Goal: Task Accomplishment & Management: Manage account settings

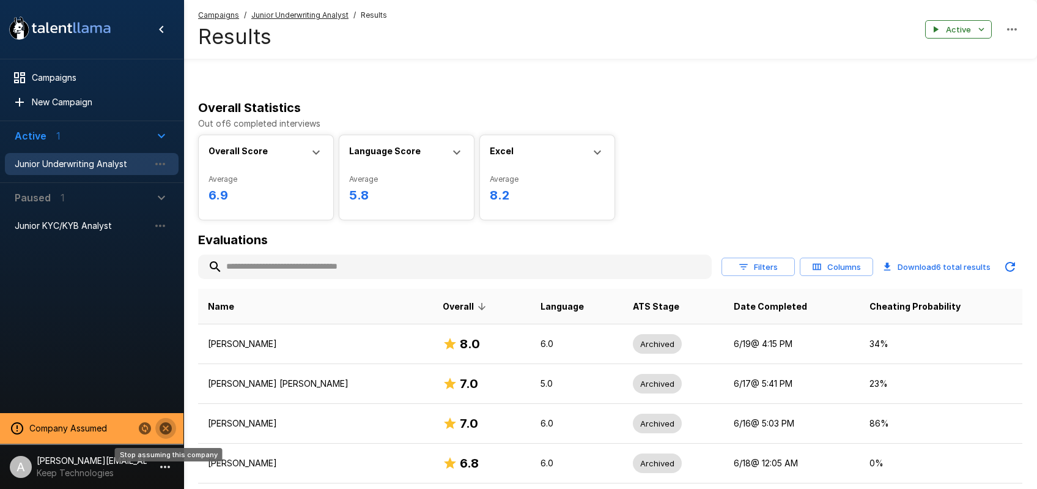
click at [166, 426] on icon "Stop assuming this company" at bounding box center [166, 428] width 12 height 12
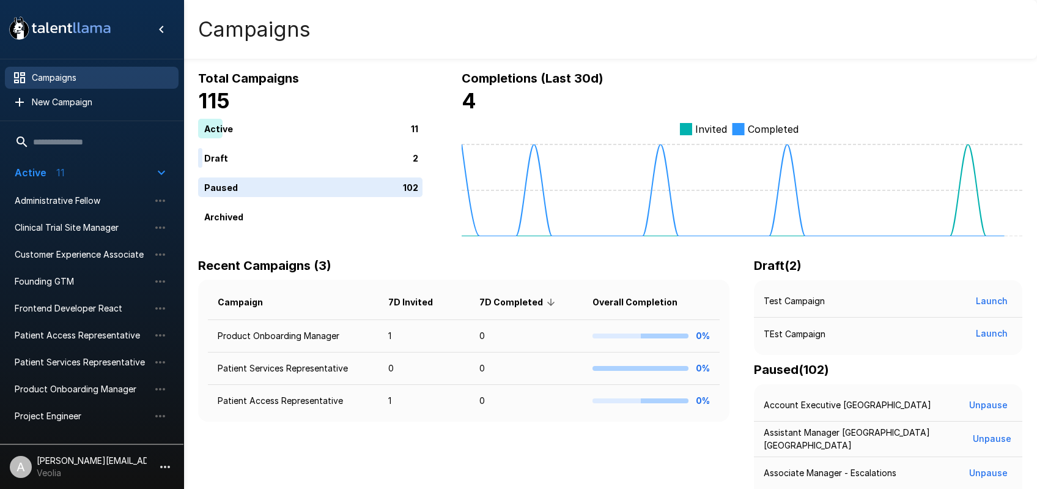
click at [168, 463] on icon "button" at bounding box center [165, 466] width 15 height 15
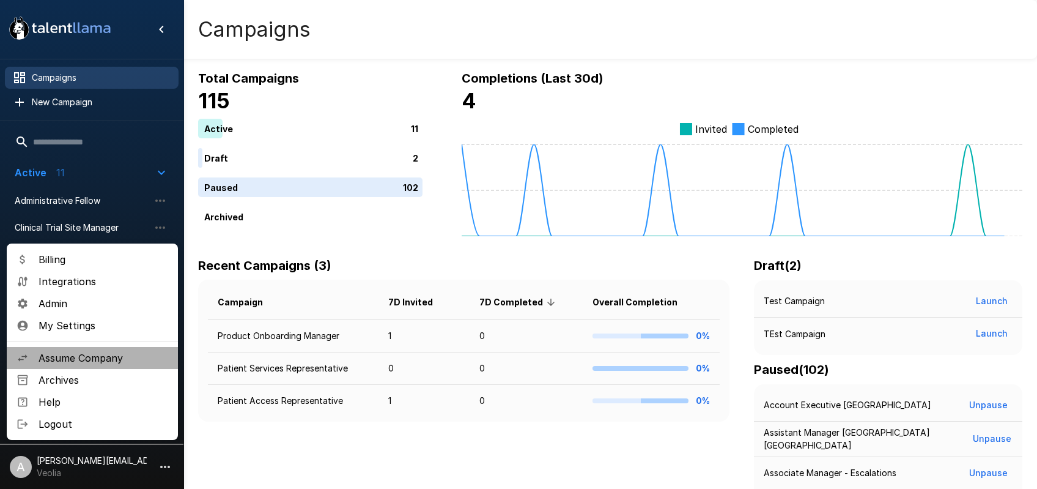
click at [119, 357] on span "Assume Company" at bounding box center [104, 358] width 130 height 15
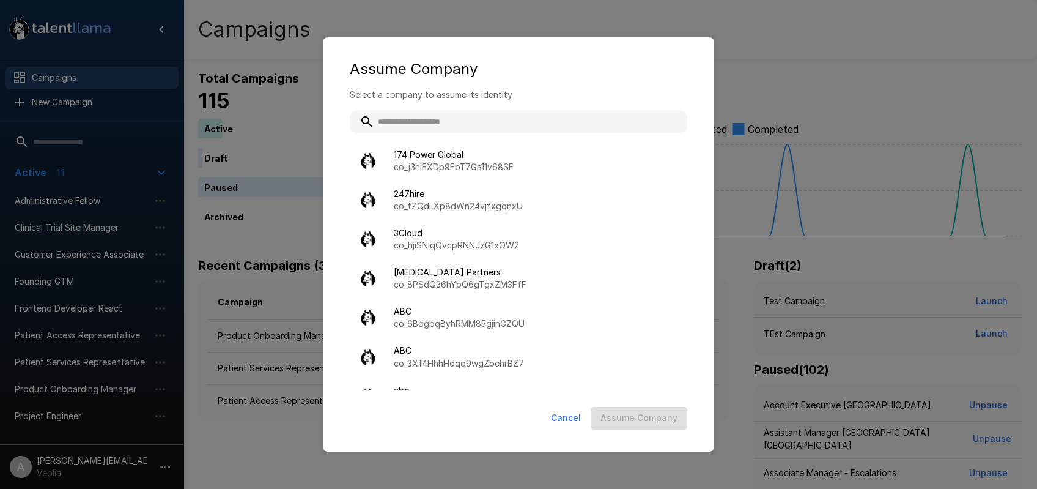
click at [443, 123] on input "text" at bounding box center [519, 122] width 338 height 22
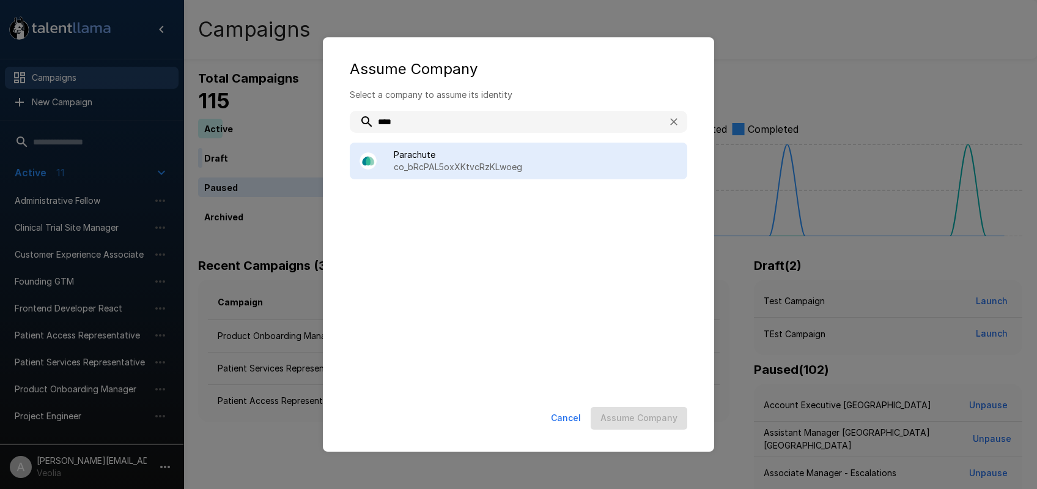
type input "****"
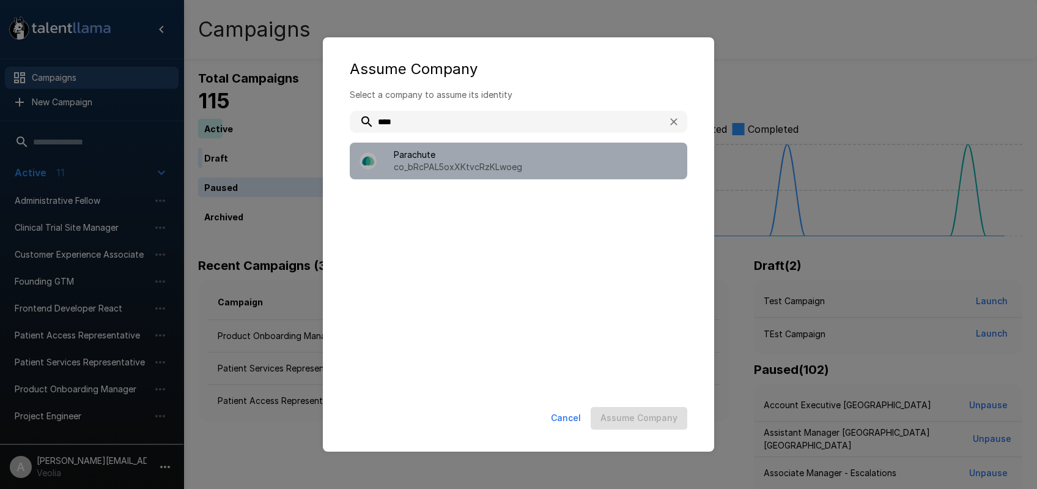
click at [482, 158] on span "Parachute" at bounding box center [536, 155] width 284 height 12
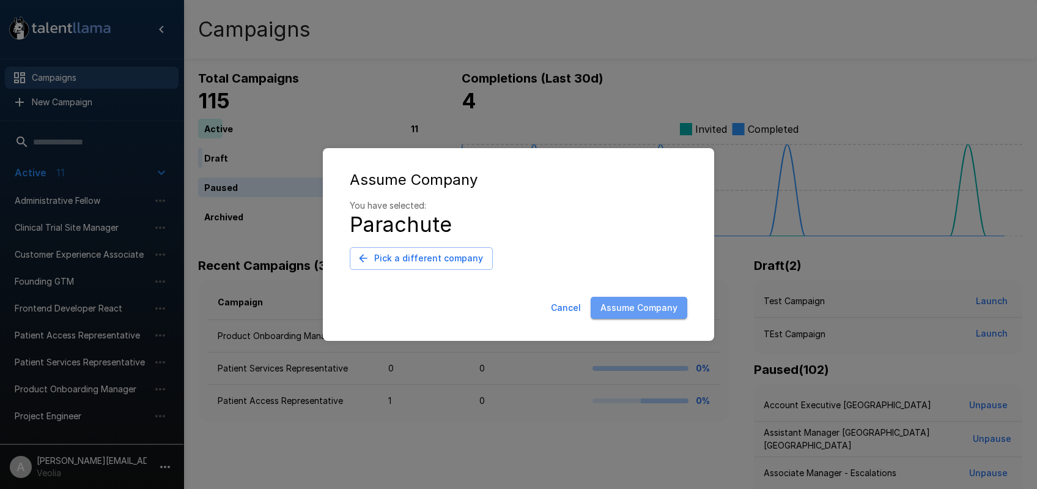
click at [649, 306] on button "Assume Company" at bounding box center [639, 308] width 97 height 23
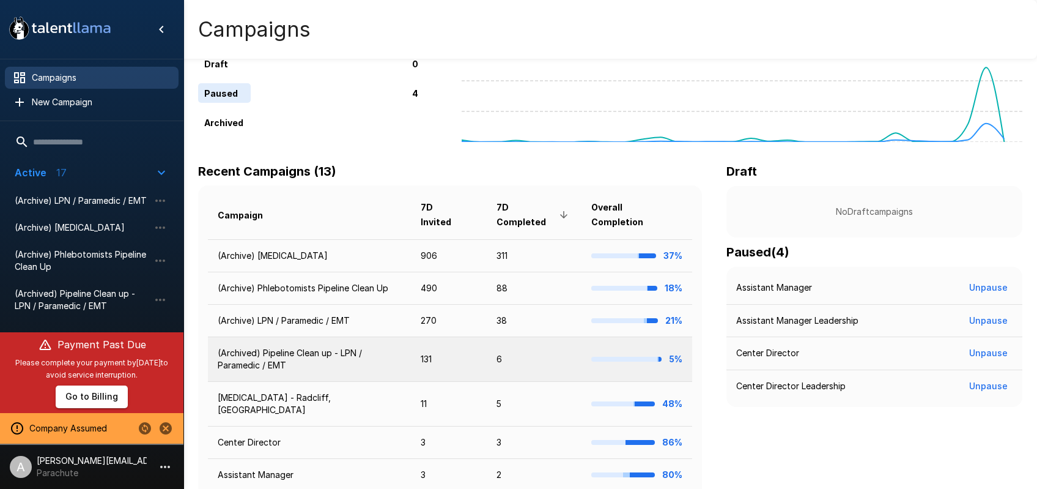
scroll to position [103, 0]
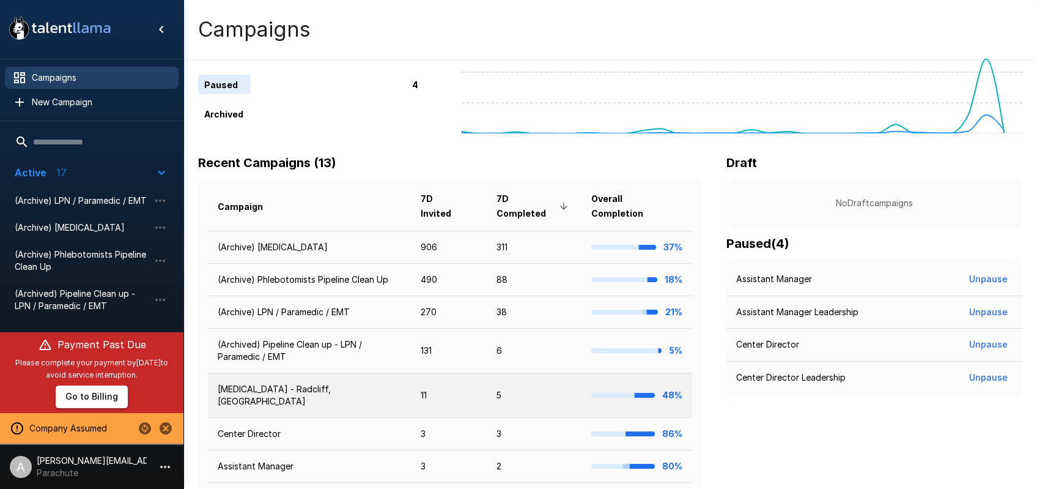
click at [398, 396] on td "Phlebotomist - Radcliff, KY" at bounding box center [309, 395] width 203 height 45
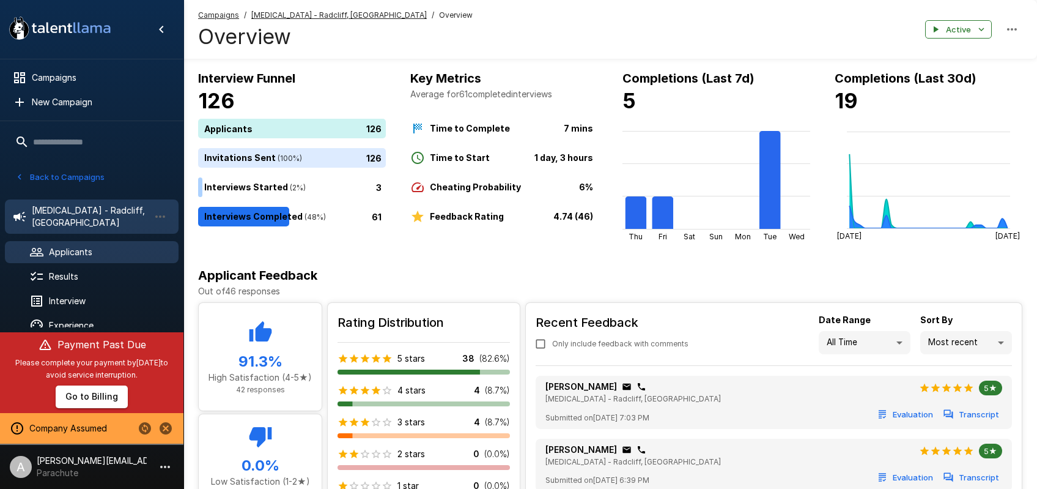
click at [106, 241] on div "Applicants" at bounding box center [92, 252] width 174 height 22
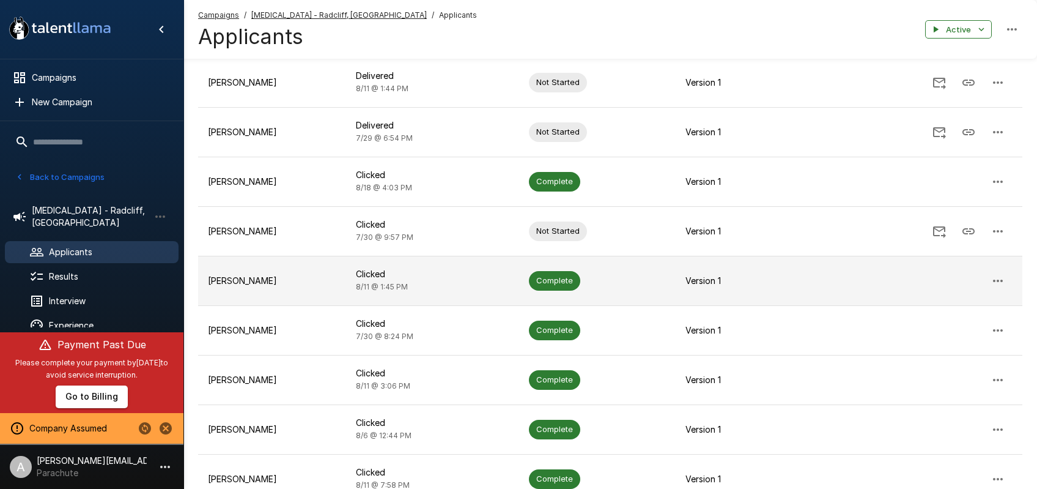
scroll to position [111, 0]
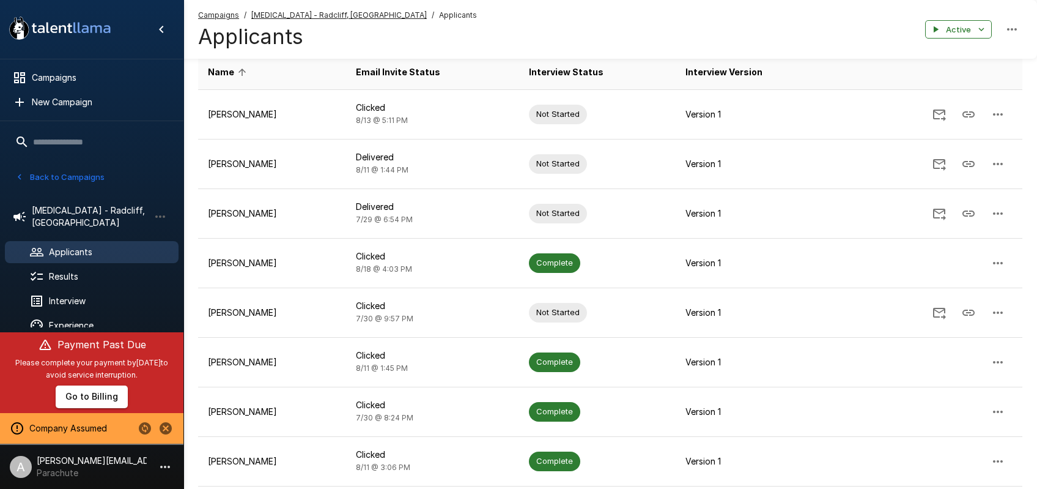
click at [524, 24] on div "Campaigns / Phlebotomist - Radcliff, KY / Applicants Applicants Active" at bounding box center [611, 29] width 854 height 59
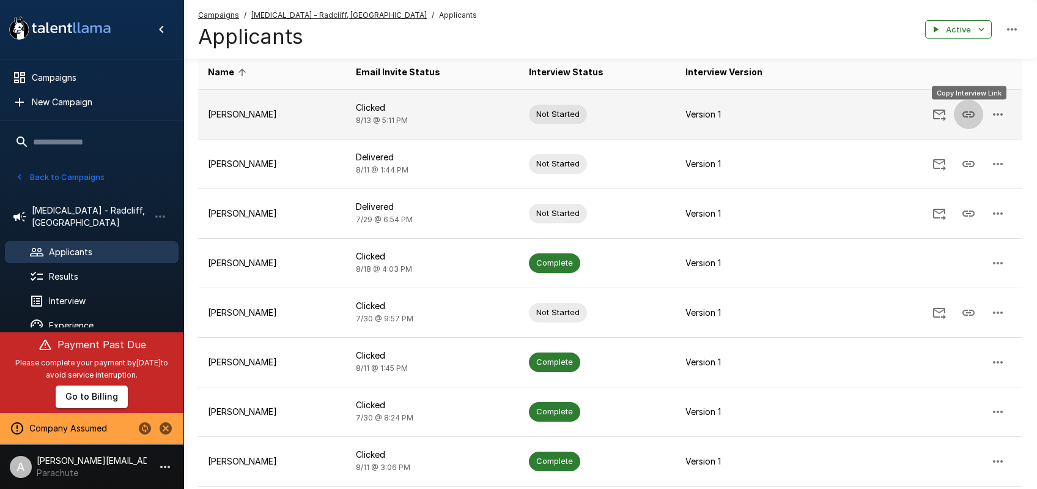
click at [970, 109] on icon "Copy Interview Link" at bounding box center [969, 114] width 15 height 15
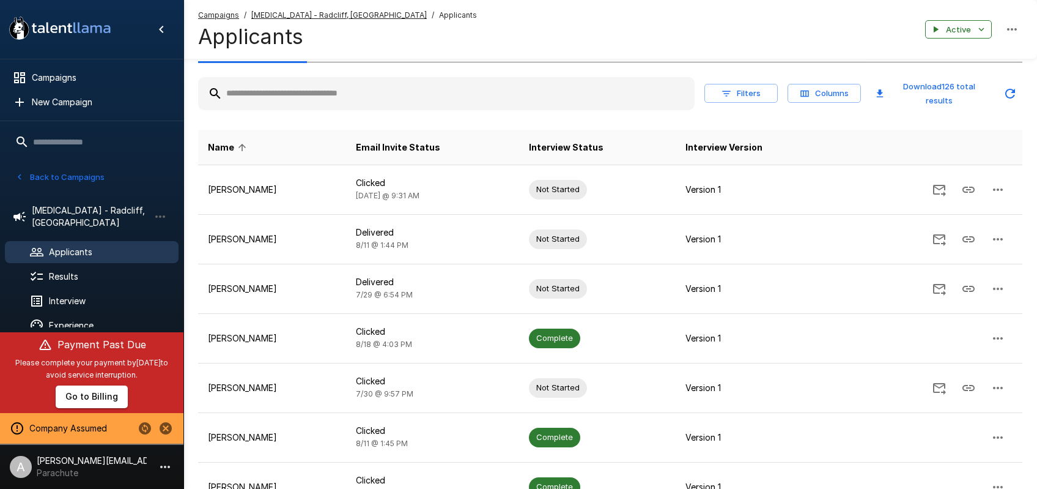
scroll to position [0, 0]
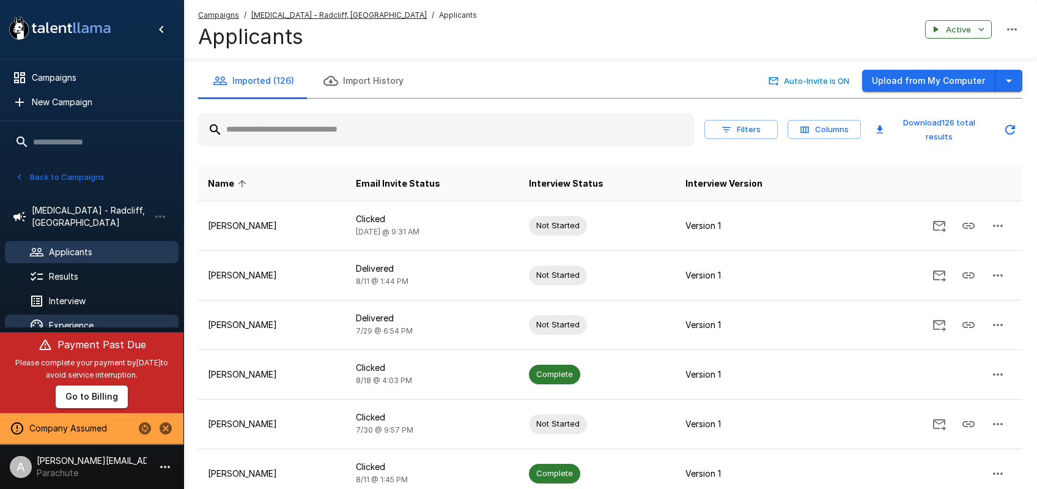
click at [80, 319] on span "Experience" at bounding box center [109, 325] width 120 height 12
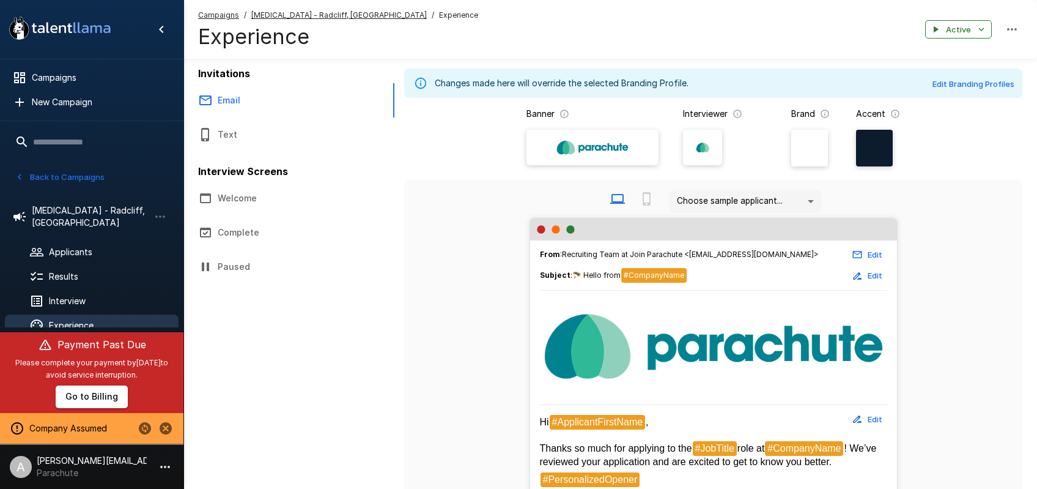
click at [861, 157] on div at bounding box center [874, 148] width 37 height 37
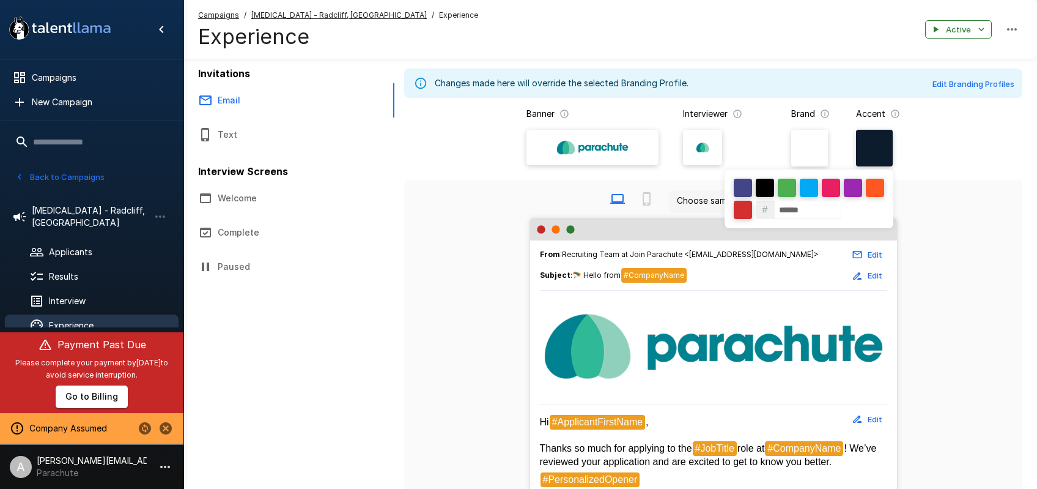
click at [786, 210] on input "******" at bounding box center [807, 210] width 67 height 18
click at [432, 205] on div at bounding box center [518, 244] width 1037 height 489
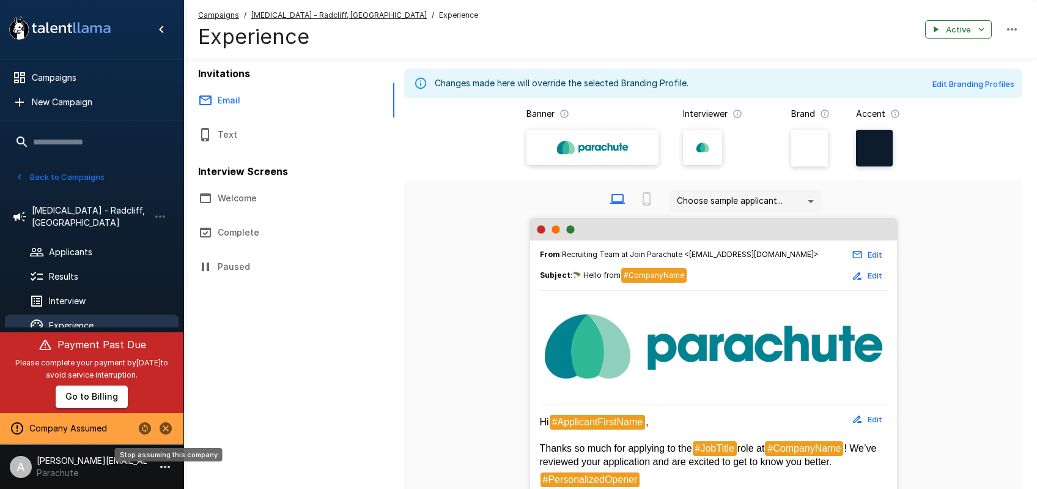
click at [168, 432] on icon "Stop assuming this company" at bounding box center [166, 428] width 12 height 12
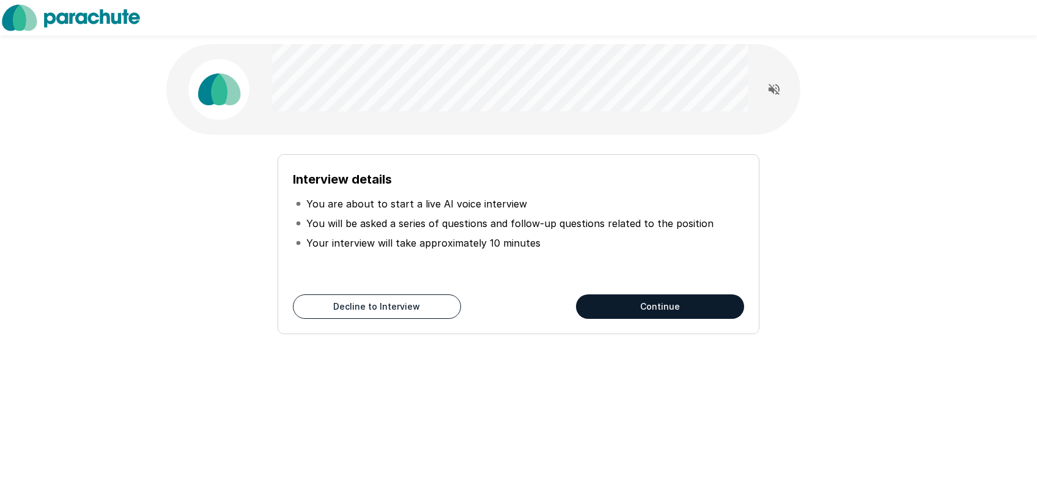
click at [668, 308] on button "Continue" at bounding box center [660, 306] width 168 height 24
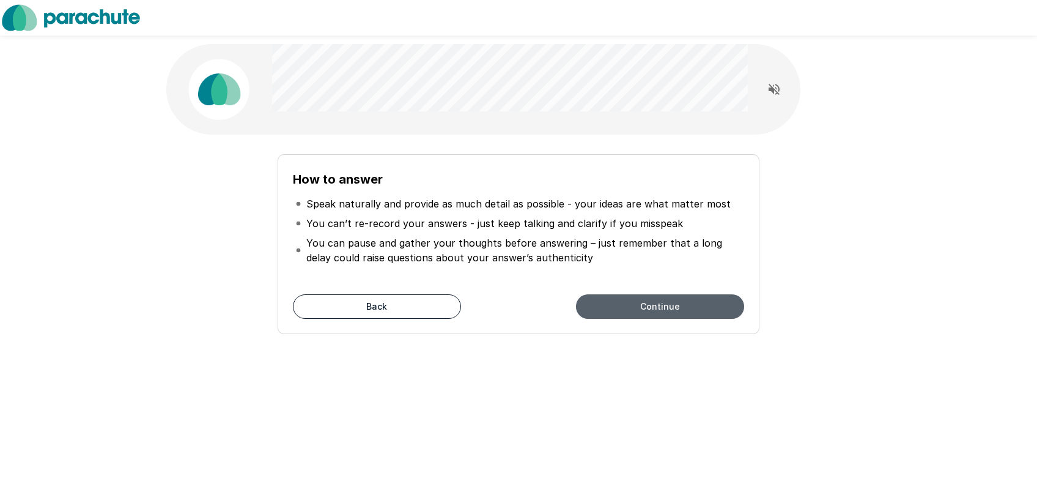
click at [670, 308] on button "Continue" at bounding box center [660, 306] width 168 height 24
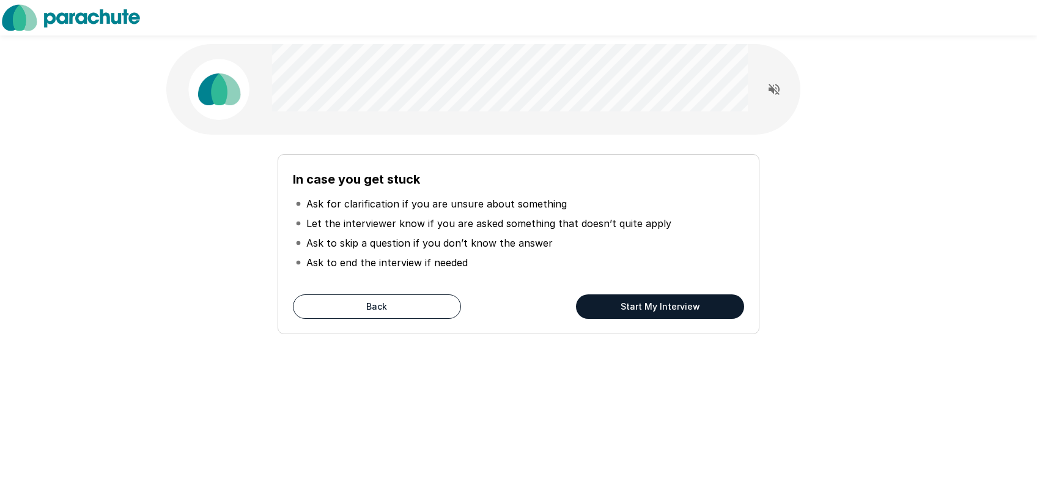
drag, startPoint x: 190, startPoint y: 217, endPoint x: 124, endPoint y: 160, distance: 86.8
click at [189, 216] on div "In case you get stuck Ask for clarification if you are unsure about something L…" at bounding box center [518, 239] width 695 height 190
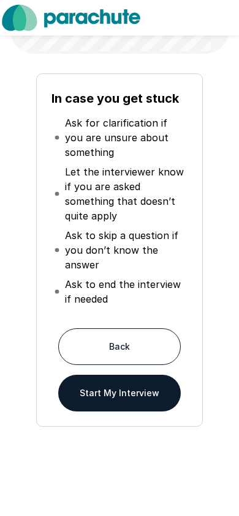
scroll to position [145, 0]
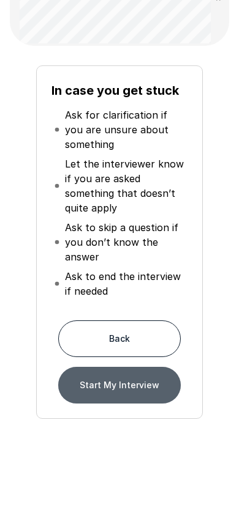
click at [121, 391] on button "Start My Interview" at bounding box center [119, 385] width 122 height 37
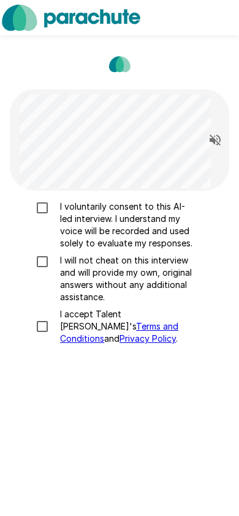
scroll to position [86, 0]
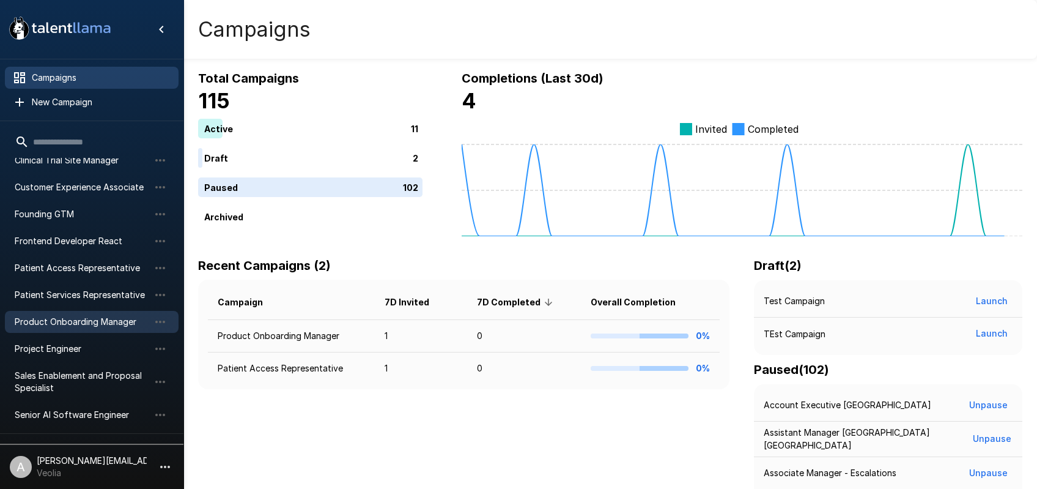
scroll to position [180, 0]
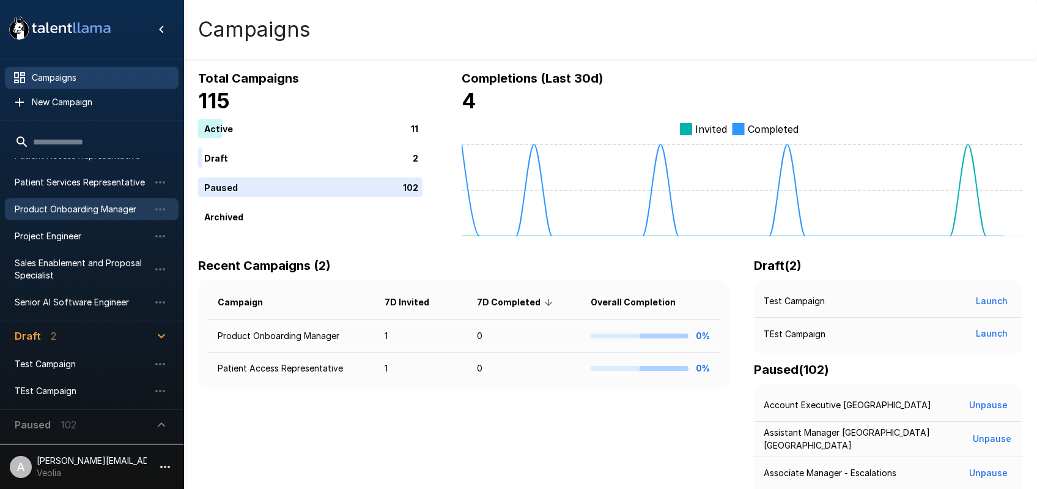
click at [80, 209] on span "Product Onboarding Manager" at bounding box center [82, 209] width 135 height 12
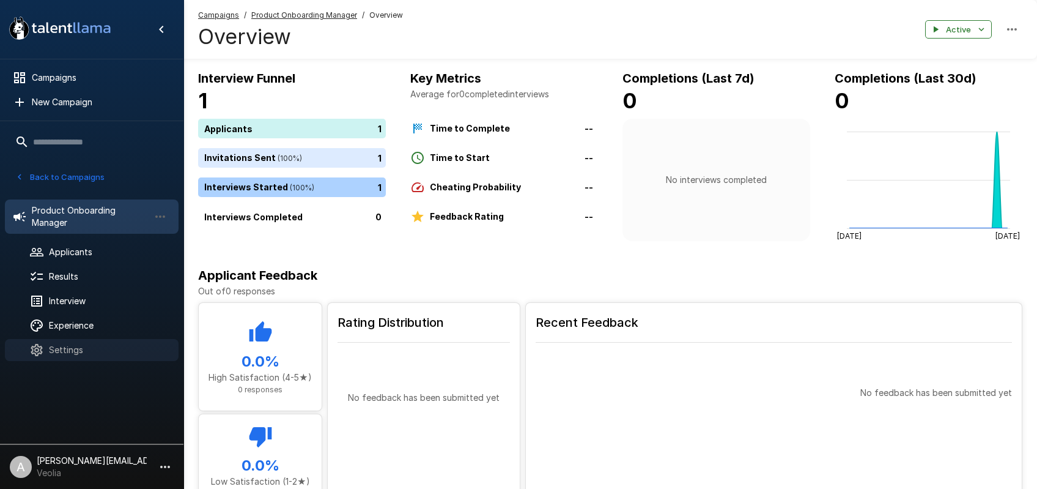
click at [81, 349] on span "Settings" at bounding box center [109, 350] width 120 height 12
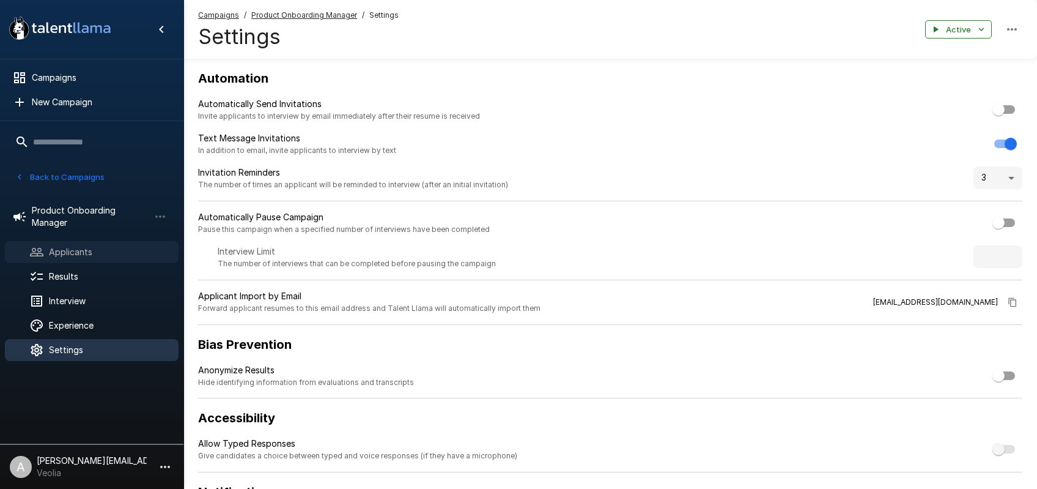
click at [91, 258] on span "Applicants" at bounding box center [109, 252] width 120 height 12
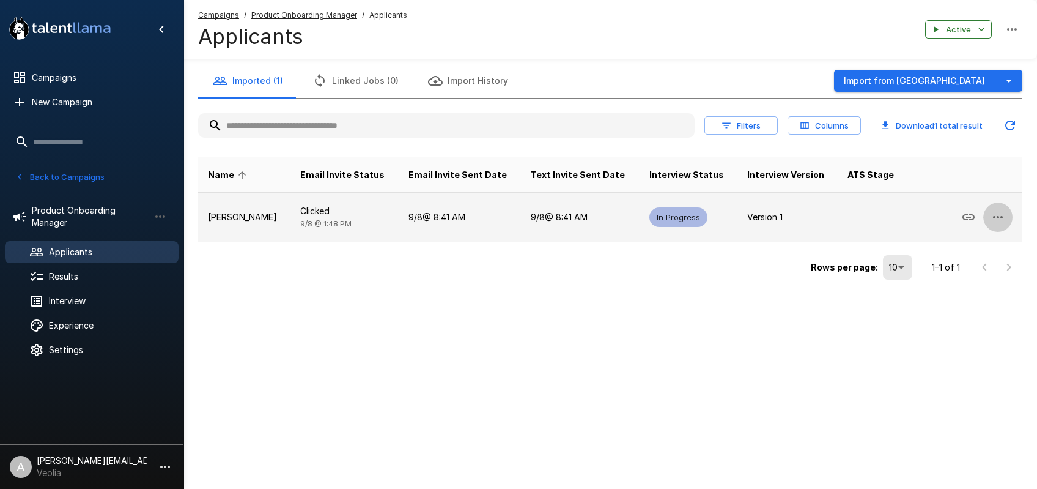
click at [1006, 217] on button "button" at bounding box center [998, 216] width 29 height 29
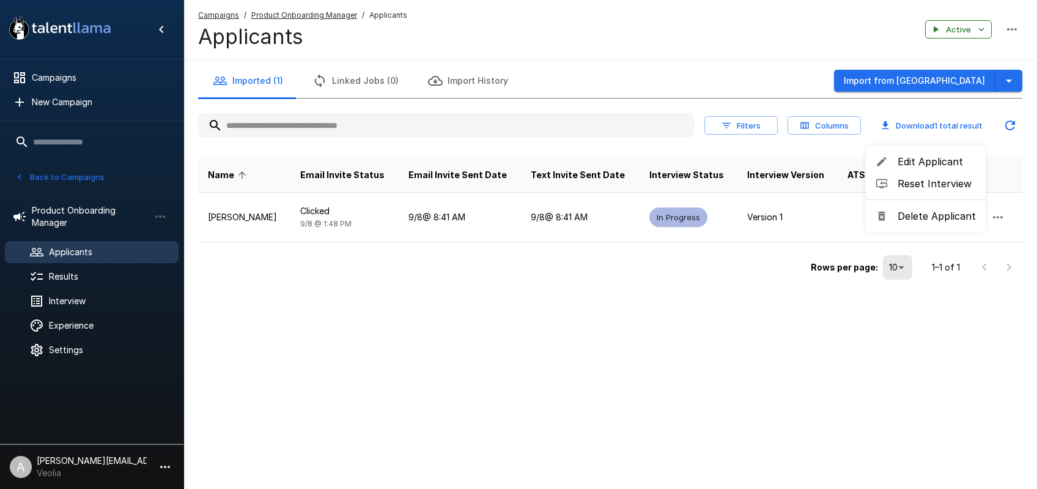
click at [913, 187] on span "Reset Interview" at bounding box center [937, 183] width 78 height 15
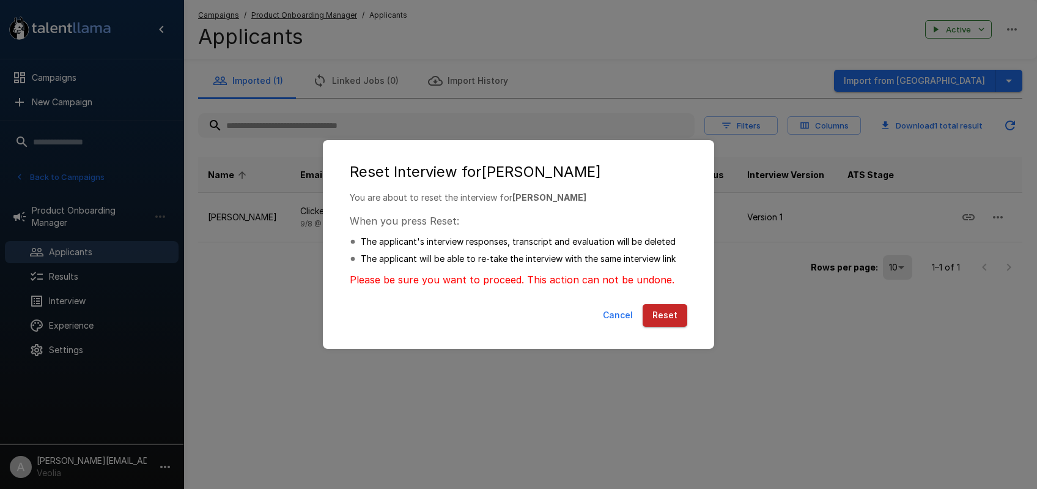
click at [666, 314] on button "Reset" at bounding box center [665, 315] width 45 height 23
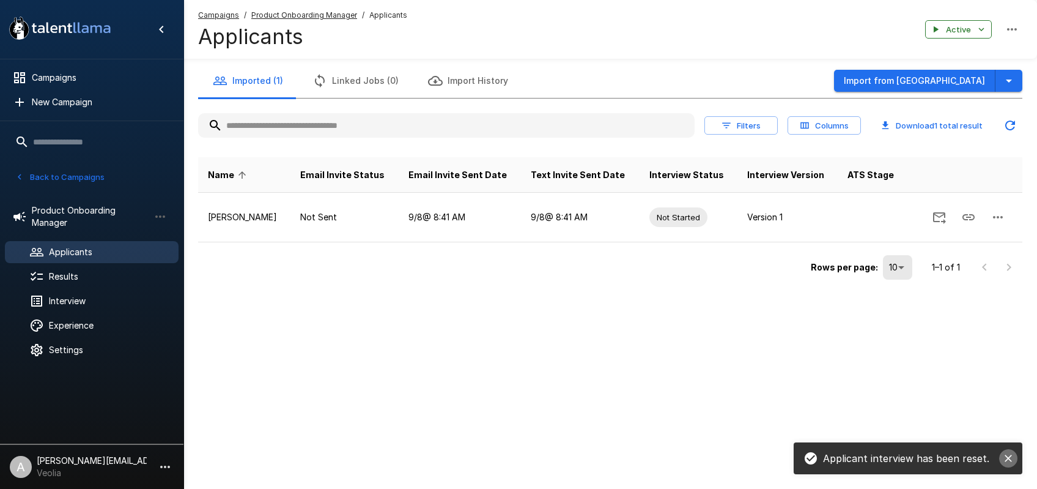
click at [1009, 456] on icon "close" at bounding box center [1009, 458] width 12 height 12
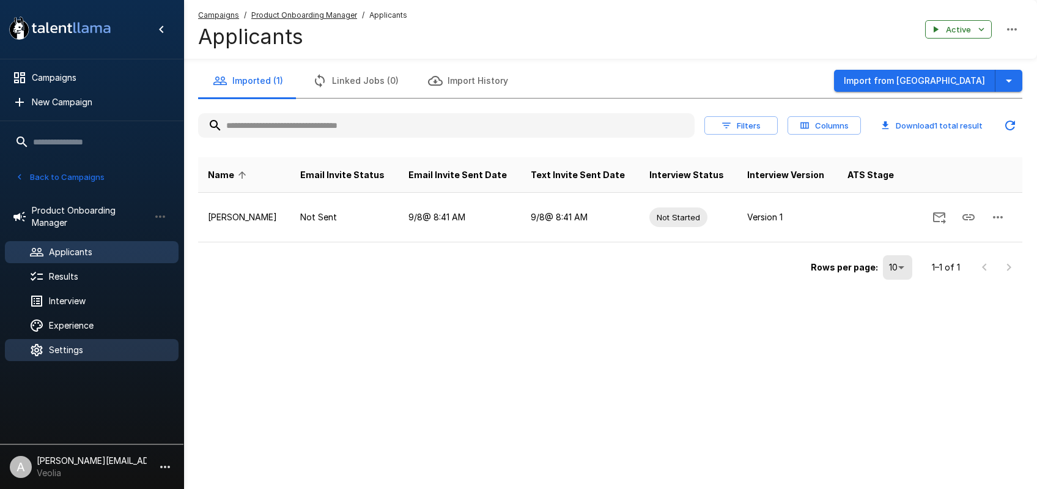
click at [52, 358] on div "Settings" at bounding box center [92, 350] width 174 height 22
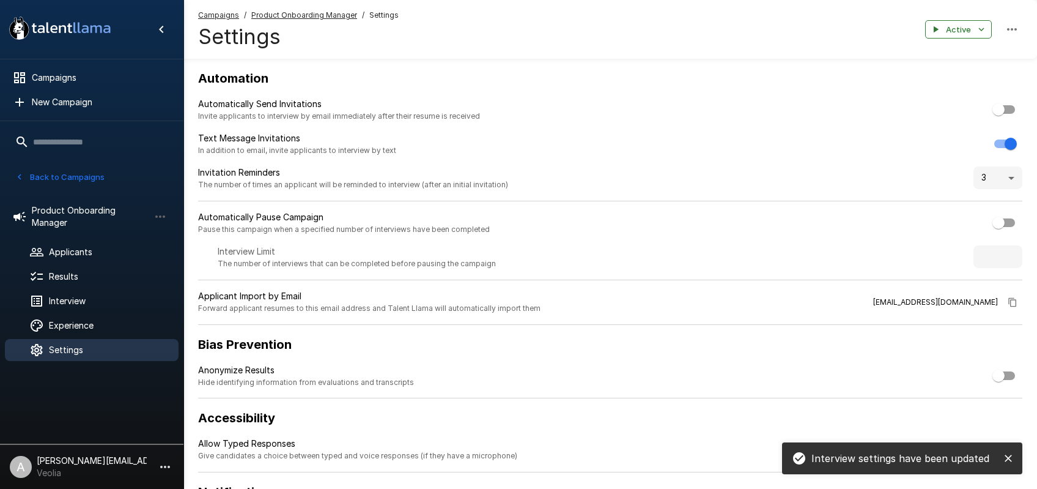
click at [1009, 456] on icon "close" at bounding box center [1009, 458] width 12 height 12
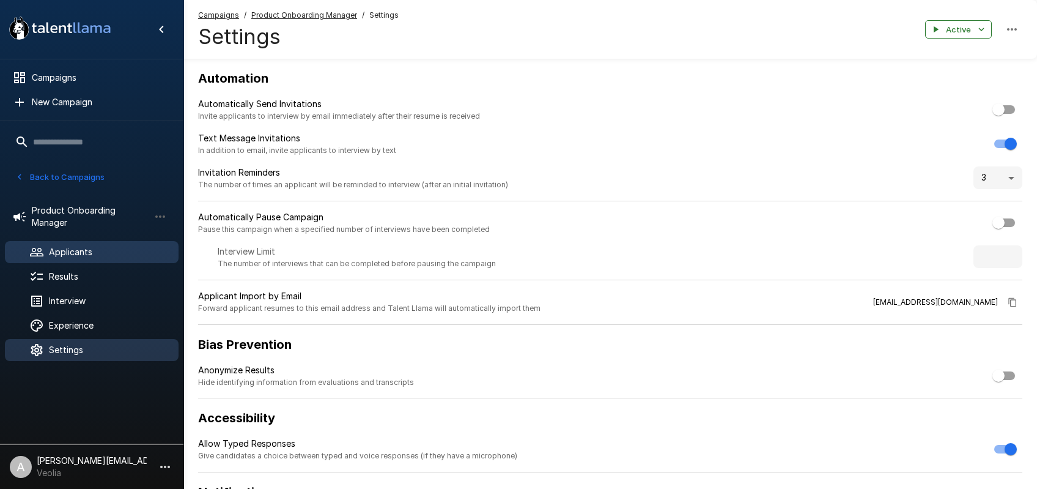
click at [69, 259] on div "Applicants" at bounding box center [92, 252] width 174 height 22
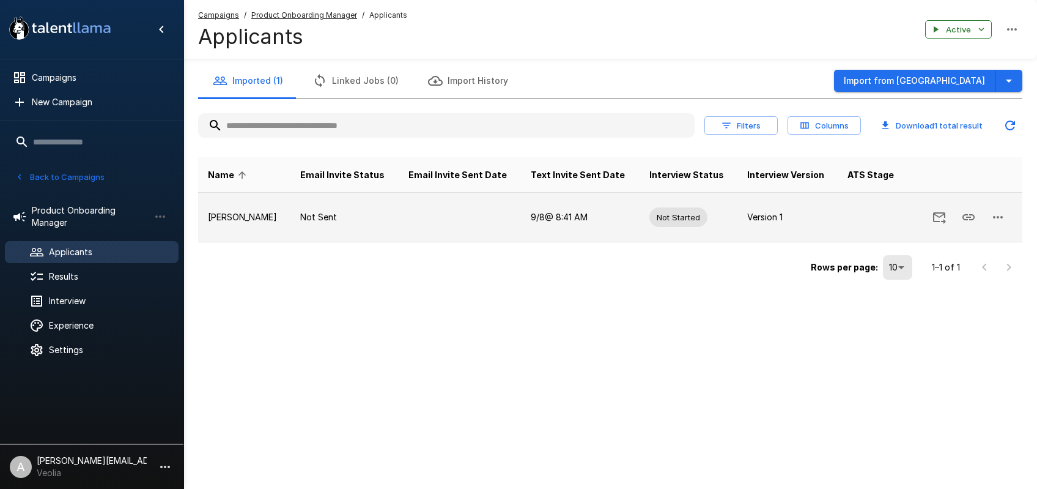
click at [965, 218] on icon "Copy Interview Link" at bounding box center [969, 217] width 15 height 15
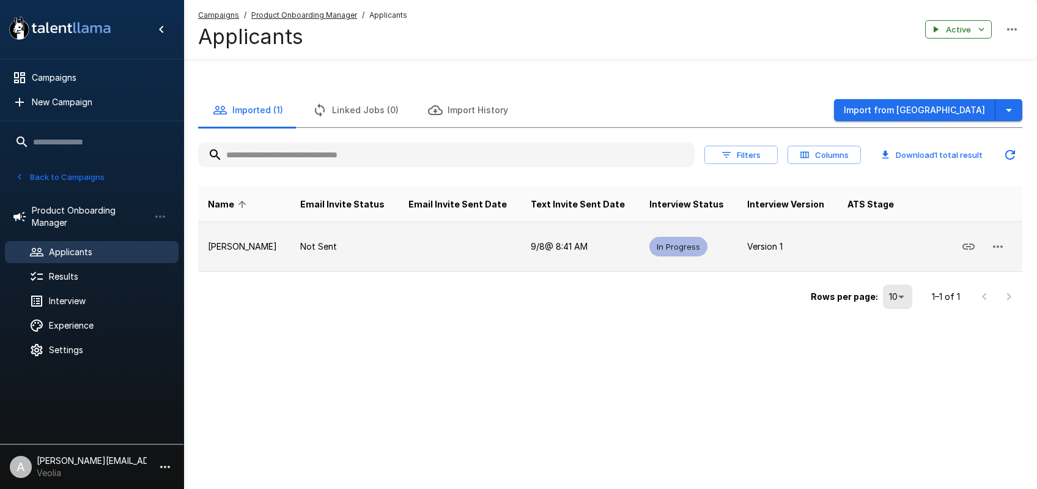
click at [991, 247] on icon "button" at bounding box center [998, 246] width 15 height 15
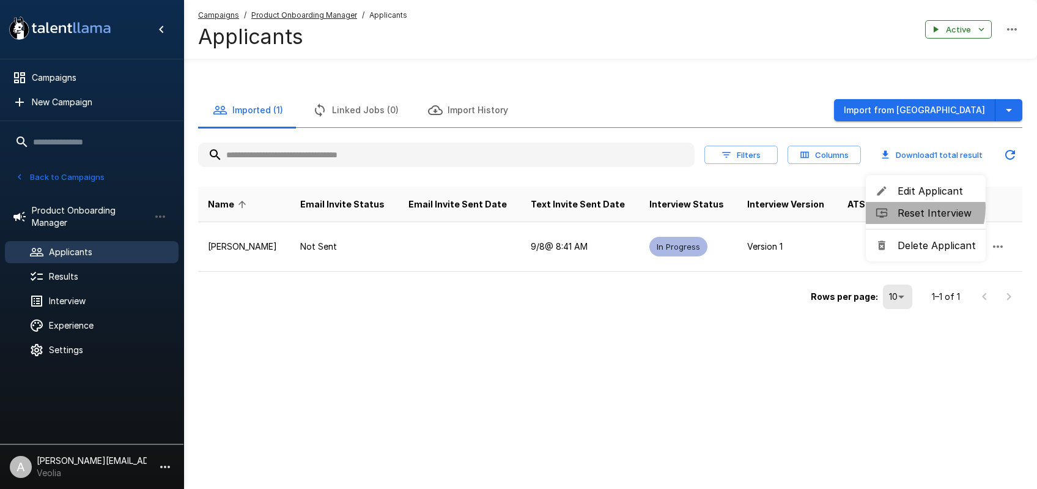
click at [918, 208] on span "Reset Interview" at bounding box center [937, 213] width 78 height 15
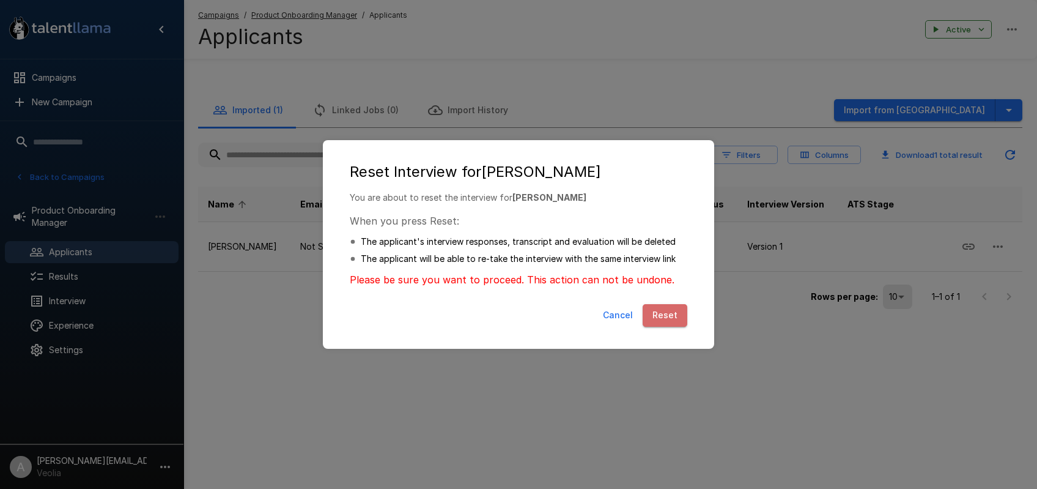
click at [670, 311] on button "Reset" at bounding box center [665, 315] width 45 height 23
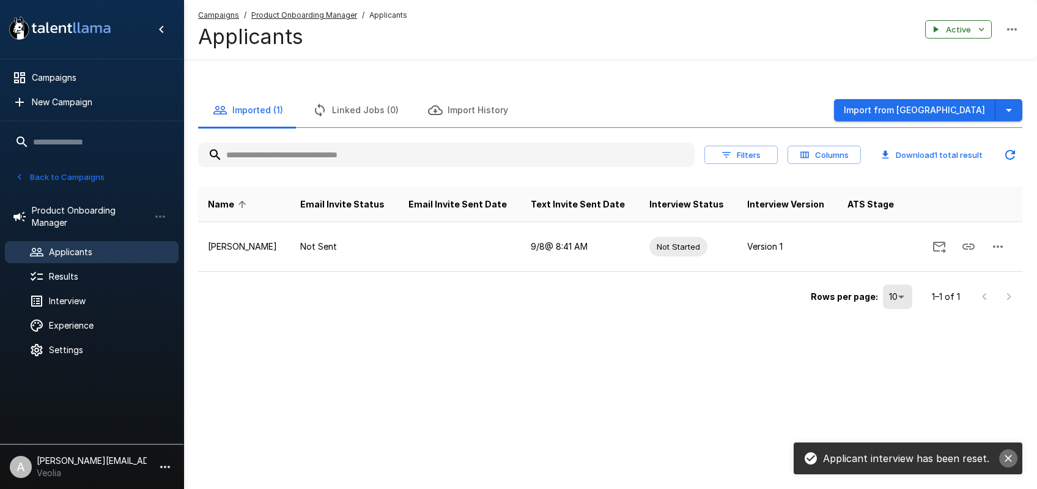
click at [1009, 459] on icon "close" at bounding box center [1009, 458] width 12 height 12
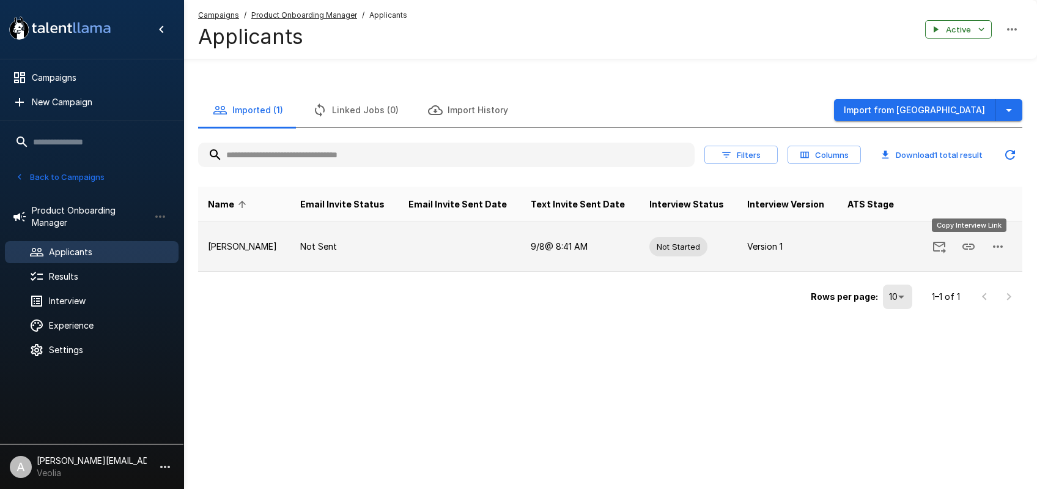
click at [960, 251] on button "Copy Interview Link" at bounding box center [968, 246] width 29 height 29
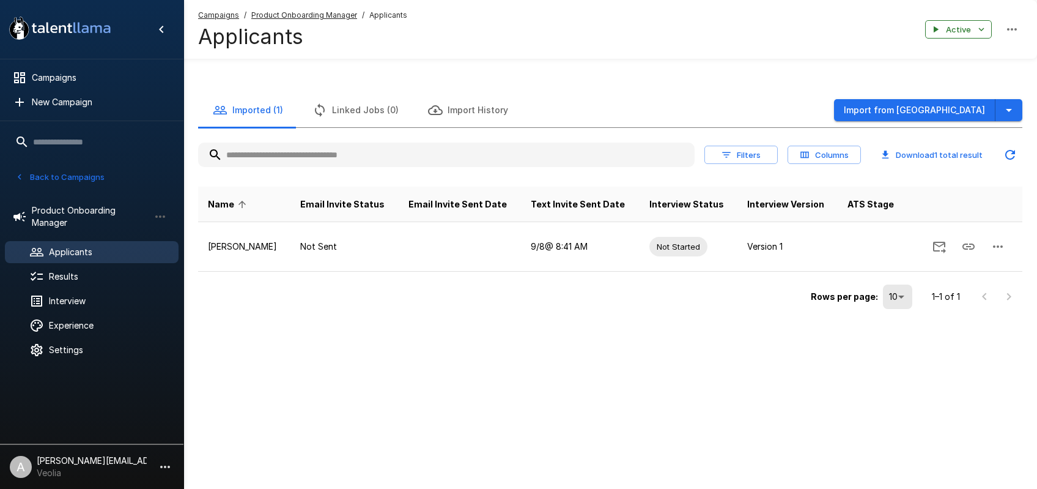
click at [665, 422] on div "A new version of Talent Llama is available. Please click here to refresh your b…" at bounding box center [518, 244] width 1037 height 489
click at [661, 431] on div "A new version of Talent Llama is available. Please click here to refresh your b…" at bounding box center [518, 244] width 1037 height 489
click at [664, 428] on div "A new version of Talent Llama is available. Please click here to refresh your b…" at bounding box center [518, 244] width 1037 height 489
click at [414, 406] on div "A new version of Talent Llama is available. Please click here to refresh your b…" at bounding box center [518, 244] width 1037 height 489
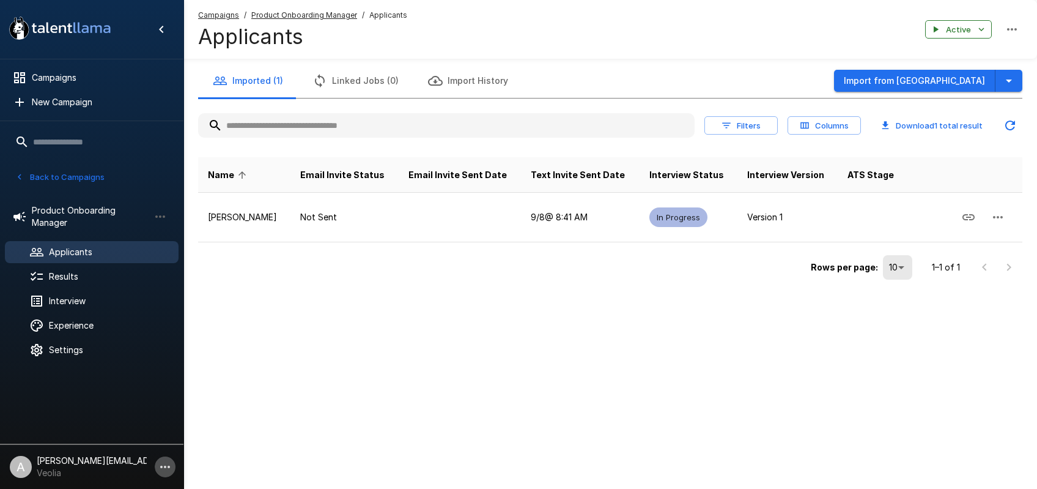
click at [169, 467] on icon "button" at bounding box center [165, 466] width 15 height 15
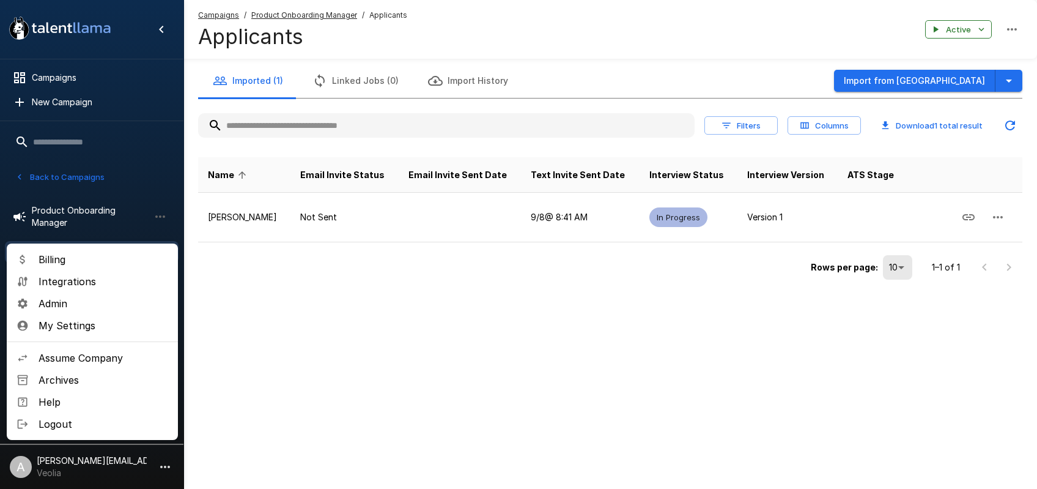
click at [107, 360] on span "Assume Company" at bounding box center [104, 358] width 130 height 15
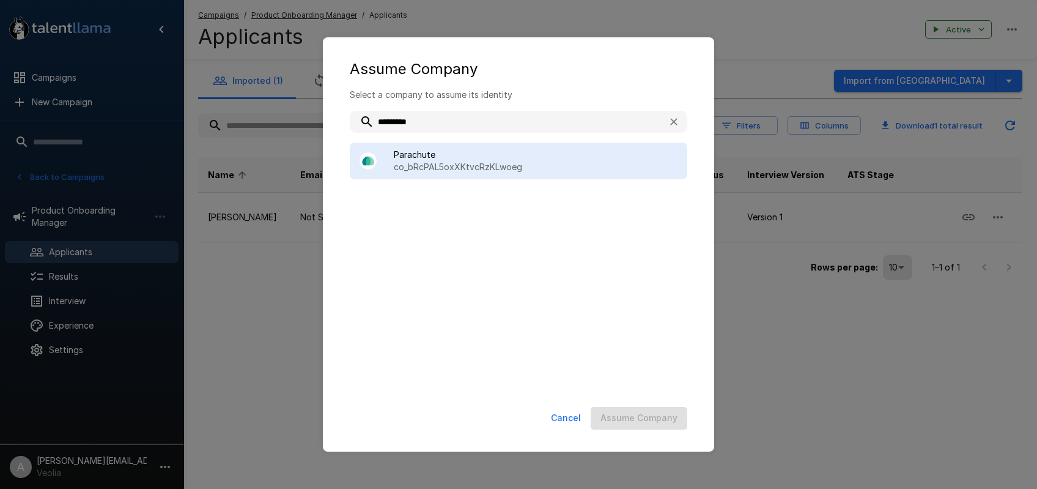
type input "*********"
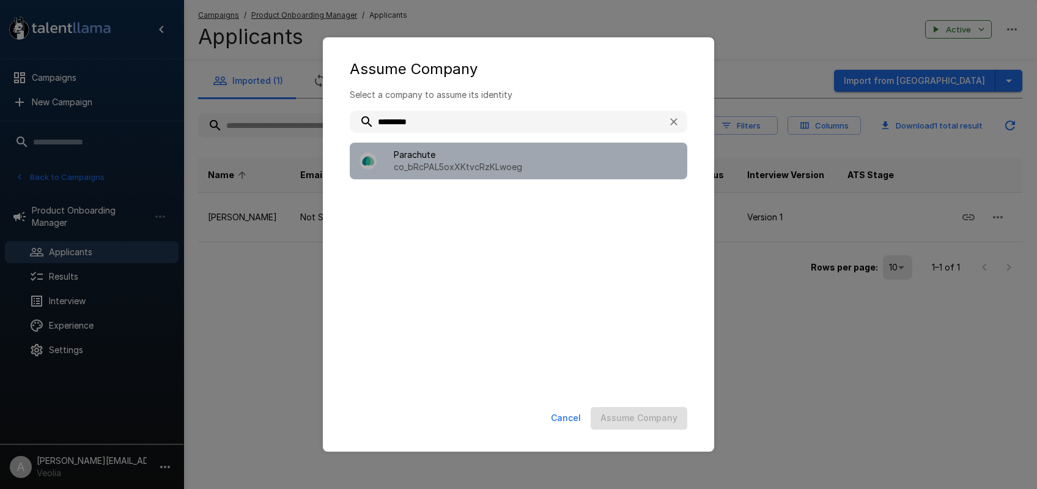
click at [511, 166] on p "co_bRcPAL5oxXKtvcRzKLwoeg" at bounding box center [536, 167] width 284 height 12
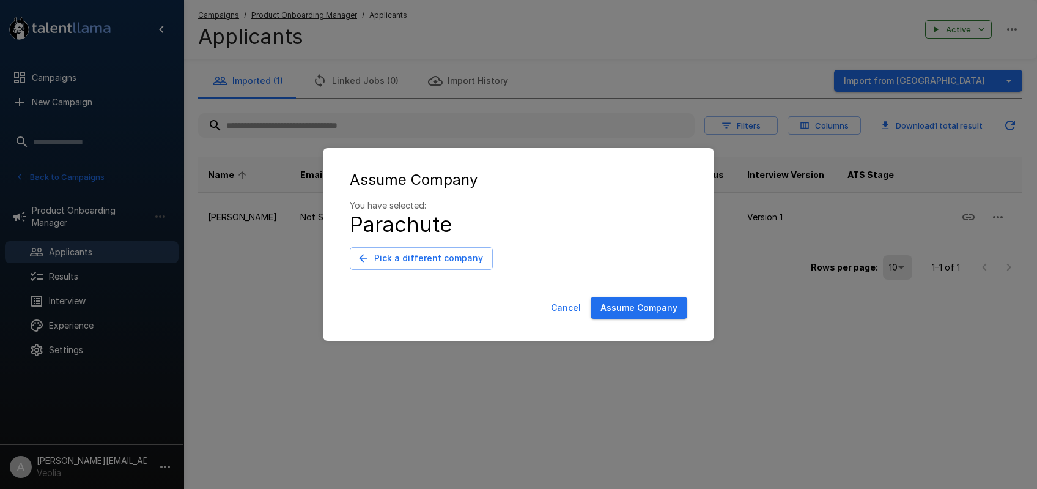
click at [626, 303] on button "Assume Company" at bounding box center [639, 308] width 97 height 23
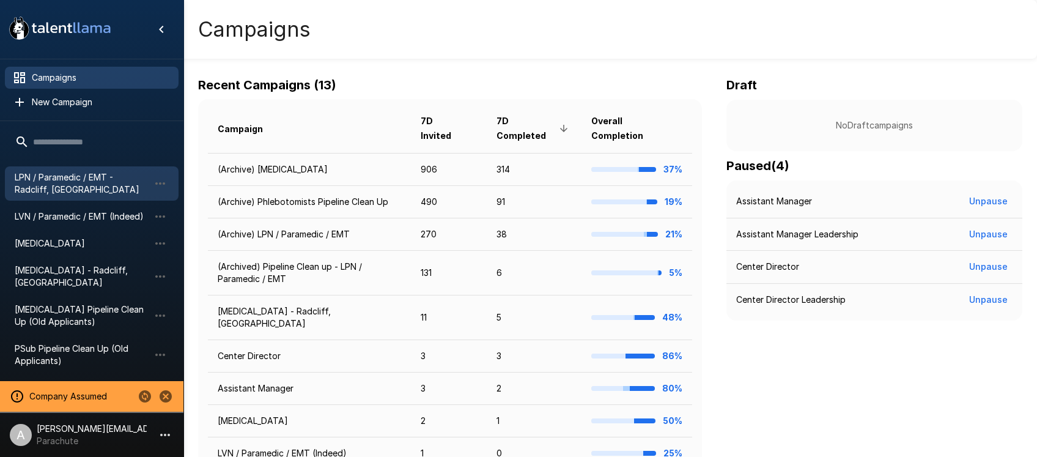
scroll to position [346, 0]
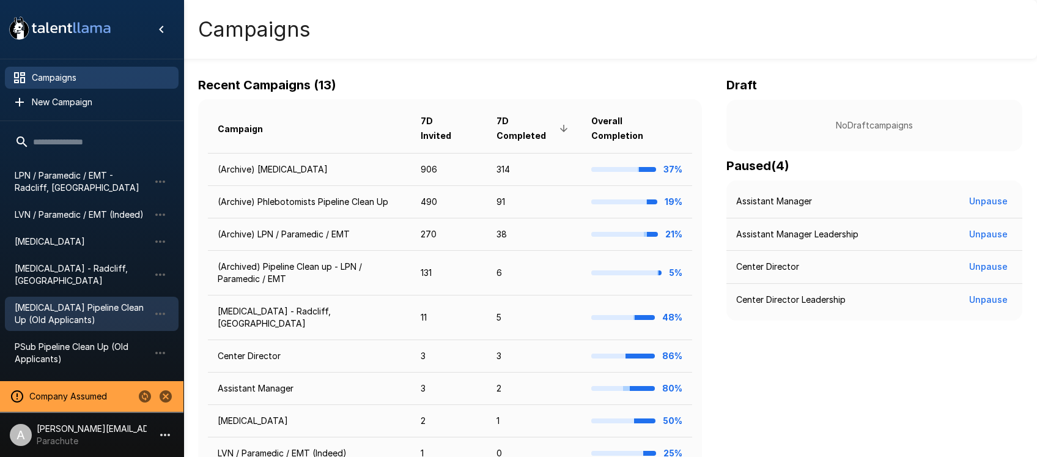
click at [81, 302] on span "Phlebotomist Pipeline Clean Up (Old Applicants)" at bounding box center [82, 314] width 135 height 24
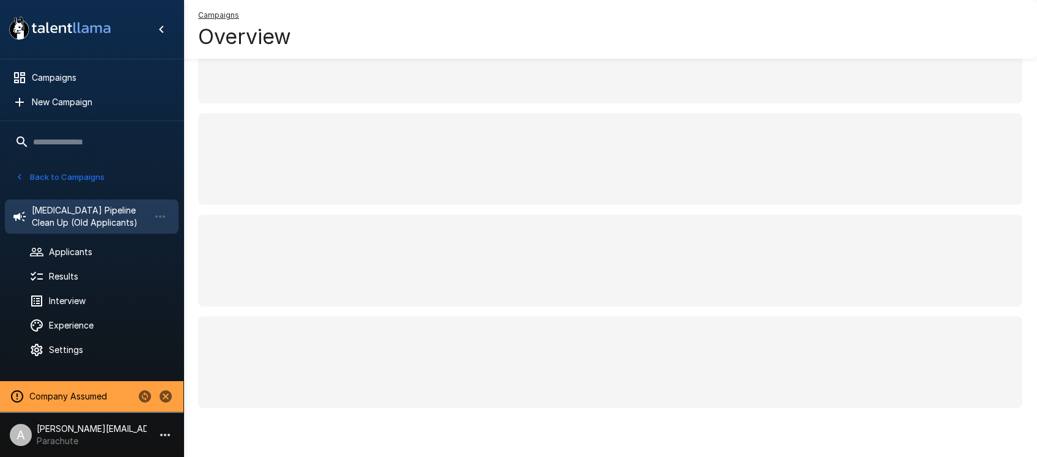
scroll to position [108, 0]
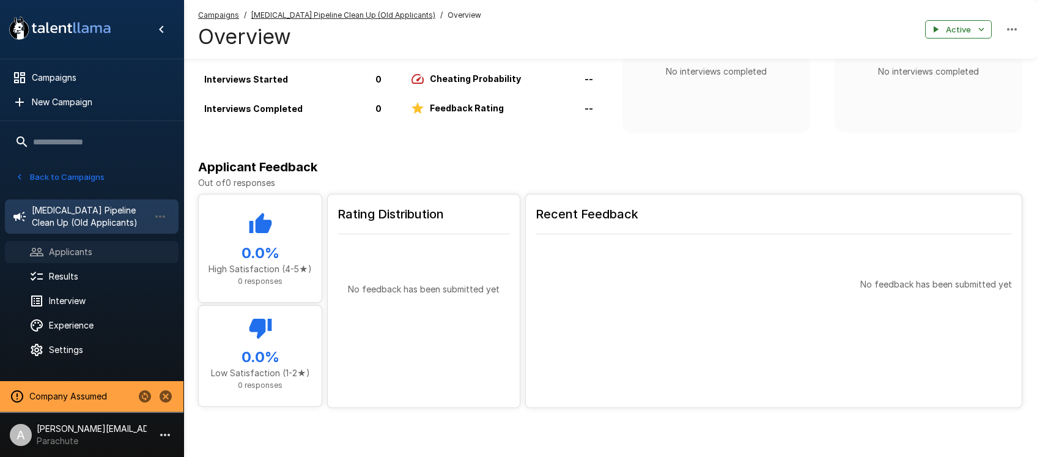
click at [108, 258] on span "Applicants" at bounding box center [109, 252] width 120 height 12
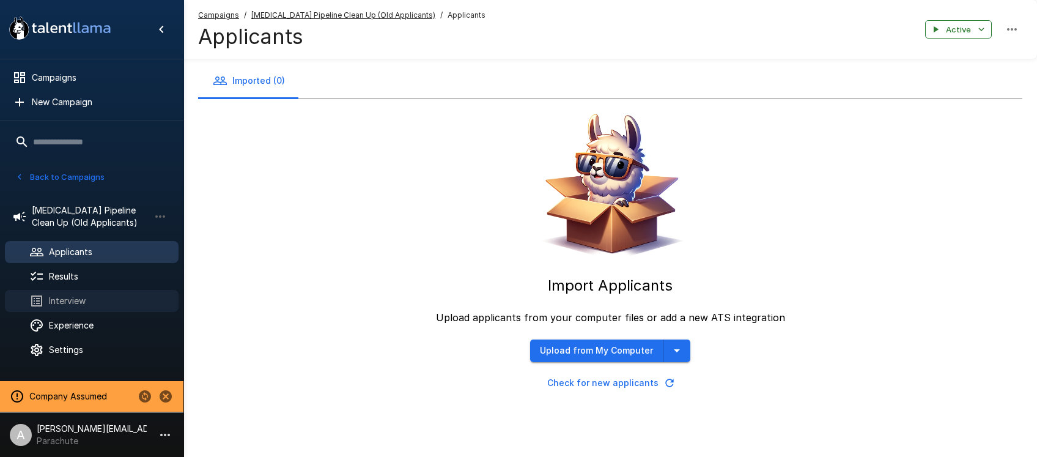
click at [78, 304] on span "Interview" at bounding box center [109, 301] width 120 height 12
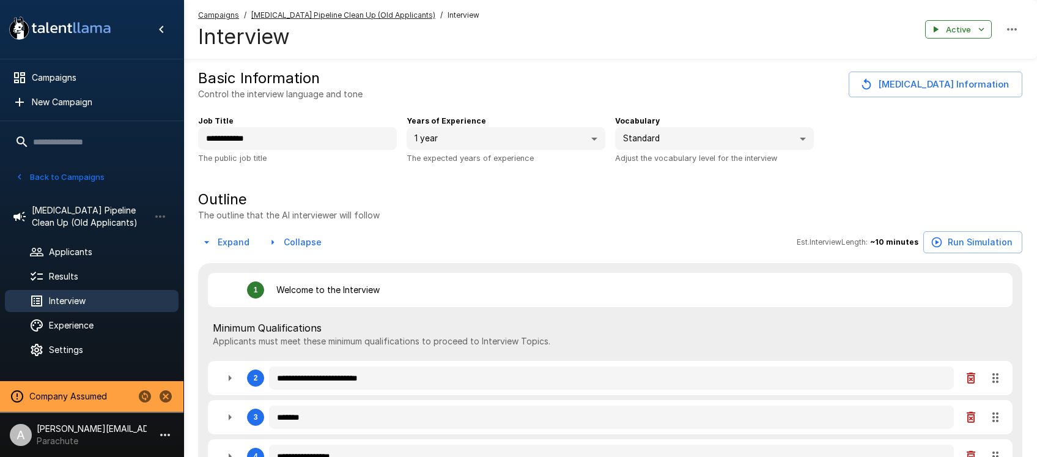
type textarea "*"
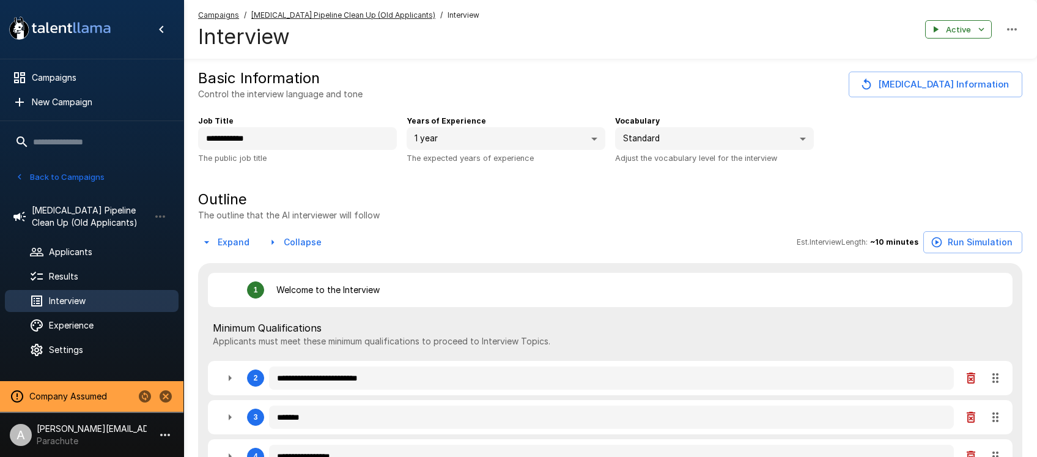
type textarea "*"
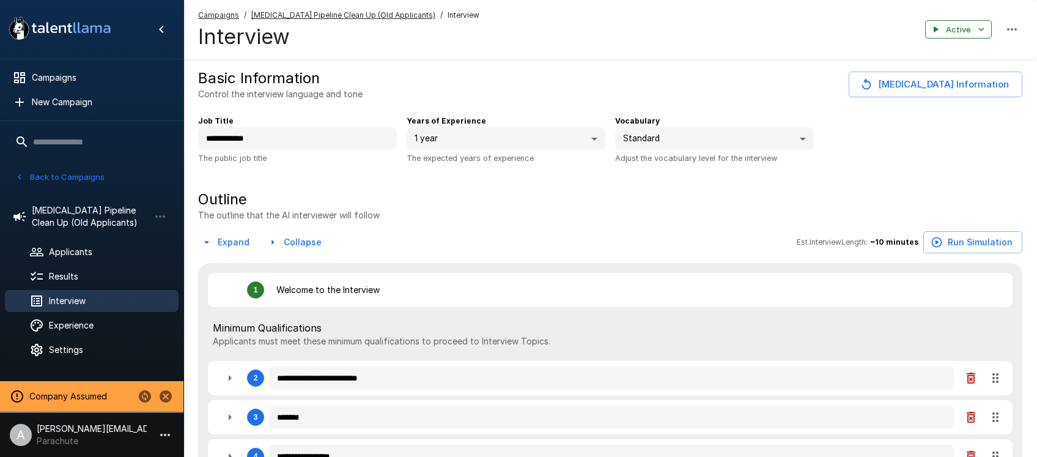
type textarea "*"
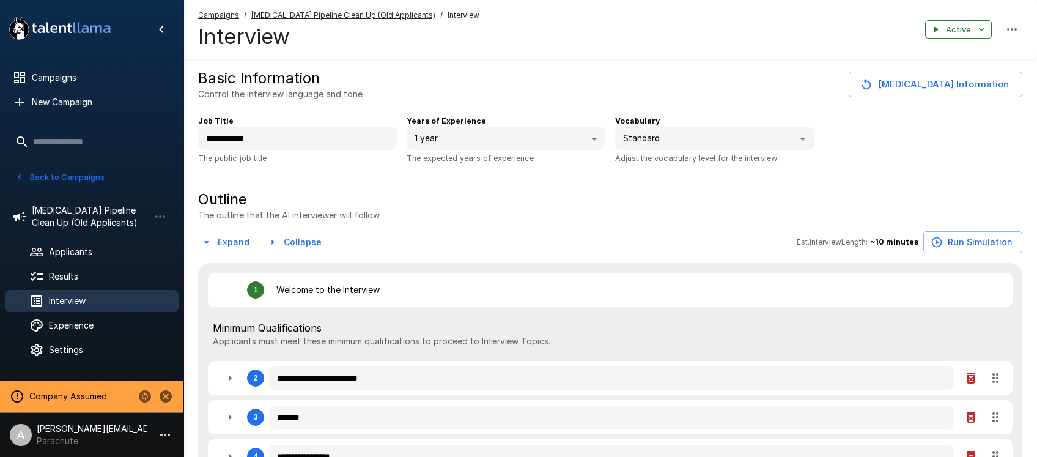
type textarea "*"
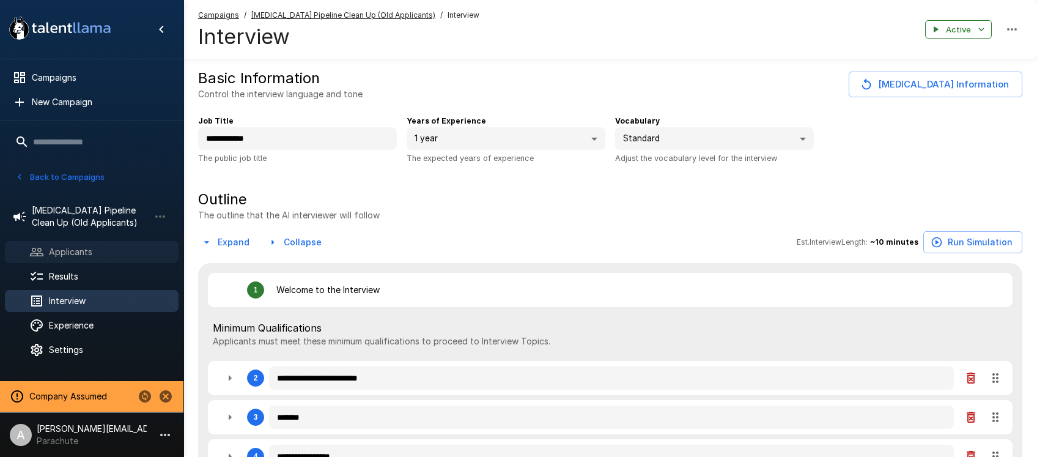
click at [78, 254] on span "Applicants" at bounding box center [109, 252] width 120 height 12
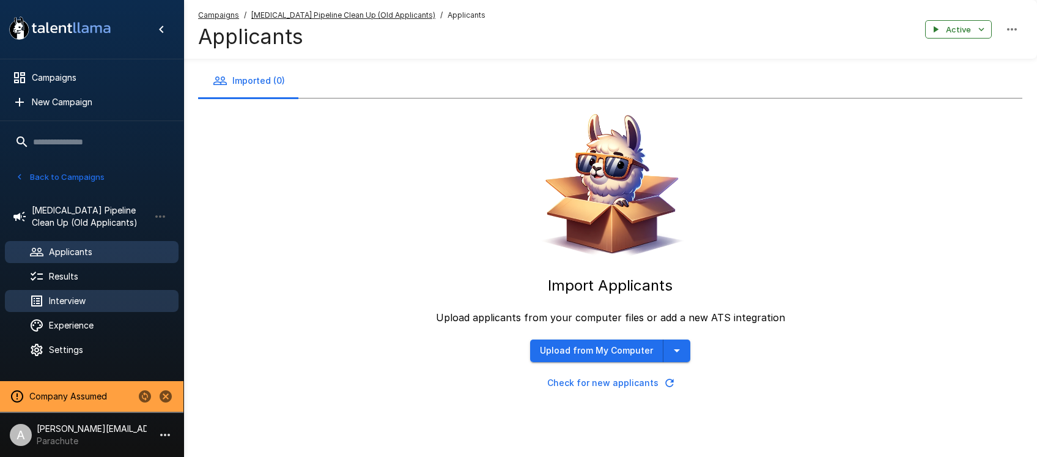
click at [90, 305] on span "Interview" at bounding box center [109, 301] width 120 height 12
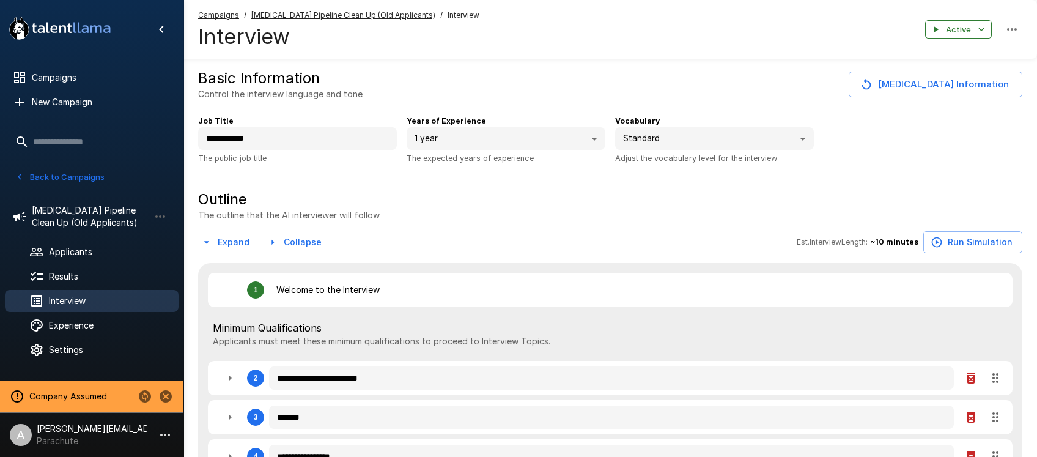
type textarea "*"
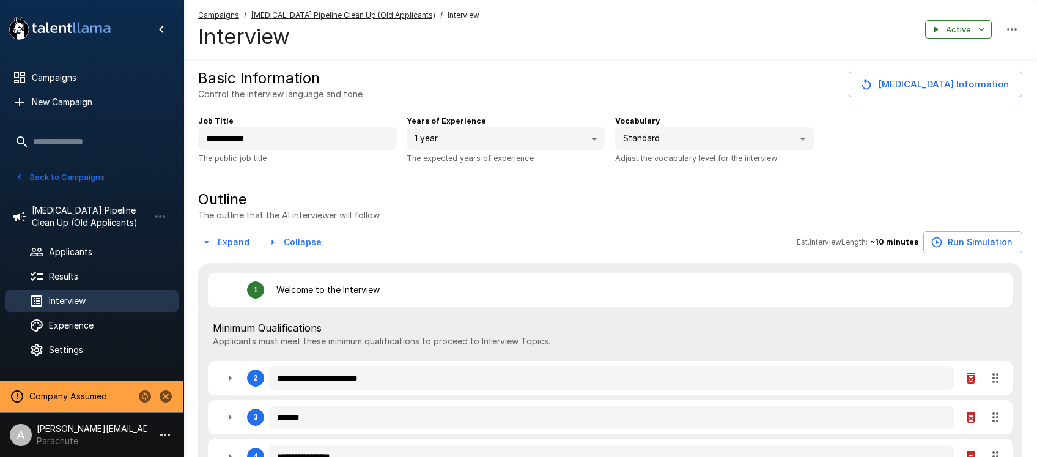
type textarea "*"
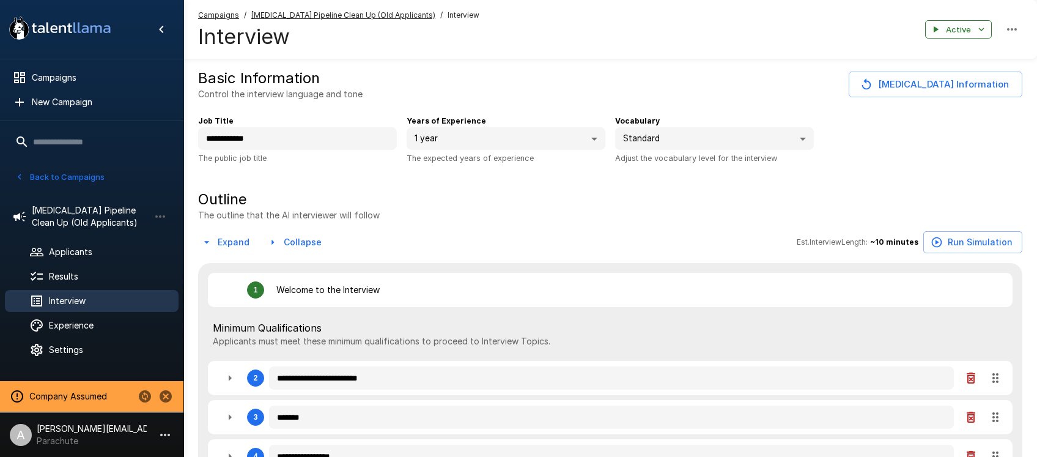
type textarea "*"
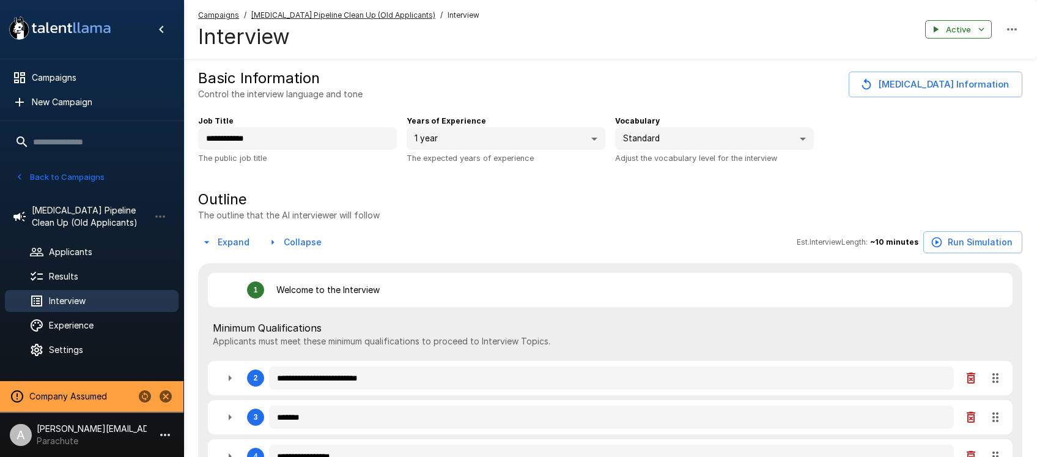
type textarea "*"
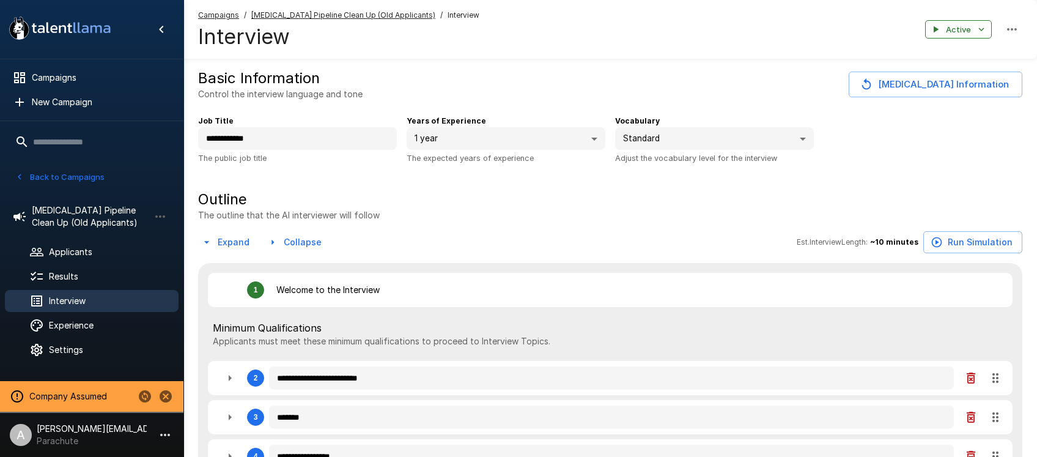
type textarea "*"
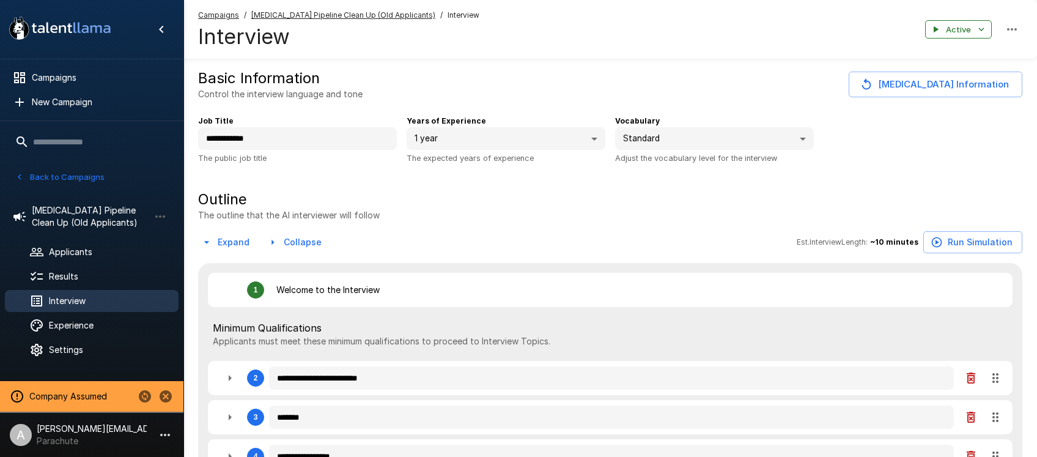
type textarea "*"
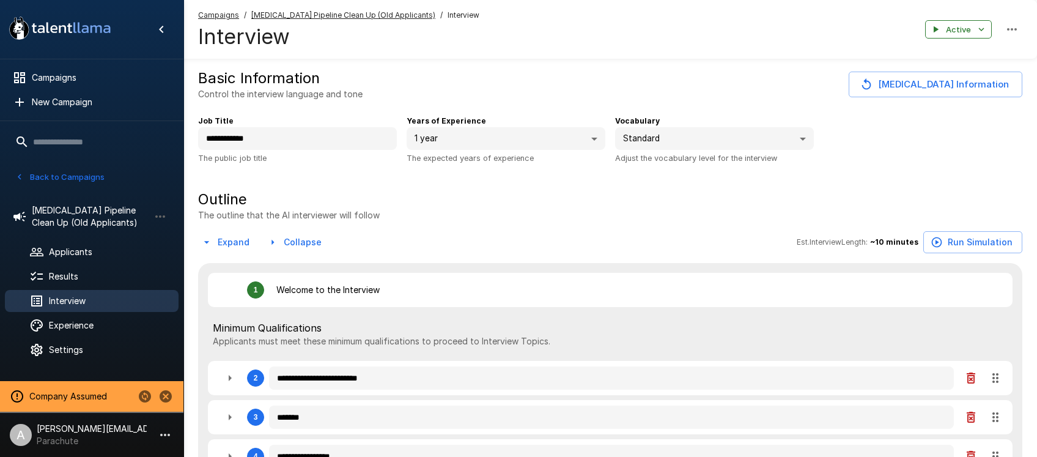
type textarea "*"
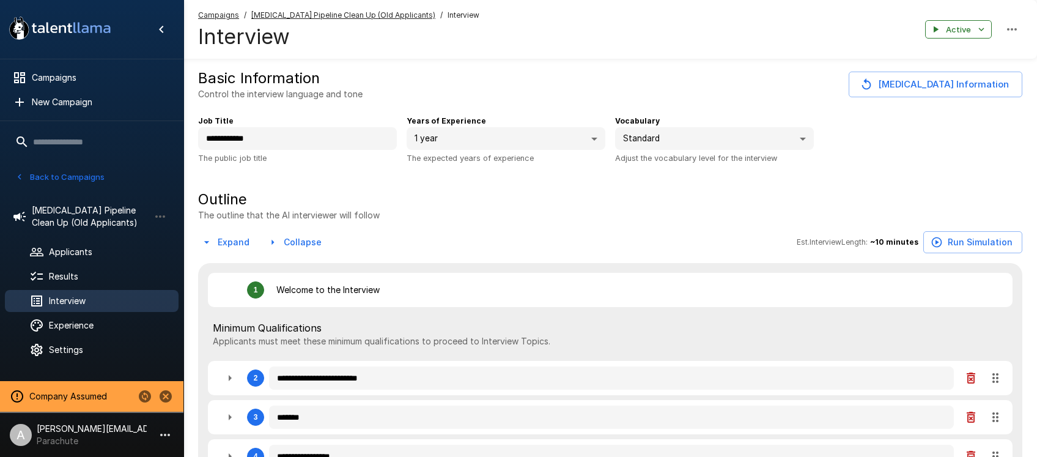
type textarea "*"
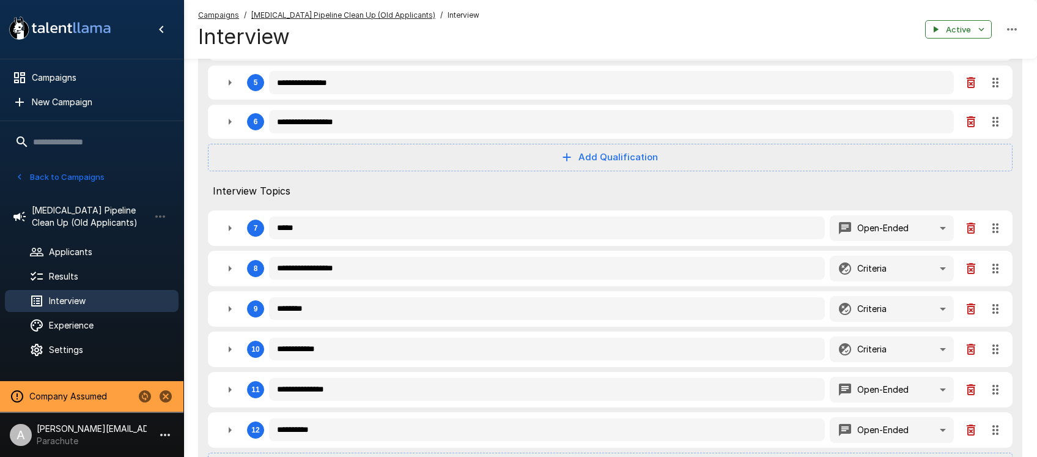
scroll to position [491, 0]
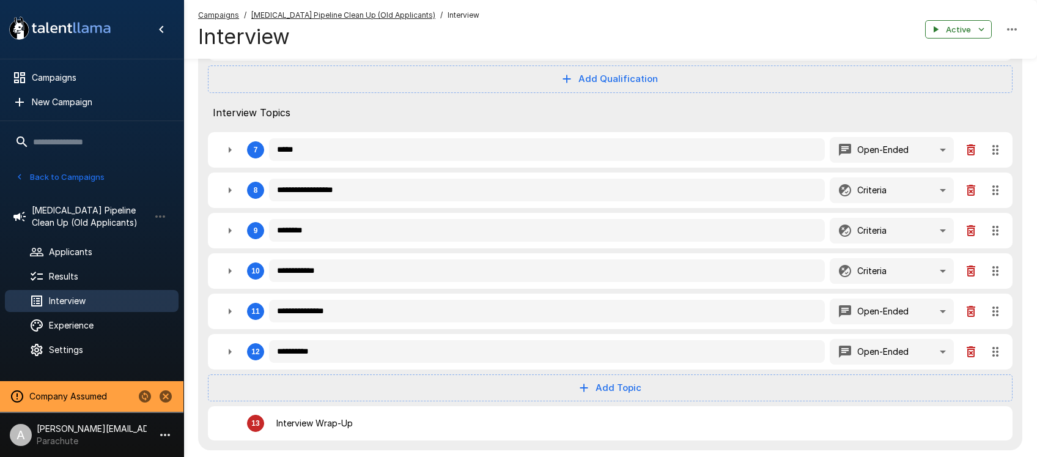
click at [236, 305] on icon "button" at bounding box center [230, 311] width 15 height 15
type textarea "*"
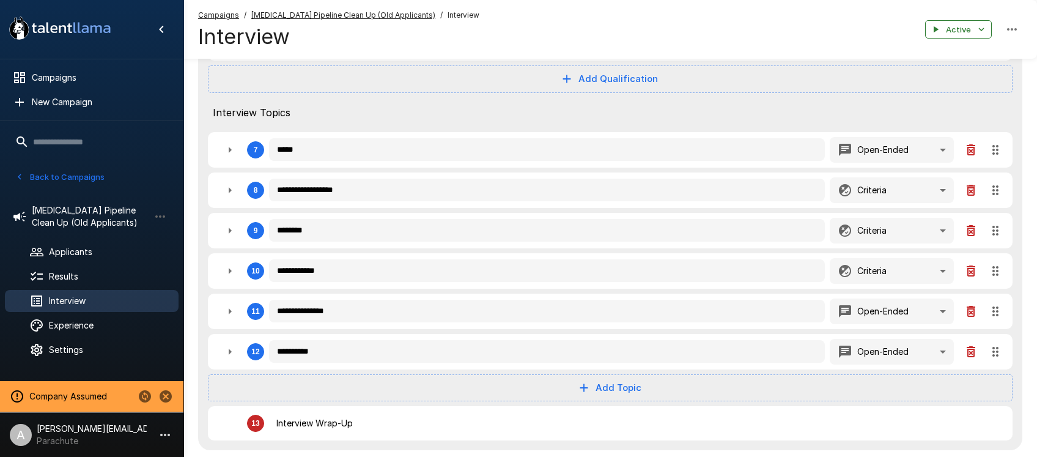
type textarea "*"
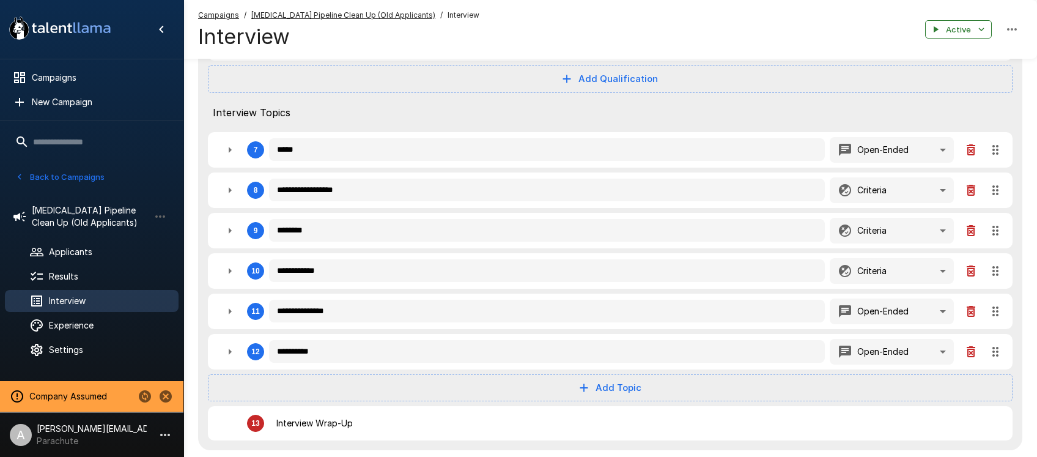
type textarea "*"
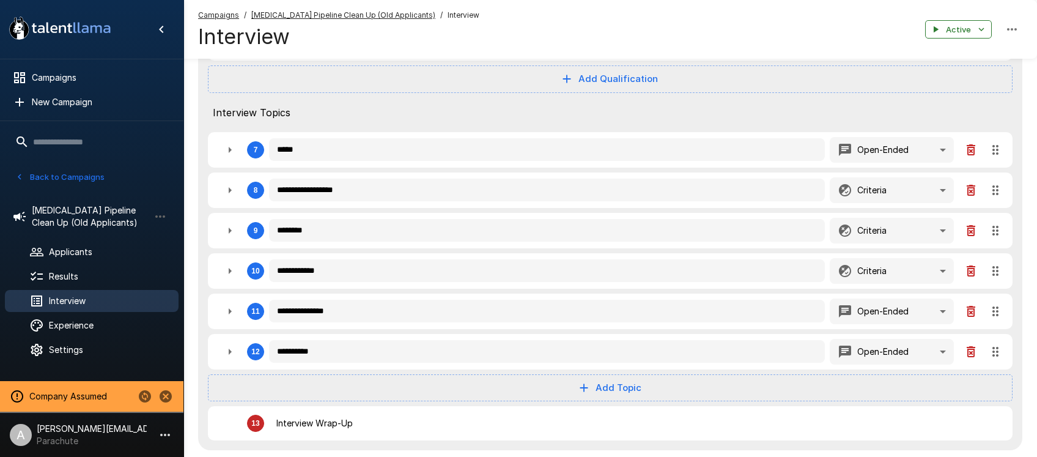
type textarea "*"
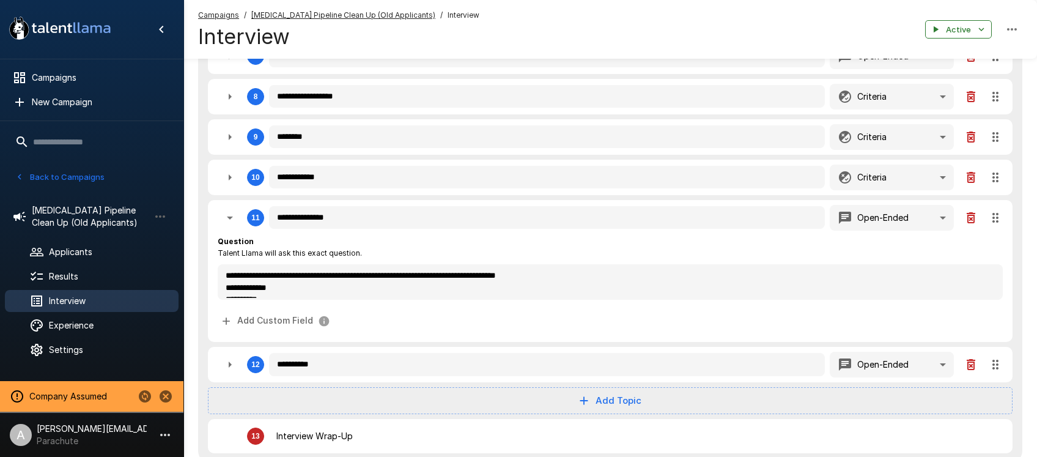
scroll to position [609, 0]
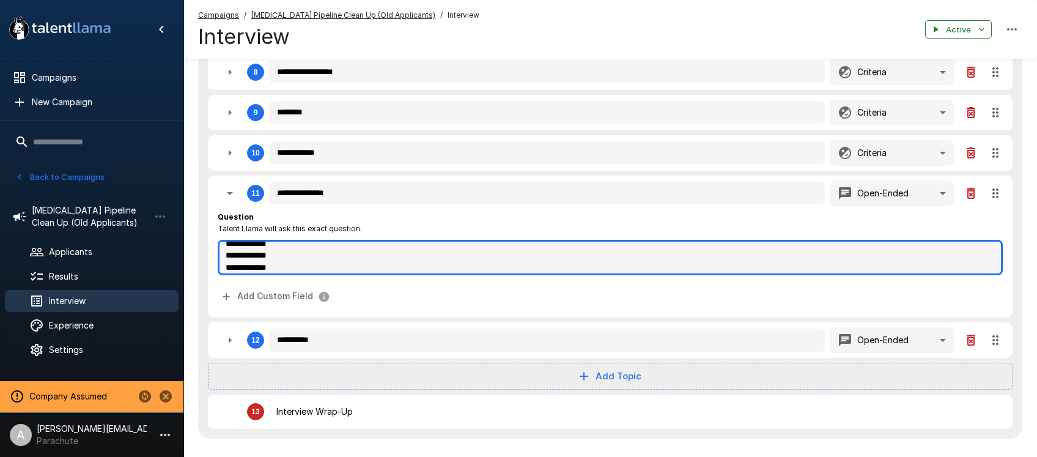
type textarea "*"
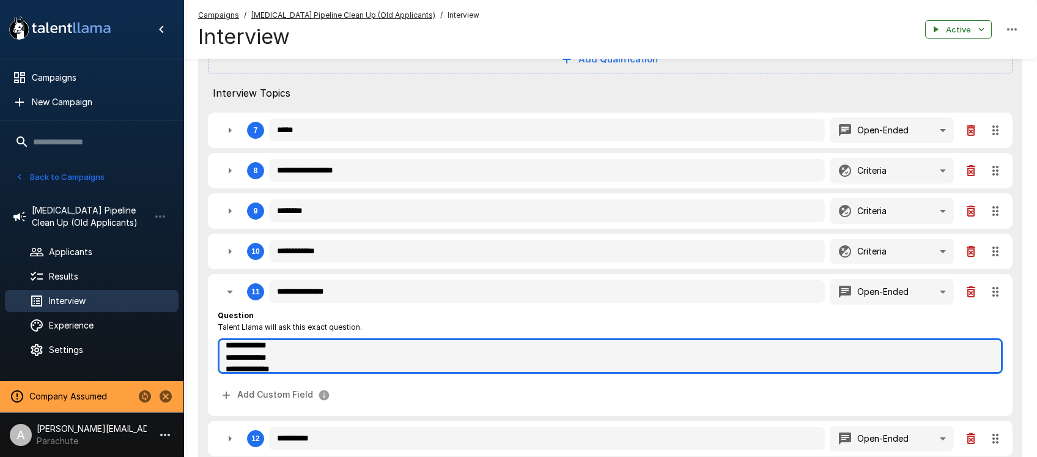
scroll to position [0, 0]
drag, startPoint x: 284, startPoint y: 363, endPoint x: 222, endPoint y: 361, distance: 62.4
click at [222, 361] on textarea "**********" at bounding box center [610, 355] width 785 height 35
type textarea "*"
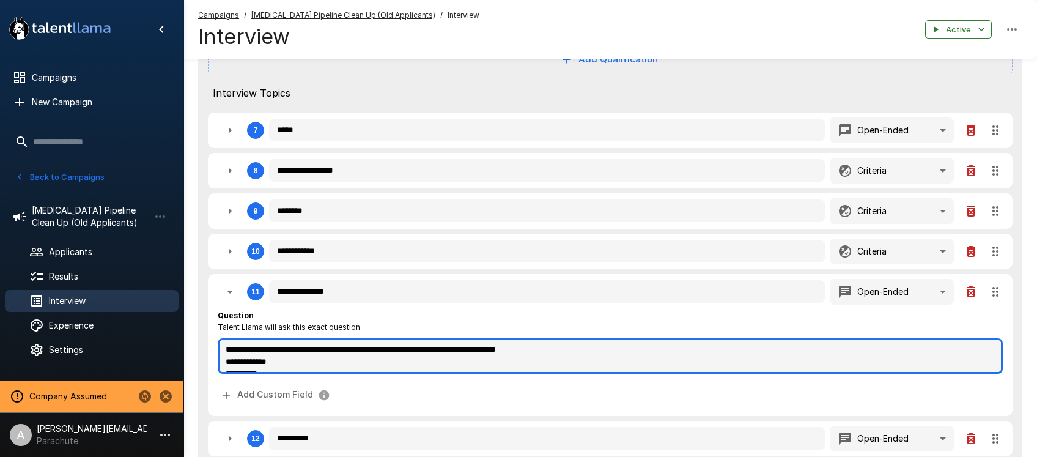
type textarea "*"
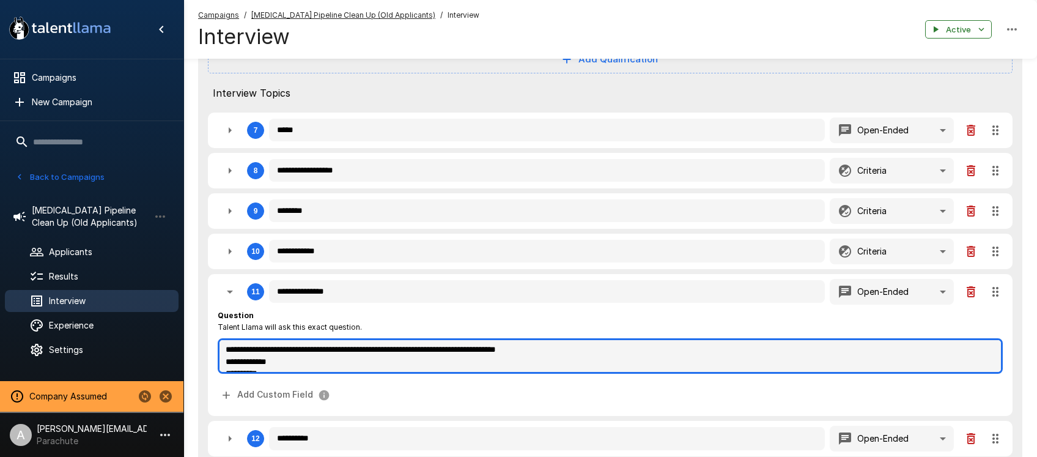
type textarea "*"
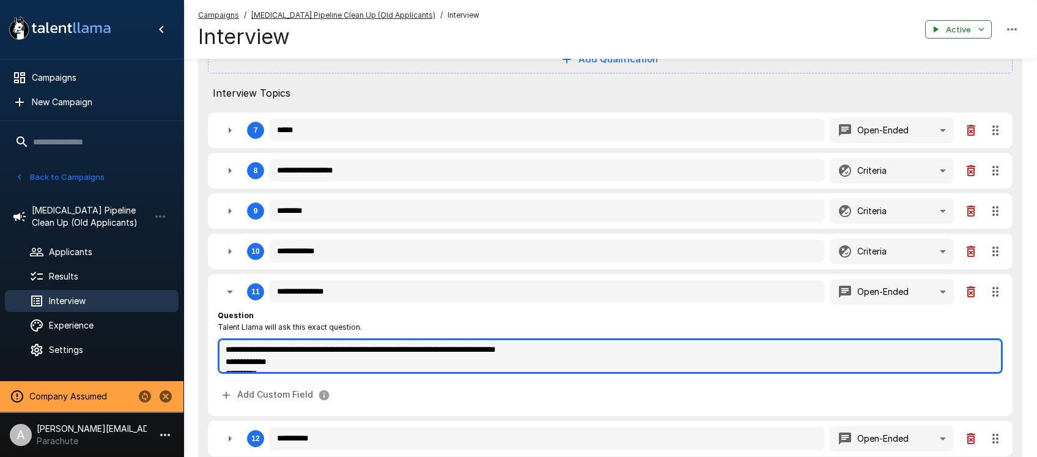
type textarea "*"
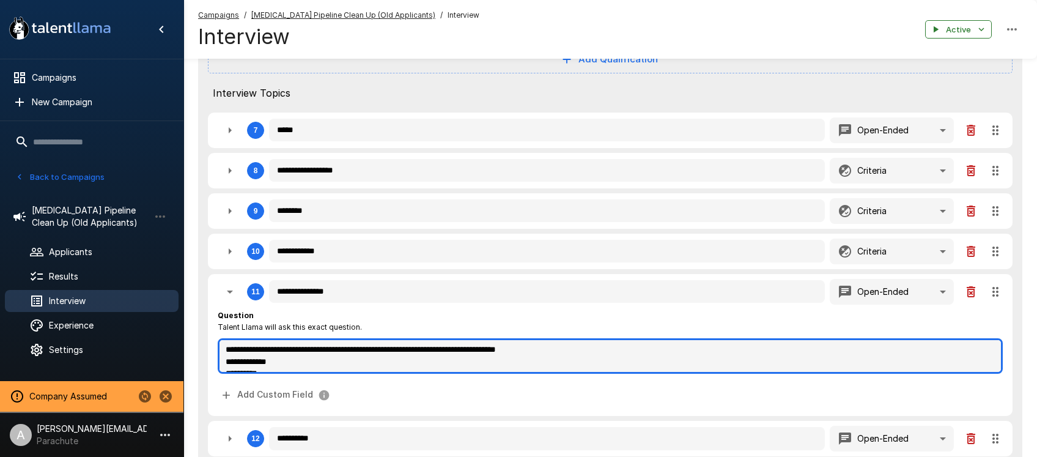
type textarea "*"
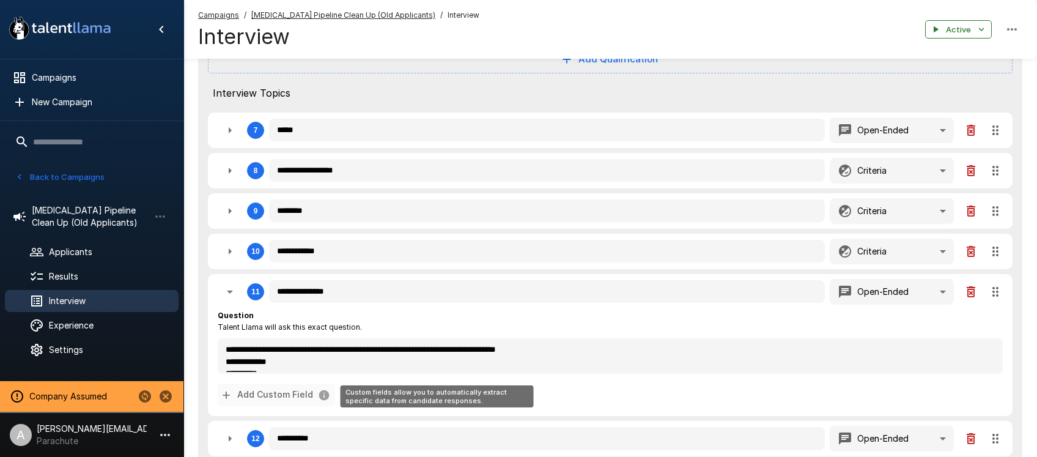
type textarea "*"
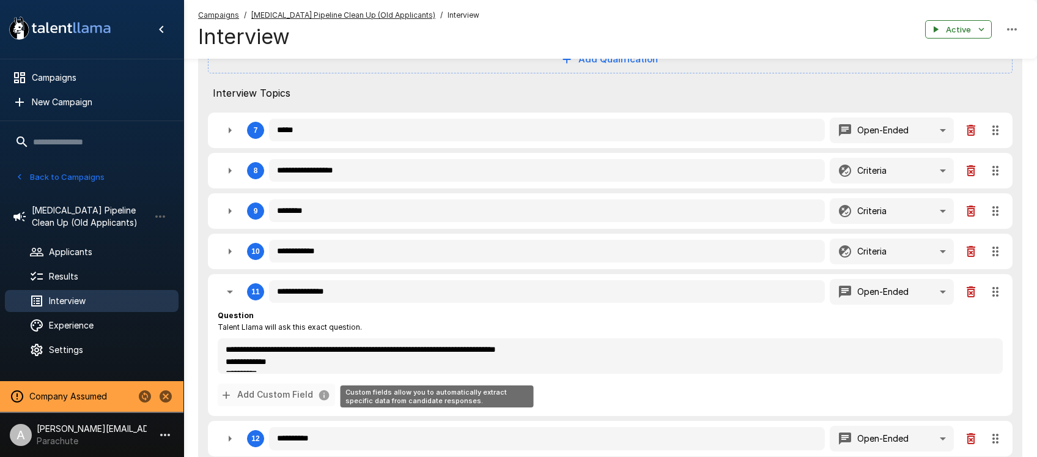
type textarea "*"
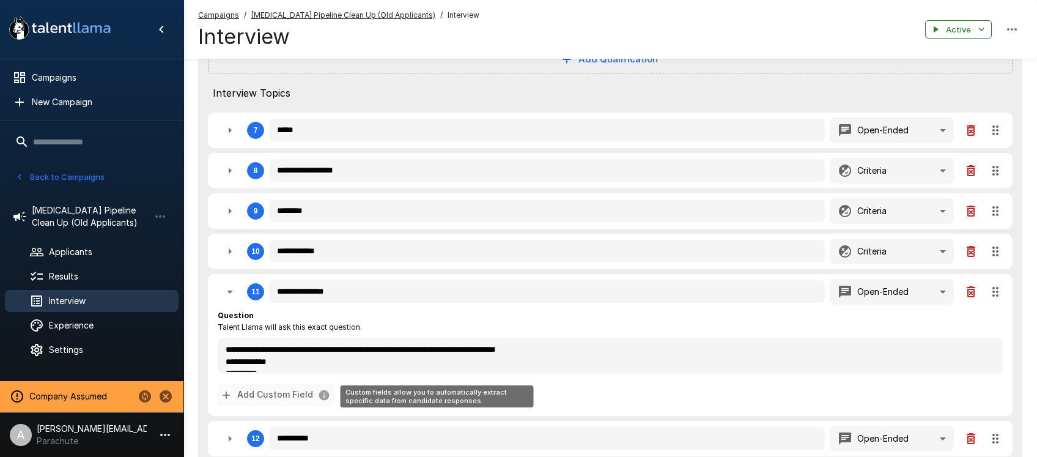
type textarea "*"
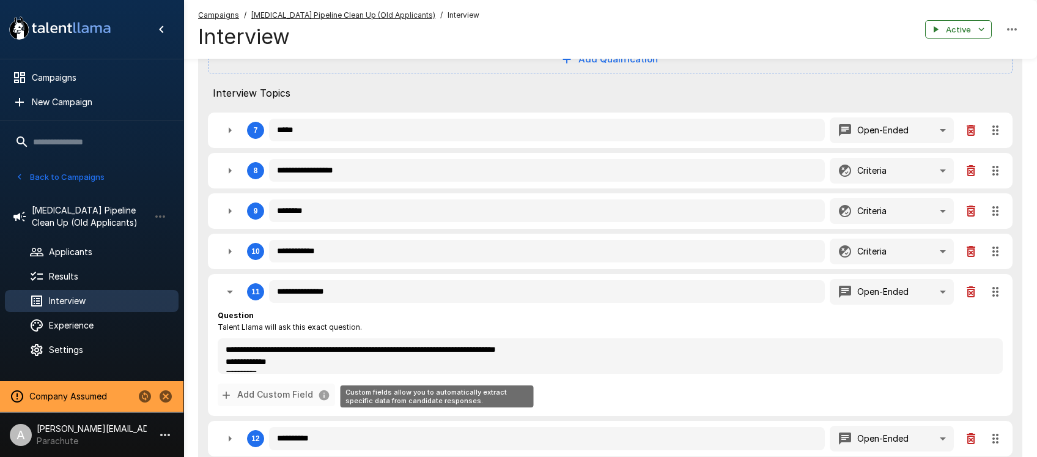
type textarea "*"
click at [266, 396] on button "Add Custom Field" at bounding box center [276, 395] width 117 height 23
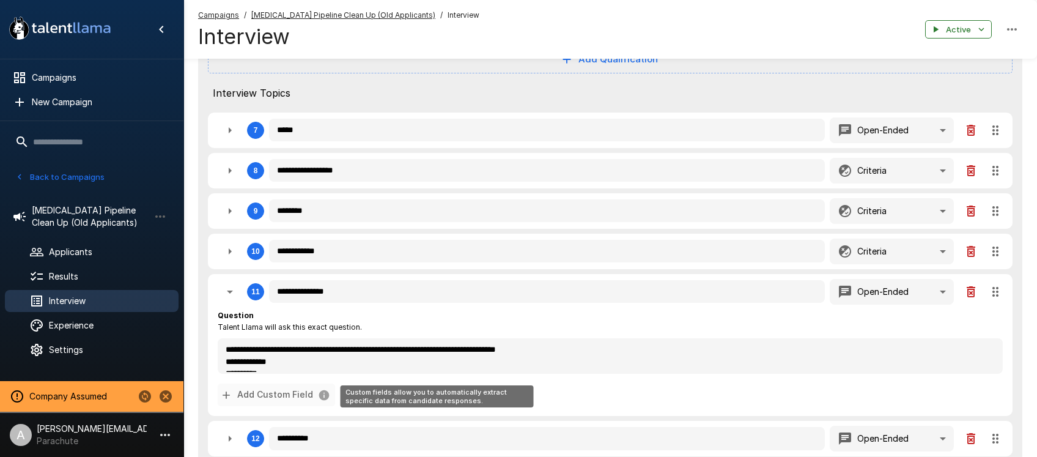
type textarea "*"
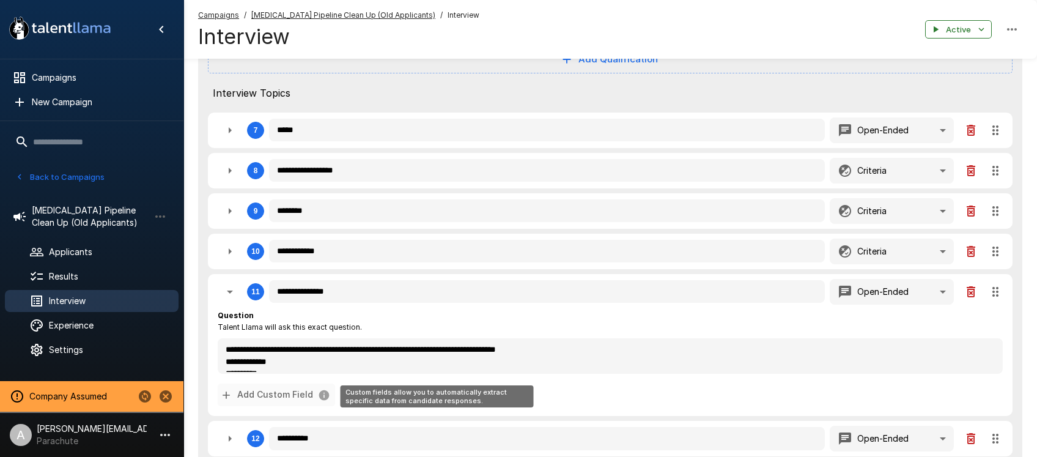
type textarea "*"
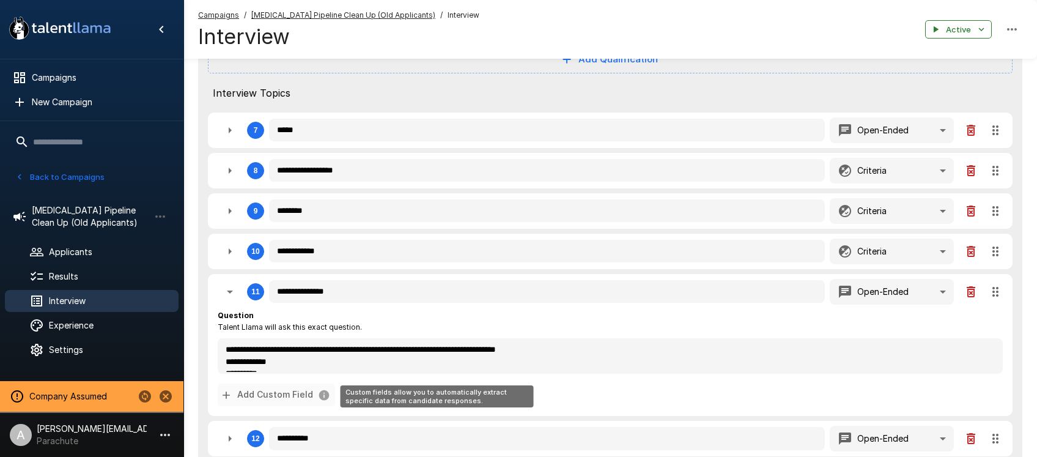
type textarea "*"
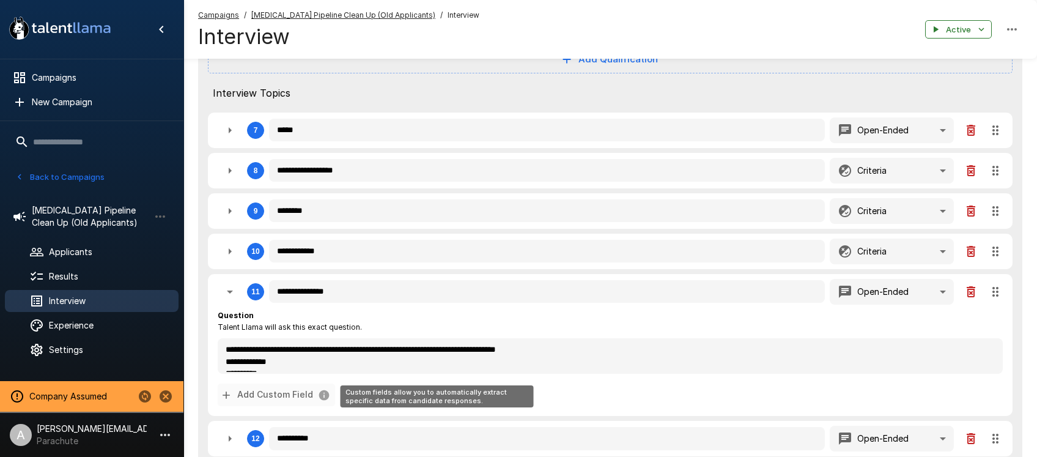
type textarea "*"
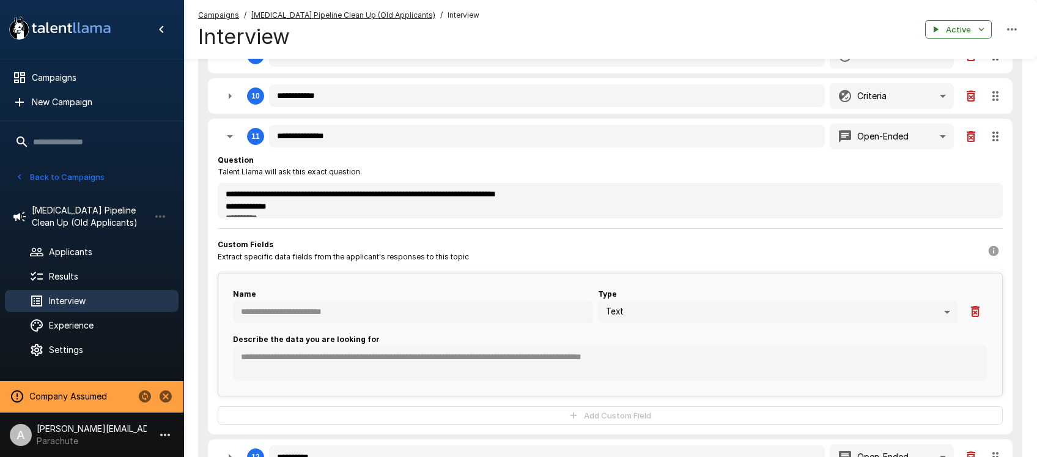
scroll to position [730, 0]
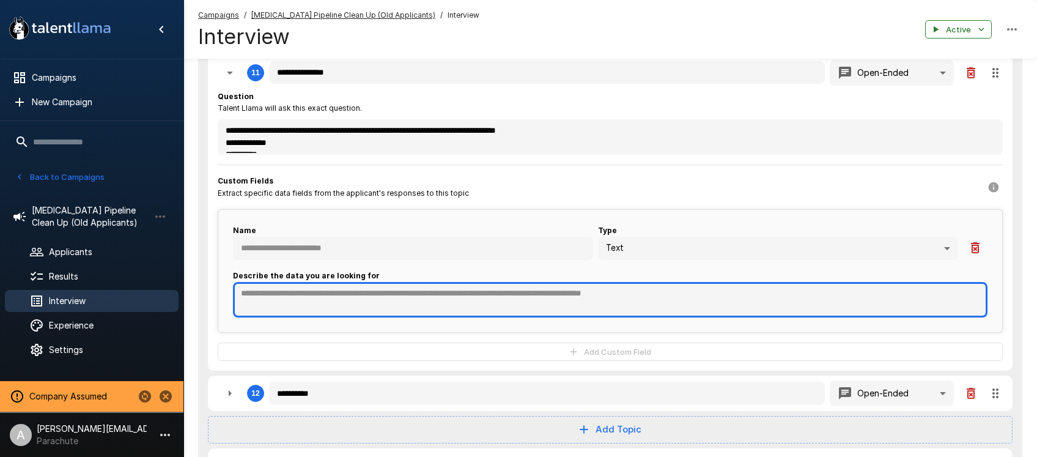
type textarea "*"
click at [398, 295] on textarea at bounding box center [610, 299] width 755 height 35
type textarea "*"
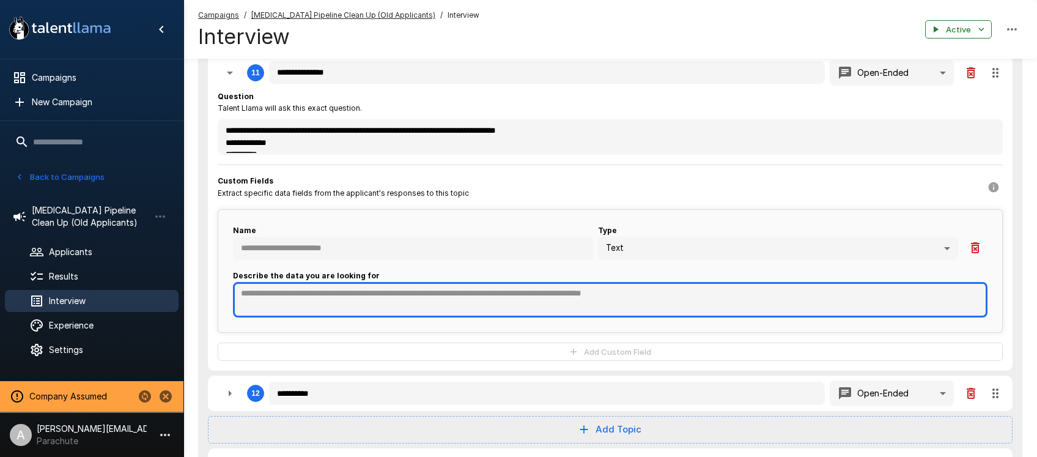
type textarea "*"
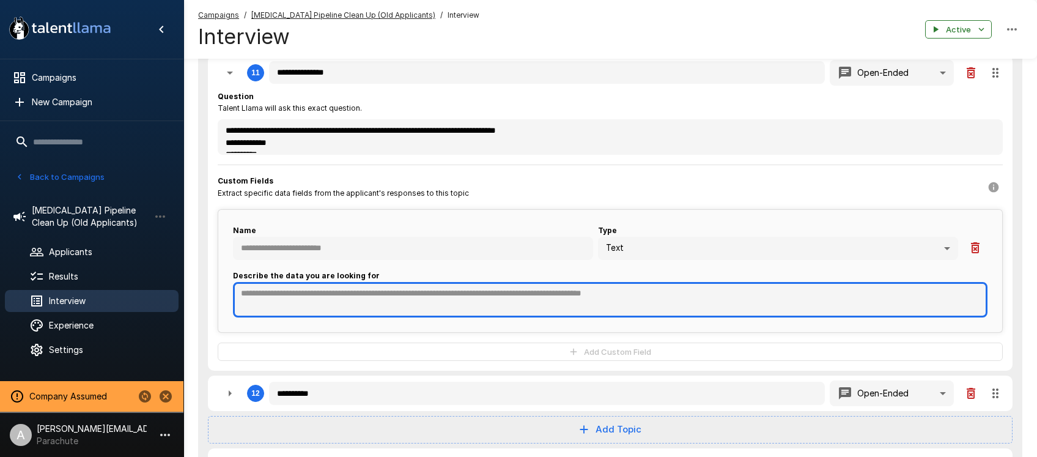
type textarea "*"
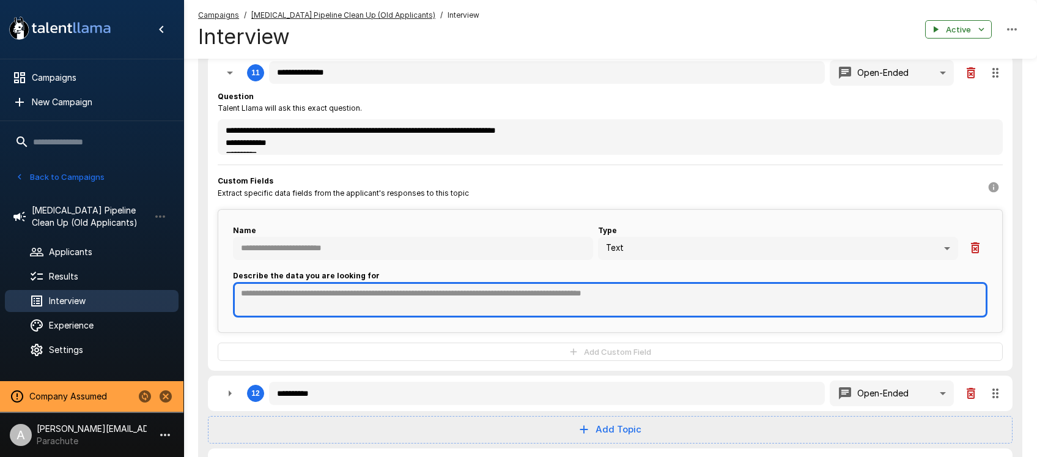
type textarea "*"
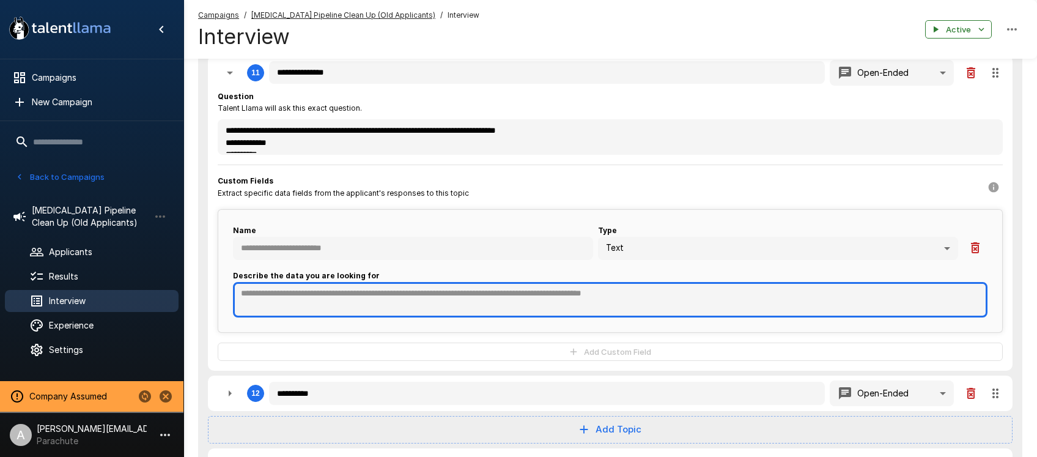
type textarea "*"
paste textarea "**********"
type textarea "**********"
type textarea "*"
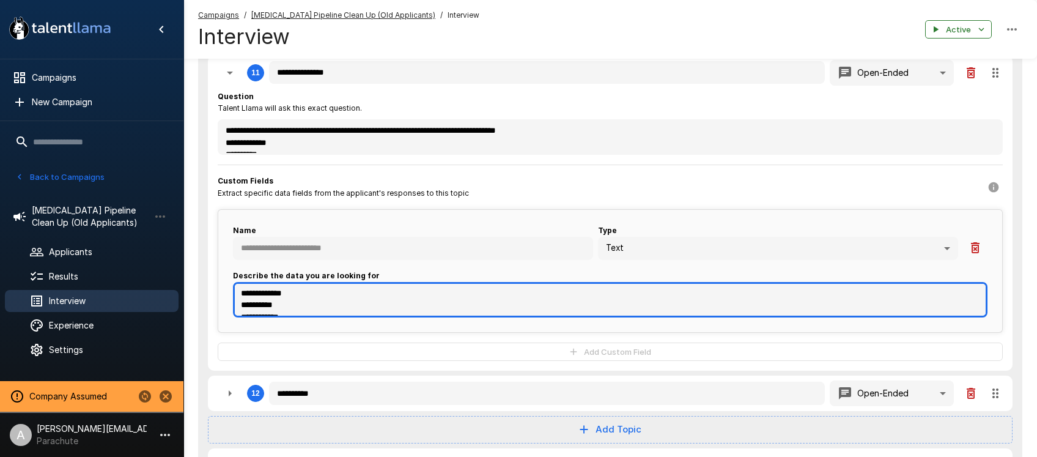
scroll to position [354, 0]
drag, startPoint x: 984, startPoint y: 315, endPoint x: 989, endPoint y: 319, distance: 6.5
click at [989, 319] on div "**********" at bounding box center [610, 270] width 785 height 123
type textarea "*"
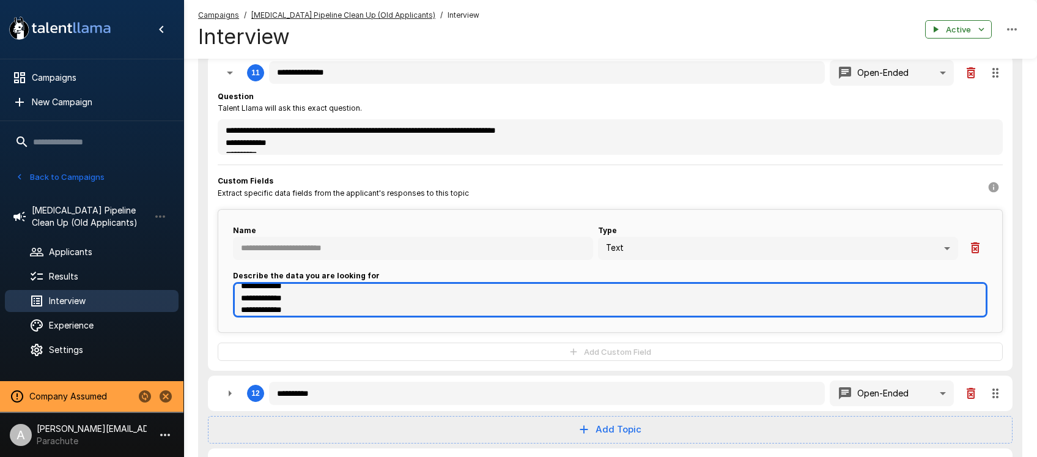
type textarea "*"
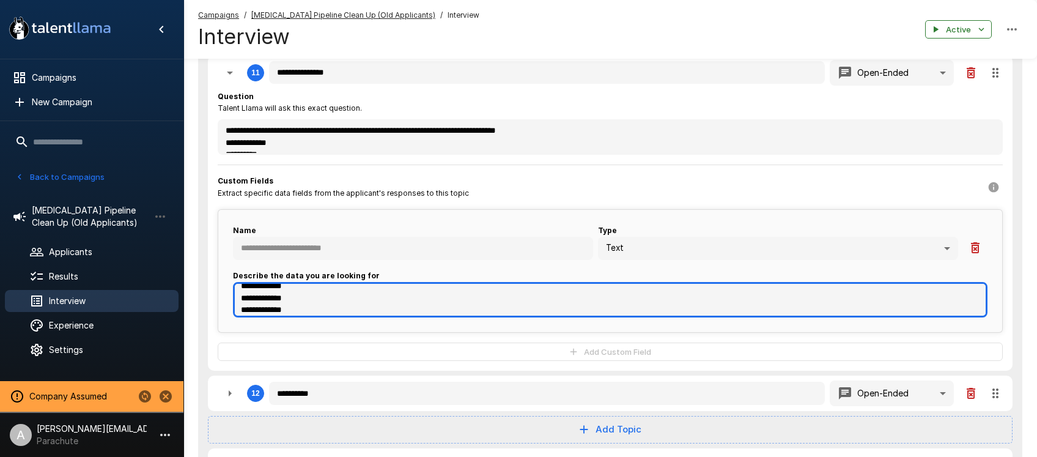
type textarea "*"
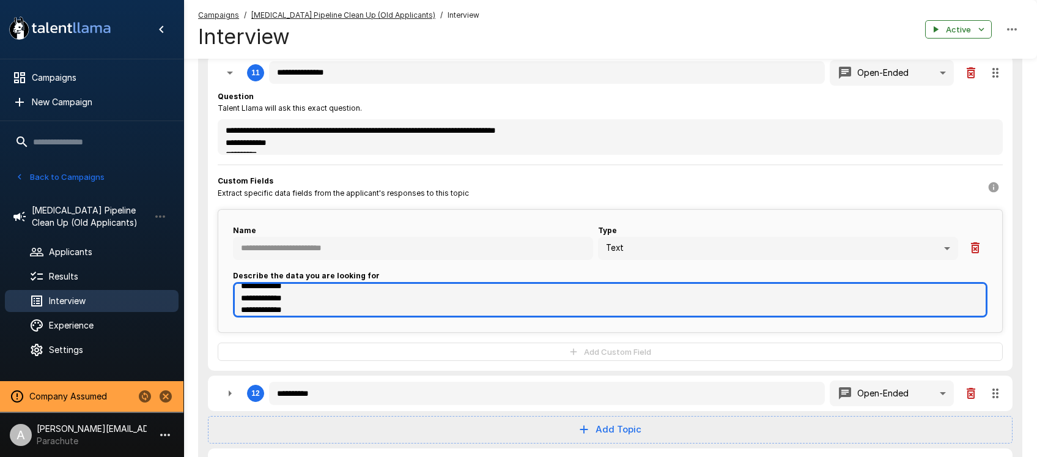
type textarea "*"
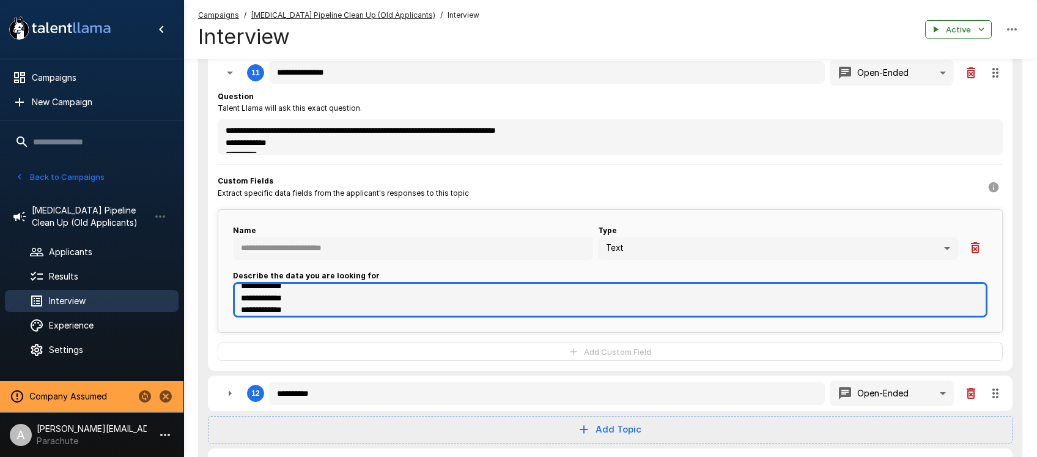
type textarea "*"
click at [240, 295] on textarea "**********" at bounding box center [610, 299] width 755 height 35
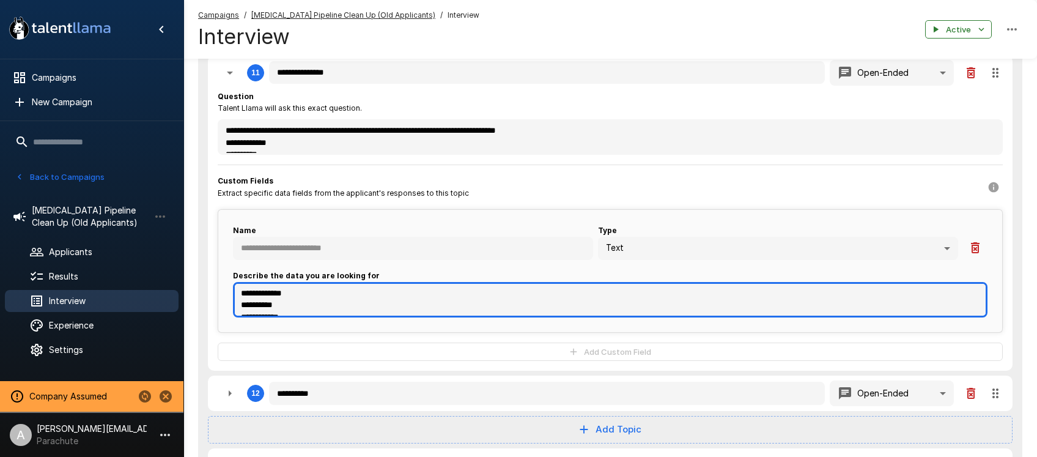
type textarea "*"
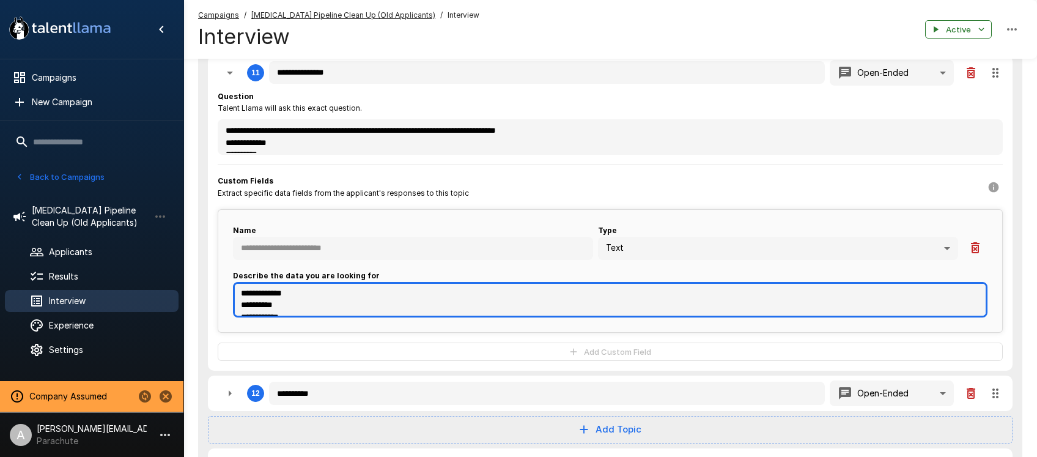
type textarea "*"
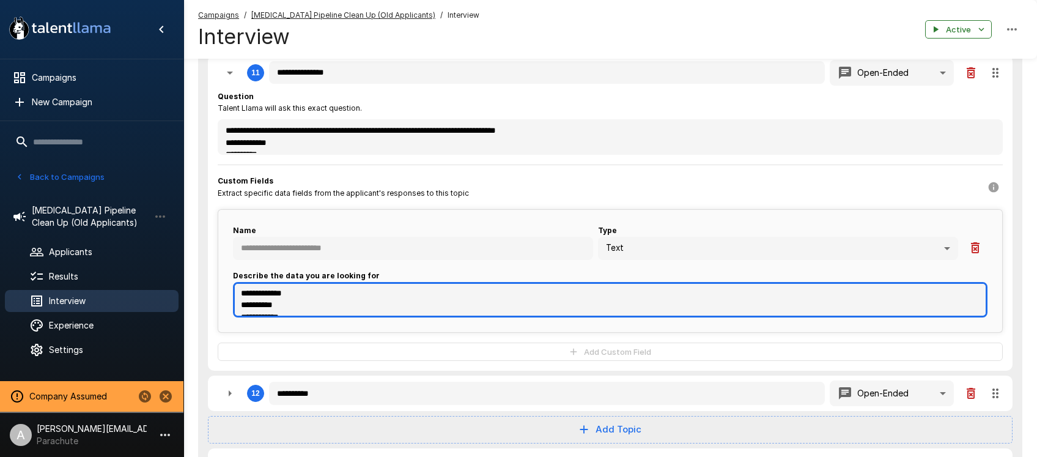
type textarea "*"
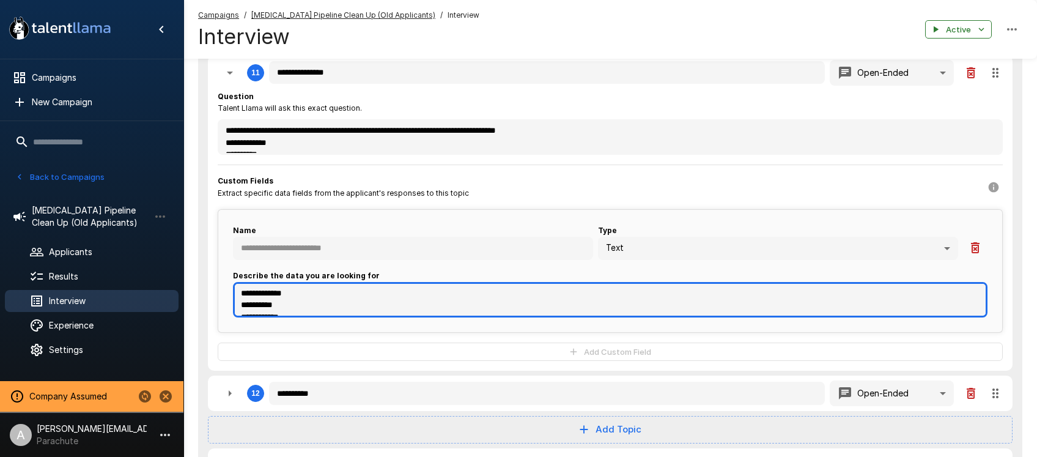
type textarea "*"
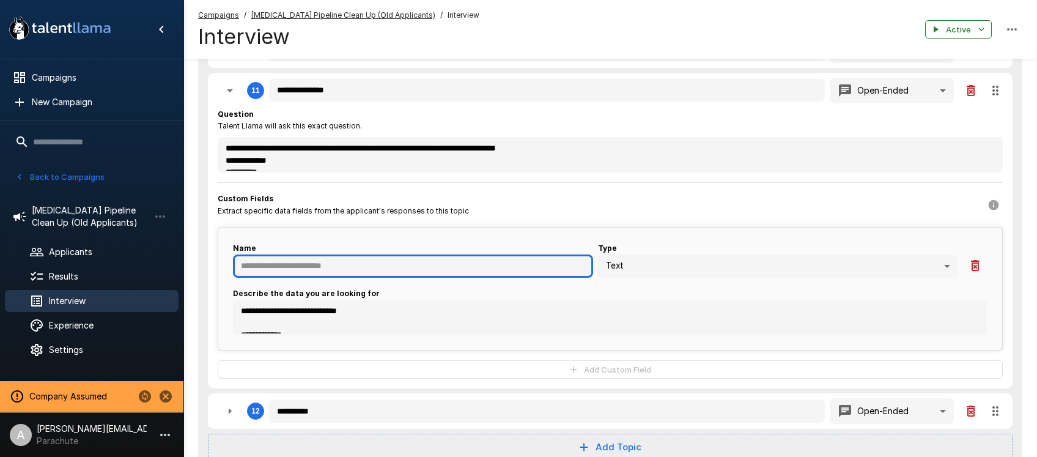
click at [283, 270] on input "text" at bounding box center [413, 265] width 360 height 23
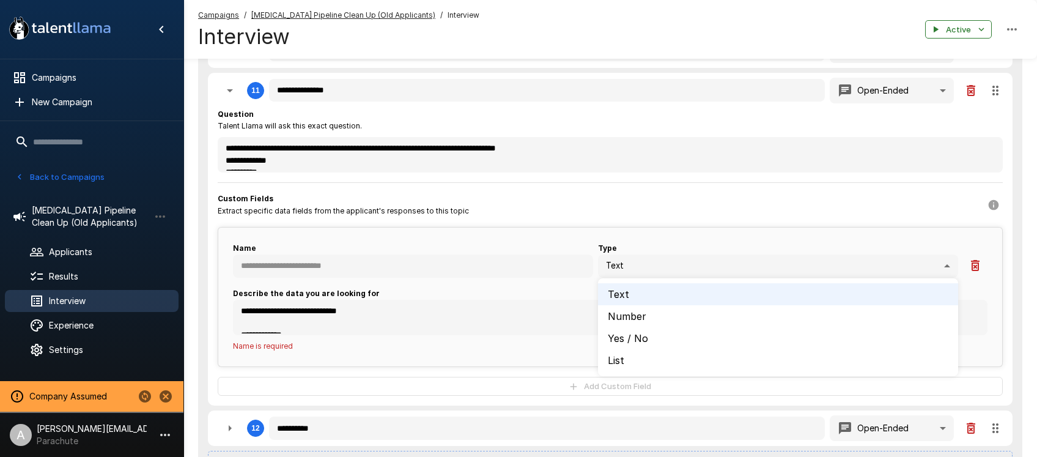
drag, startPoint x: 624, startPoint y: 353, endPoint x: 620, endPoint y: 344, distance: 9.9
click at [624, 352] on li "List" at bounding box center [778, 360] width 360 height 22
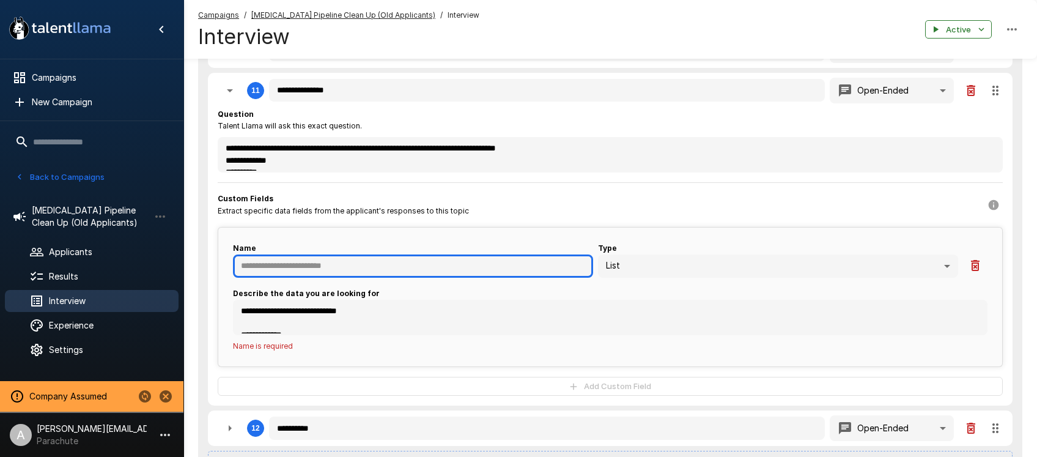
click at [390, 267] on input "text" at bounding box center [413, 265] width 360 height 23
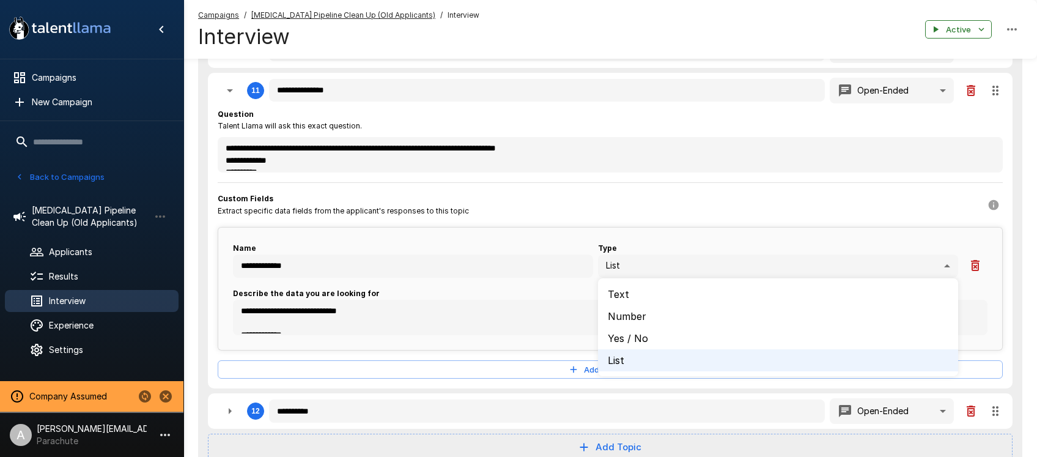
click at [633, 358] on li "List" at bounding box center [778, 360] width 360 height 22
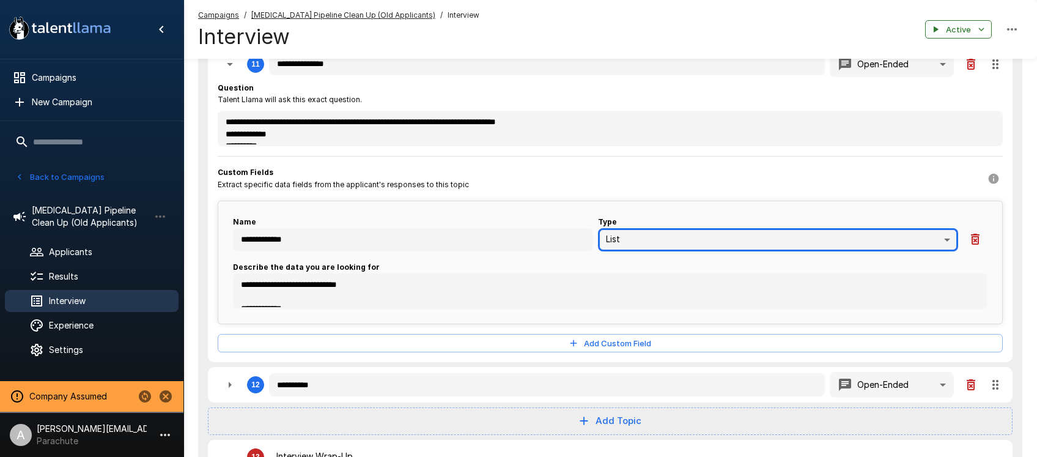
scroll to position [743, 0]
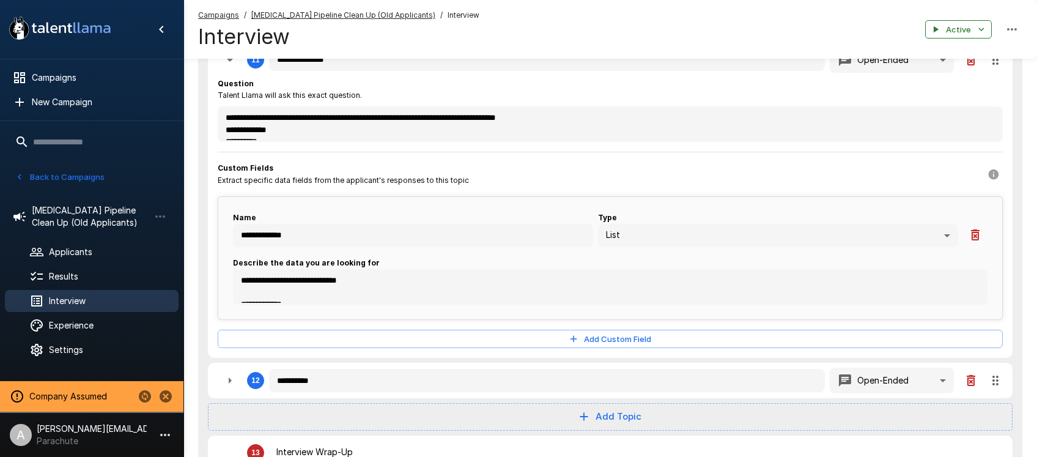
click at [599, 261] on span "Describe the data you are looking for" at bounding box center [610, 263] width 755 height 12
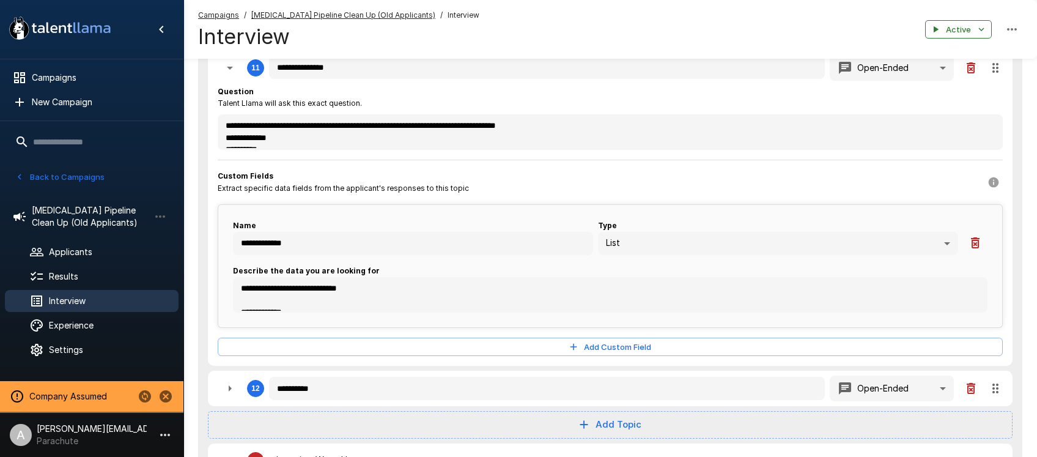
click at [768, 223] on span "Type" at bounding box center [778, 226] width 360 height 12
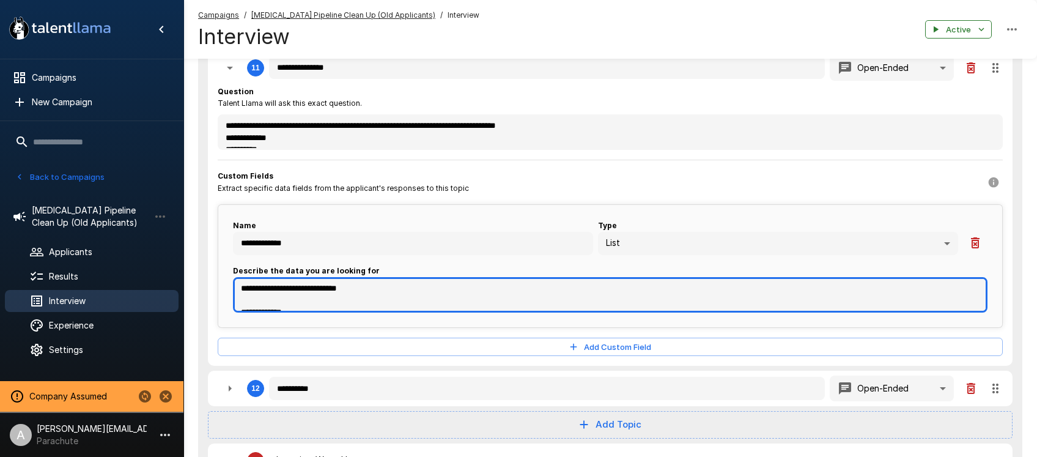
drag, startPoint x: 242, startPoint y: 291, endPoint x: 379, endPoint y: 290, distance: 137.0
click at [379, 290] on textarea "**********" at bounding box center [610, 294] width 755 height 35
click at [378, 294] on textarea "**********" at bounding box center [610, 294] width 755 height 35
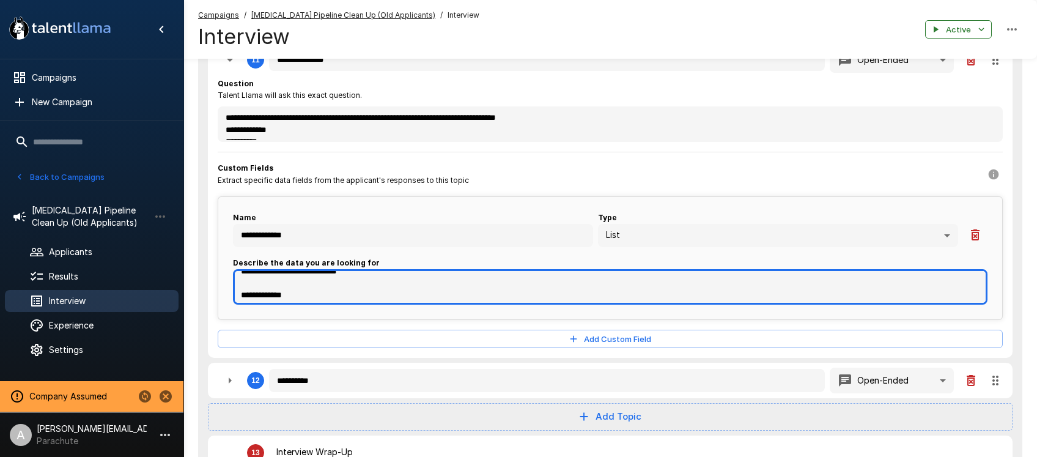
scroll to position [0, 0]
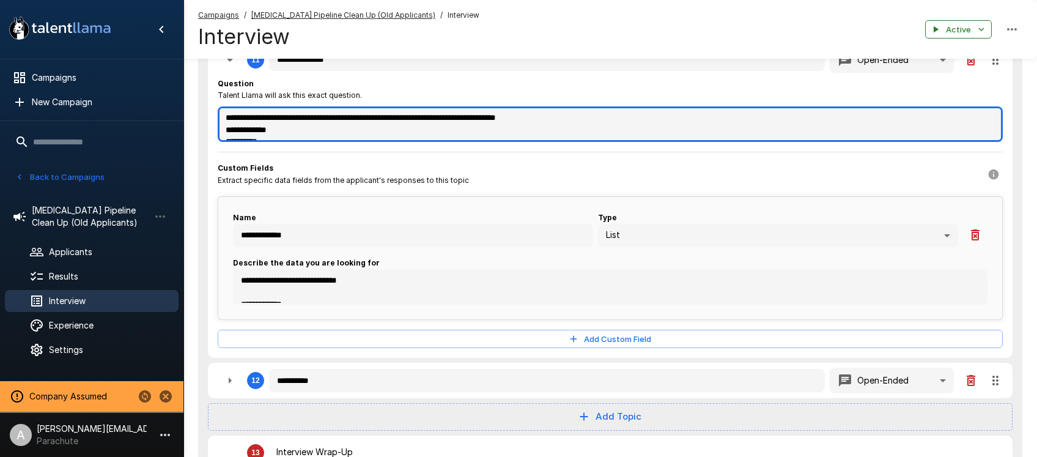
click at [624, 118] on textarea "**********" at bounding box center [610, 123] width 785 height 35
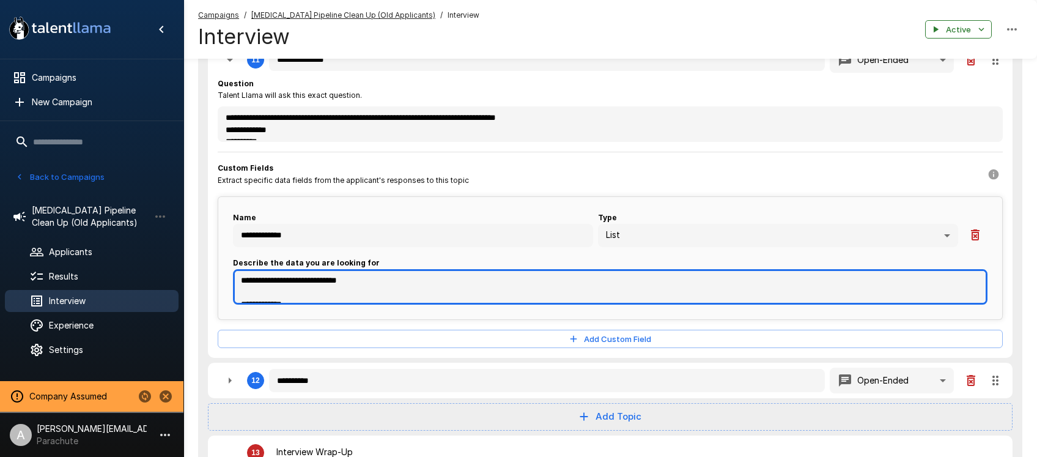
drag, startPoint x: 363, startPoint y: 282, endPoint x: 240, endPoint y: 280, distance: 122.4
click at [241, 280] on textarea "**********" at bounding box center [610, 286] width 755 height 35
drag, startPoint x: 300, startPoint y: 288, endPoint x: 236, endPoint y: 289, distance: 64.2
click at [239, 289] on textarea "**********" at bounding box center [610, 286] width 755 height 35
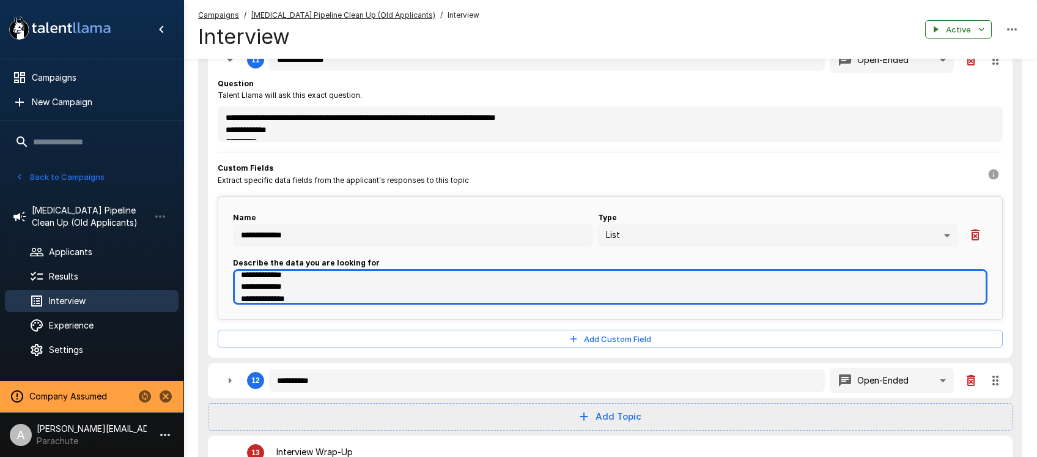
click at [309, 291] on textarea "**********" at bounding box center [610, 286] width 755 height 35
click at [305, 281] on textarea "**********" at bounding box center [610, 286] width 755 height 35
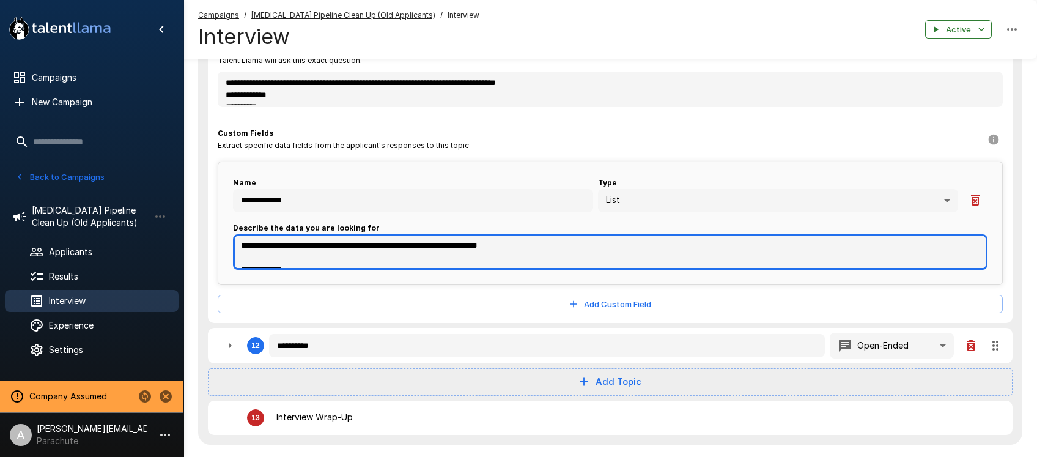
scroll to position [793, 0]
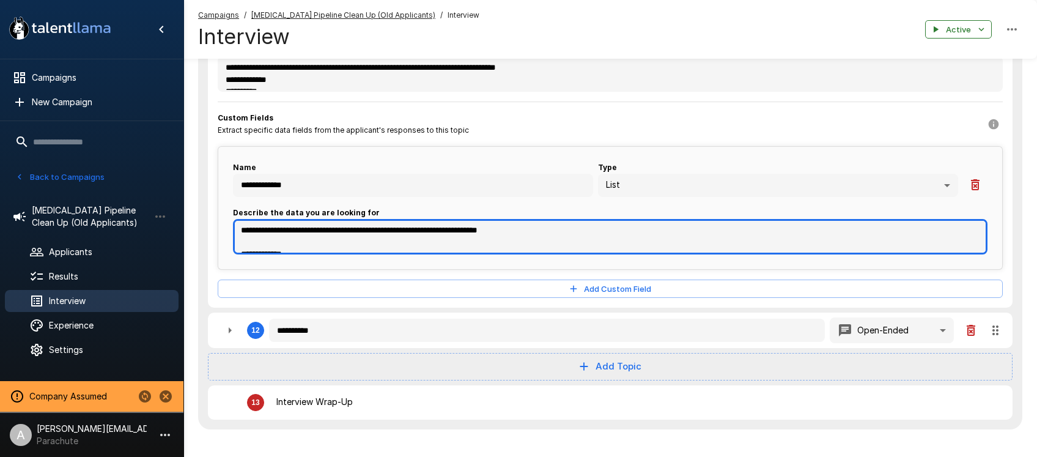
click at [391, 232] on textarea "**********" at bounding box center [610, 236] width 755 height 35
drag, startPoint x: 393, startPoint y: 234, endPoint x: 229, endPoint y: 228, distance: 164.0
click at [231, 229] on div "**********" at bounding box center [610, 207] width 785 height 123
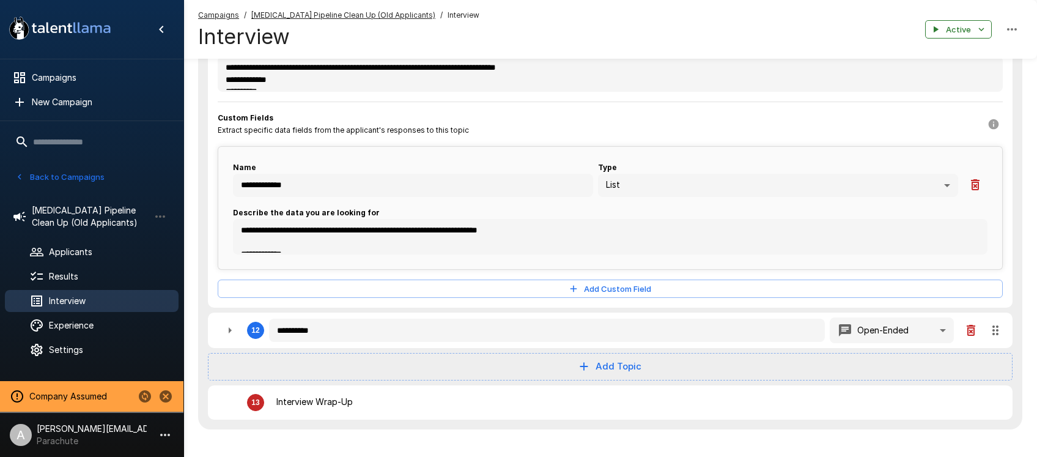
click at [63, 144] on input "text" at bounding box center [92, 142] width 174 height 22
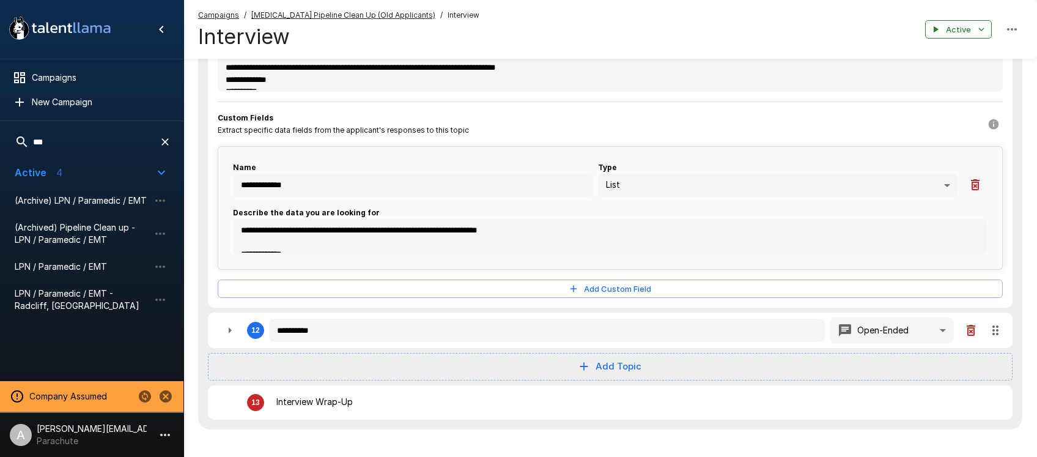
drag, startPoint x: 49, startPoint y: 142, endPoint x: 10, endPoint y: 142, distance: 38.5
click at [10, 142] on input "***" at bounding box center [77, 142] width 144 height 22
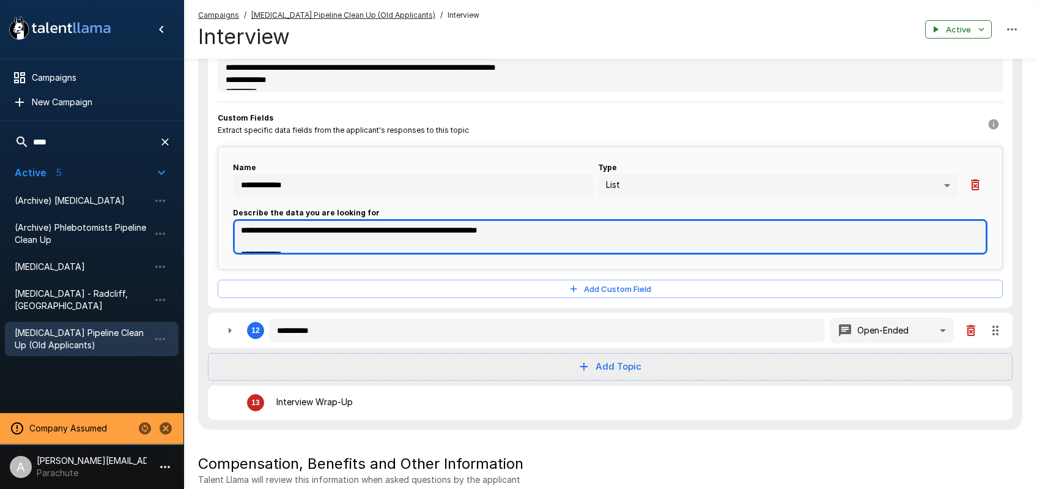
click at [362, 232] on textarea "**********" at bounding box center [610, 236] width 755 height 35
click at [472, 229] on textarea "**********" at bounding box center [610, 236] width 755 height 35
drag, startPoint x: 357, startPoint y: 231, endPoint x: 221, endPoint y: 228, distance: 135.2
click at [224, 228] on div "**********" at bounding box center [610, 207] width 785 height 123
click at [473, 224] on textarea "**********" at bounding box center [610, 236] width 755 height 35
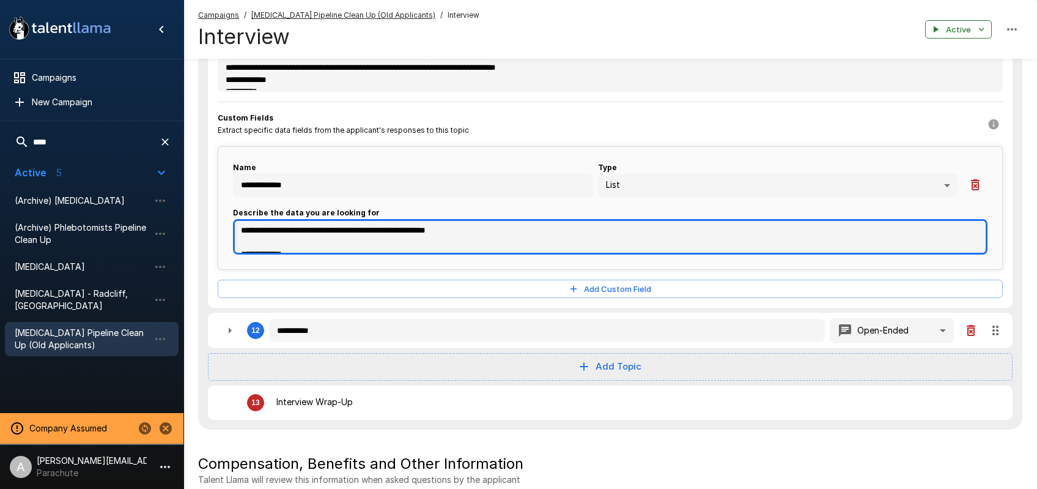
click at [473, 226] on textarea "**********" at bounding box center [610, 236] width 755 height 35
drag, startPoint x: 240, startPoint y: 228, endPoint x: 342, endPoint y: 298, distance: 123.2
click at [342, 298] on div "**********" at bounding box center [610, 163] width 785 height 271
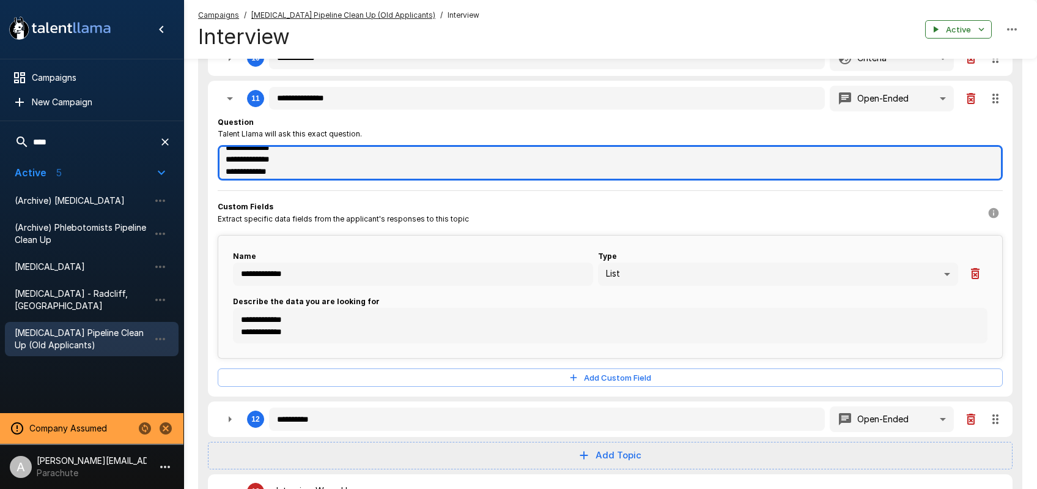
scroll to position [370, 0]
drag, startPoint x: 605, startPoint y: 163, endPoint x: 616, endPoint y: 186, distance: 25.7
click at [615, 186] on div "**********" at bounding box center [610, 251] width 785 height 271
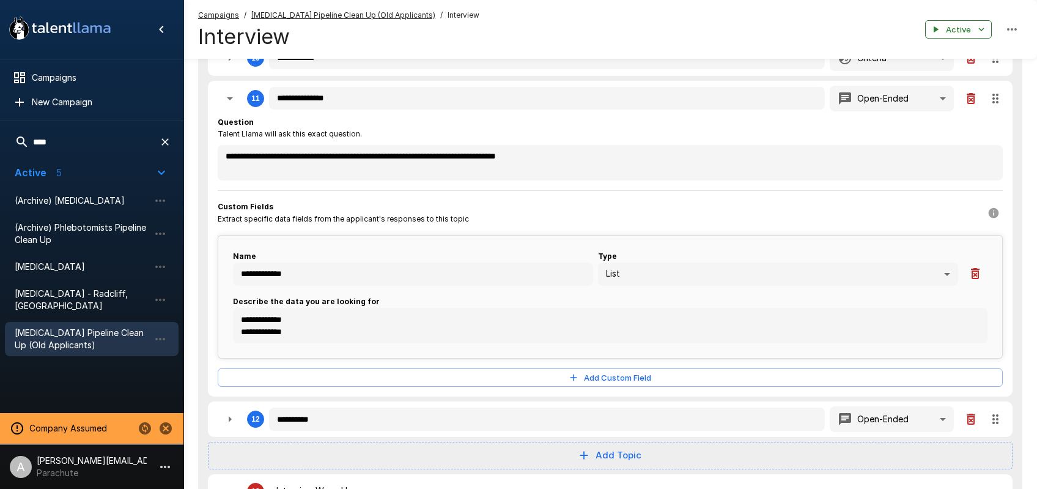
click at [586, 132] on div "Question Talent Llama will ask this exact question." at bounding box center [610, 128] width 785 height 24
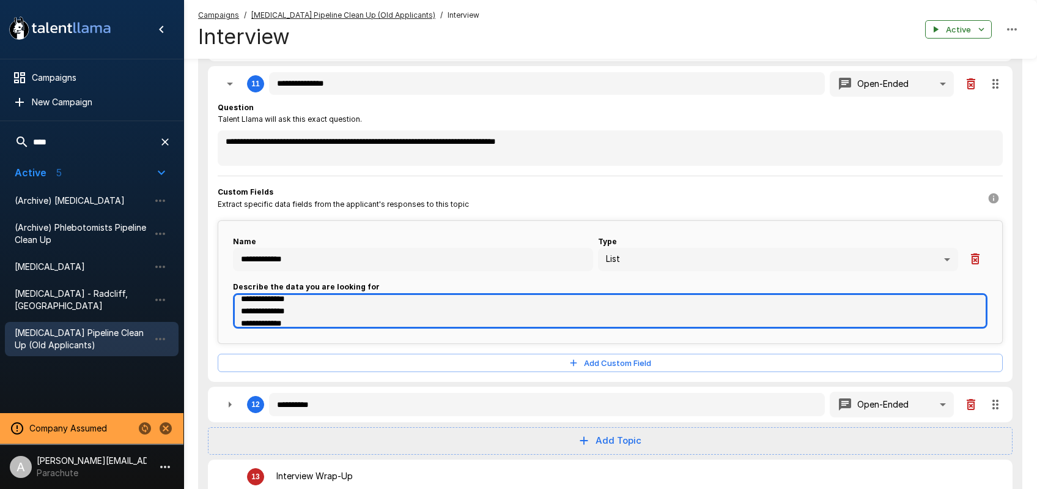
scroll to position [382, 0]
drag, startPoint x: 242, startPoint y: 303, endPoint x: 329, endPoint y: 369, distance: 110.0
click at [327, 371] on div "**********" at bounding box center [610, 237] width 785 height 271
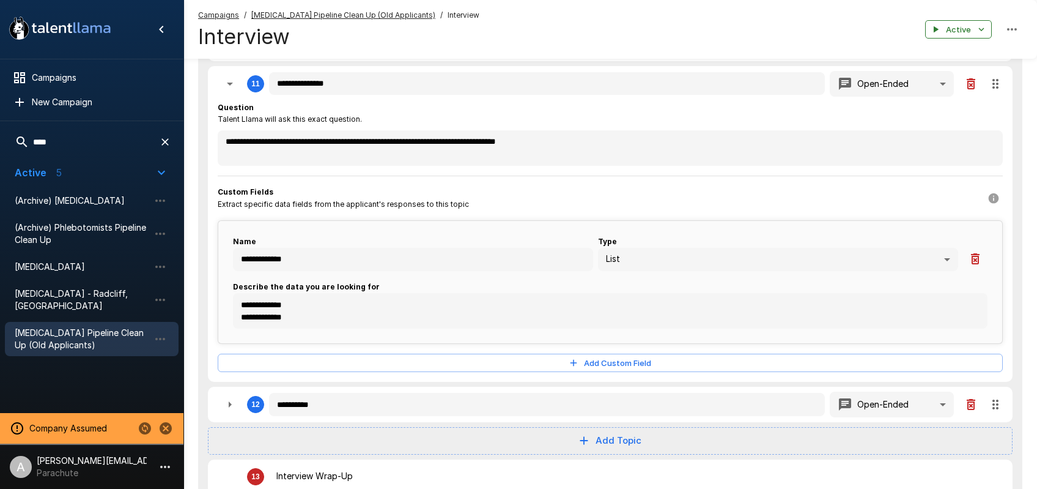
click at [832, 200] on div "Custom Fields Extract specific data fields from the applicant's responses to th…" at bounding box center [610, 198] width 785 height 24
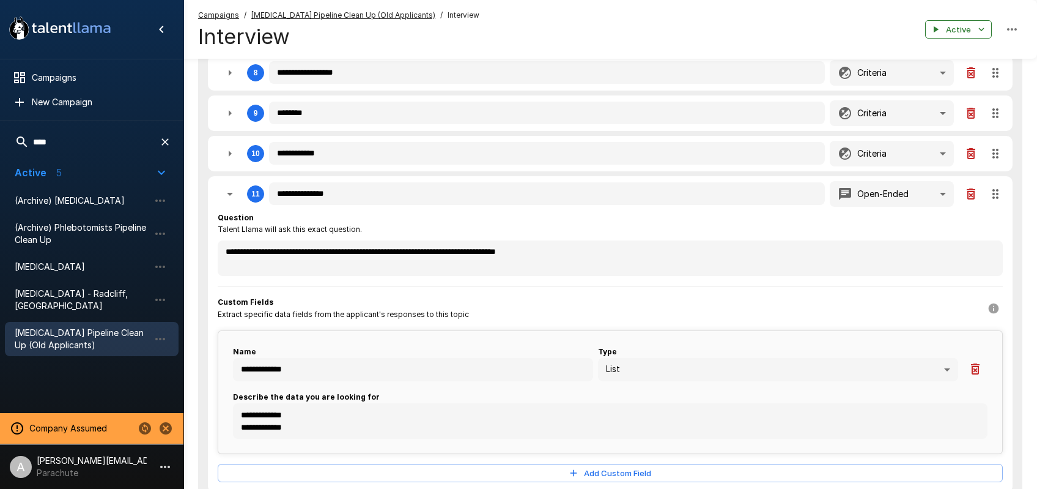
scroll to position [601, 0]
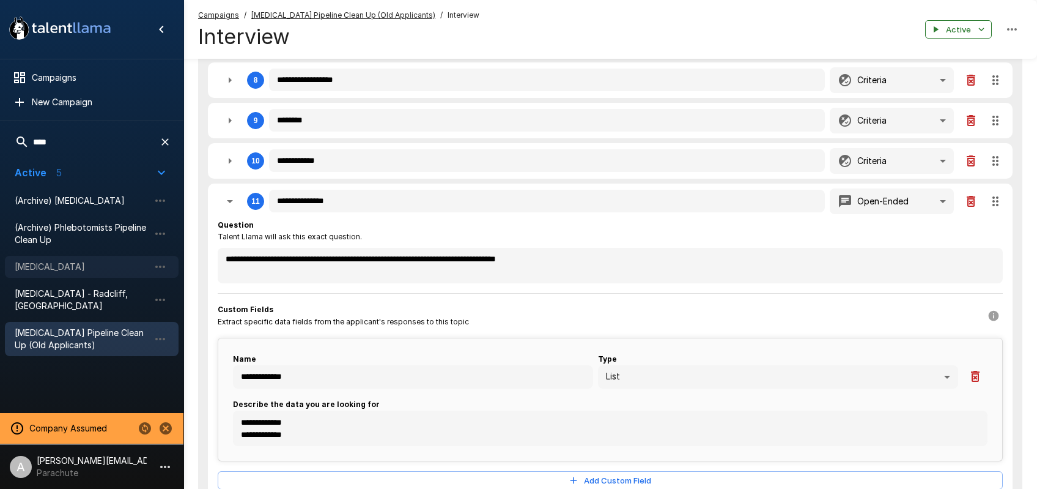
click at [39, 265] on span "[MEDICAL_DATA]" at bounding box center [82, 267] width 135 height 12
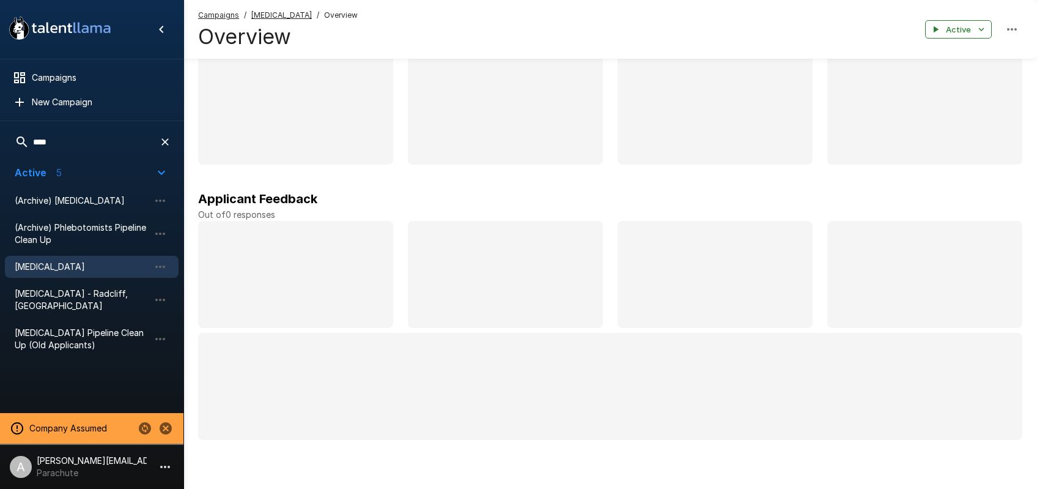
scroll to position [76, 0]
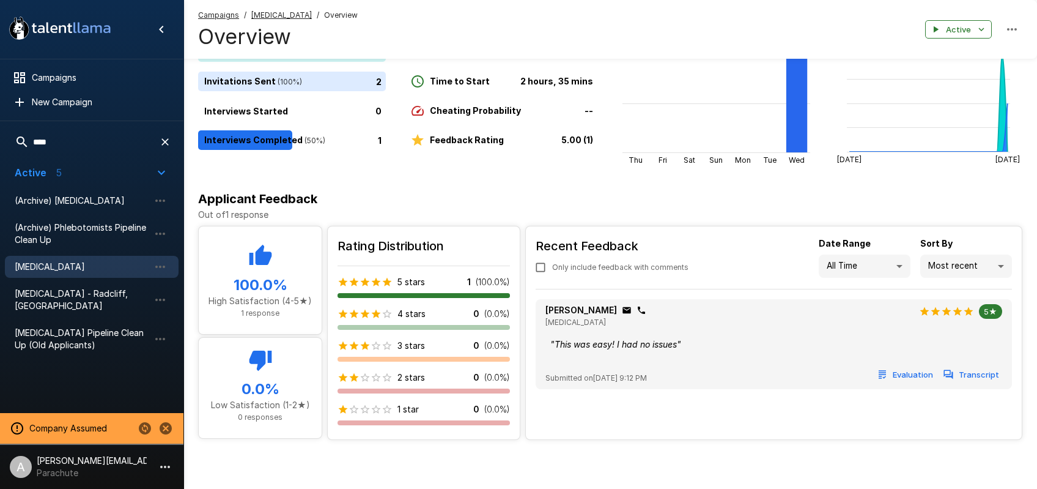
click at [51, 265] on span "[MEDICAL_DATA]" at bounding box center [82, 267] width 135 height 12
click at [169, 141] on icon "button" at bounding box center [165, 142] width 12 height 12
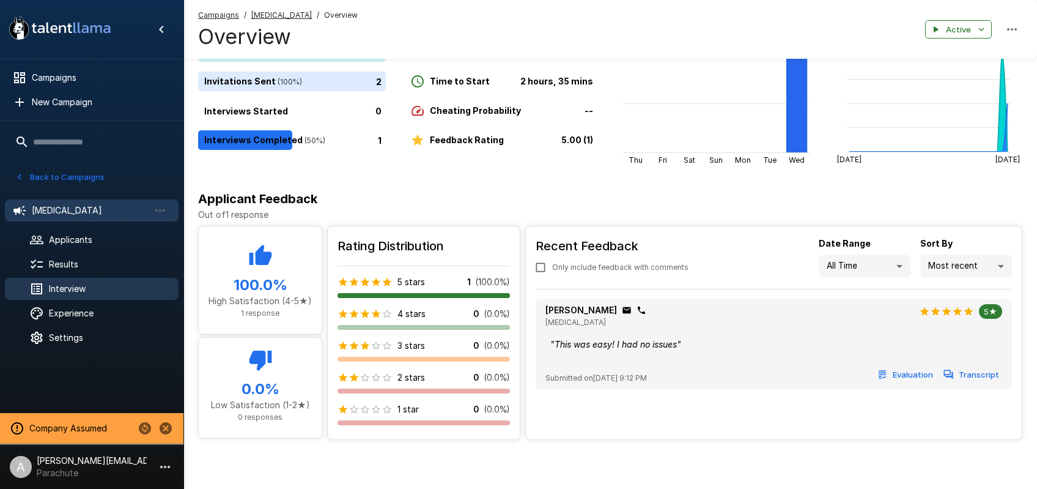
click at [69, 289] on span "Interview" at bounding box center [109, 289] width 120 height 12
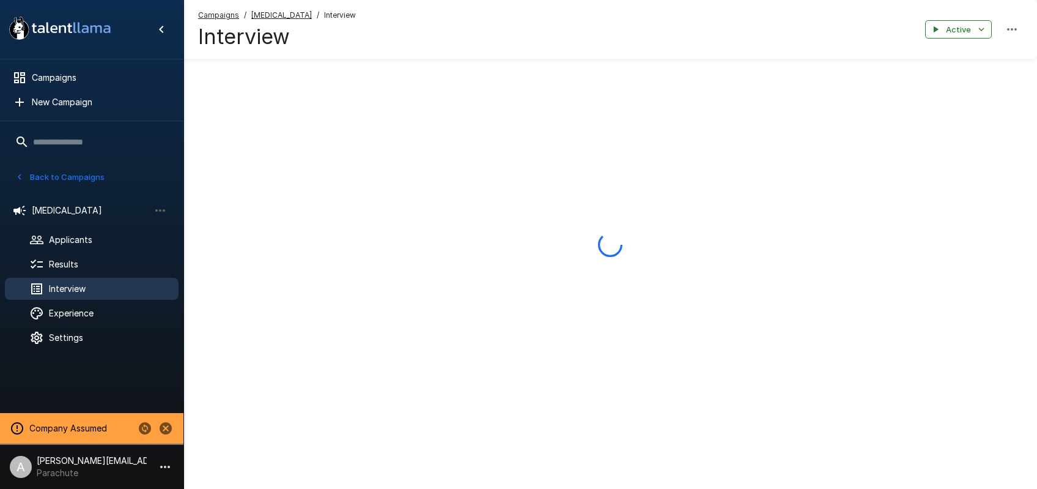
scroll to position [76, 0]
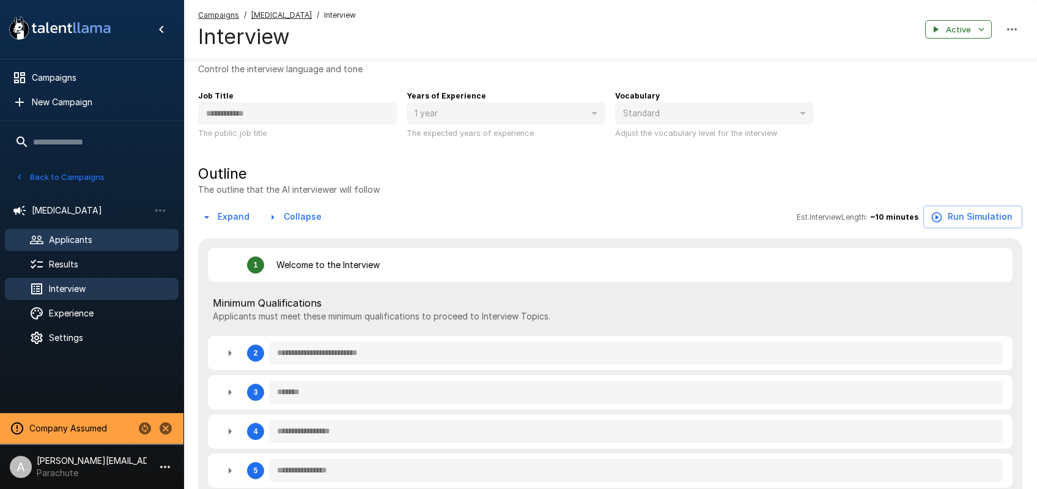
click at [73, 238] on span "Applicants" at bounding box center [109, 240] width 120 height 12
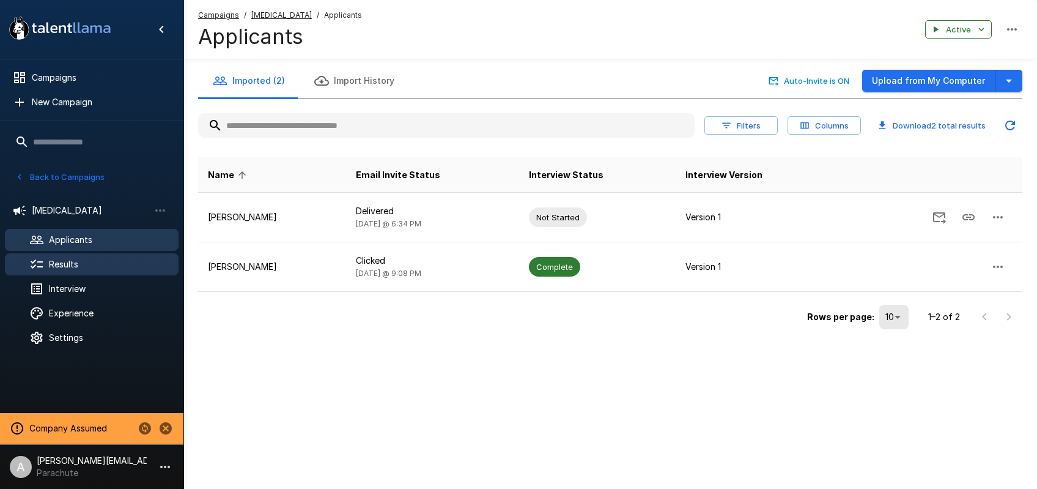
click at [76, 261] on span "Results" at bounding box center [109, 264] width 120 height 12
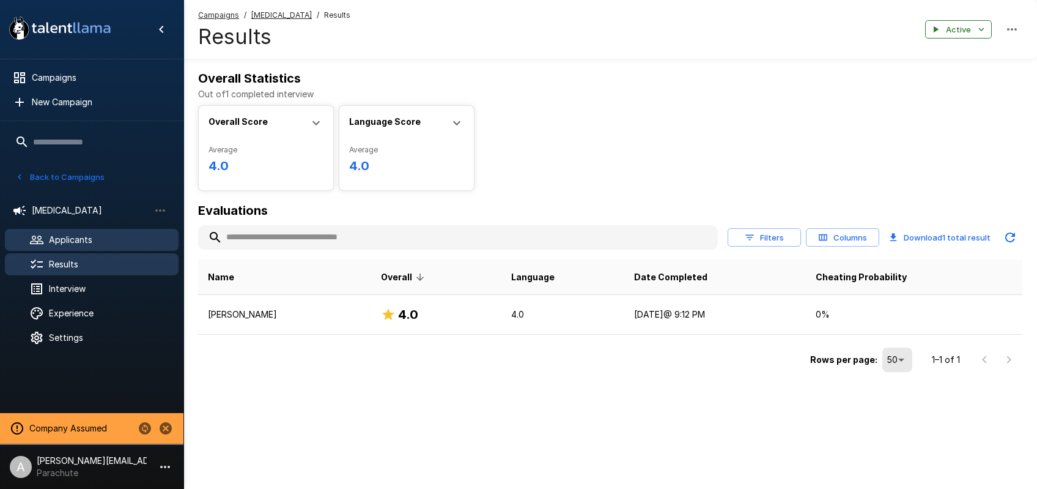
click at [72, 238] on span "Applicants" at bounding box center [109, 240] width 120 height 12
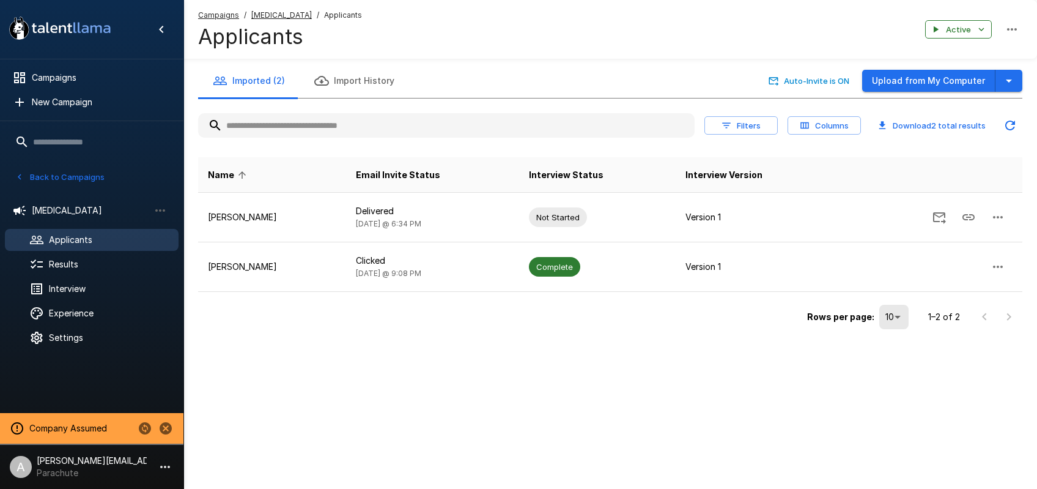
click at [88, 179] on button "Back to Campaigns" at bounding box center [59, 177] width 95 height 19
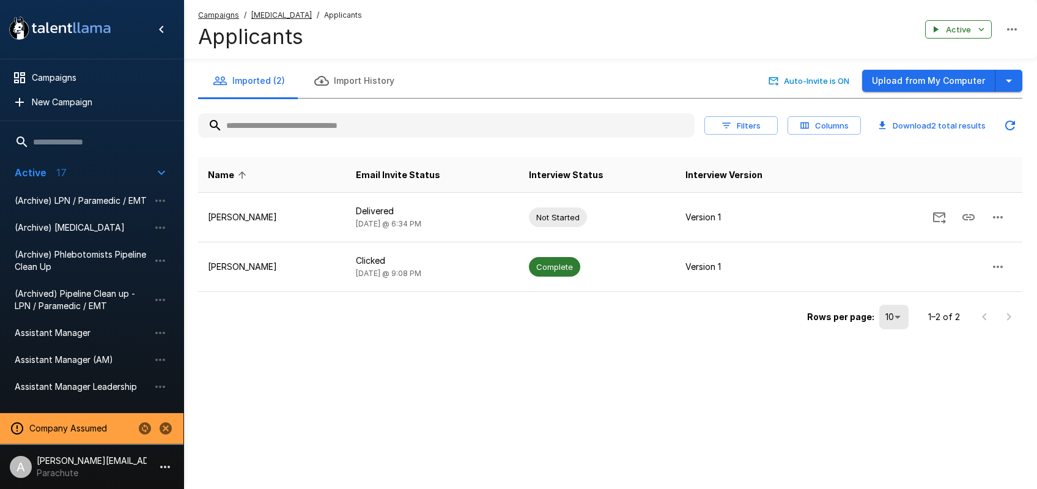
click at [76, 143] on input "text" at bounding box center [92, 142] width 174 height 22
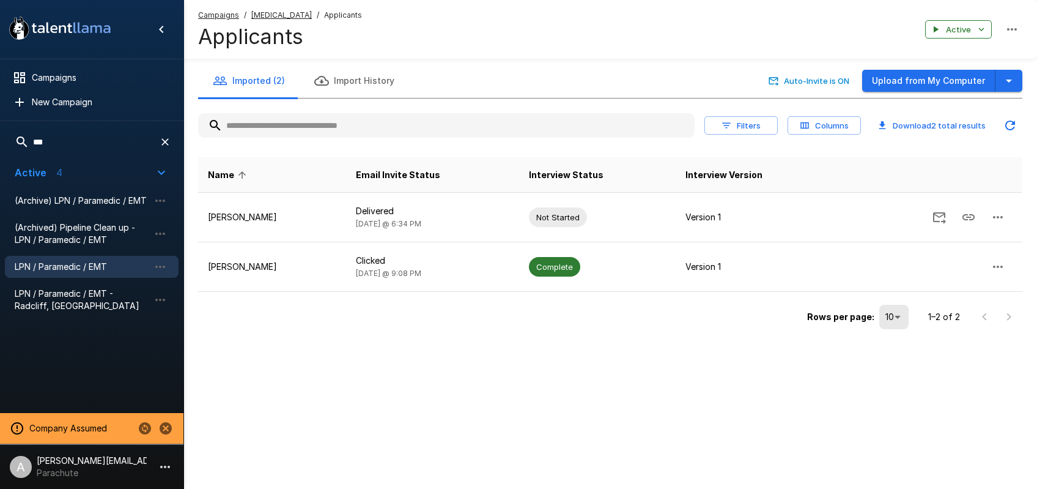
click at [83, 270] on span "LPN / Paramedic / EMT" at bounding box center [82, 267] width 135 height 12
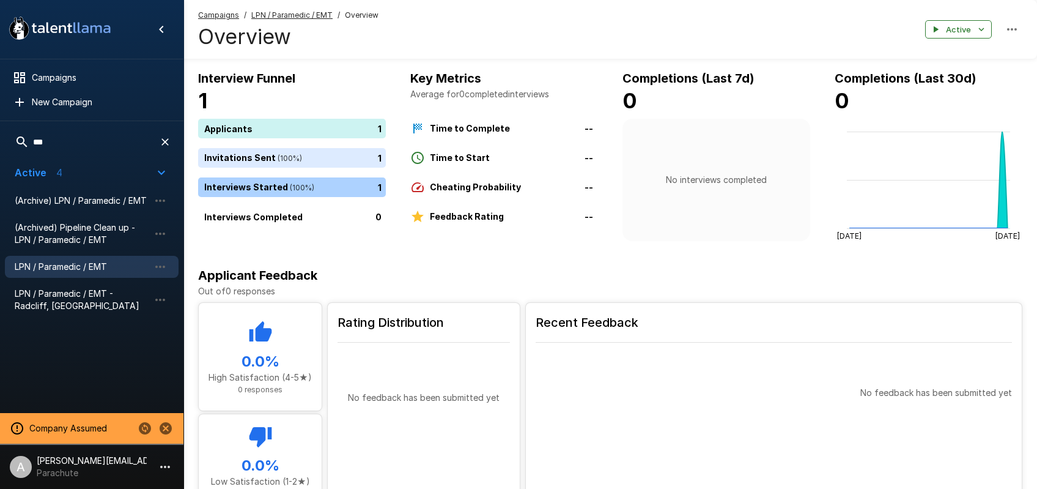
click at [311, 12] on u "LPN / Paramedic / EMT" at bounding box center [291, 14] width 81 height 9
click at [174, 143] on button "button" at bounding box center [165, 142] width 22 height 22
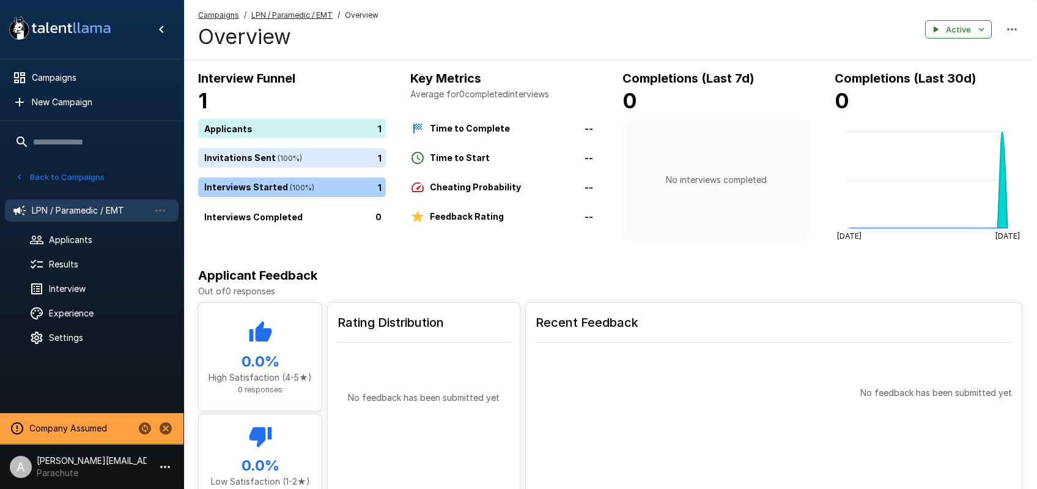
click at [163, 143] on input "text" at bounding box center [92, 142] width 174 height 22
click at [77, 285] on span "Interview" at bounding box center [109, 289] width 120 height 12
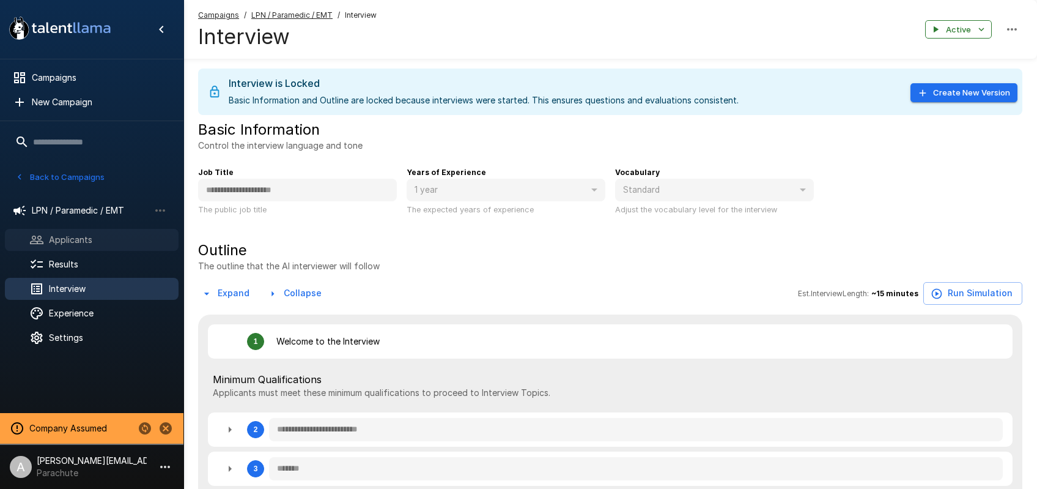
click at [91, 243] on span "Applicants" at bounding box center [109, 240] width 120 height 12
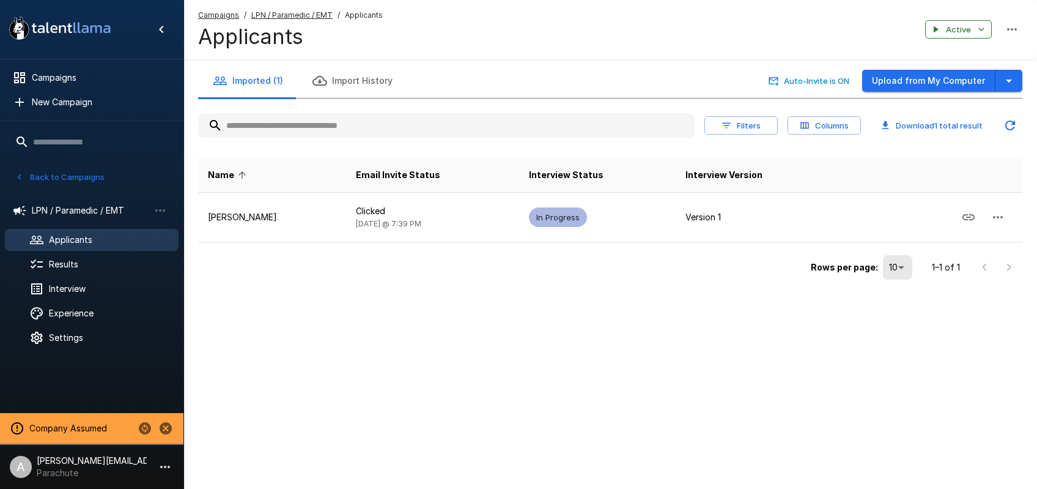
click at [691, 308] on div "Imported (1) Import History Auto-Invite is ON Upload from My Computer Filters C…" at bounding box center [611, 166] width 854 height 332
click at [741, 357] on div ".st0{fill:#FFFFFF;} .st1{fill:#76a4ed;} Campaigns New Campaign Active 17 (Archi…" at bounding box center [518, 244] width 1037 height 489
click at [737, 259] on div "Rows per page: 10 ** 1–1 of 1" at bounding box center [610, 262] width 825 height 41
click at [461, 319] on div "Imported (1) Import History Auto-Invite is ON Upload from My Computer Filters C…" at bounding box center [611, 166] width 854 height 332
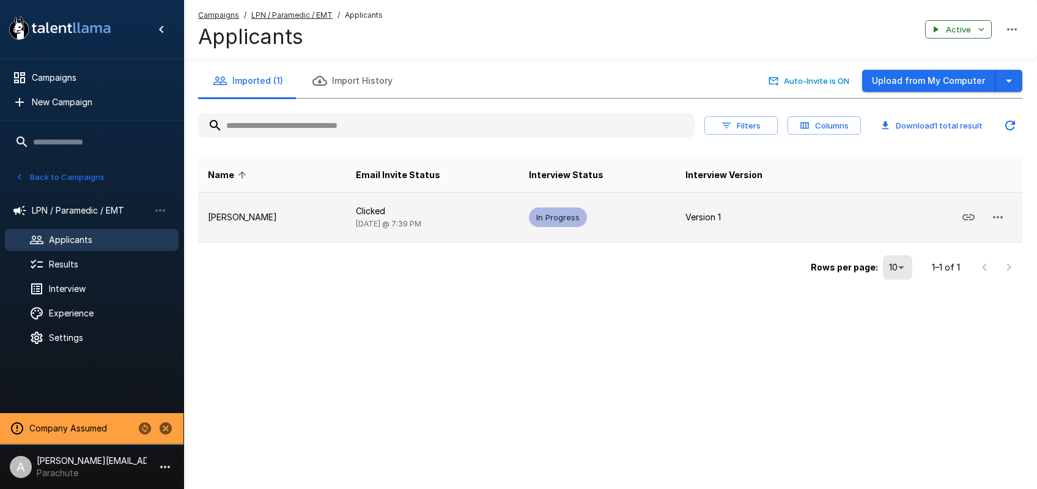
click at [290, 223] on p "Barrie Golden" at bounding box center [272, 217] width 128 height 12
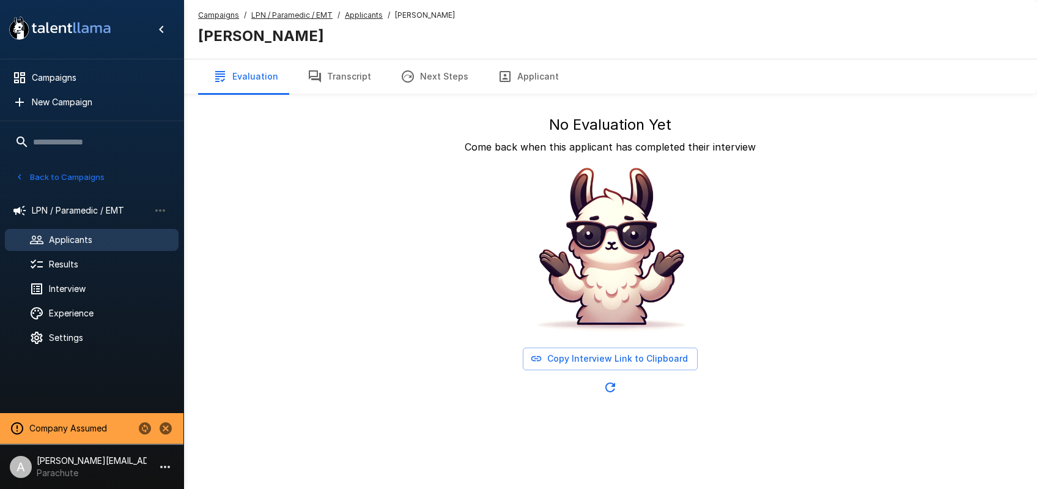
click at [350, 86] on button "Transcript" at bounding box center [339, 76] width 93 height 34
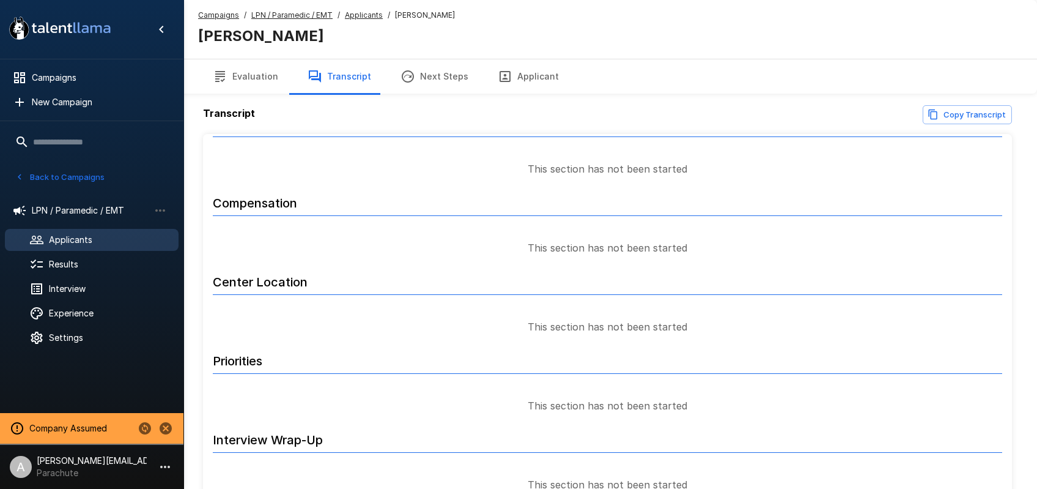
scroll to position [71, 0]
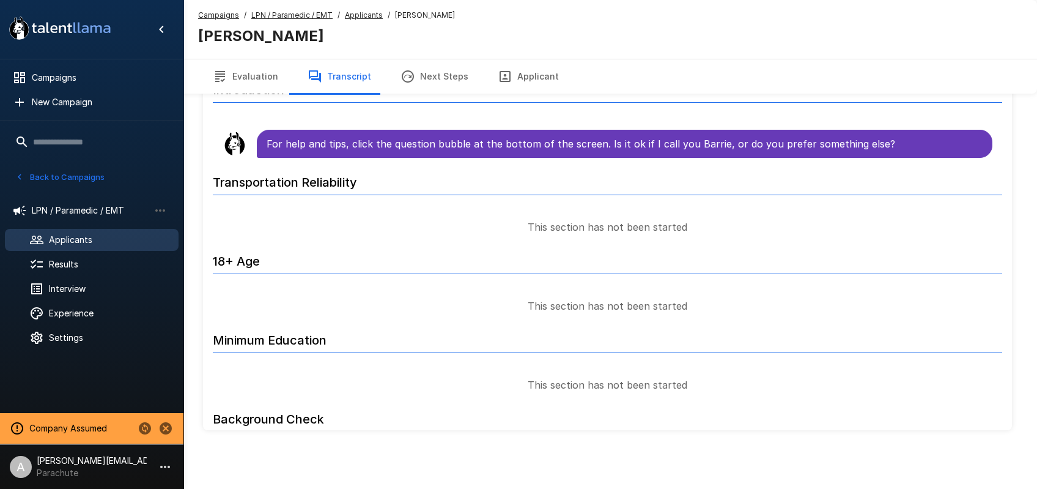
click at [362, 22] on div "Campaigns / LPN / Paramedic / EMT / Applicants / Barrie Golden Barrie Golden" at bounding box center [326, 29] width 257 height 40
click at [360, 18] on u "Applicants" at bounding box center [364, 14] width 38 height 9
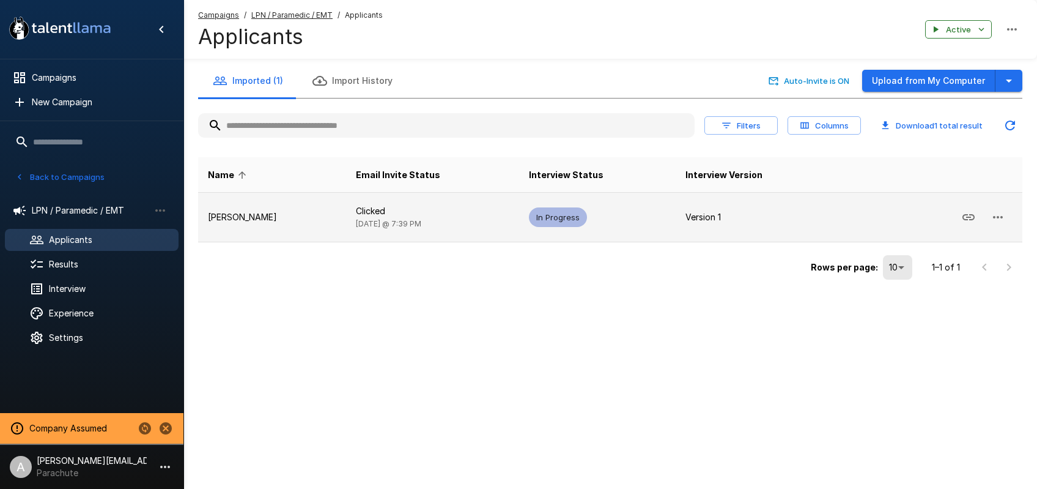
click at [997, 215] on icon "button" at bounding box center [998, 217] width 15 height 15
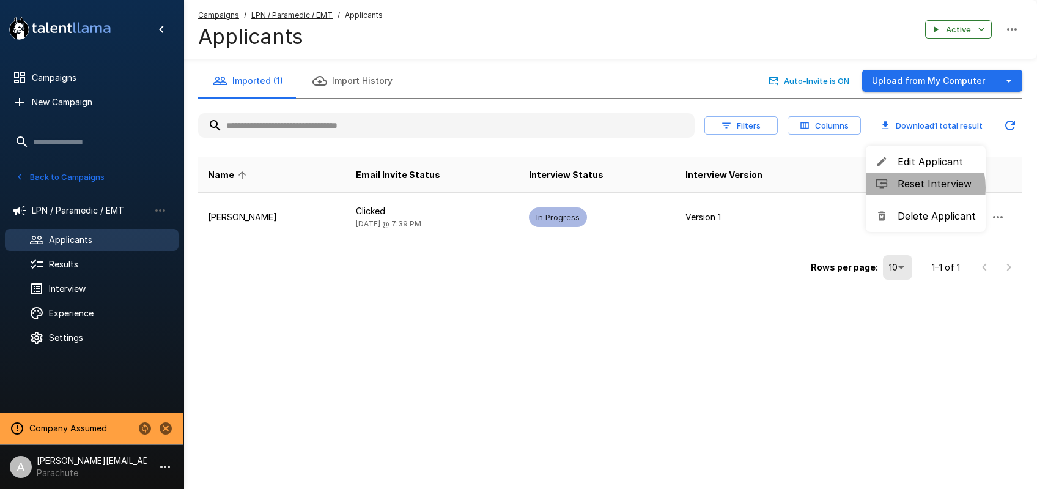
click at [908, 187] on span "Reset Interview" at bounding box center [937, 183] width 78 height 15
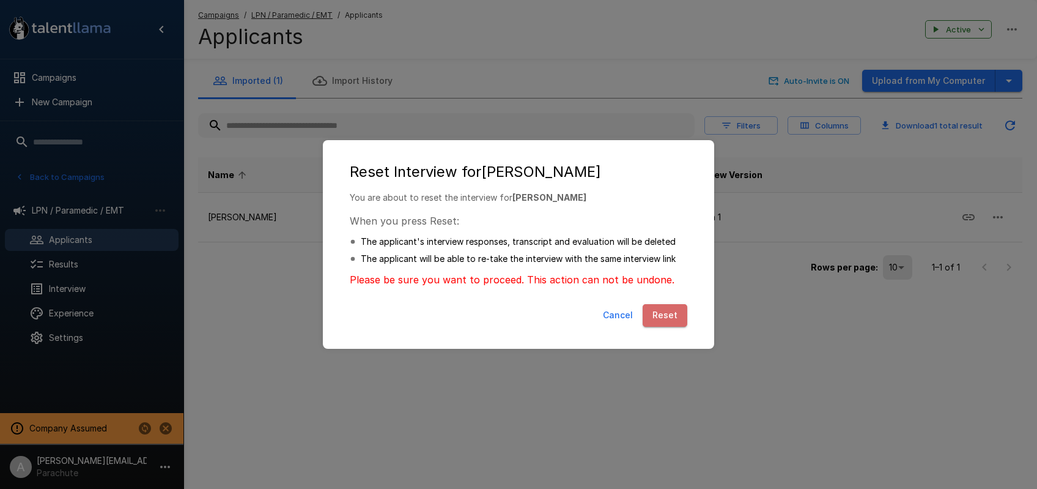
click at [670, 318] on button "Reset" at bounding box center [665, 315] width 45 height 23
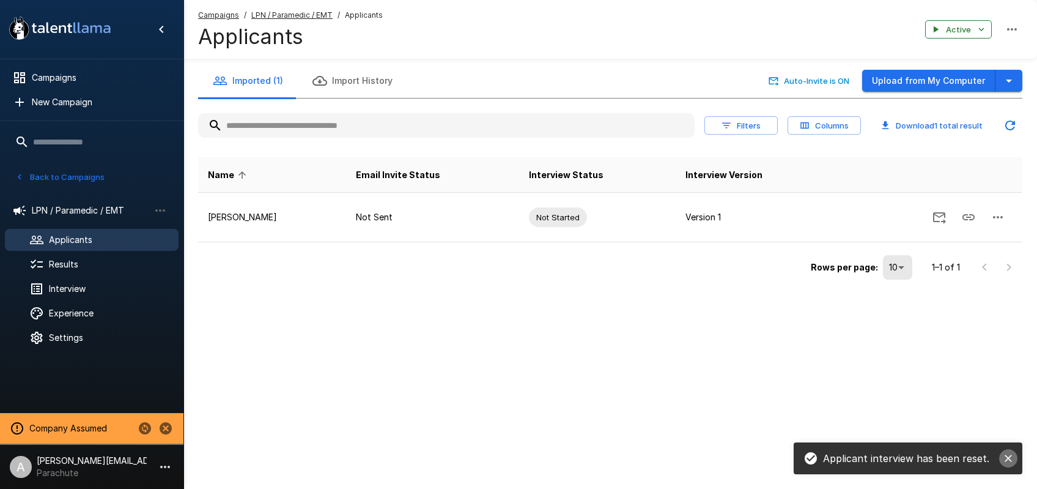
drag, startPoint x: 1010, startPoint y: 456, endPoint x: 1004, endPoint y: 458, distance: 6.4
click at [1009, 458] on icon "close" at bounding box center [1008, 457] width 7 height 7
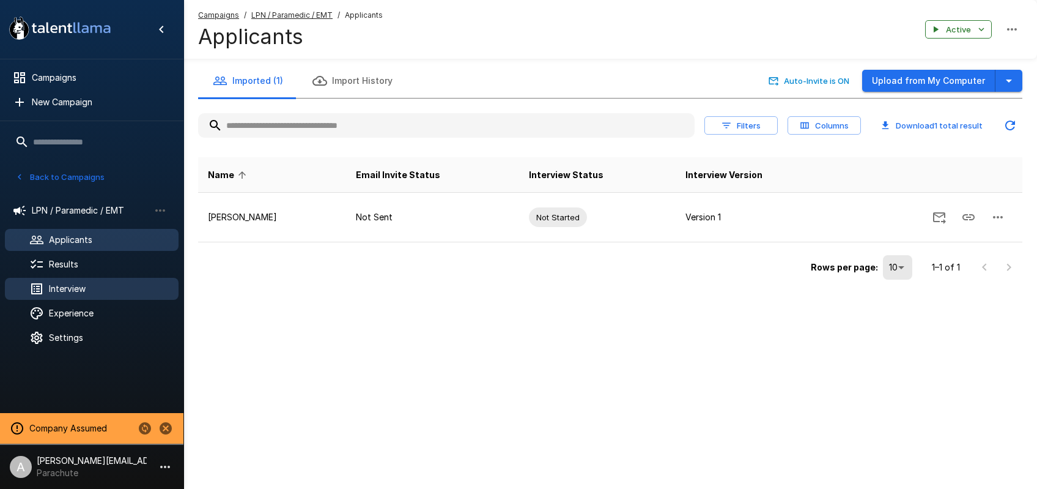
click at [60, 292] on span "Interview" at bounding box center [109, 289] width 120 height 12
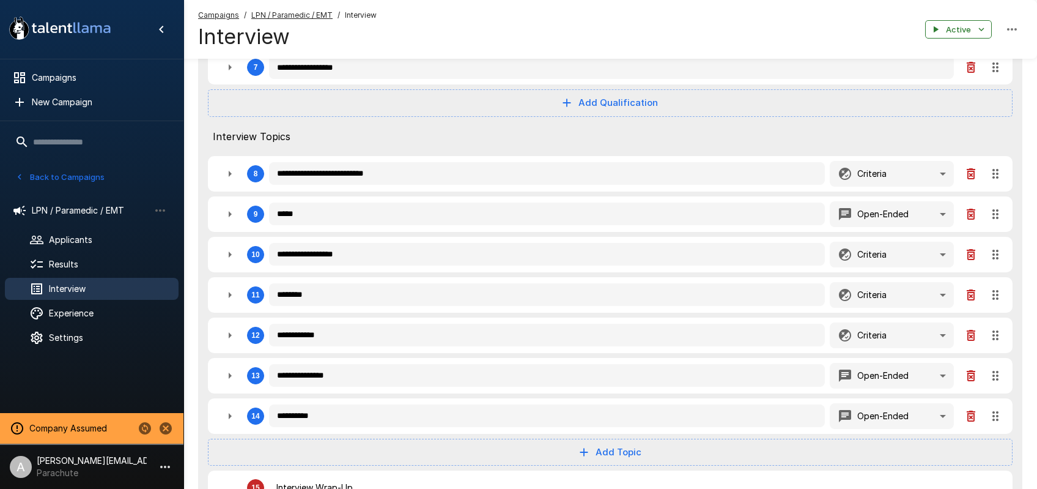
scroll to position [527, 0]
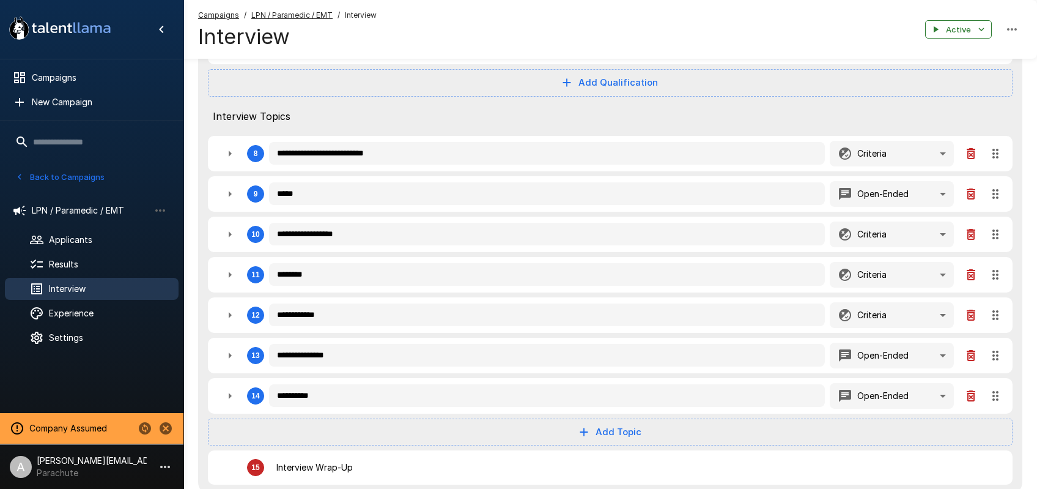
click at [226, 358] on icon "button" at bounding box center [230, 355] width 15 height 15
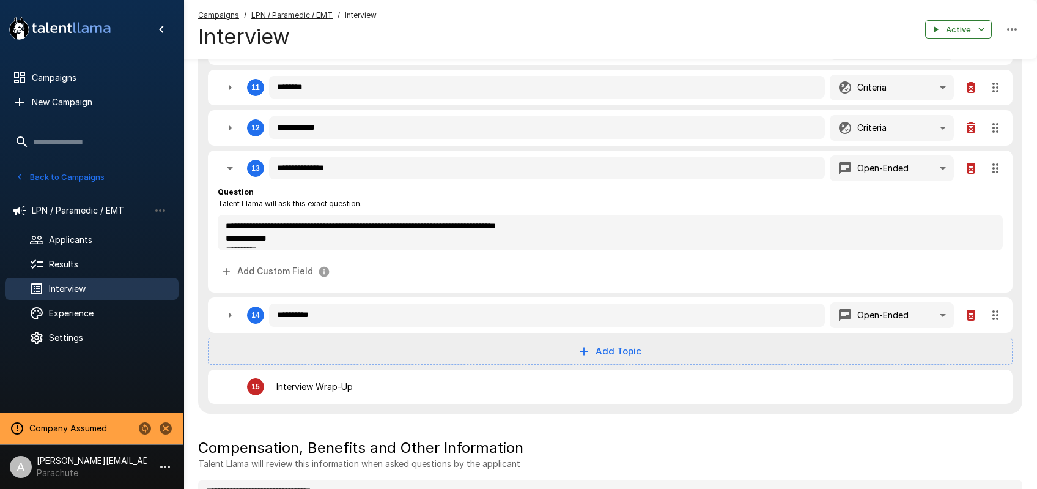
scroll to position [765, 0]
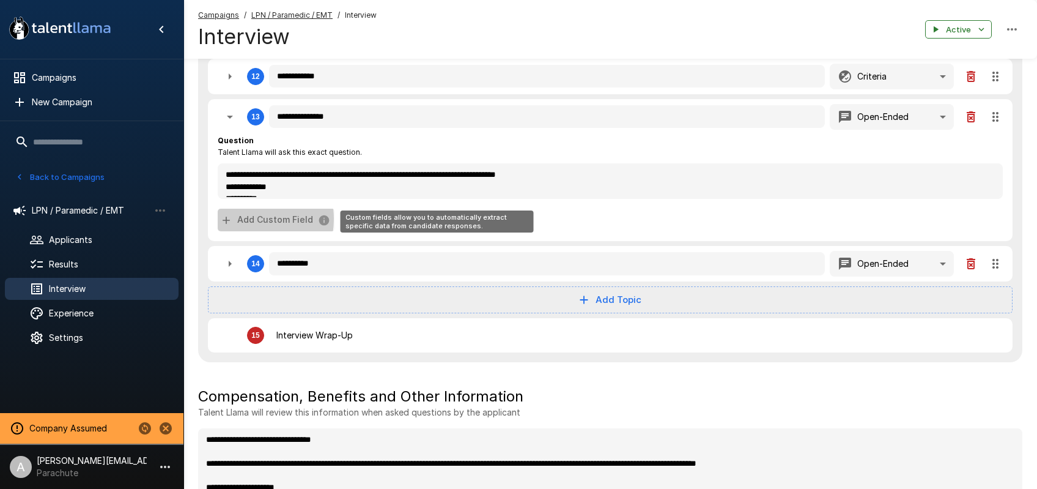
click at [237, 220] on button "Add Custom Field" at bounding box center [276, 220] width 117 height 23
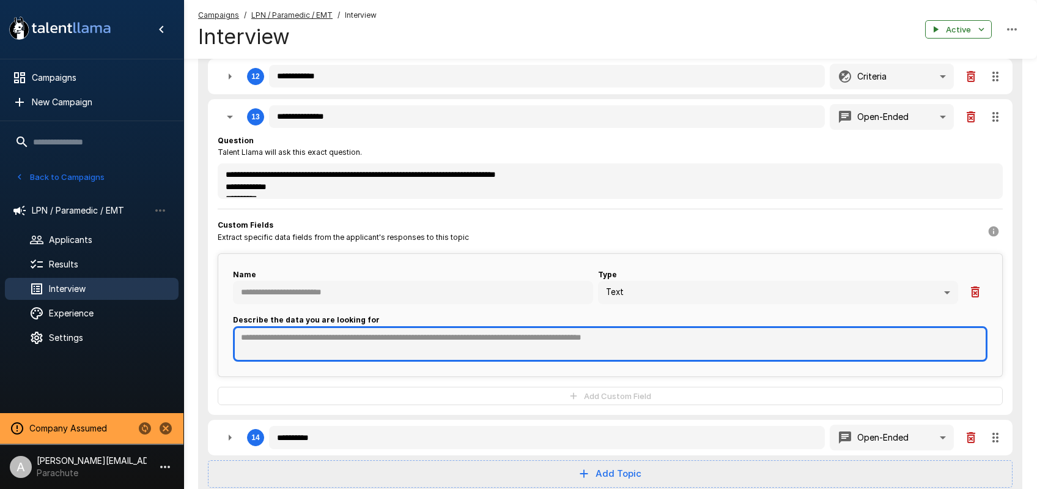
drag, startPoint x: 315, startPoint y: 327, endPoint x: 325, endPoint y: 336, distance: 13.9
click at [316, 329] on textarea at bounding box center [610, 343] width 755 height 35
paste textarea "********"
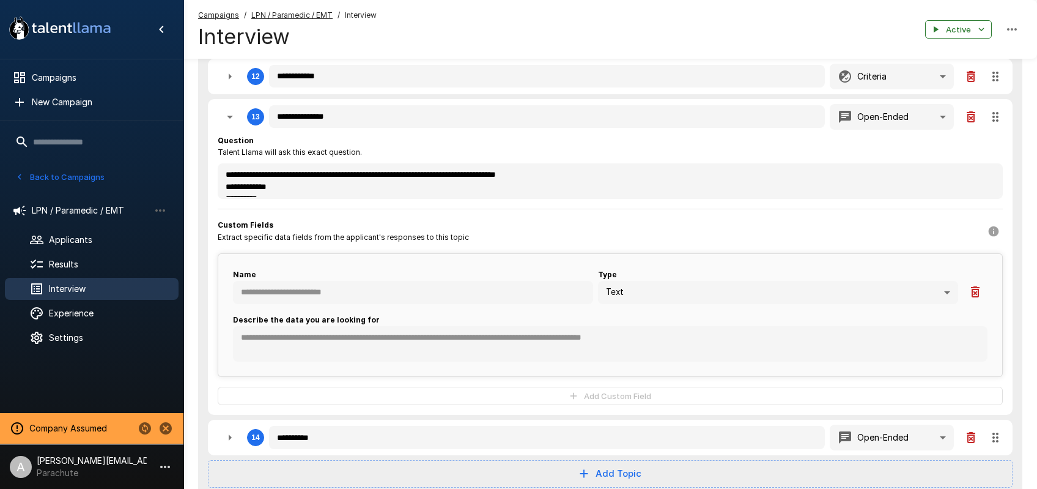
click at [55, 174] on button "Back to Campaigns" at bounding box center [59, 177] width 95 height 19
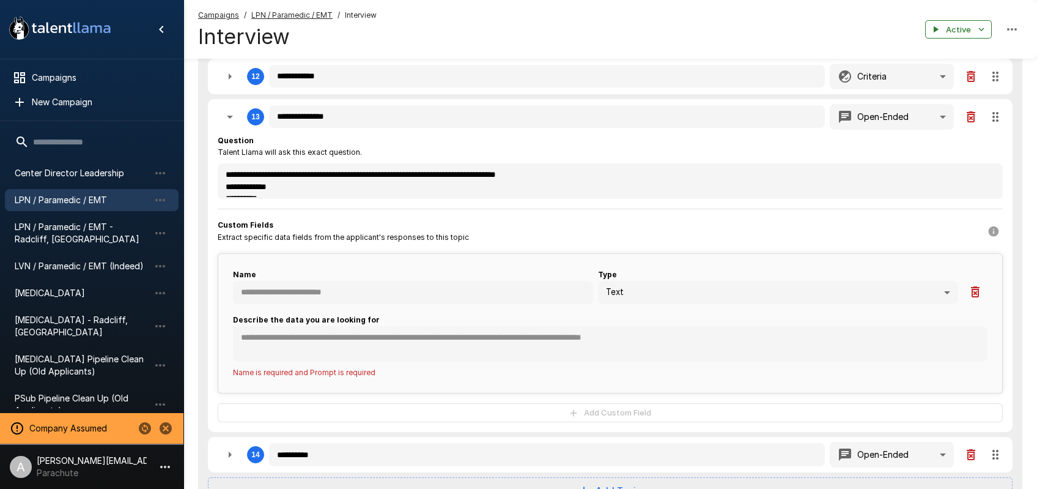
scroll to position [300, 0]
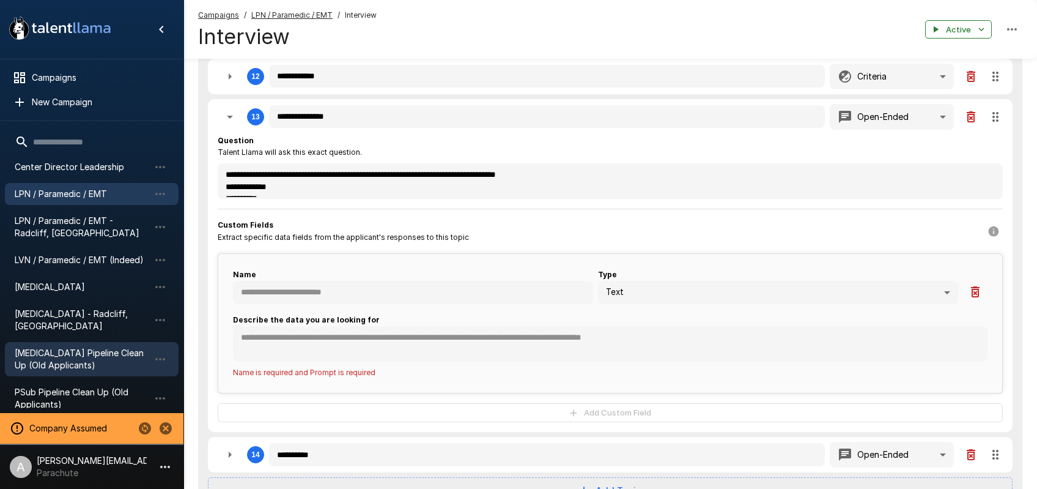
click at [73, 347] on span "[MEDICAL_DATA] Pipeline Clean Up (Old Applicants)" at bounding box center [82, 359] width 135 height 24
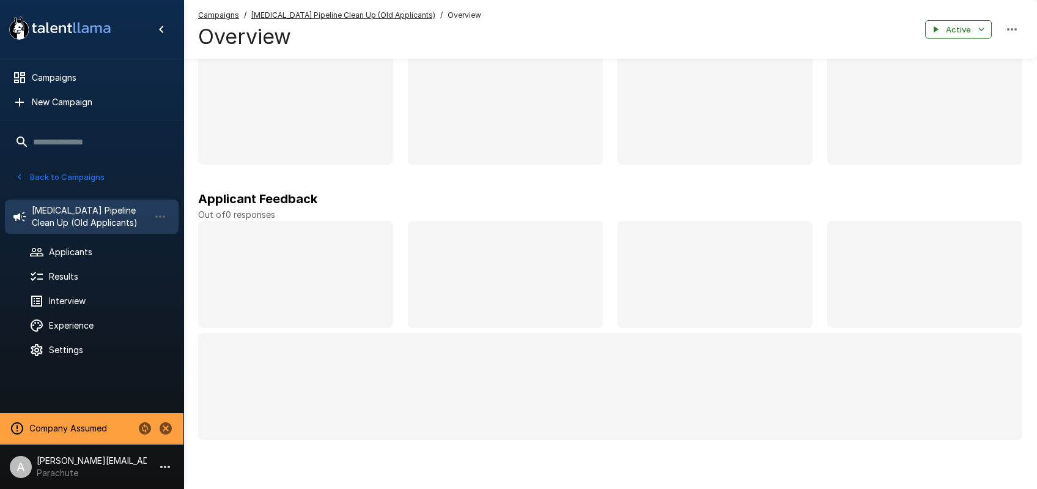
scroll to position [76, 0]
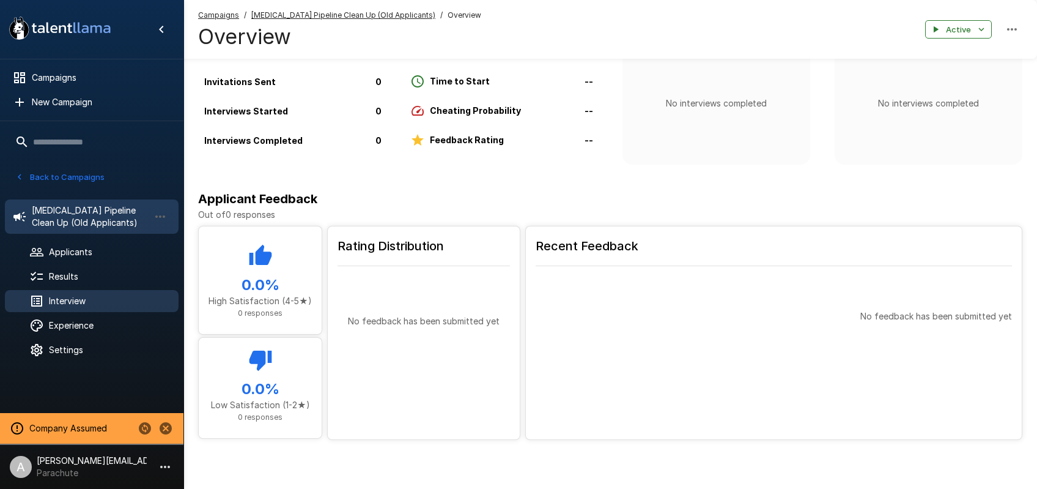
click at [61, 297] on span "Interview" at bounding box center [109, 301] width 120 height 12
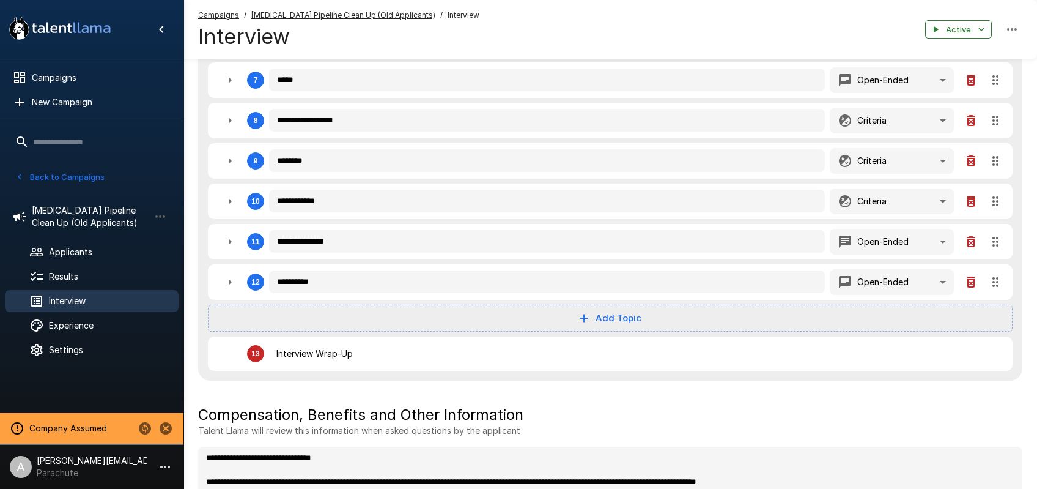
scroll to position [566, 0]
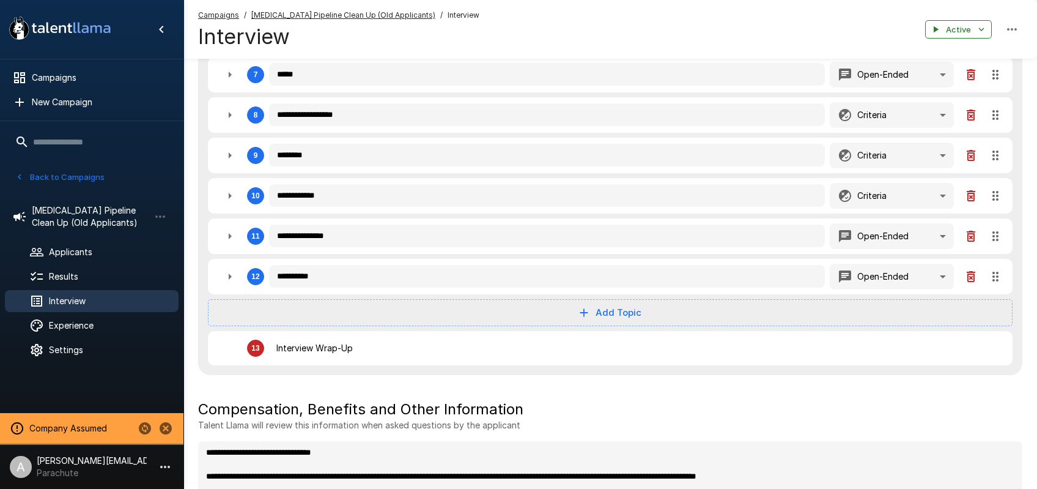
click at [227, 233] on icon "button" at bounding box center [230, 236] width 15 height 15
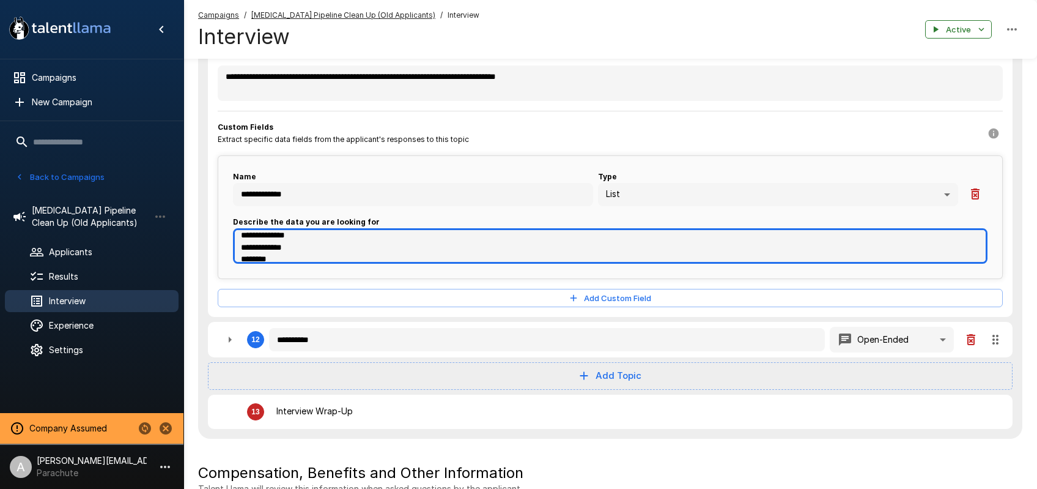
scroll to position [382, 0]
drag, startPoint x: 242, startPoint y: 238, endPoint x: 320, endPoint y: 347, distance: 134.3
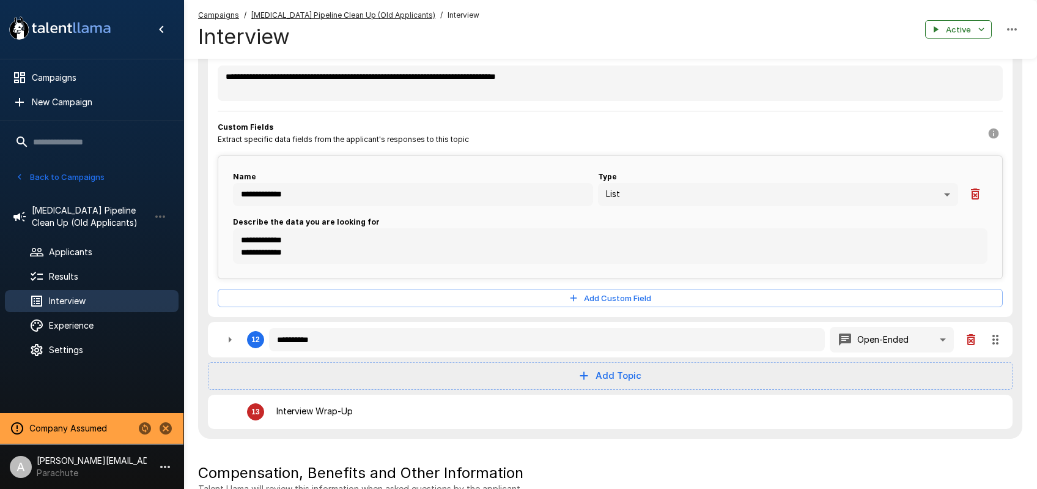
click at [86, 179] on button "Back to Campaigns" at bounding box center [59, 177] width 95 height 19
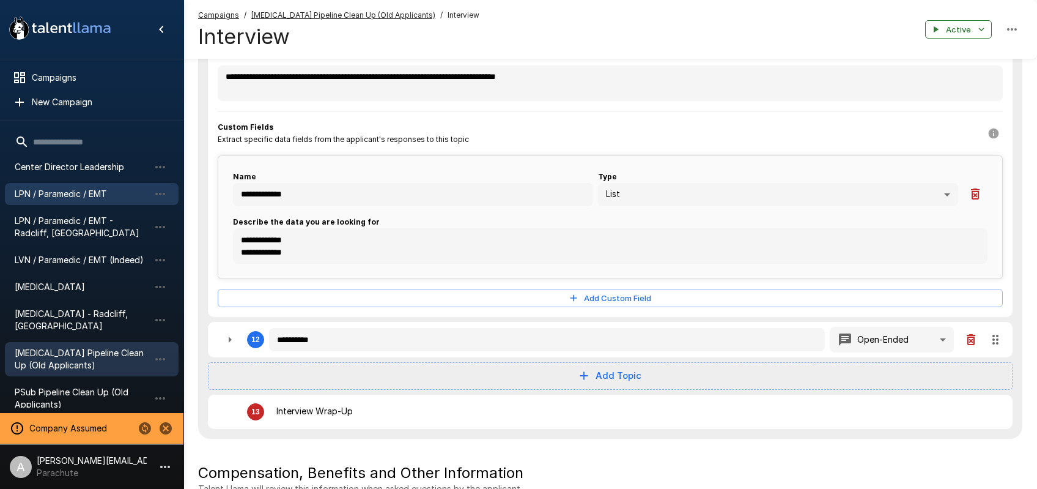
click at [90, 196] on span "LPN / Paramedic / EMT" at bounding box center [82, 194] width 135 height 12
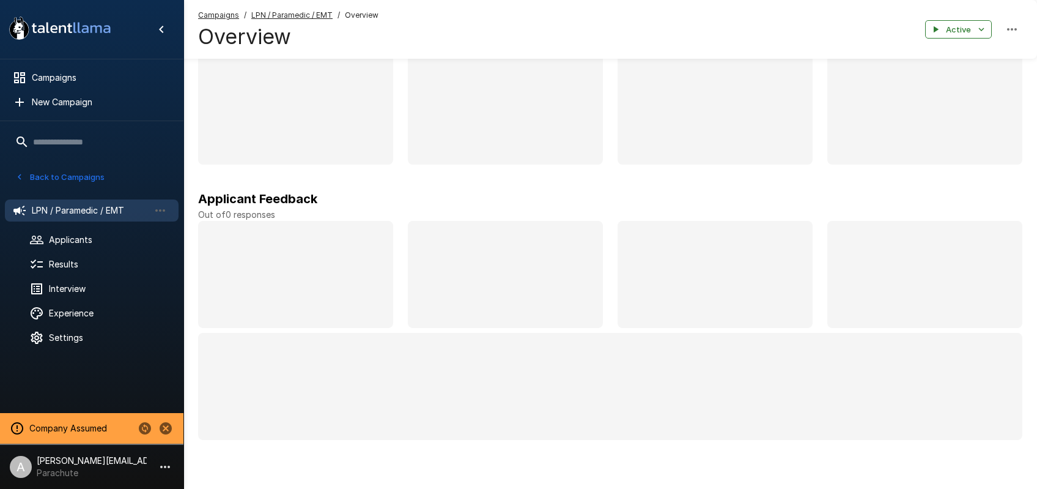
scroll to position [76, 0]
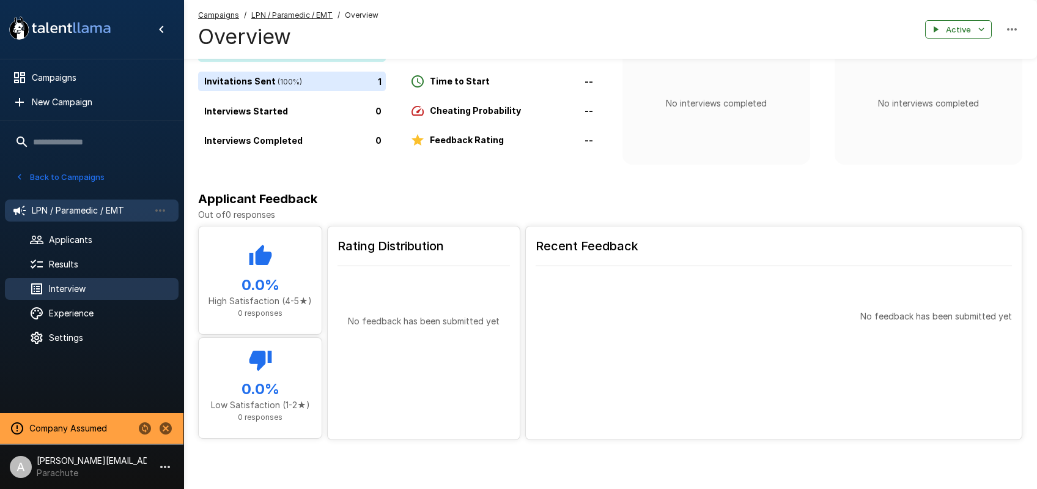
click at [59, 283] on span "Interview" at bounding box center [109, 289] width 120 height 12
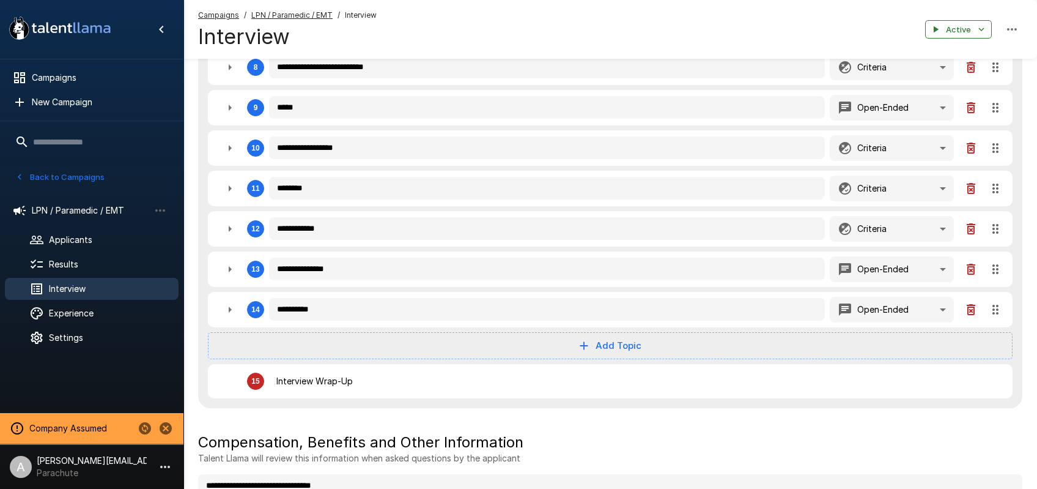
scroll to position [605, 0]
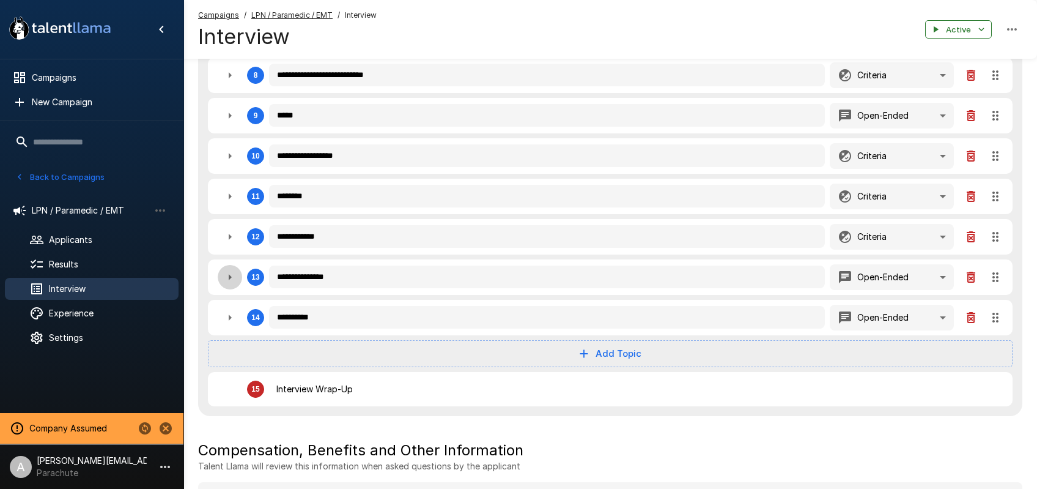
click at [233, 280] on icon "button" at bounding box center [230, 277] width 15 height 15
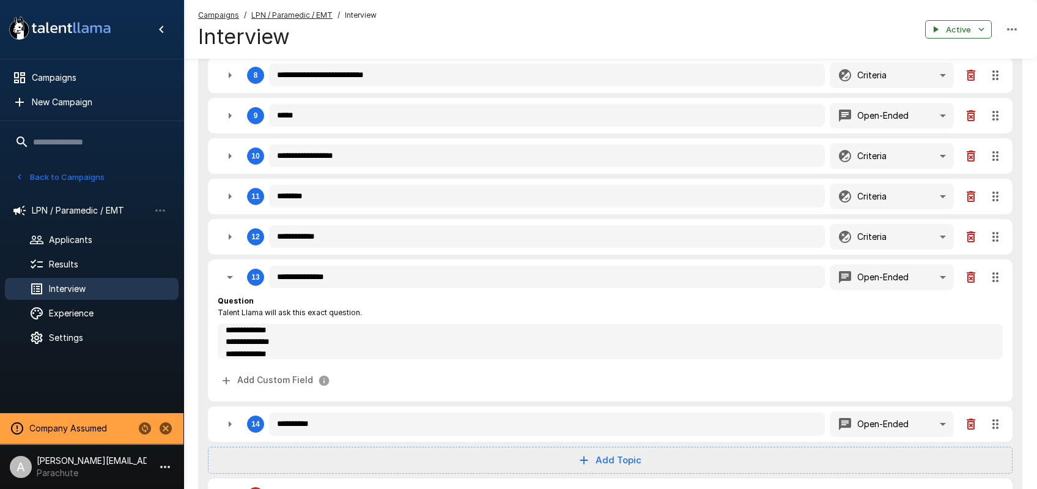
scroll to position [154, 0]
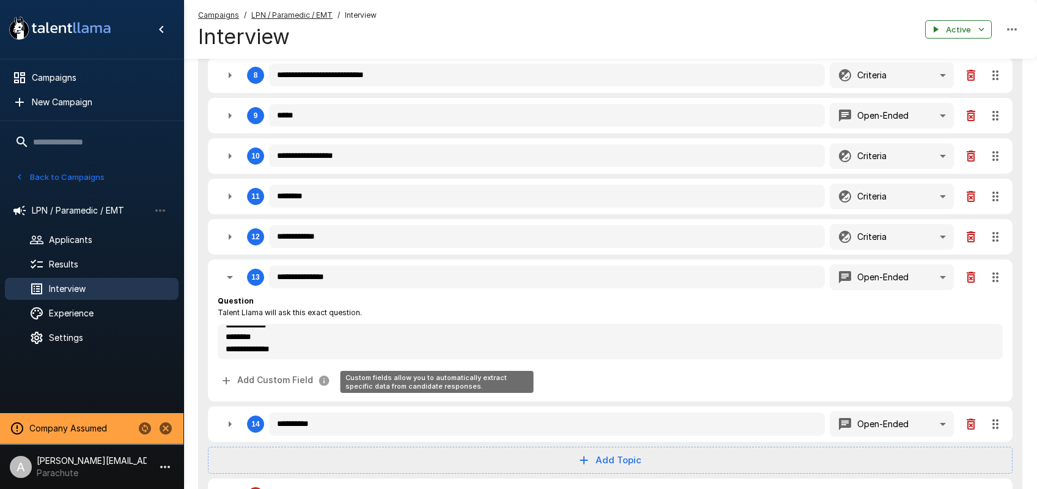
click at [281, 379] on button "Add Custom Field" at bounding box center [276, 380] width 117 height 23
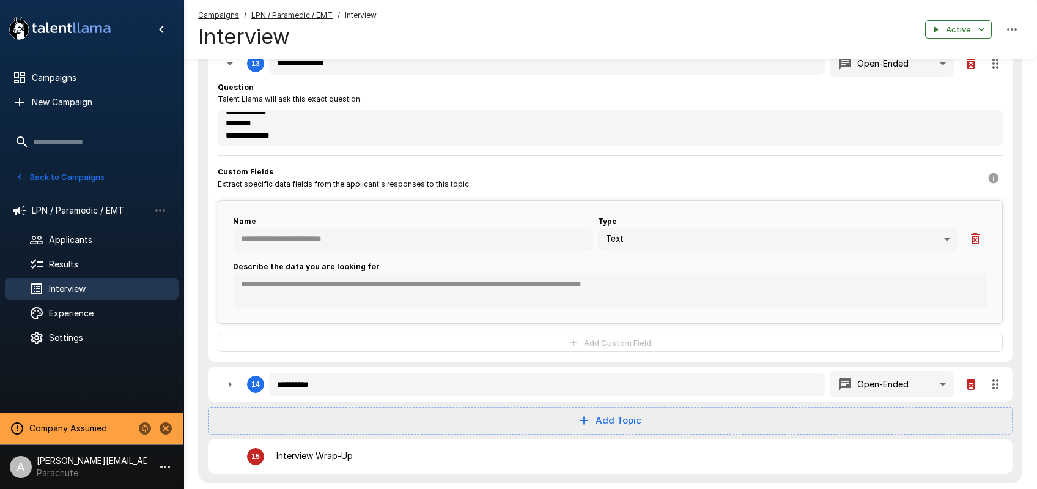
scroll to position [929, 0]
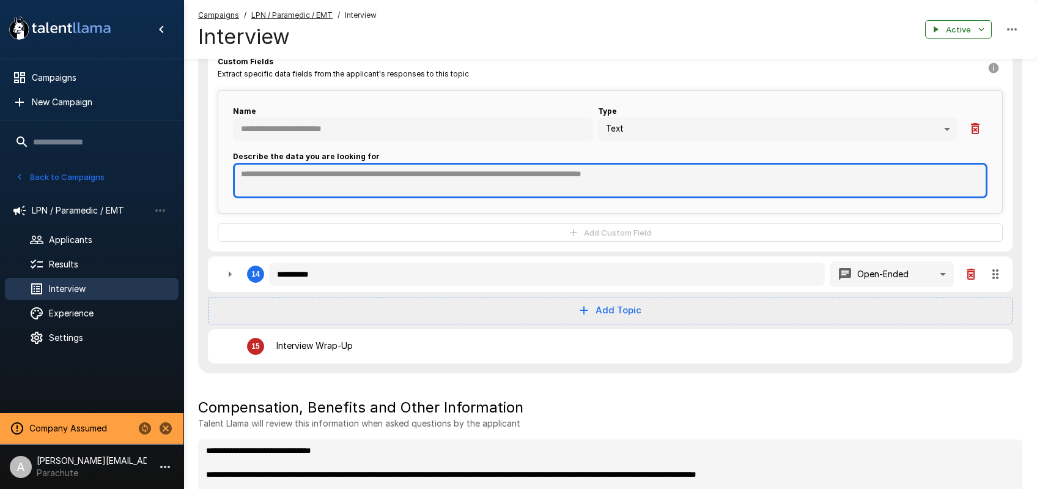
click at [315, 186] on textarea at bounding box center [610, 180] width 755 height 35
paste textarea "**********"
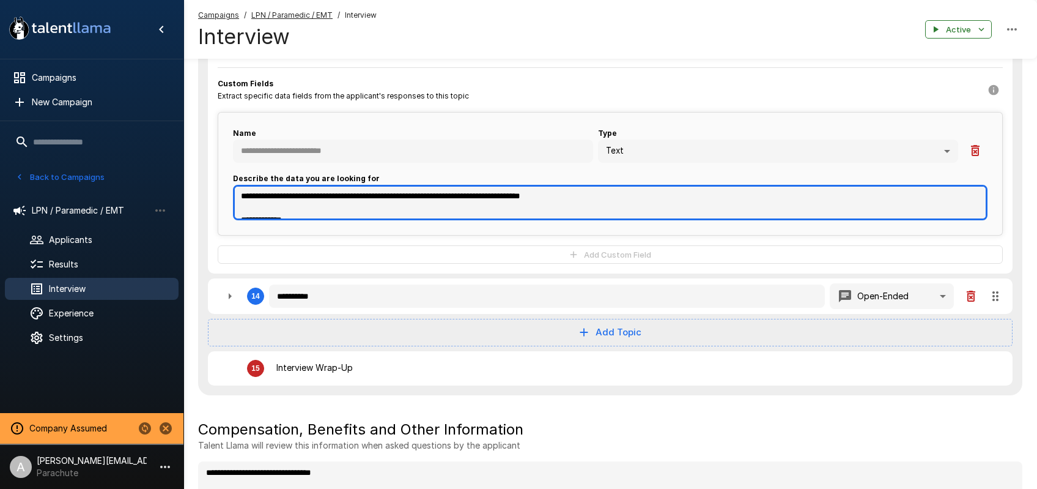
scroll to position [902, 0]
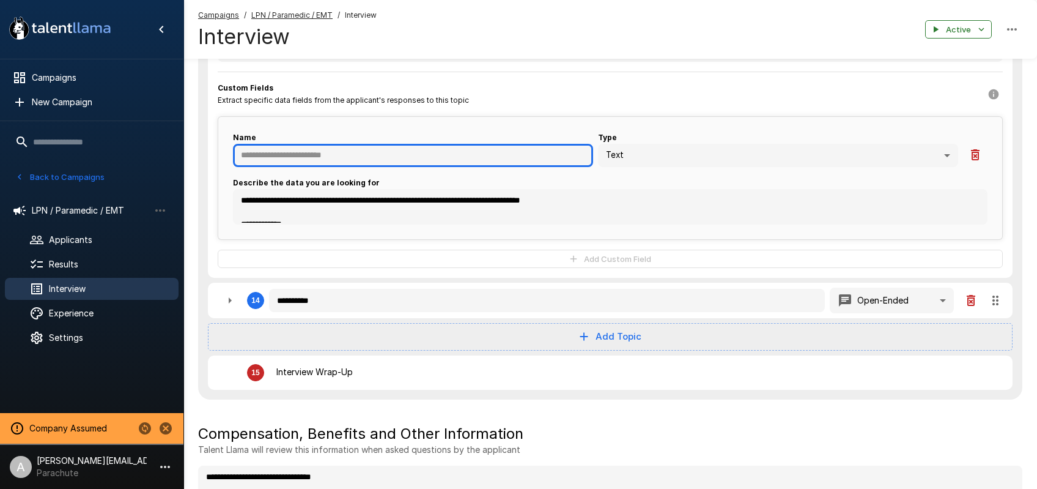
click at [396, 156] on input "text" at bounding box center [413, 155] width 360 height 23
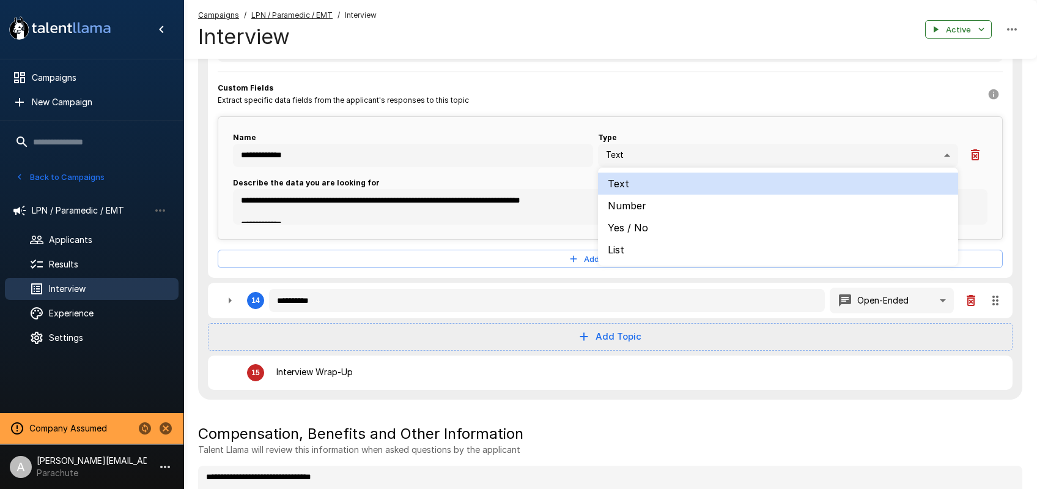
click at [632, 246] on li "List" at bounding box center [778, 250] width 360 height 22
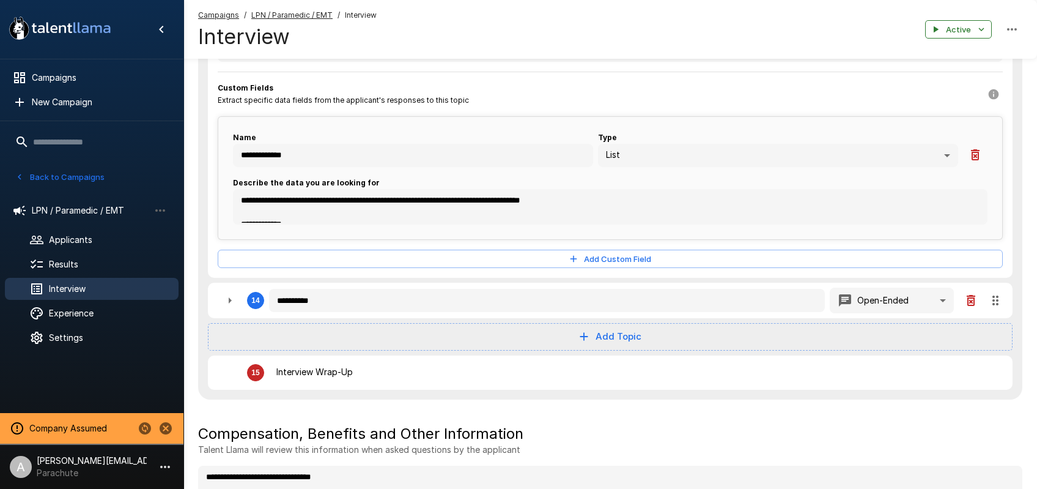
click at [662, 132] on div "**********" at bounding box center [610, 177] width 785 height 123
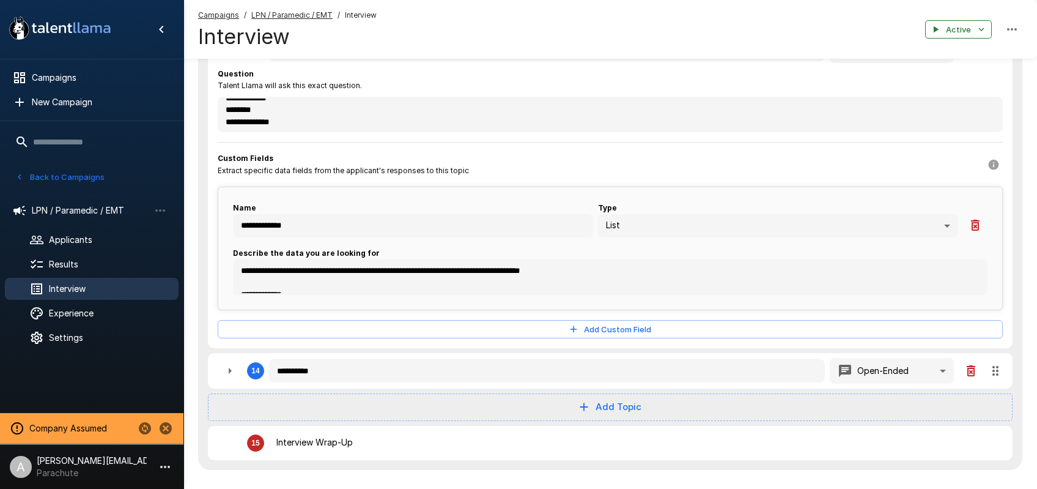
scroll to position [828, 0]
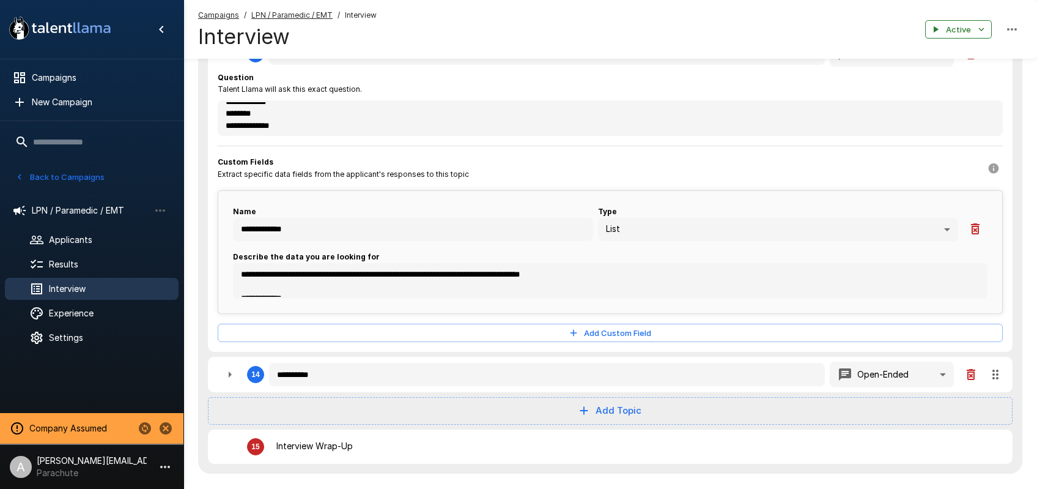
click at [541, 157] on div "**********" at bounding box center [610, 207] width 785 height 271
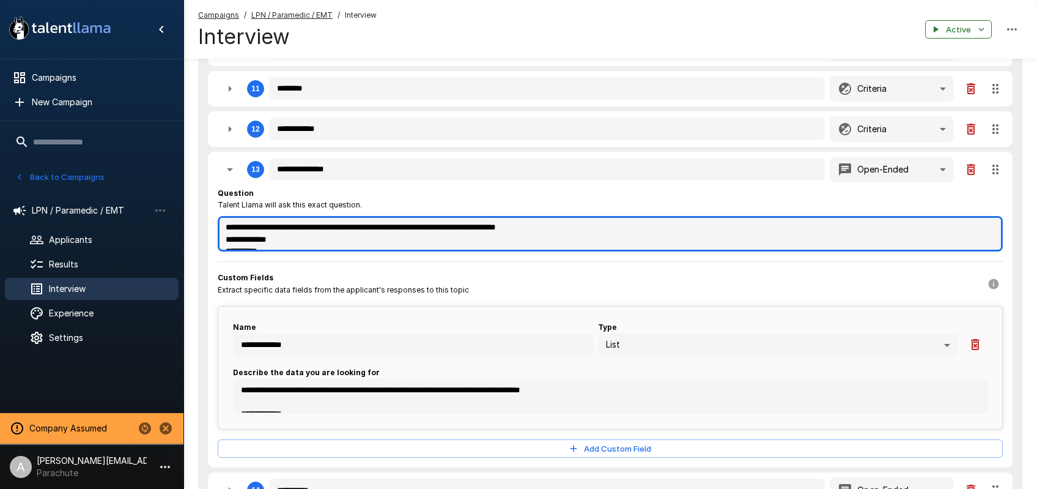
scroll to position [711, 0]
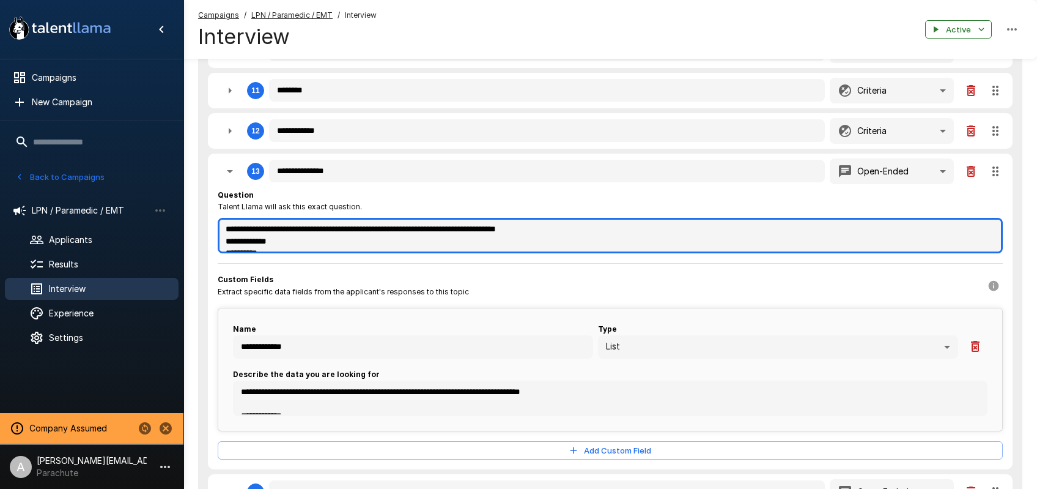
click at [396, 216] on div "**********" at bounding box center [610, 221] width 785 height 65
drag, startPoint x: 603, startPoint y: 226, endPoint x: 604, endPoint y: 305, distance: 78.9
click at [604, 305] on div "**********" at bounding box center [610, 324] width 785 height 271
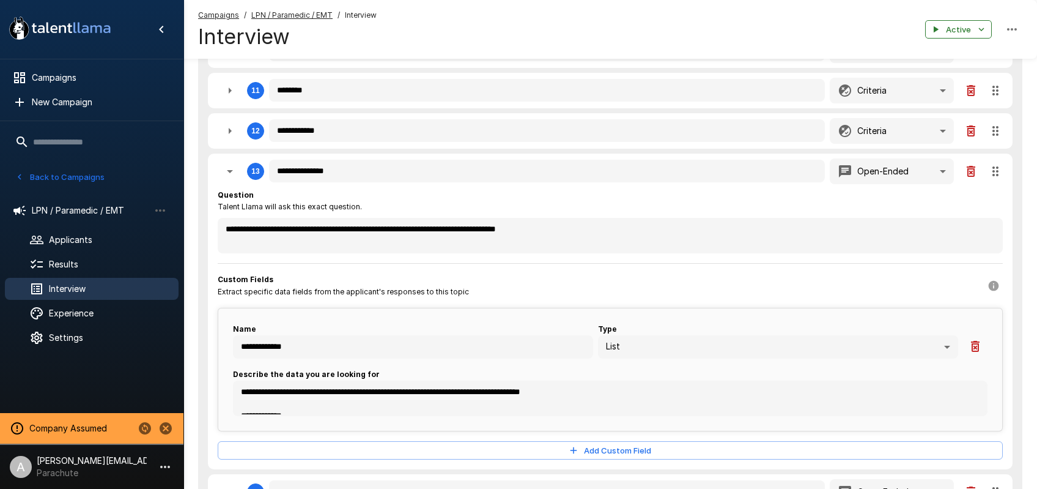
click at [710, 210] on div "Question Talent Llama will ask this exact question." at bounding box center [610, 201] width 785 height 24
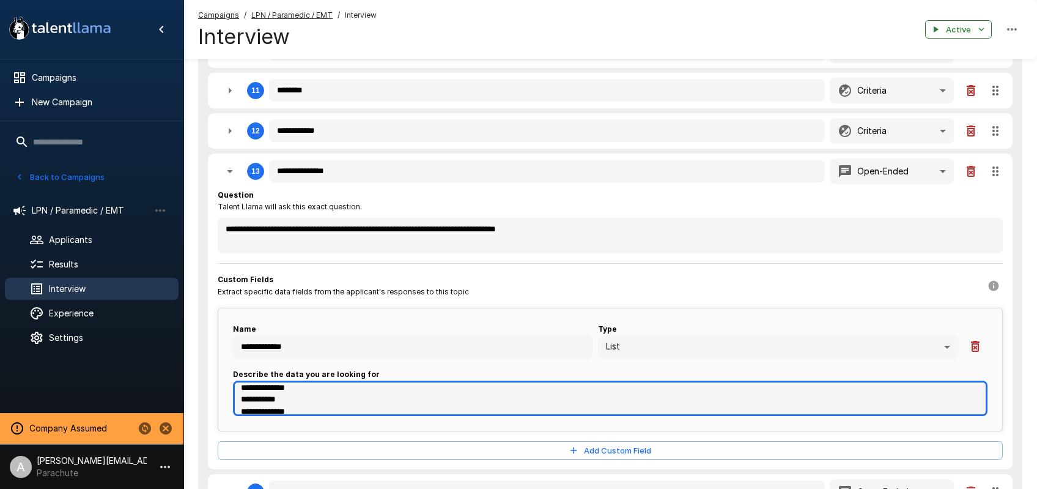
scroll to position [382, 0]
drag, startPoint x: 240, startPoint y: 393, endPoint x: 290, endPoint y: 479, distance: 99.5
click at [290, 479] on div "**********" at bounding box center [610, 71] width 825 height 1038
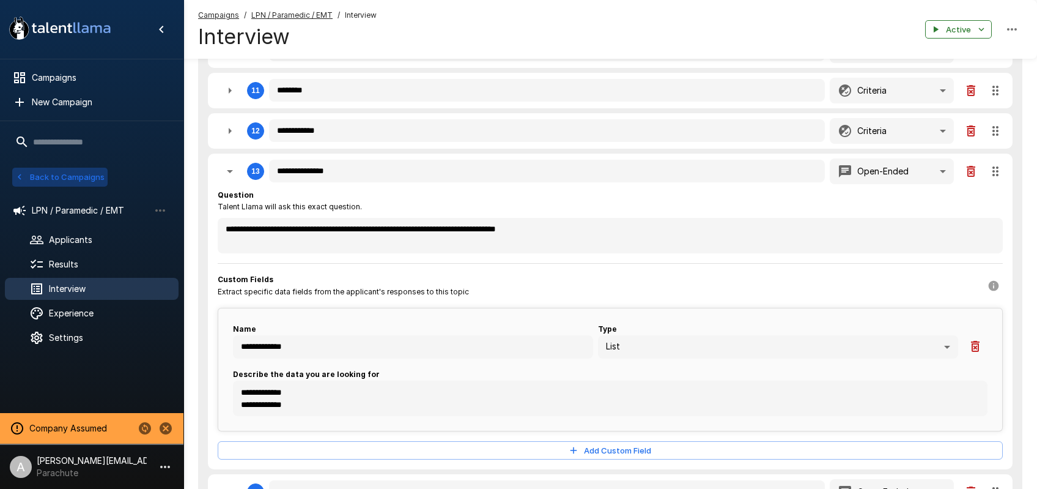
click at [65, 179] on button "Back to Campaigns" at bounding box center [59, 177] width 95 height 19
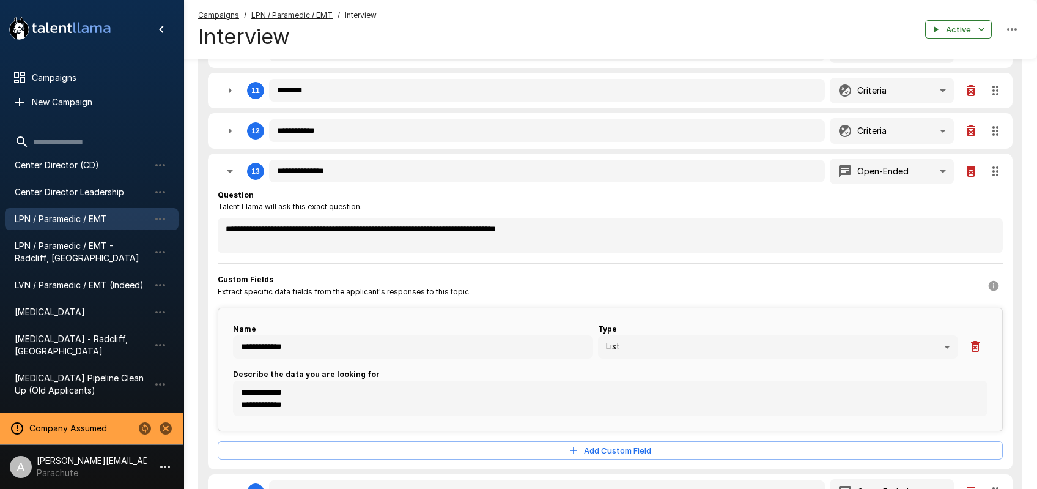
scroll to position [269, 0]
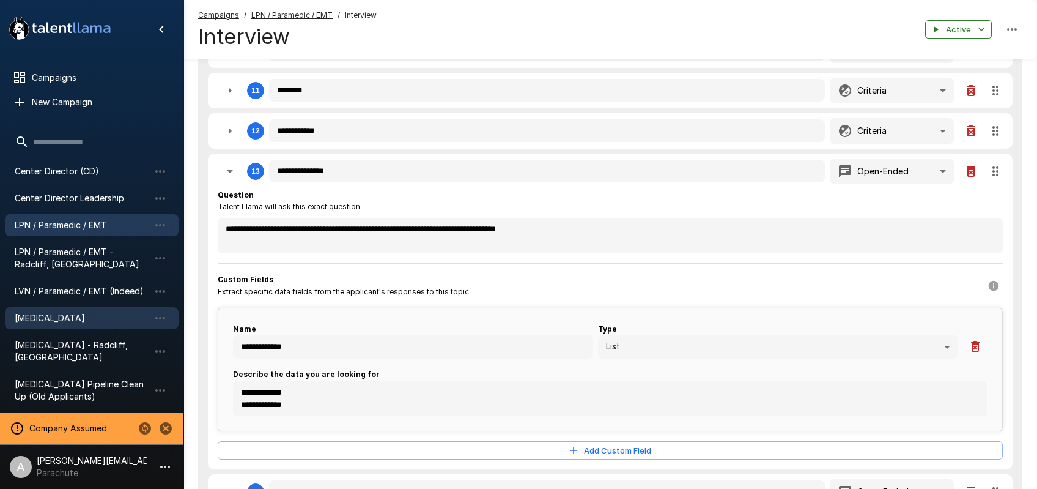
click at [43, 317] on span "[MEDICAL_DATA]" at bounding box center [82, 318] width 135 height 12
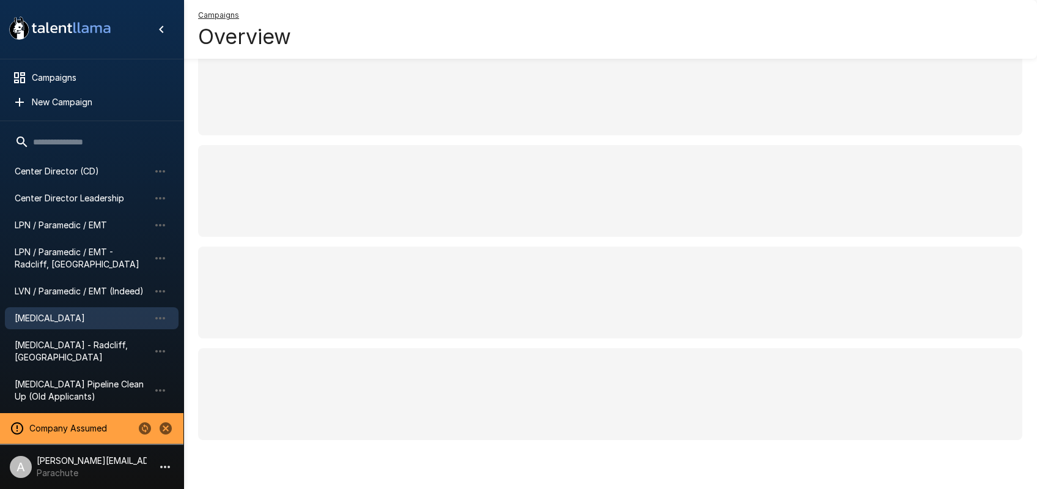
scroll to position [76, 0]
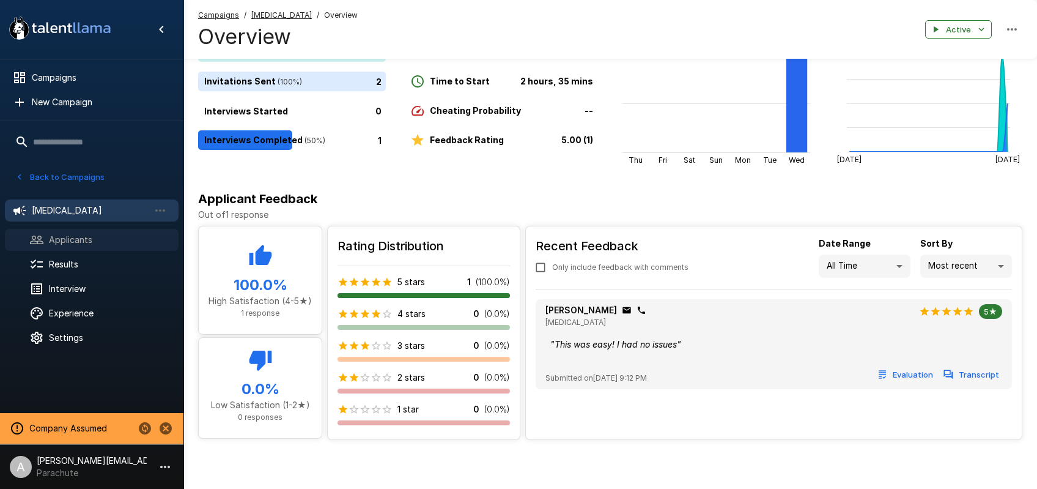
click at [69, 237] on span "Applicants" at bounding box center [109, 240] width 120 height 12
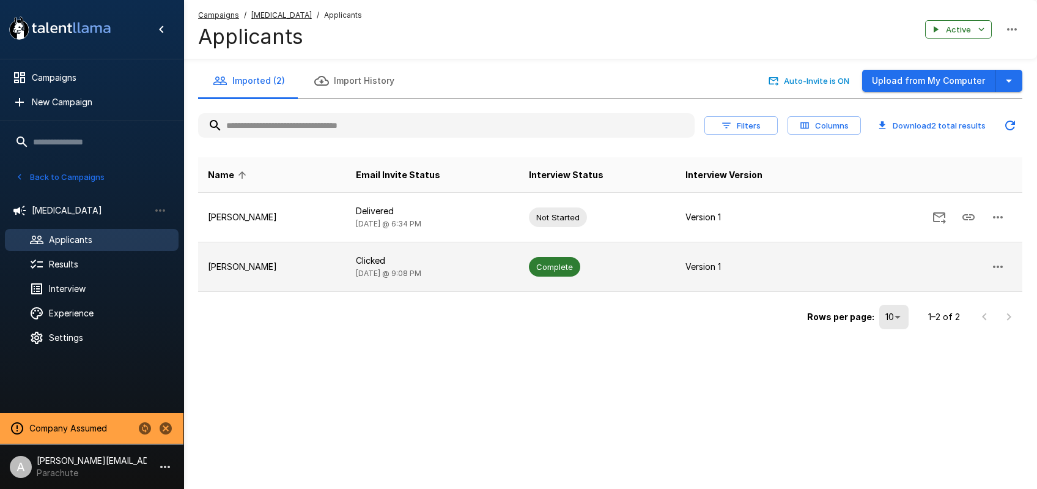
click at [333, 267] on p "Samantha Schumann" at bounding box center [272, 267] width 128 height 12
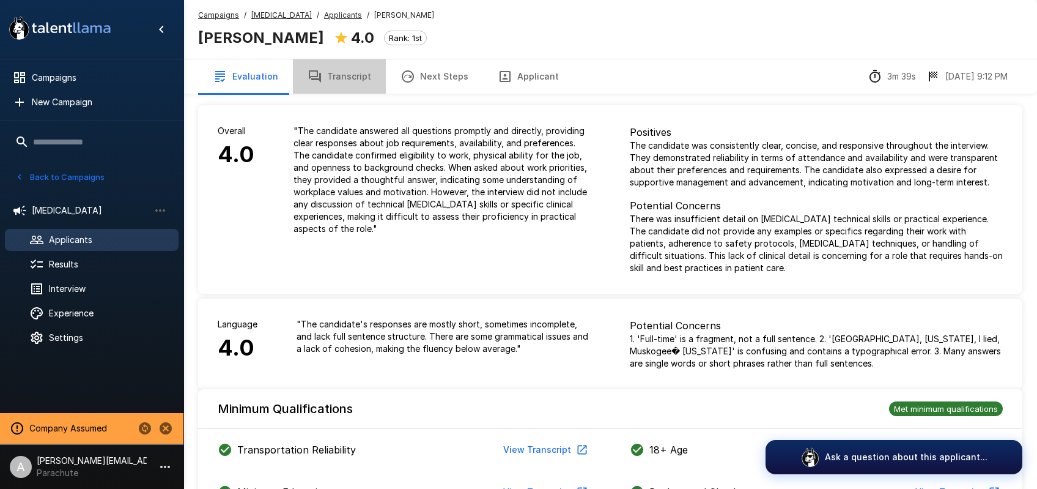
drag, startPoint x: 377, startPoint y: 90, endPoint x: 369, endPoint y: 91, distance: 8.6
click at [377, 90] on button "Transcript" at bounding box center [339, 76] width 93 height 34
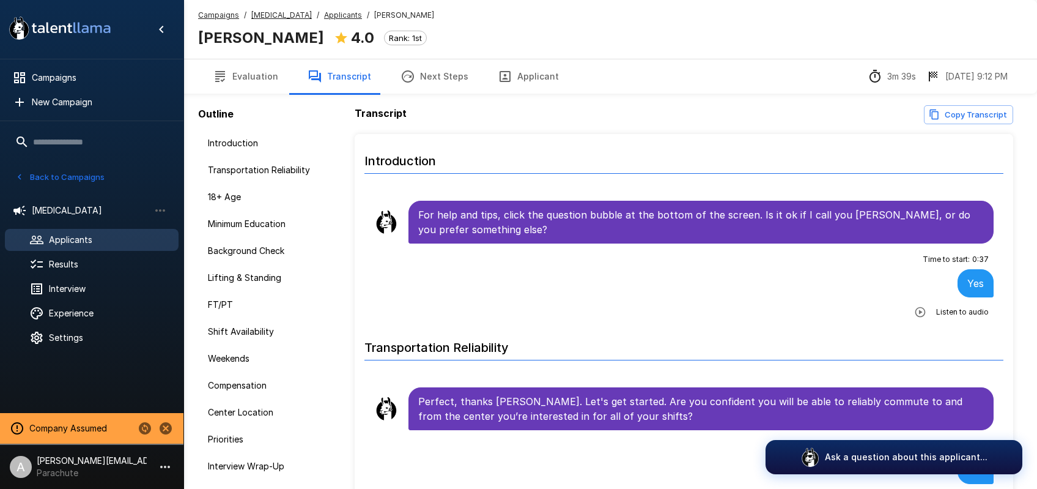
click at [279, 15] on u "[MEDICAL_DATA]" at bounding box center [281, 14] width 61 height 9
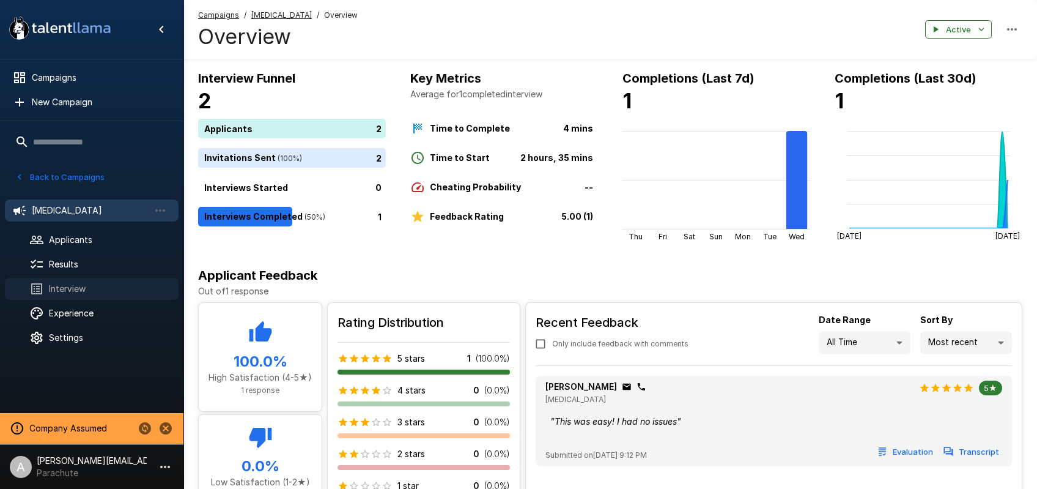
click at [78, 295] on span "Interview" at bounding box center [109, 289] width 120 height 12
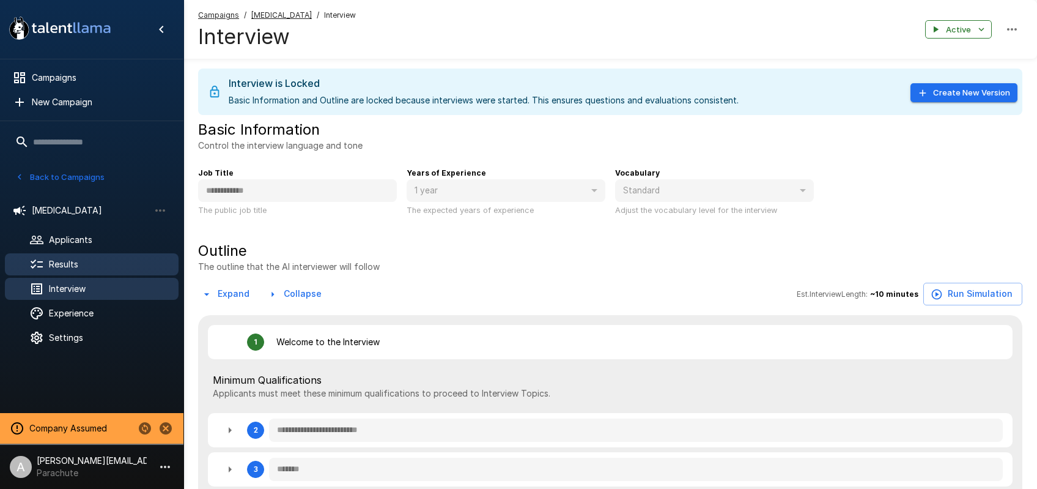
click at [87, 258] on span "Results" at bounding box center [109, 264] width 120 height 12
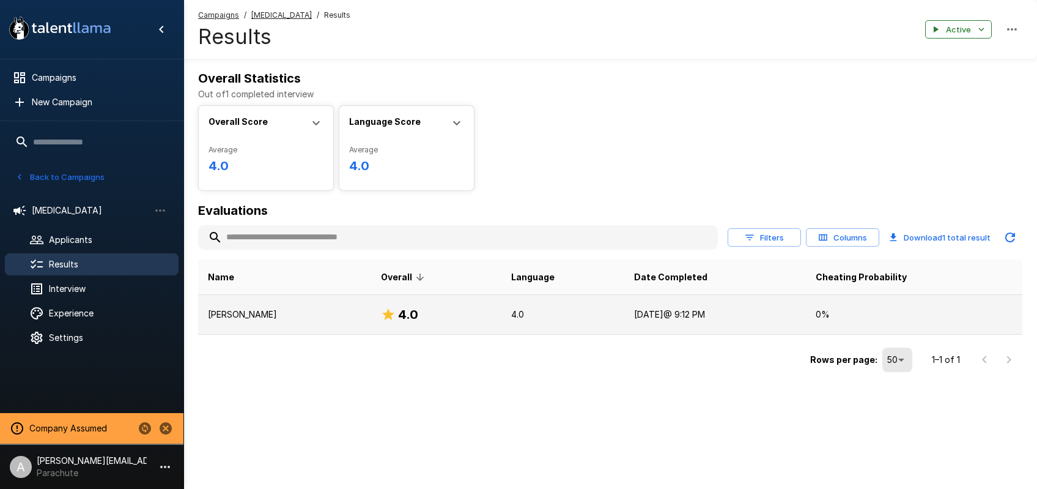
click at [309, 315] on p "Samantha Schumann" at bounding box center [285, 314] width 154 height 12
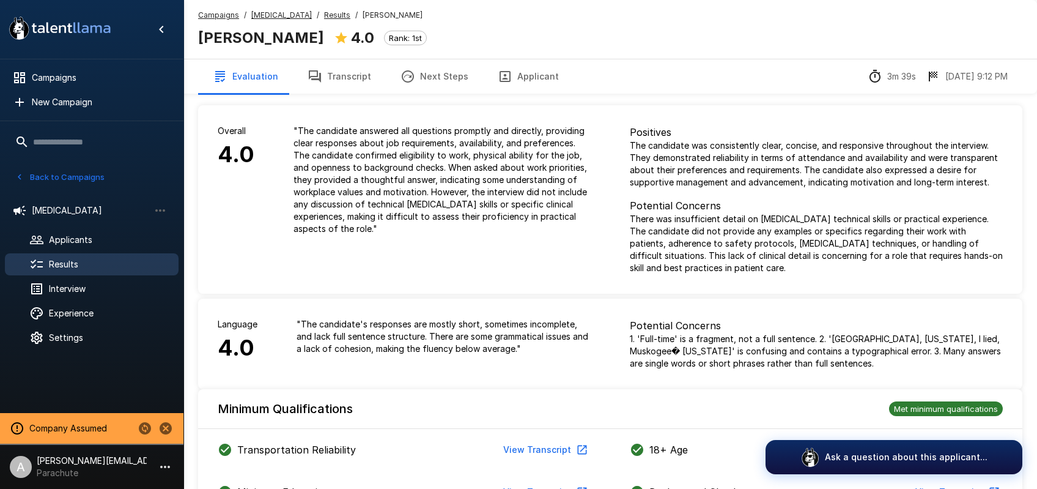
click at [65, 178] on button "Back to Campaigns" at bounding box center [59, 177] width 95 height 19
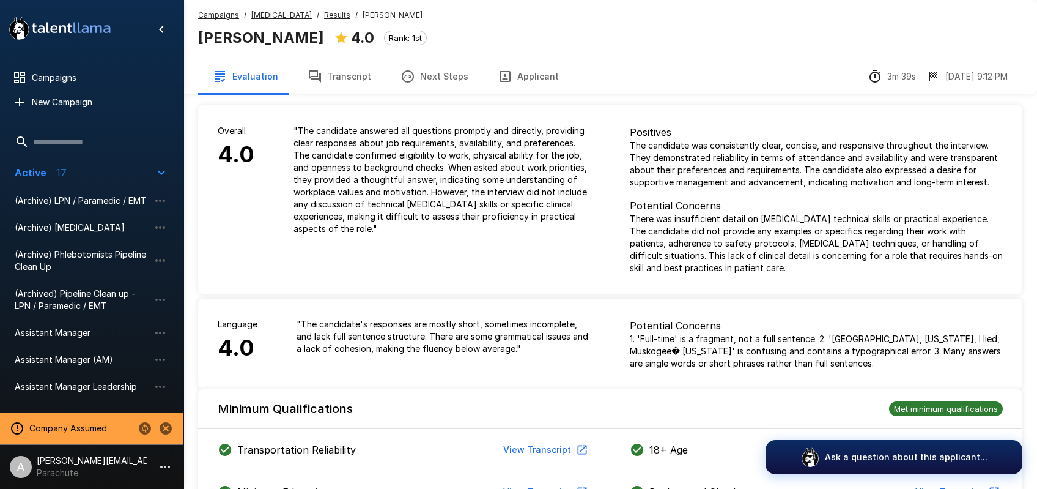
click at [289, 19] on u "[MEDICAL_DATA]" at bounding box center [281, 14] width 61 height 9
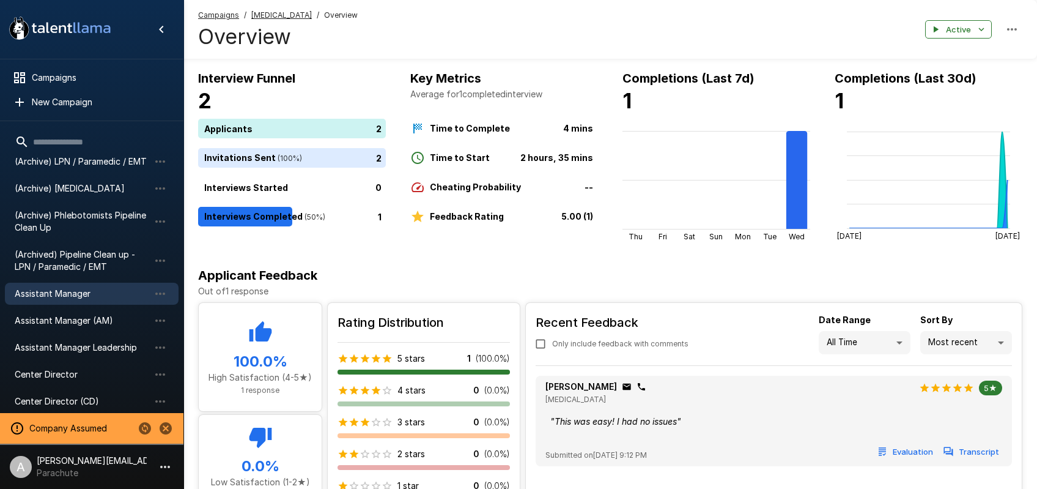
scroll to position [50, 0]
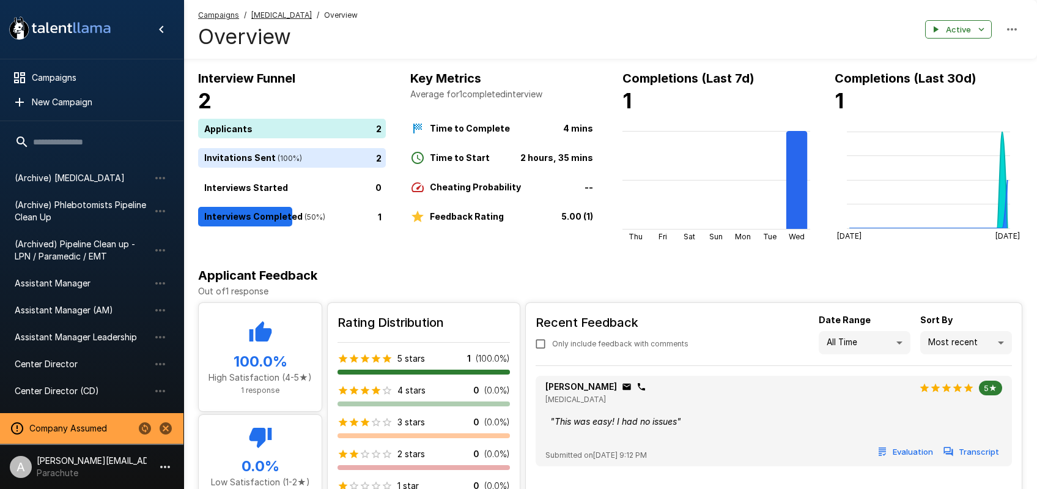
click at [283, 14] on u "[MEDICAL_DATA]" at bounding box center [281, 14] width 61 height 9
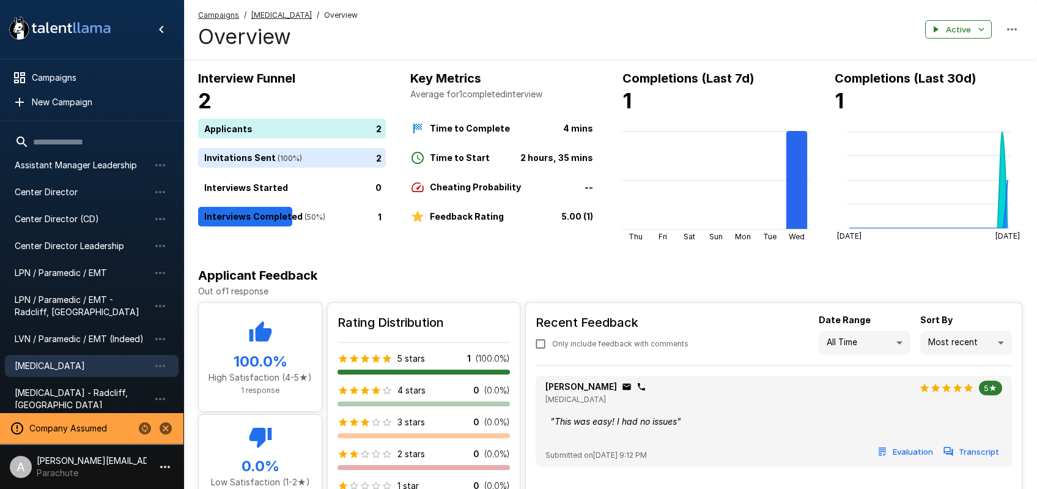
scroll to position [224, 0]
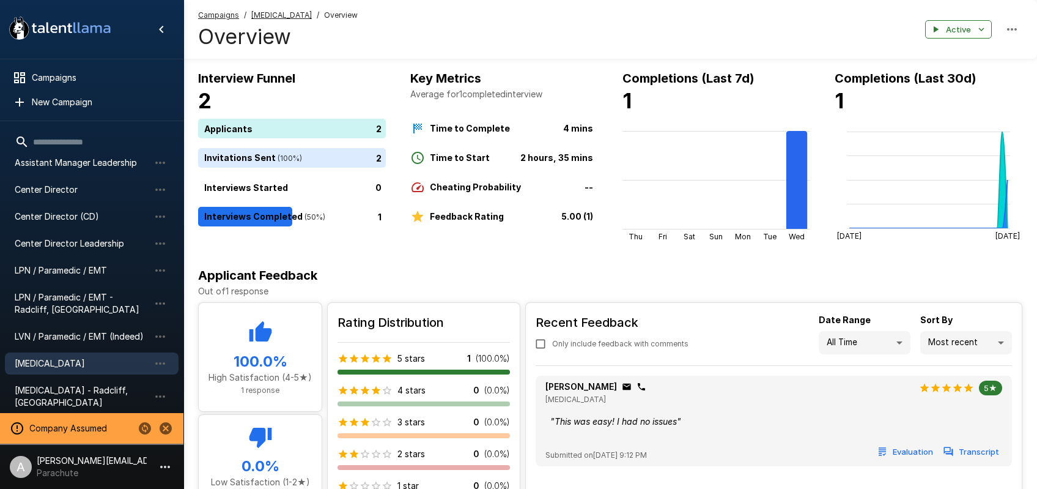
click at [73, 138] on input "text" at bounding box center [92, 142] width 174 height 22
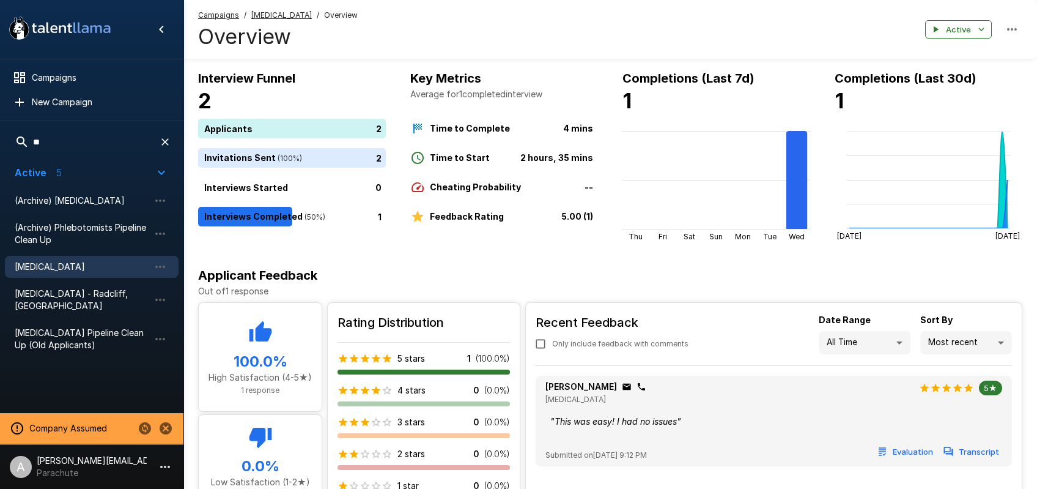
scroll to position [0, 0]
click at [91, 263] on span "[MEDICAL_DATA]" at bounding box center [82, 267] width 135 height 12
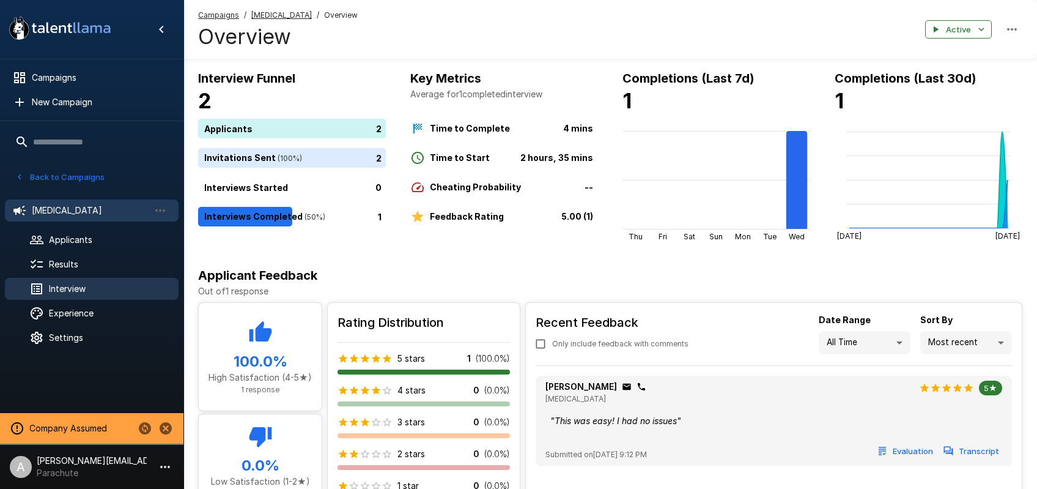
click at [80, 292] on span "Interview" at bounding box center [109, 289] width 120 height 12
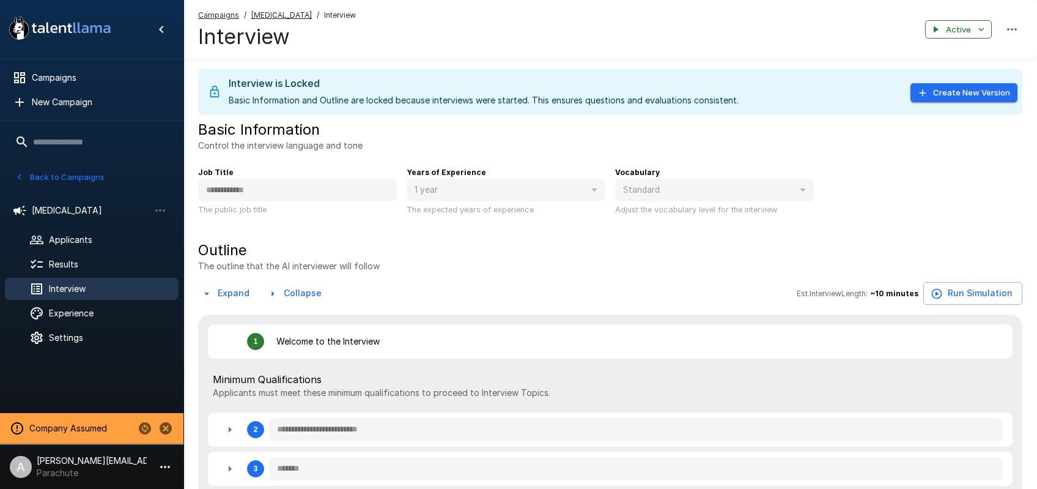
type textarea "*"
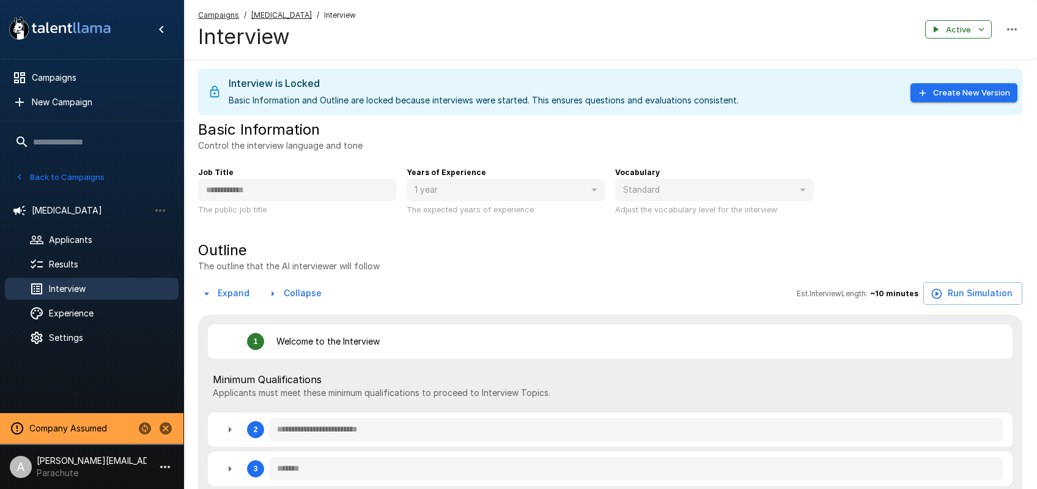
type textarea "*"
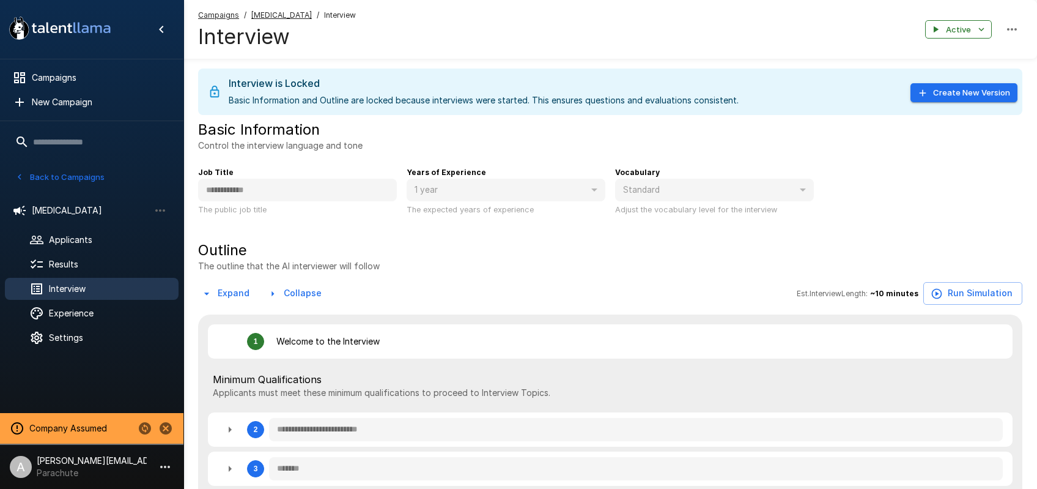
type textarea "*"
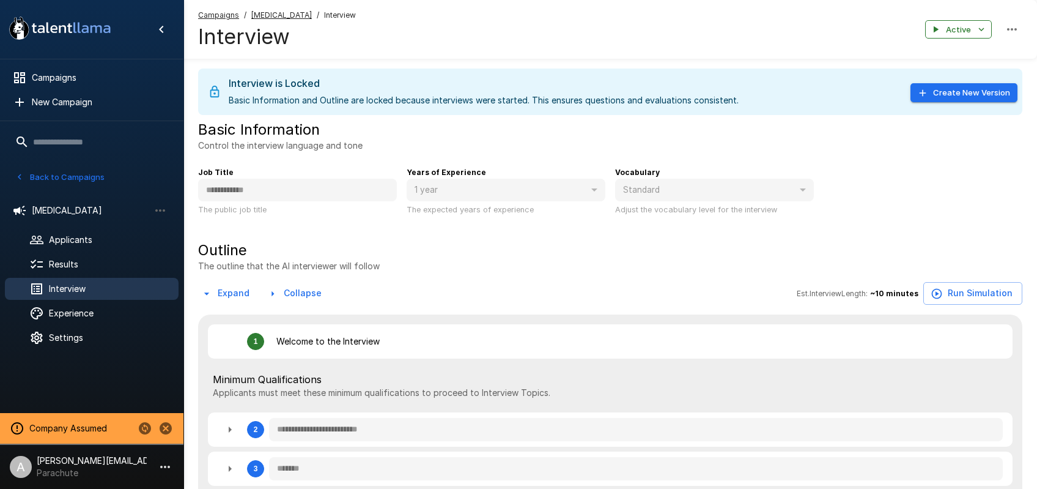
type textarea "*"
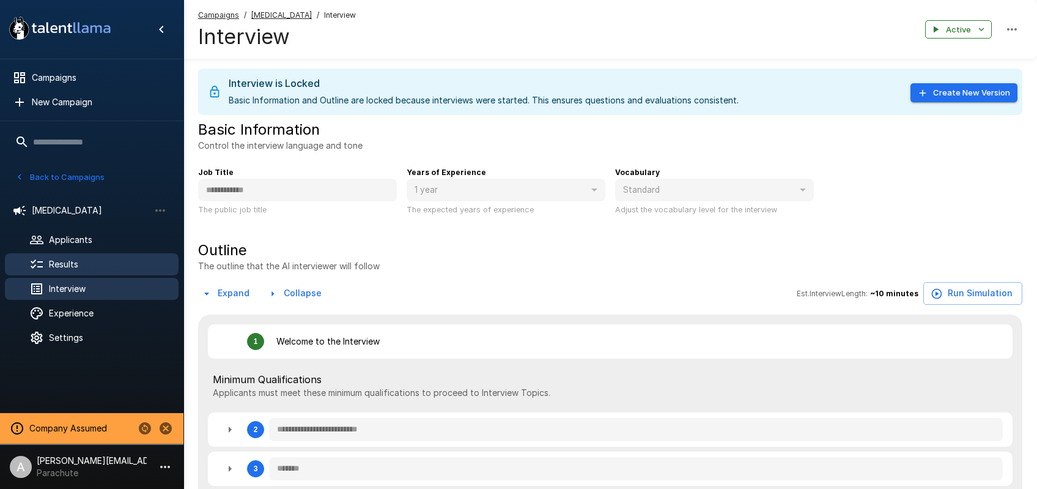
click at [92, 268] on span "Results" at bounding box center [109, 264] width 120 height 12
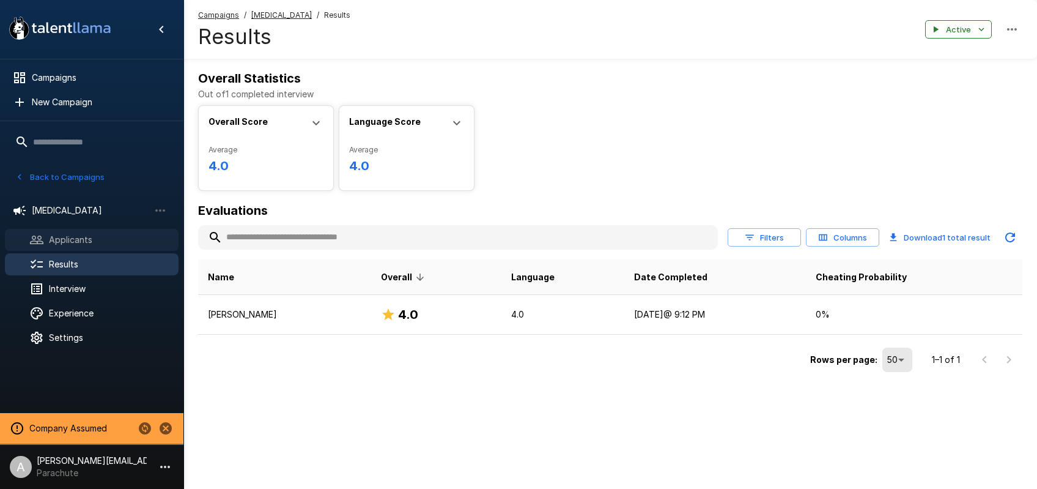
click at [98, 239] on span "Applicants" at bounding box center [109, 240] width 120 height 12
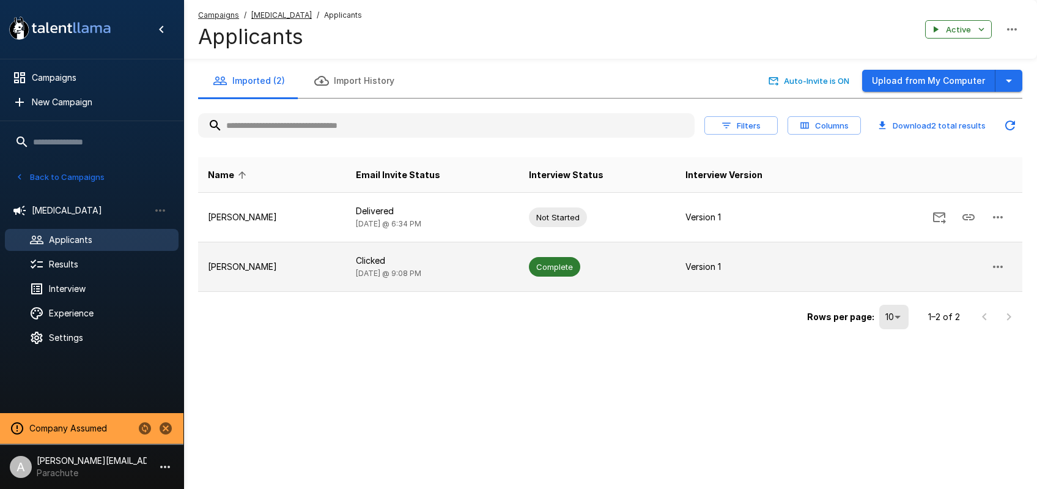
click at [995, 267] on icon "button" at bounding box center [998, 266] width 10 height 2
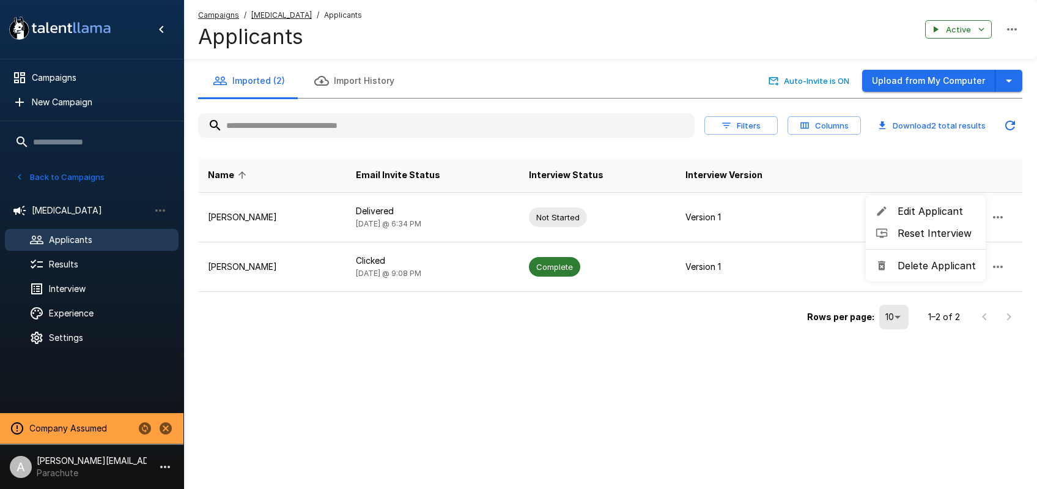
click at [931, 237] on span "Reset Interview" at bounding box center [937, 233] width 78 height 15
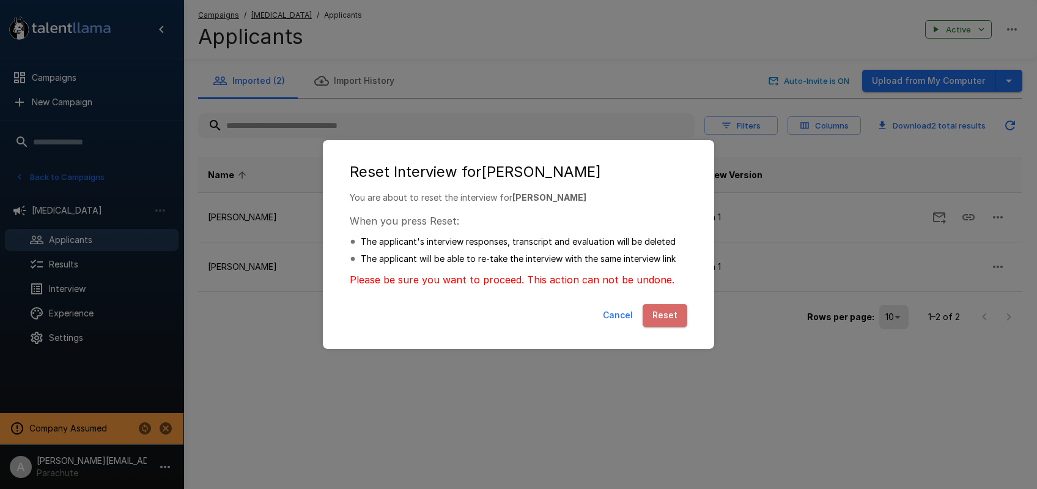
click at [676, 319] on button "Reset" at bounding box center [665, 315] width 45 height 23
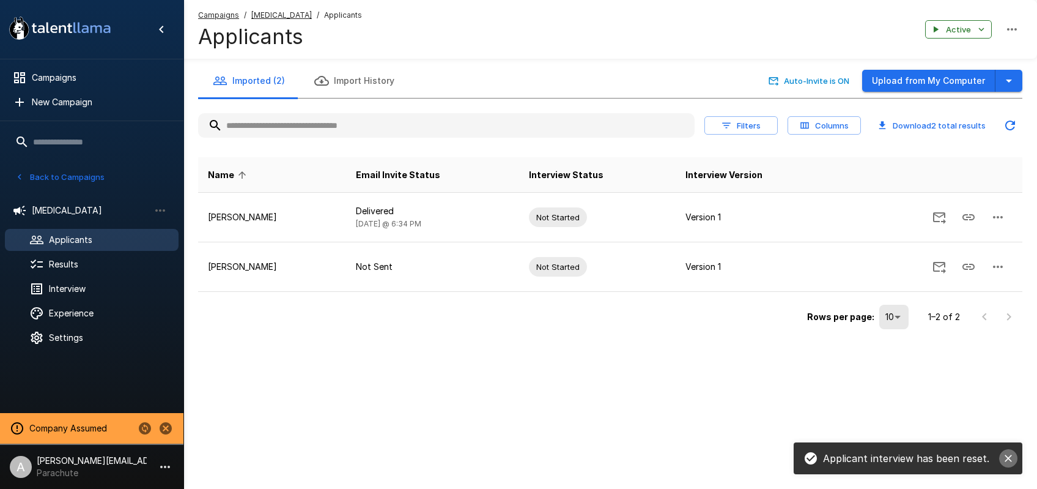
drag, startPoint x: 1007, startPoint y: 457, endPoint x: 533, endPoint y: 385, distance: 479.5
click at [1003, 456] on icon "close" at bounding box center [1009, 458] width 12 height 12
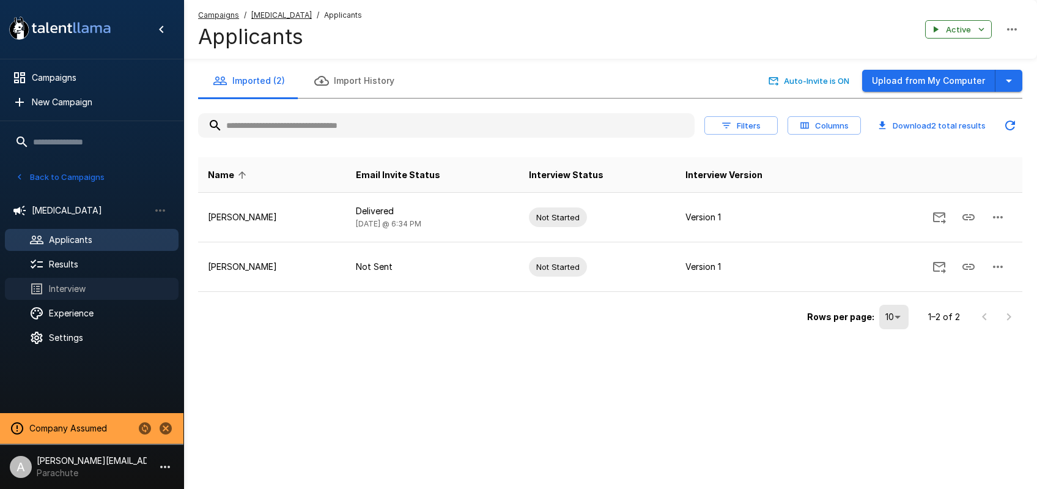
click at [81, 288] on span "Interview" at bounding box center [109, 289] width 120 height 12
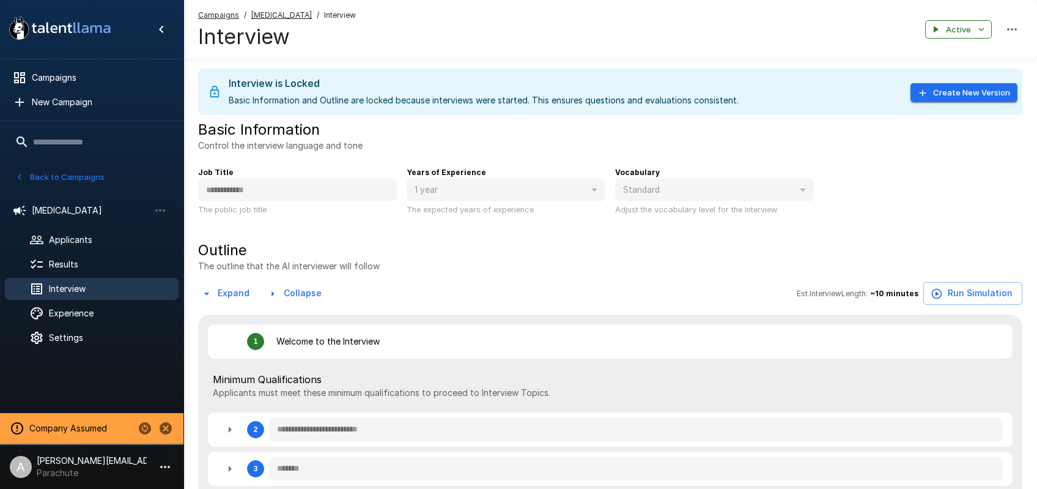
type textarea "*"
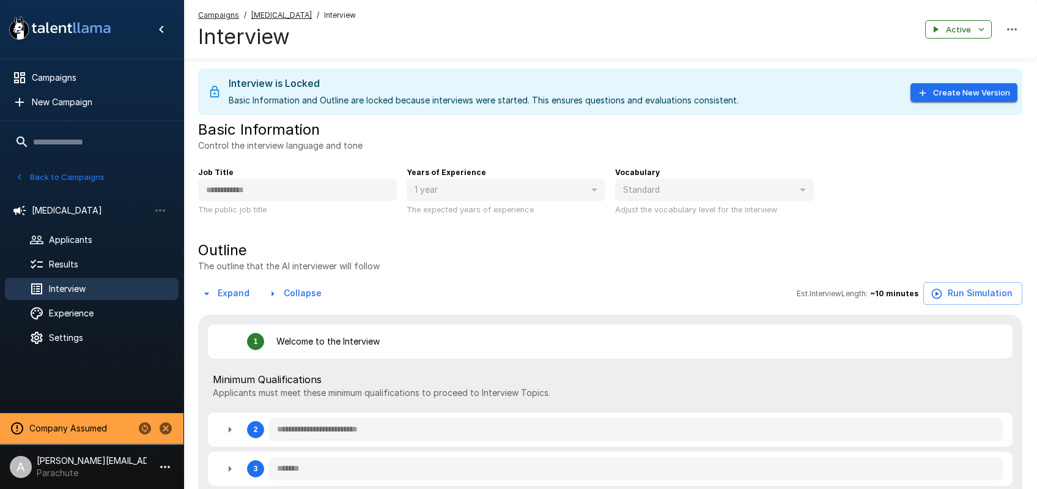
type textarea "*"
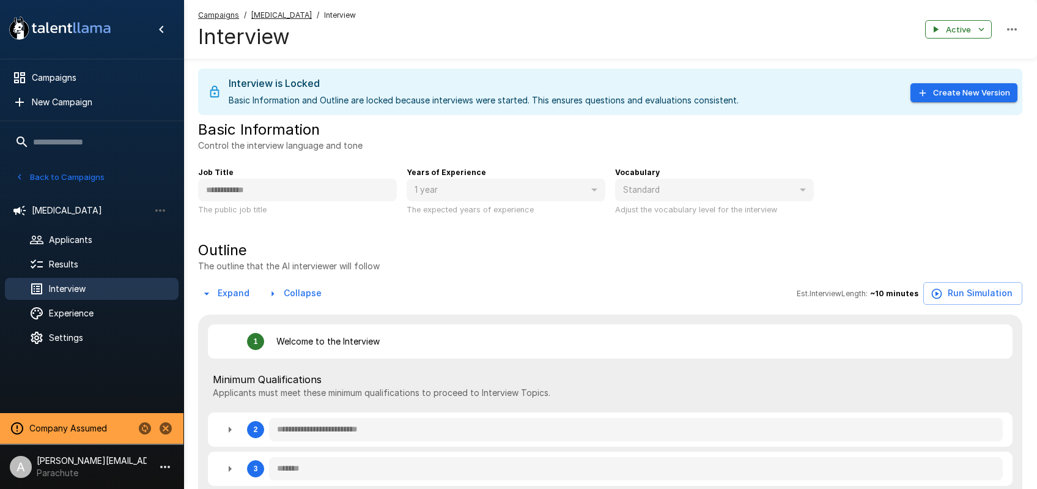
type textarea "*"
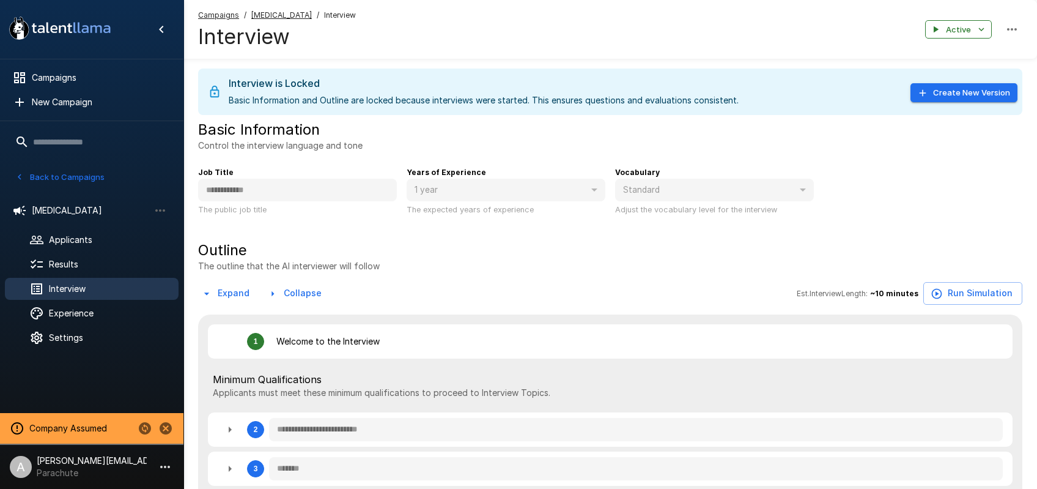
type textarea "*"
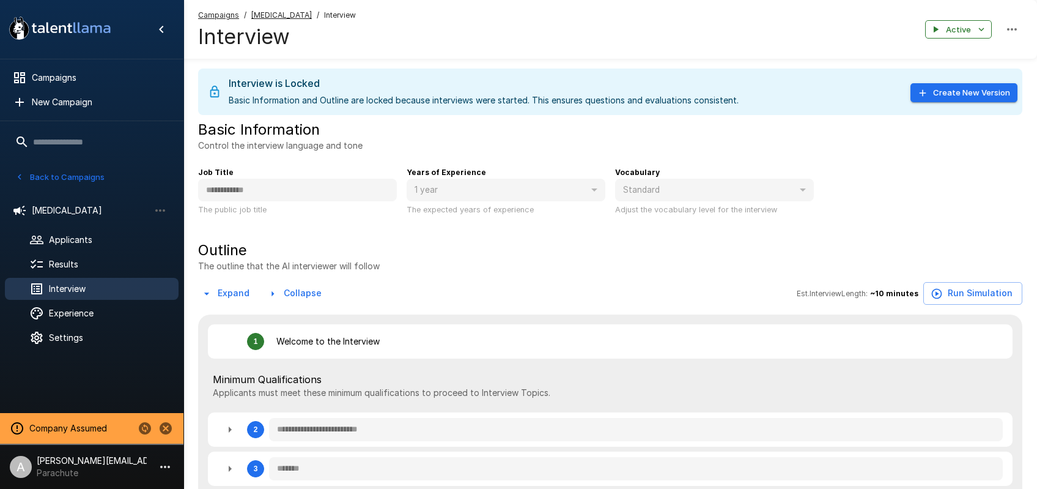
type textarea "*"
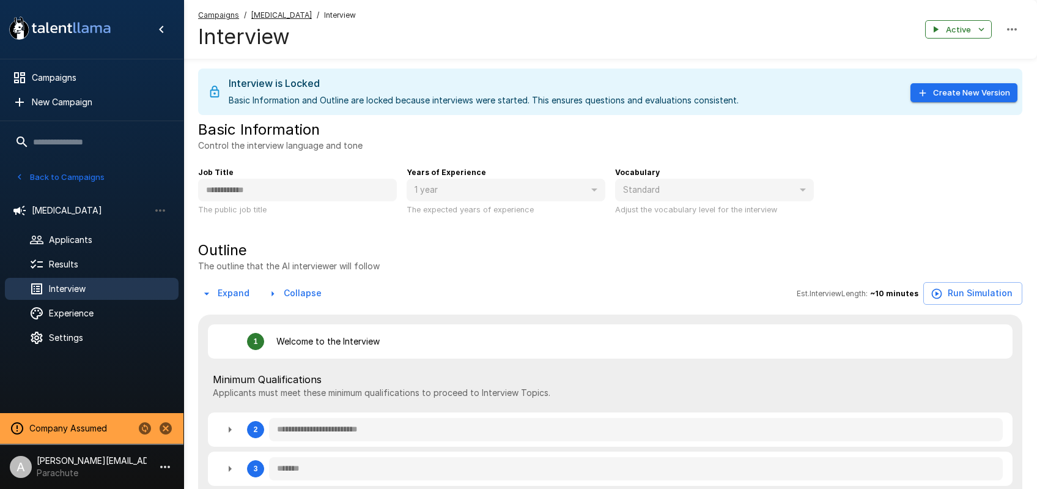
type textarea "*"
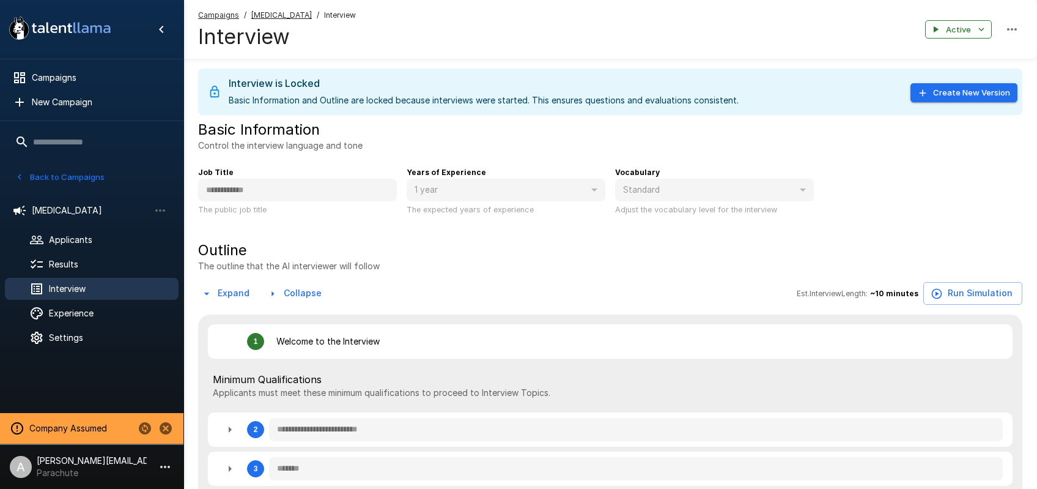
type textarea "*"
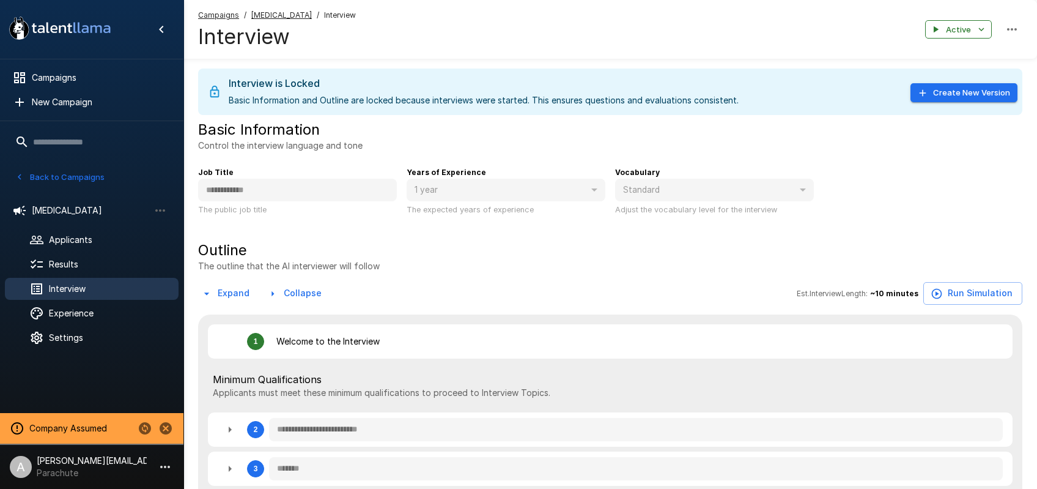
type textarea "*"
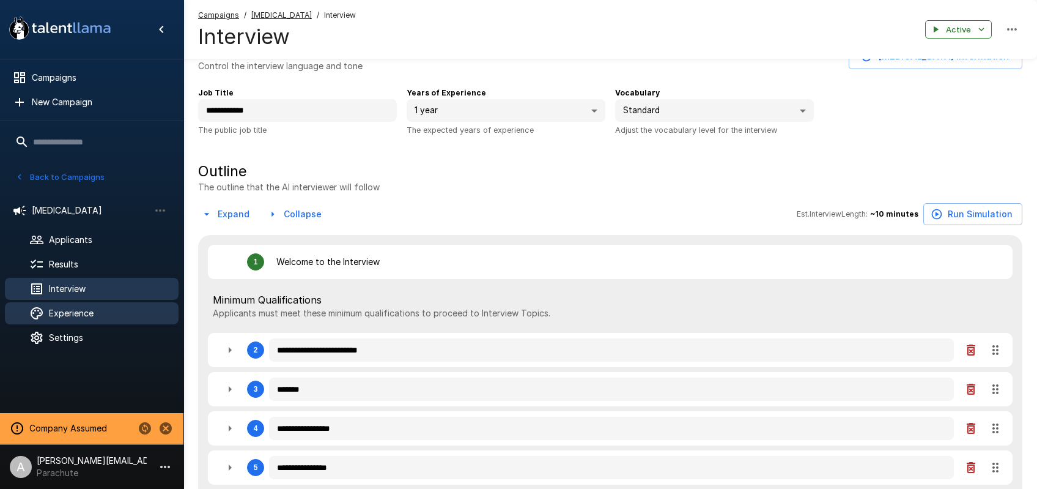
scroll to position [83, 0]
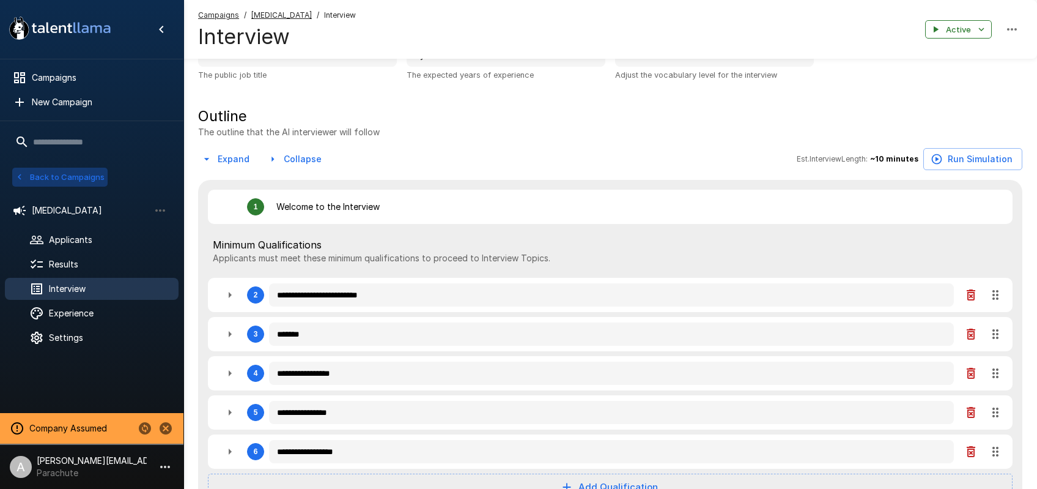
click at [81, 182] on button "Back to Campaigns" at bounding box center [59, 177] width 95 height 19
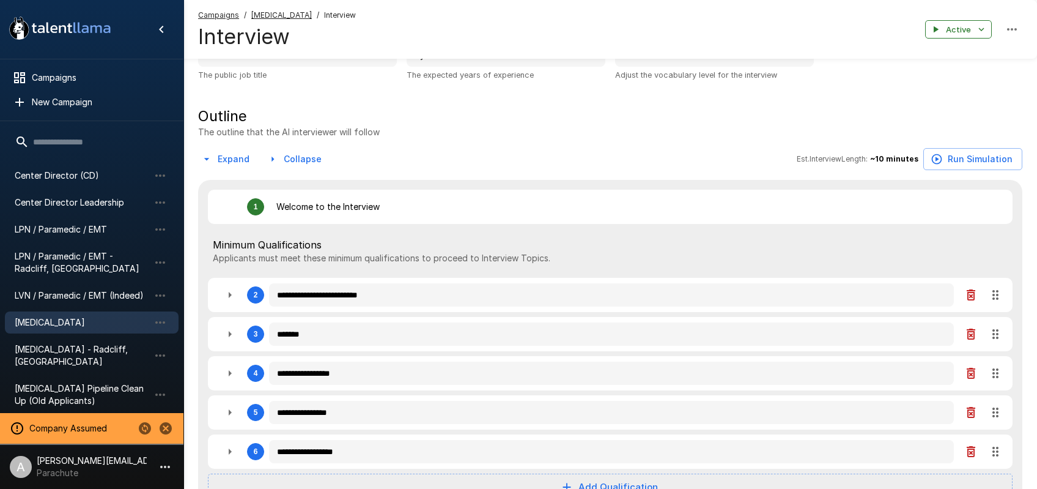
scroll to position [272, 0]
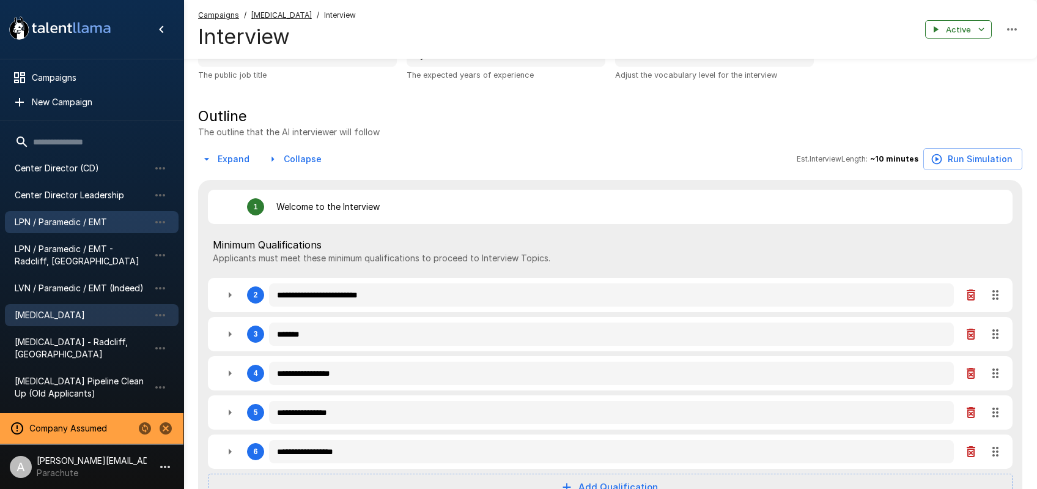
click at [72, 221] on span "LPN / Paramedic / EMT" at bounding box center [82, 222] width 135 height 12
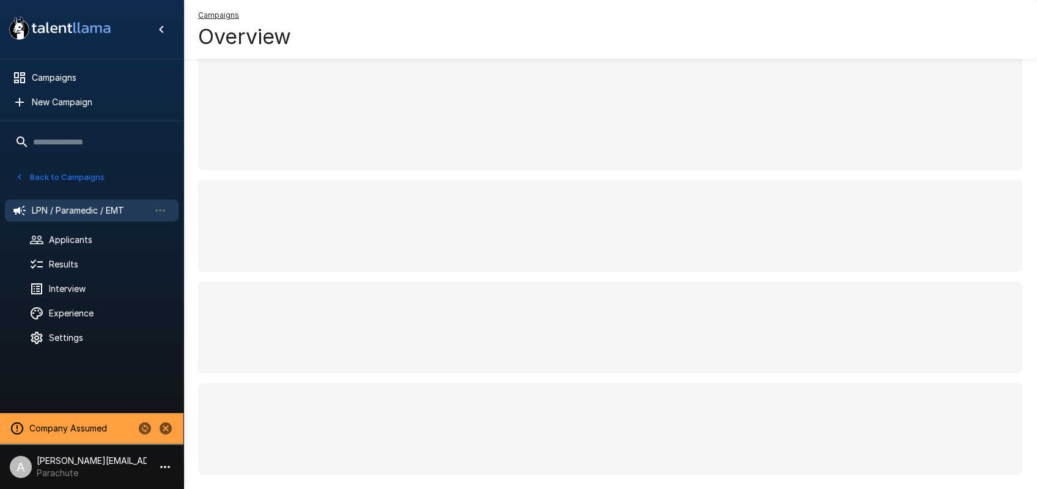
scroll to position [76, 0]
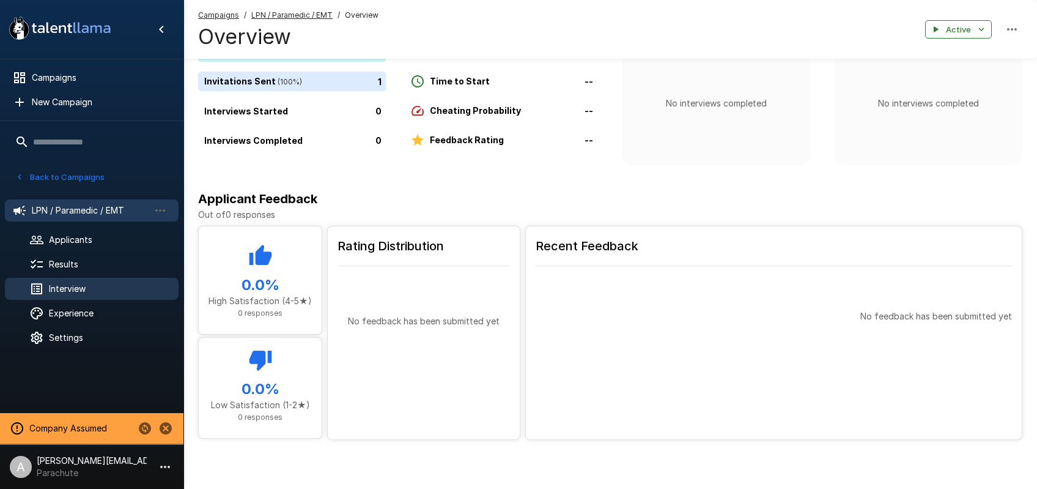
click at [51, 291] on span "Interview" at bounding box center [109, 289] width 120 height 12
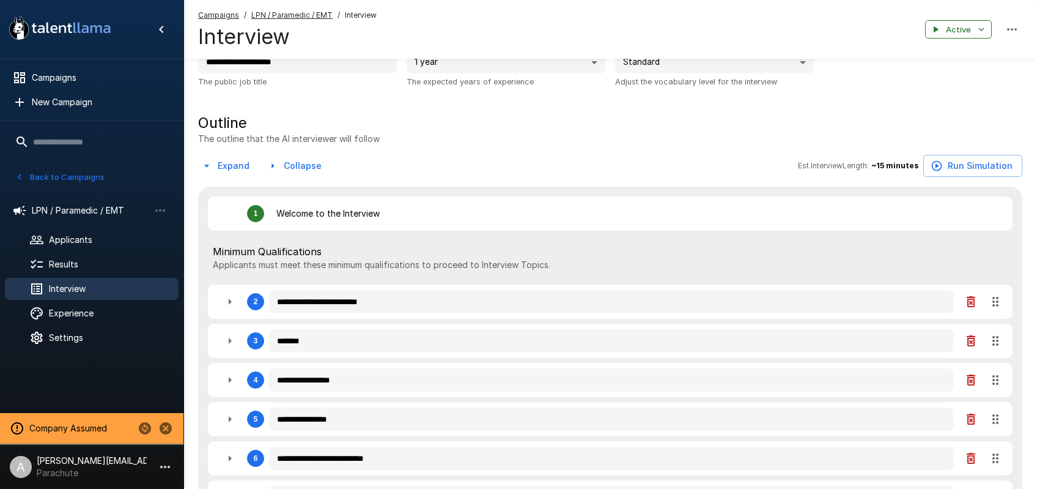
type textarea "*"
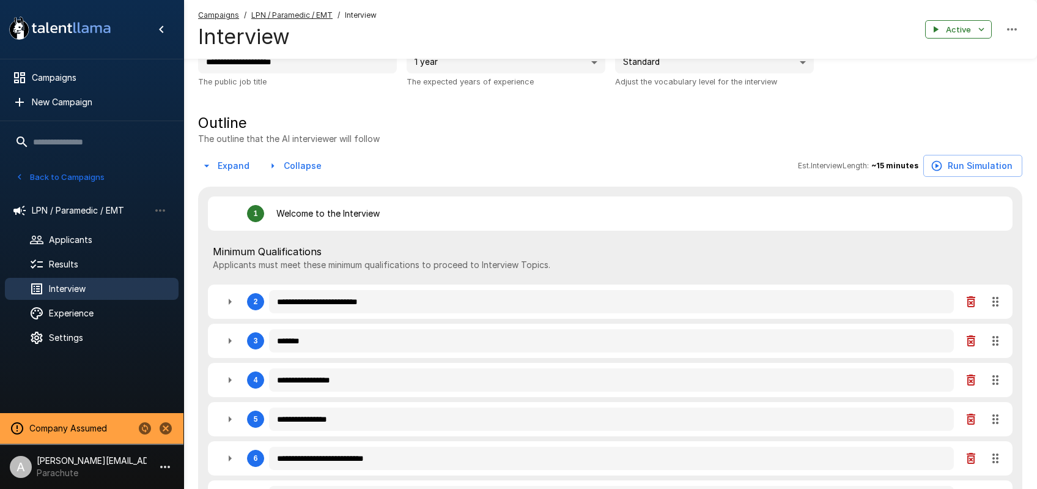
type textarea "*"
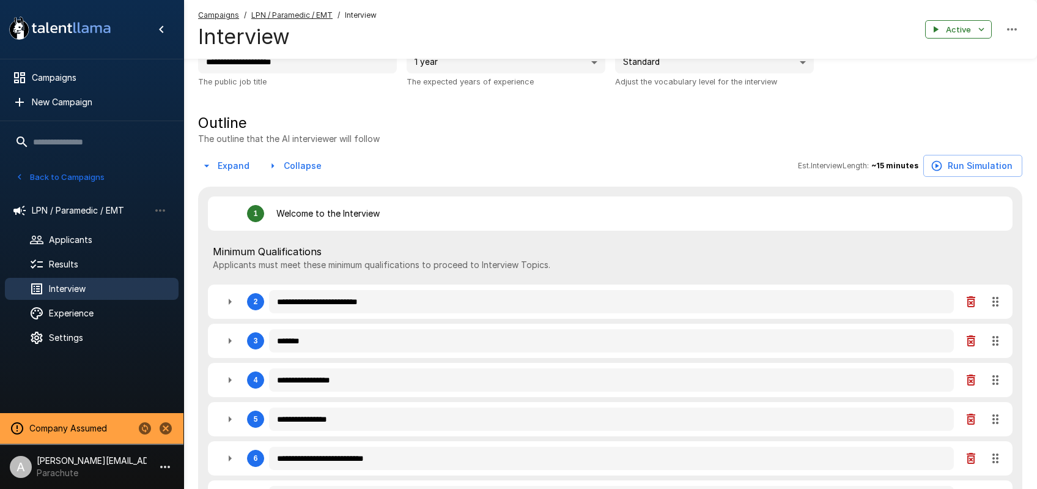
type textarea "*"
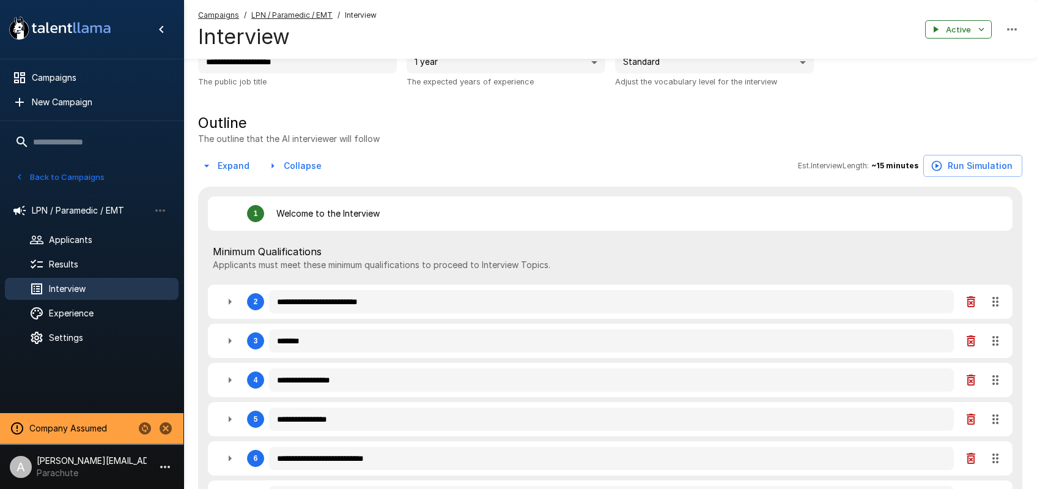
type textarea "*"
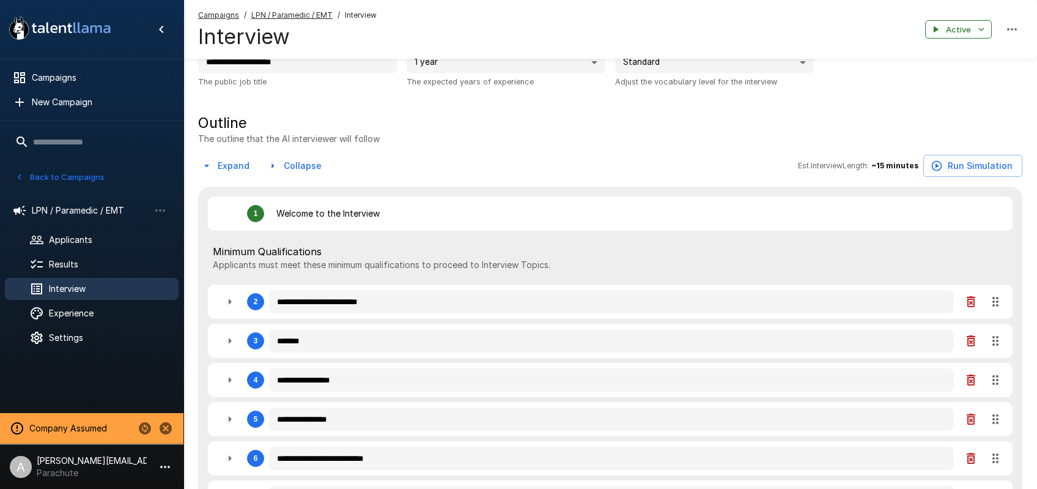
type textarea "*"
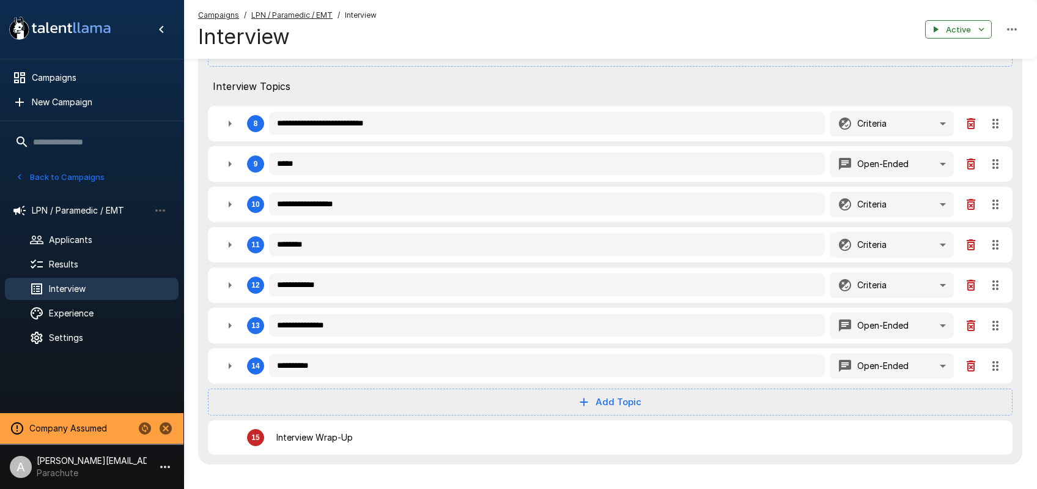
scroll to position [673, 0]
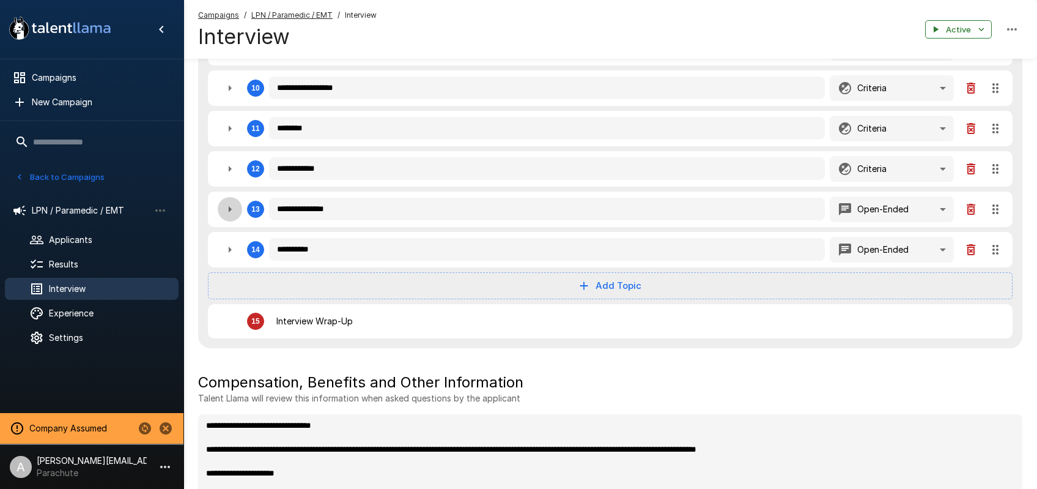
click at [230, 206] on icon "button" at bounding box center [230, 209] width 15 height 15
type textarea "*"
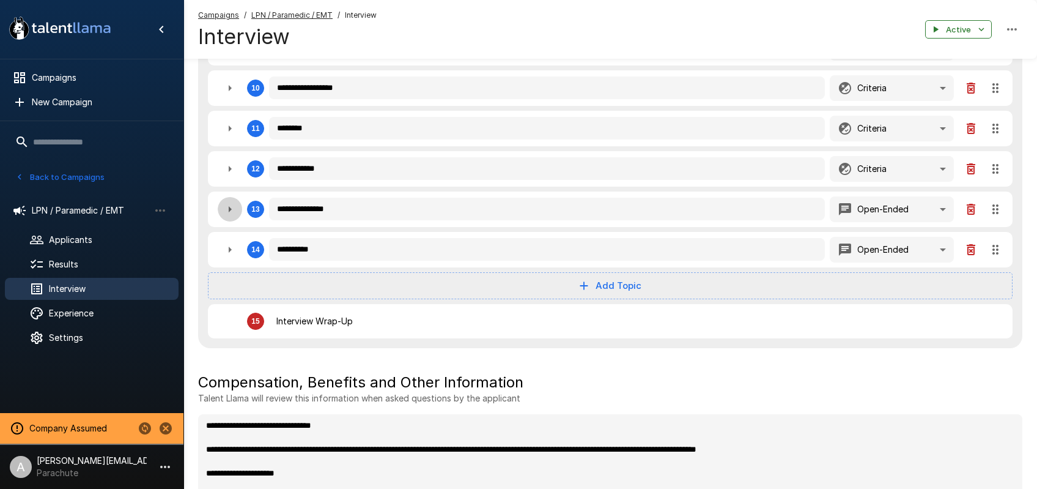
type textarea "*"
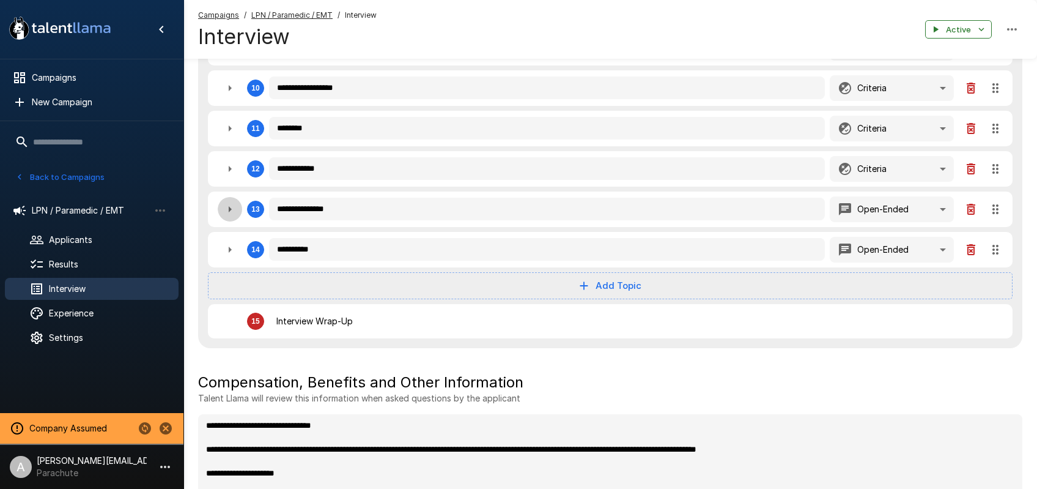
type textarea "*"
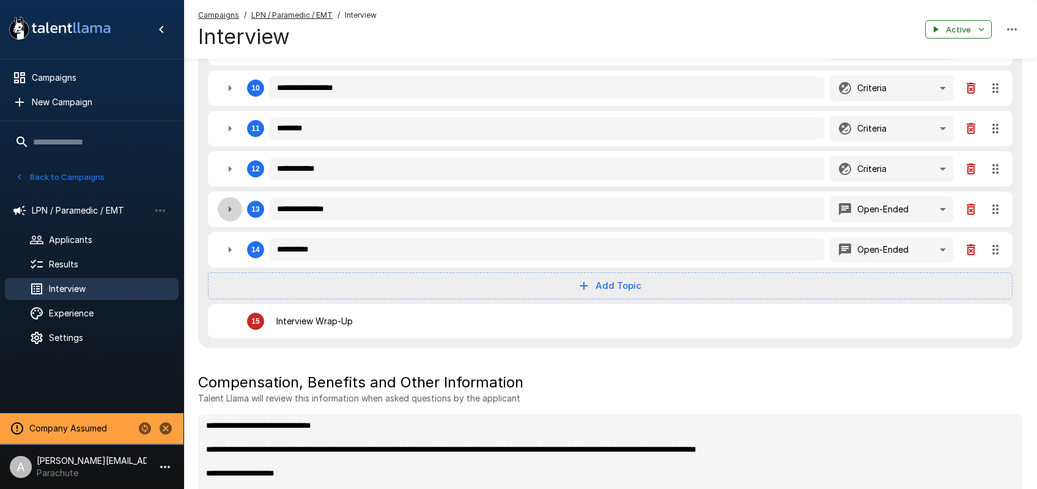
type textarea "*"
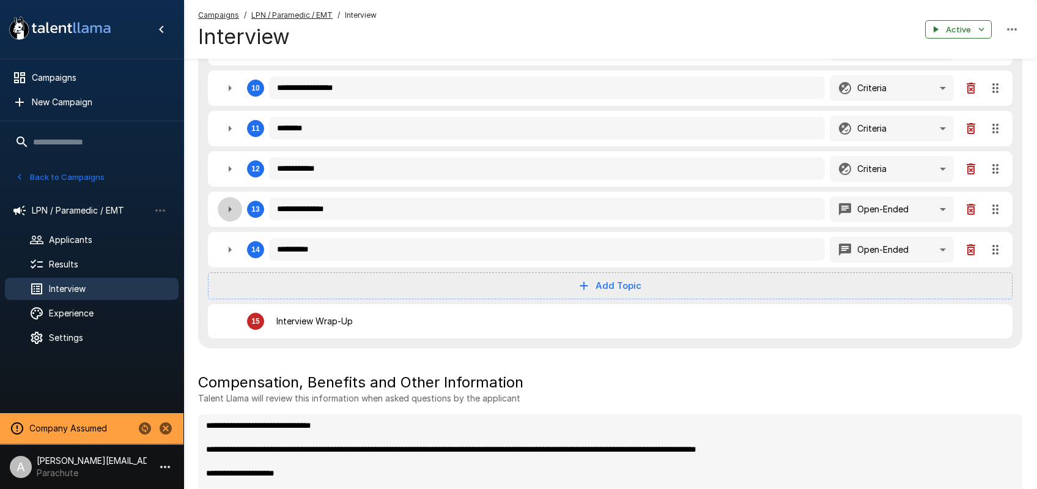
type textarea "*"
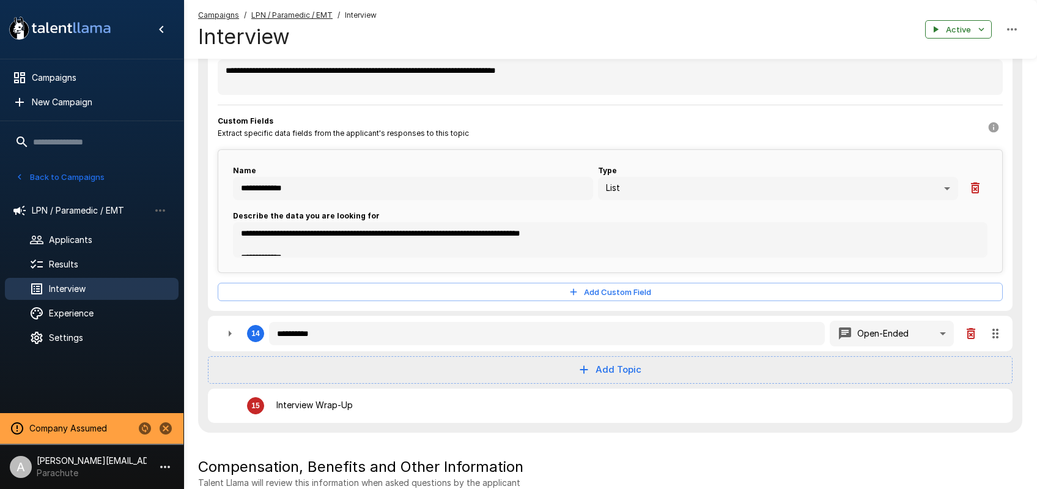
scroll to position [896, 0]
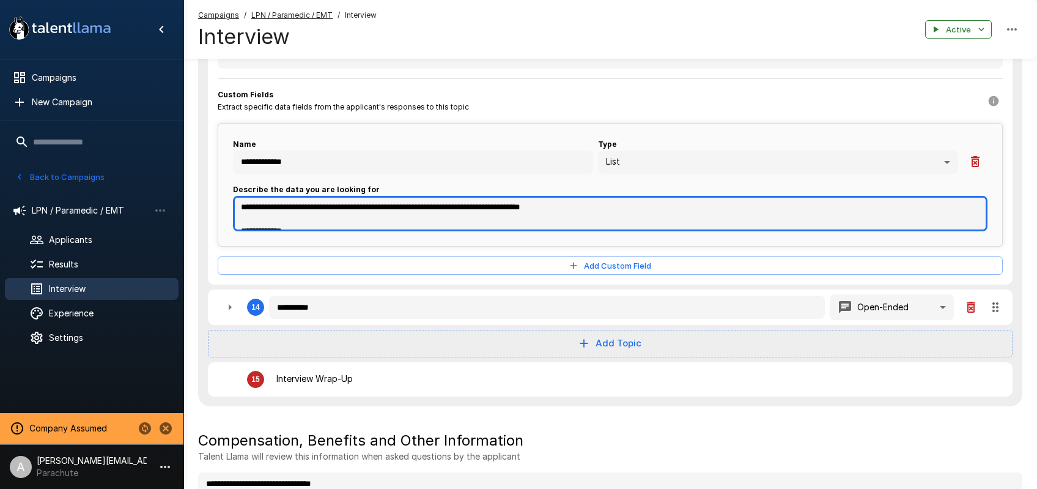
type textarea "*"
drag, startPoint x: 242, startPoint y: 206, endPoint x: 316, endPoint y: 322, distance: 137.6
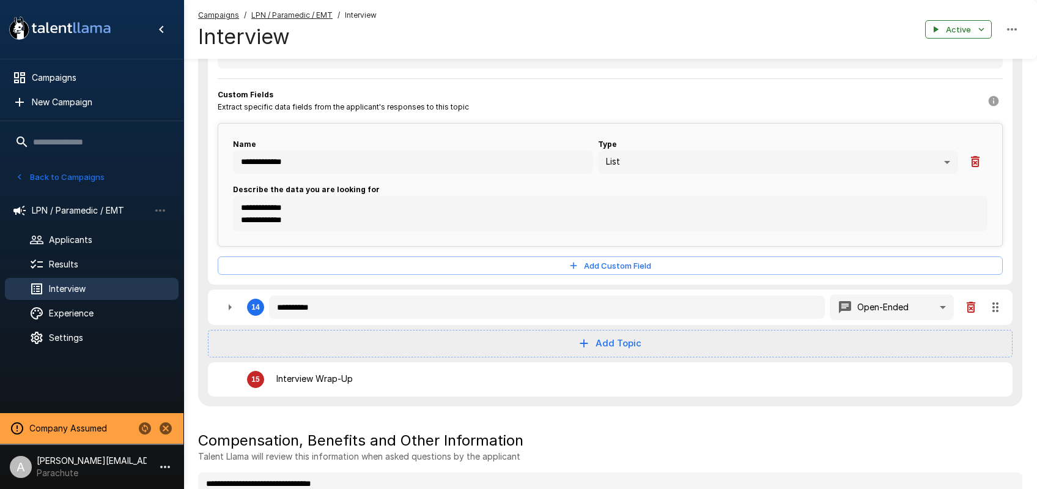
type textarea "*"
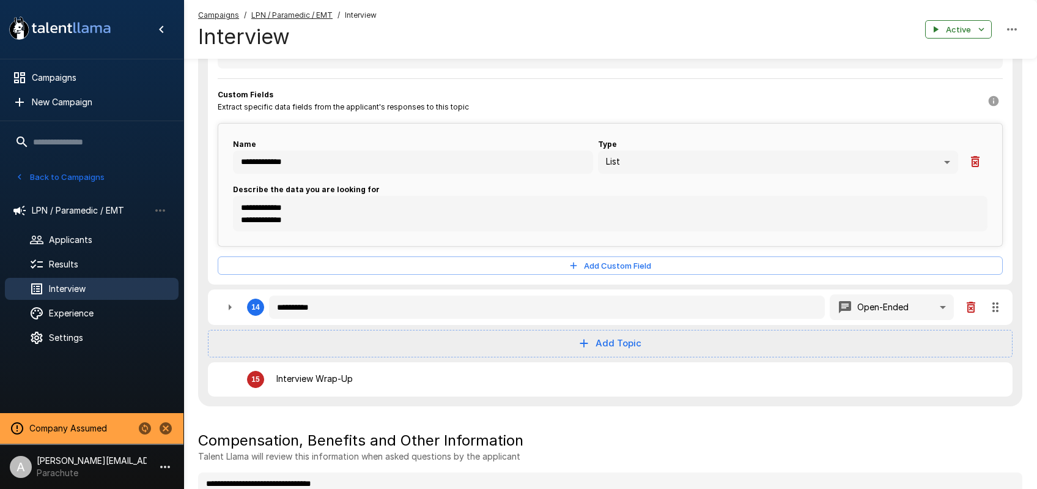
type textarea "*"
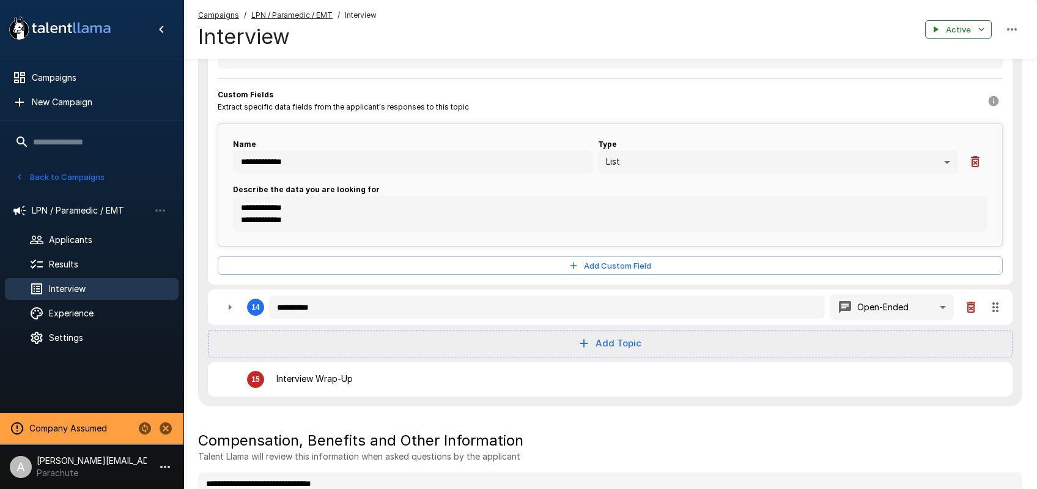
type textarea "*"
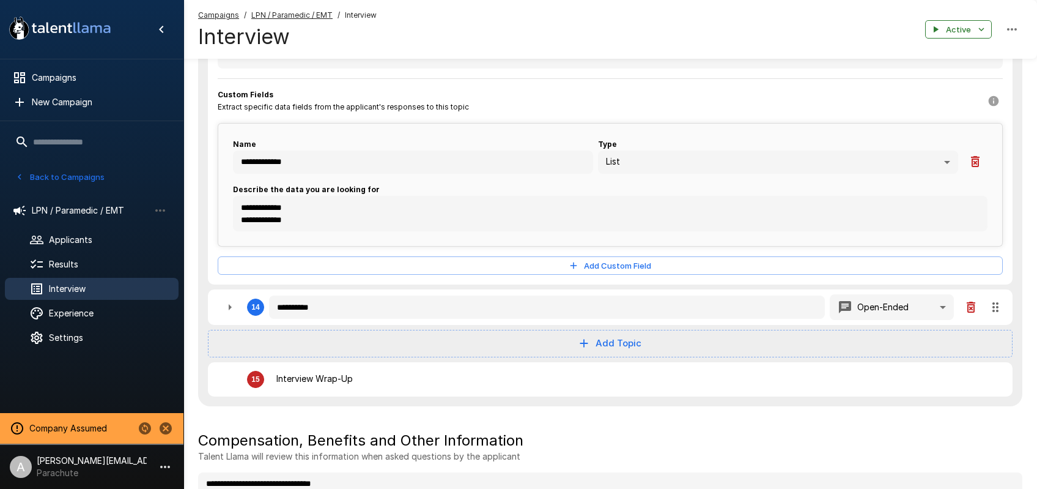
type textarea "*"
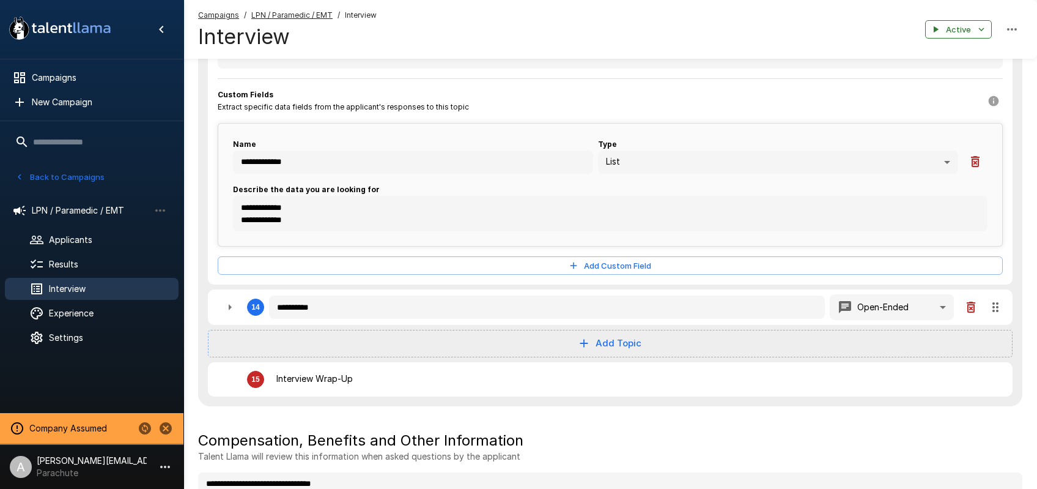
type textarea "*"
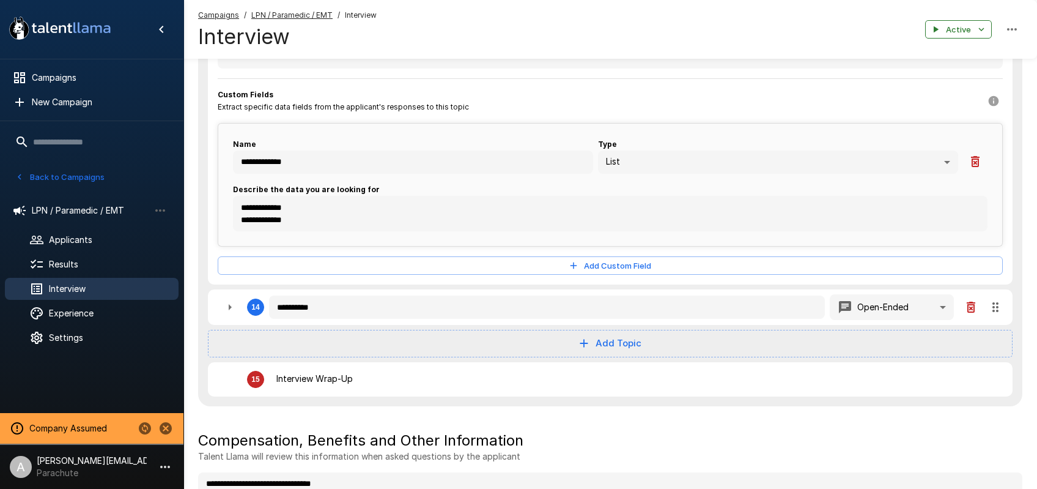
click at [75, 176] on button "Back to Campaigns" at bounding box center [59, 177] width 95 height 19
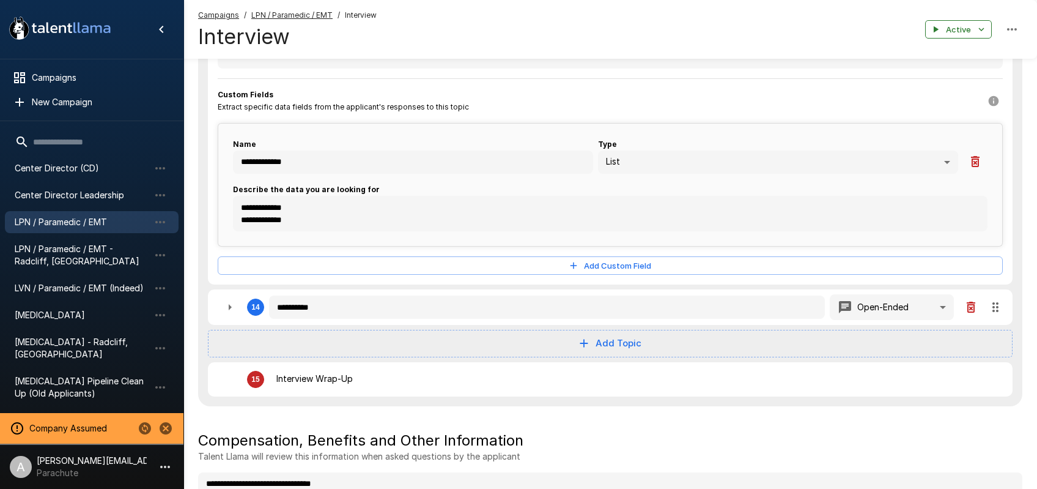
type textarea "*"
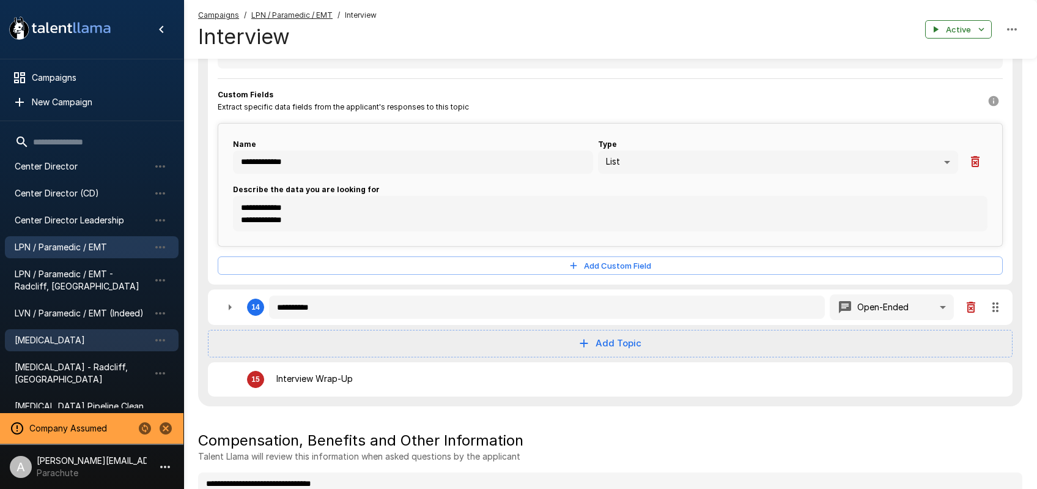
scroll to position [332, 0]
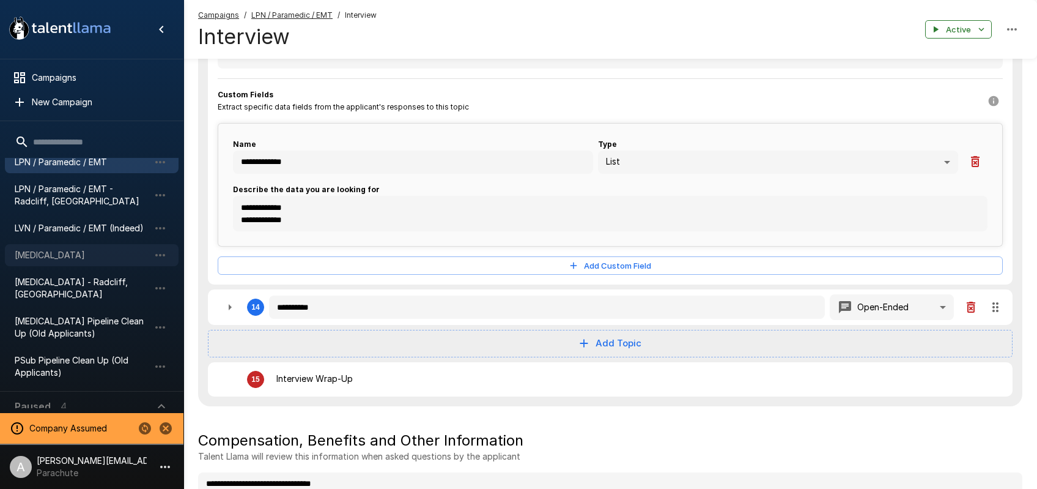
click at [74, 256] on span "[MEDICAL_DATA]" at bounding box center [82, 255] width 135 height 12
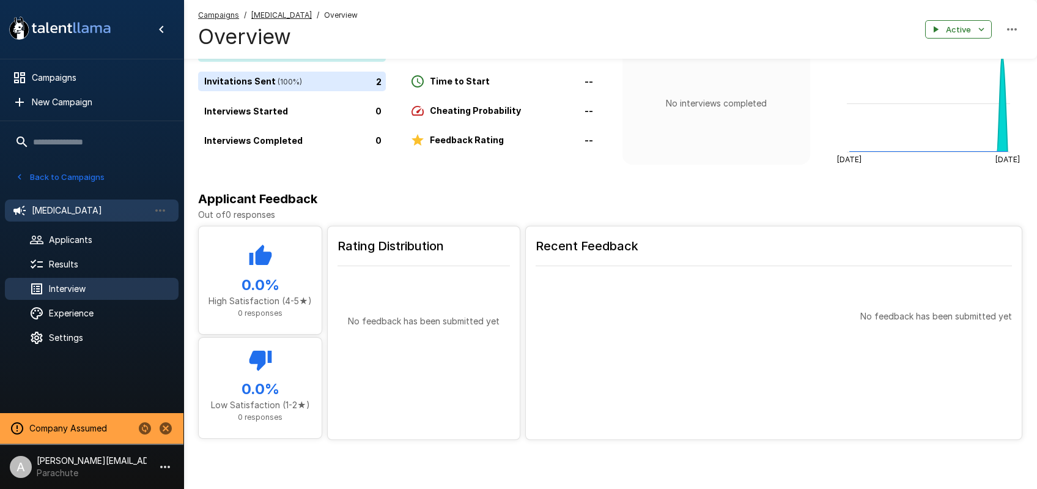
click at [83, 279] on div "Interview" at bounding box center [92, 289] width 174 height 22
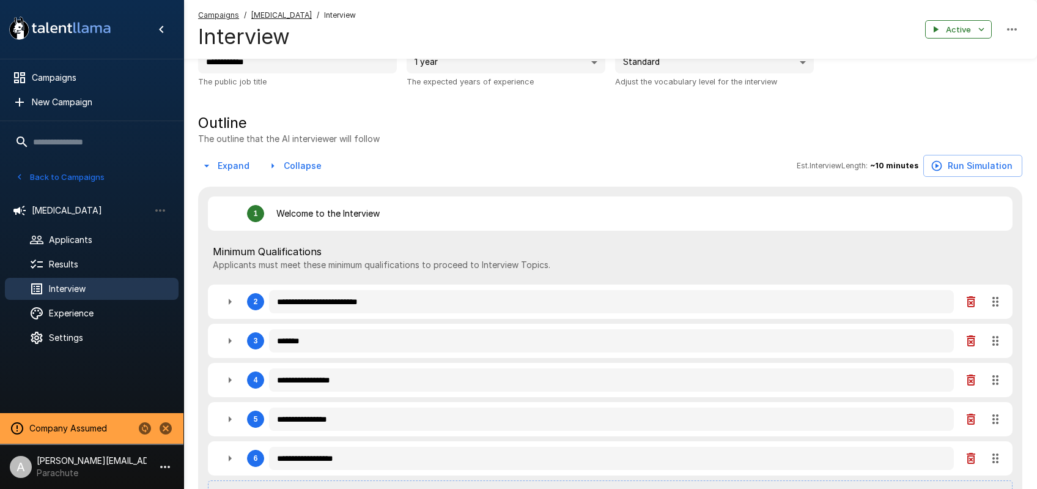
type textarea "*"
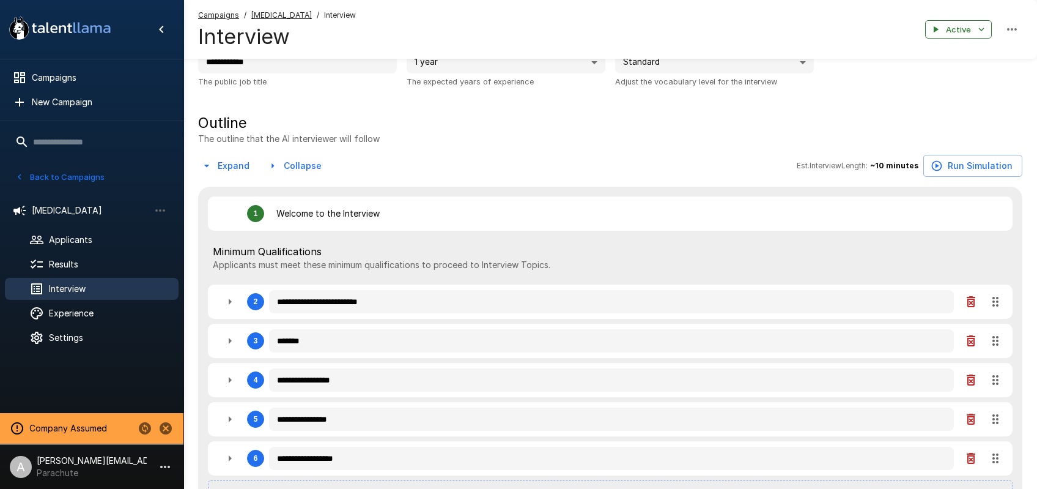
type textarea "*"
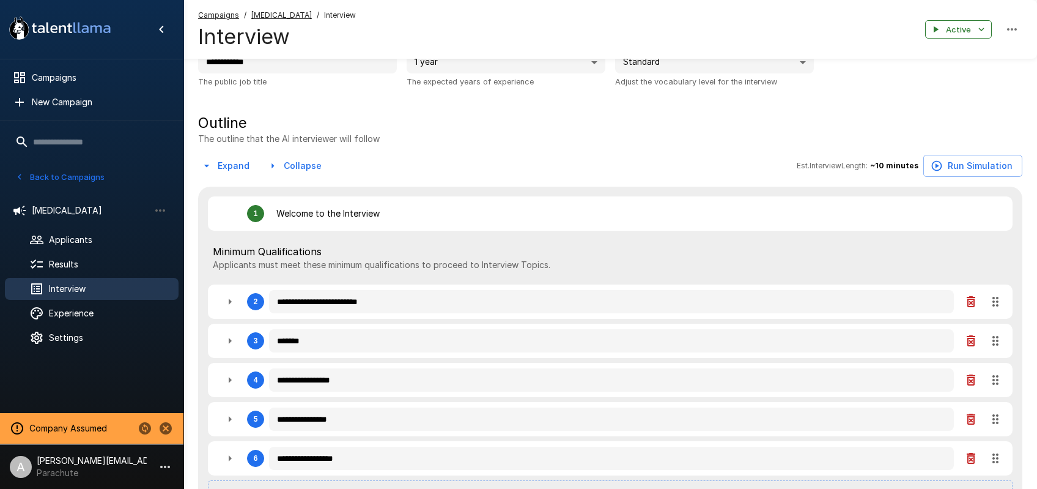
type textarea "*"
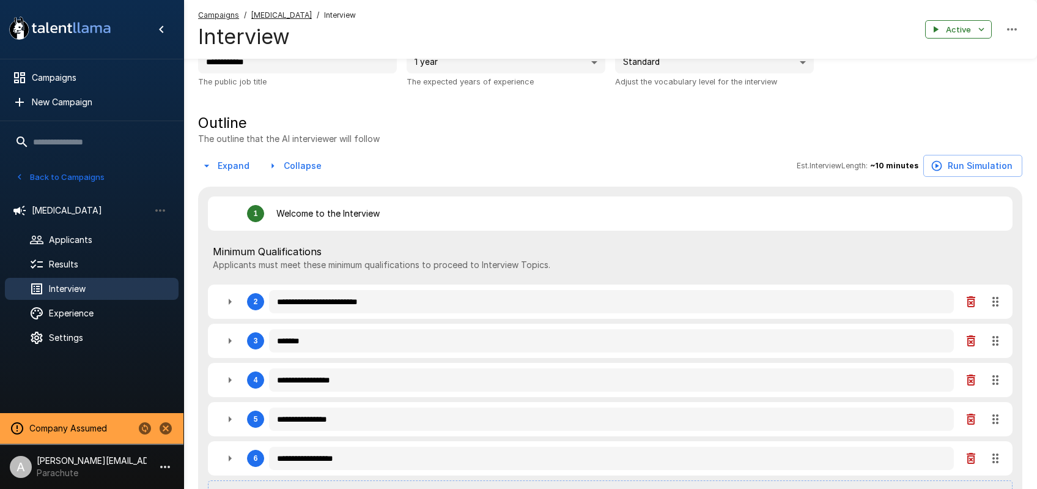
type textarea "*"
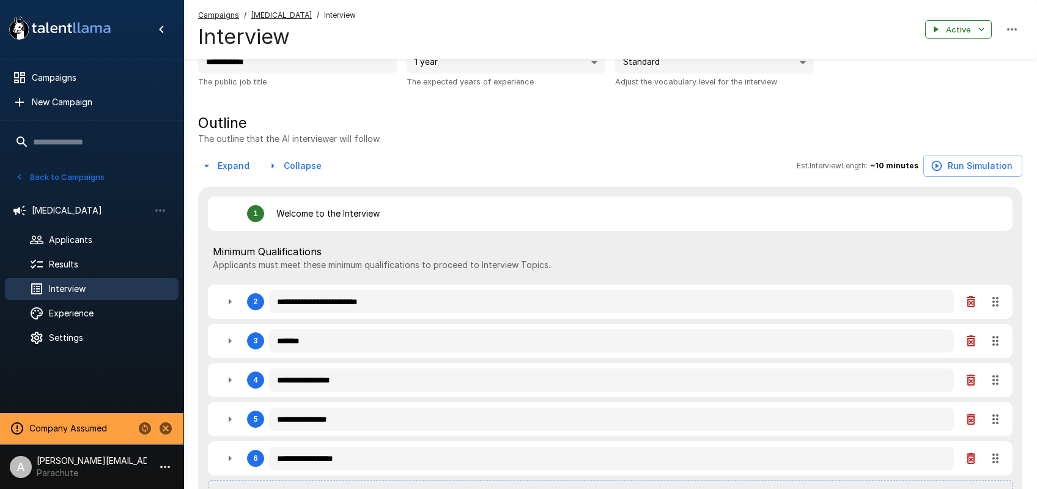
type textarea "*"
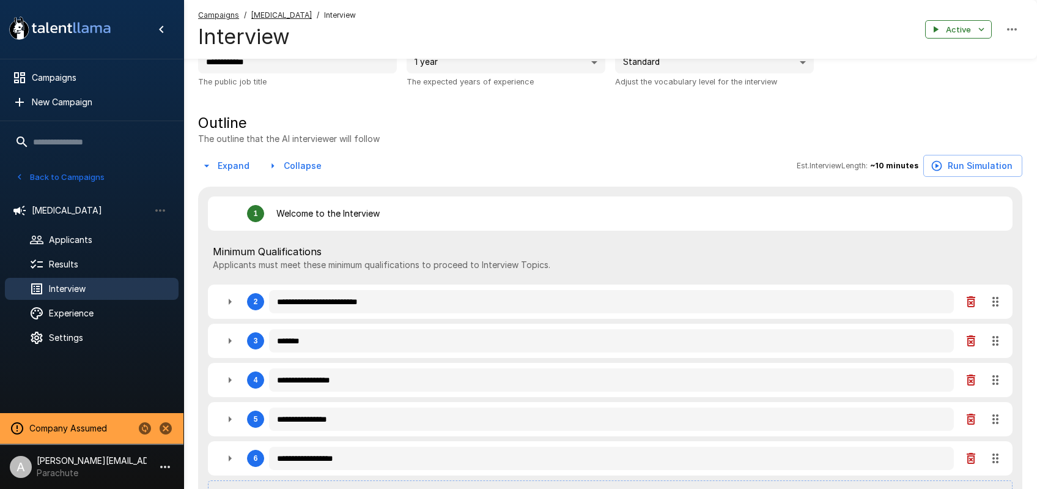
type textarea "*"
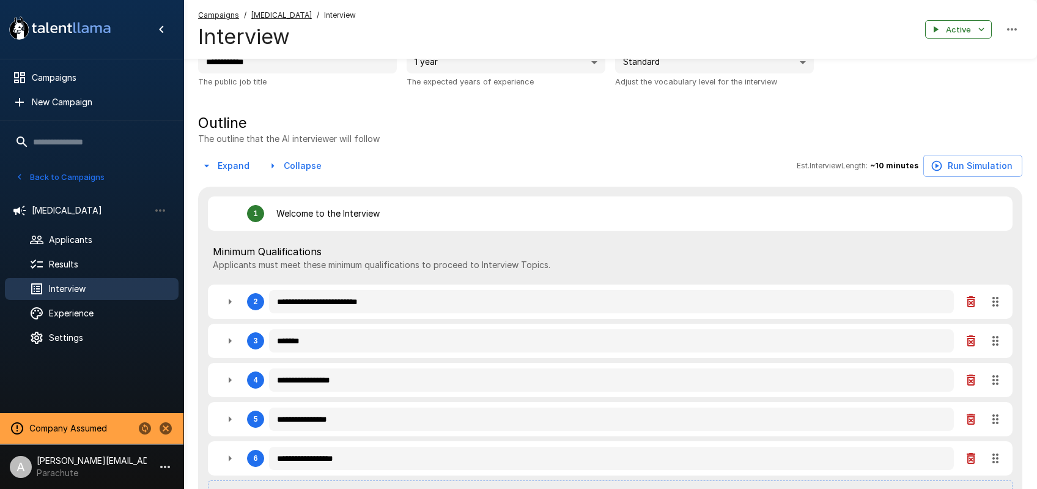
type textarea "*"
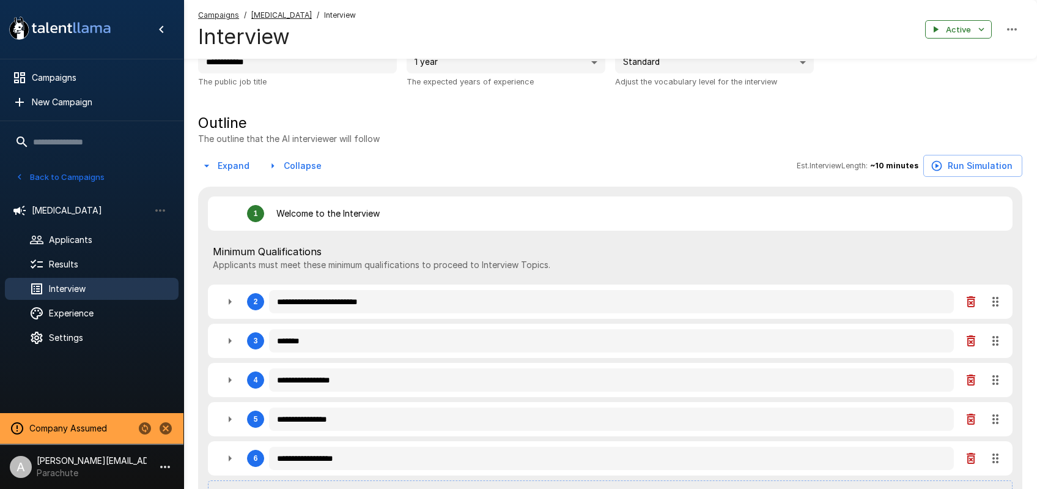
type textarea "*"
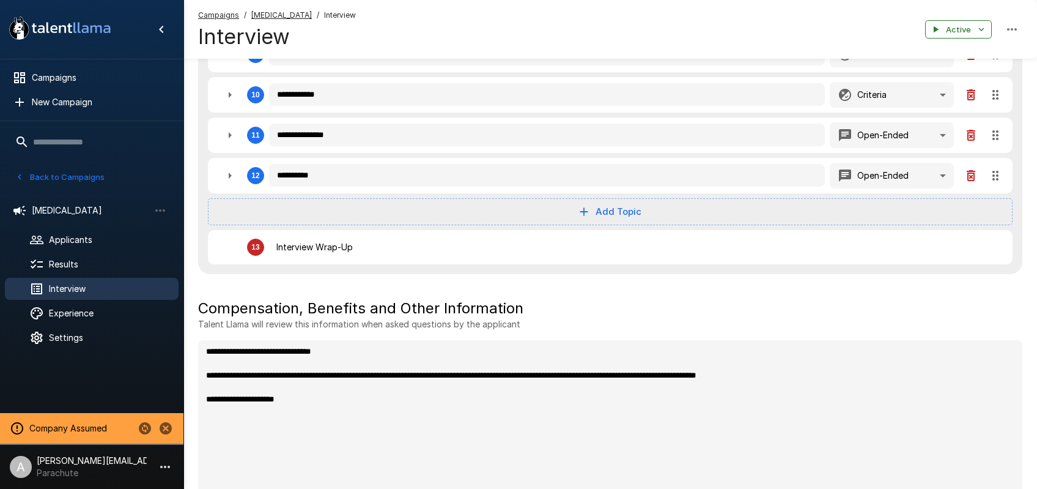
scroll to position [670, 0]
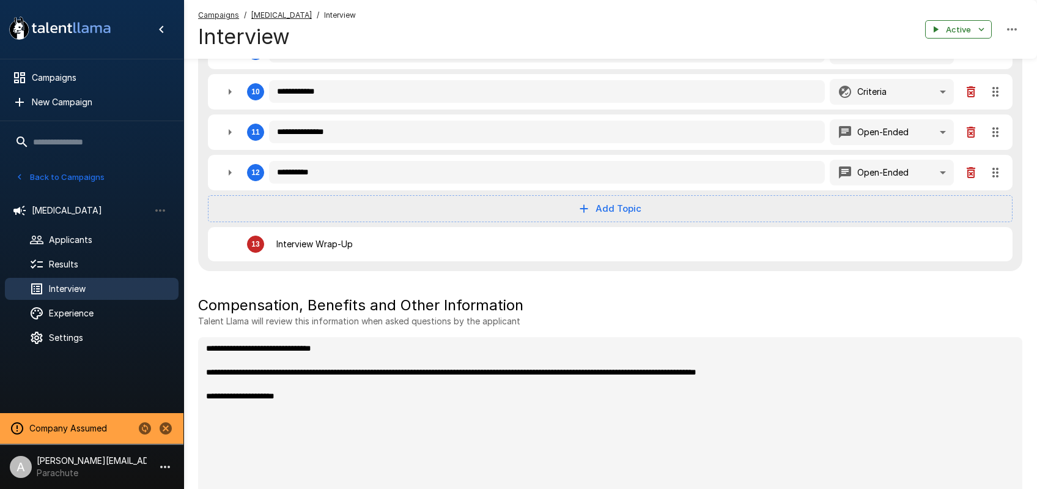
click at [226, 132] on icon "button" at bounding box center [230, 132] width 15 height 15
type textarea "*"
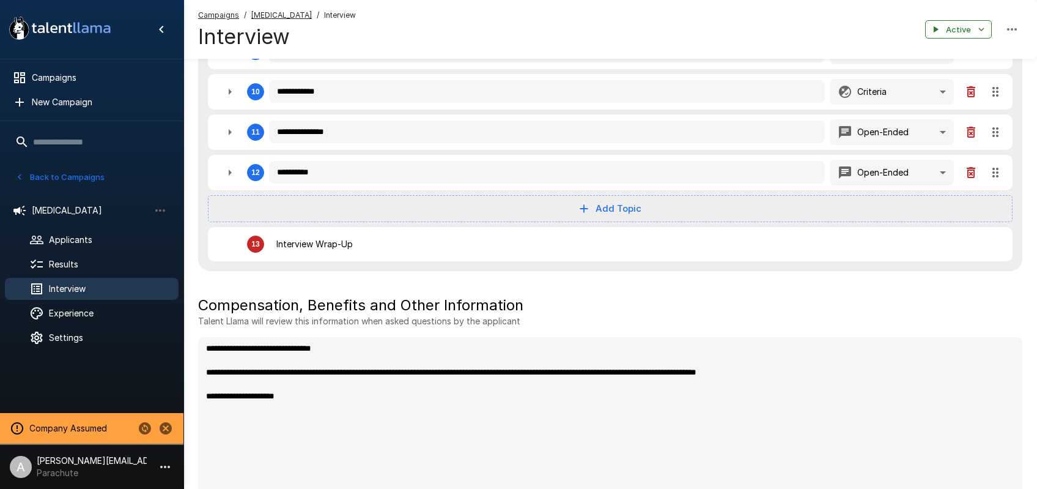
type textarea "*"
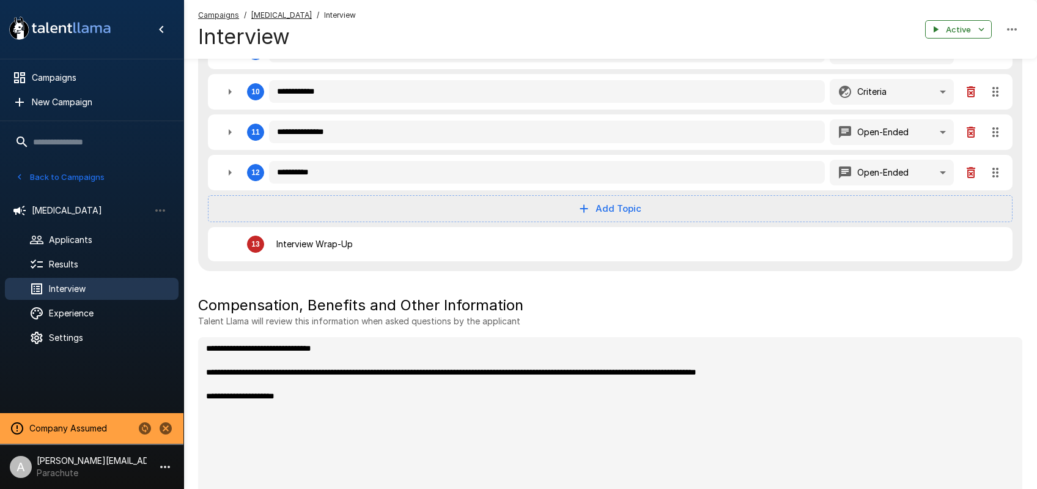
type textarea "*"
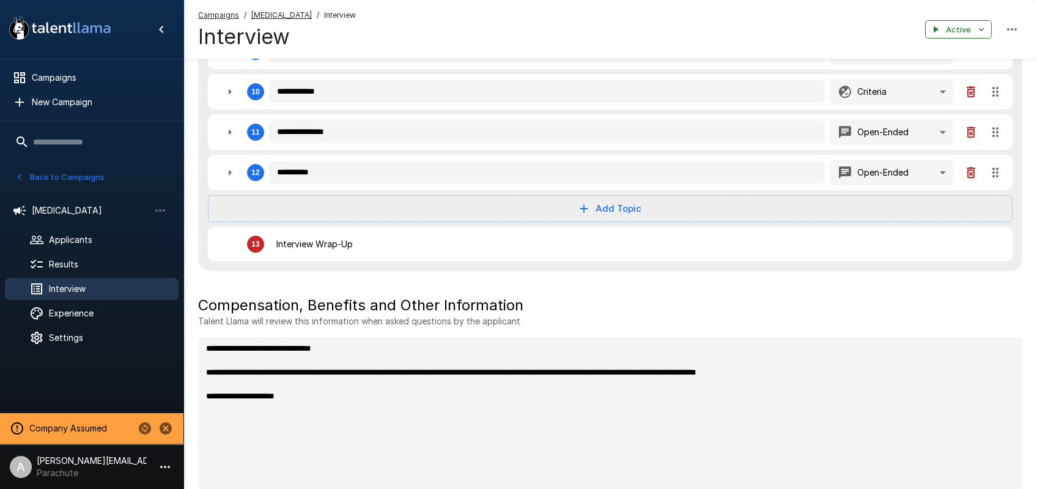
type textarea "*"
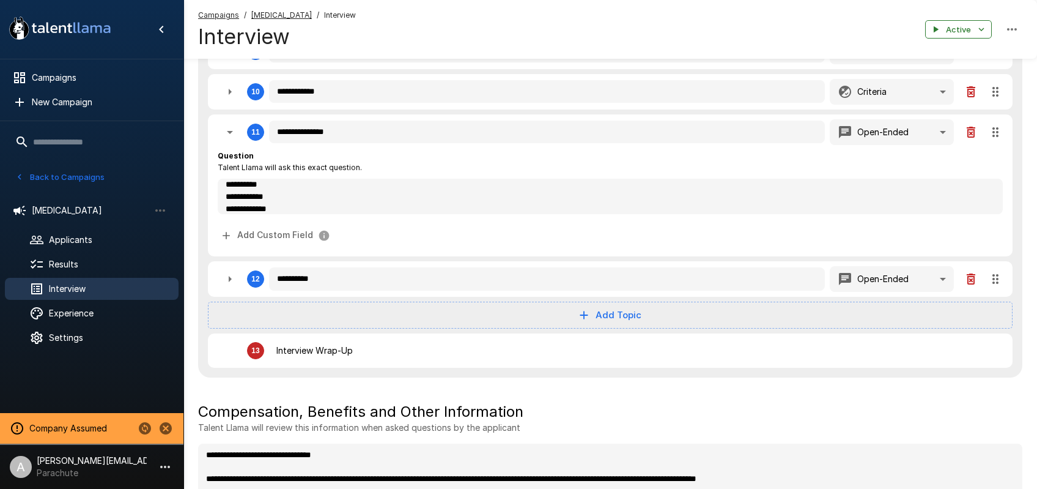
scroll to position [91, 0]
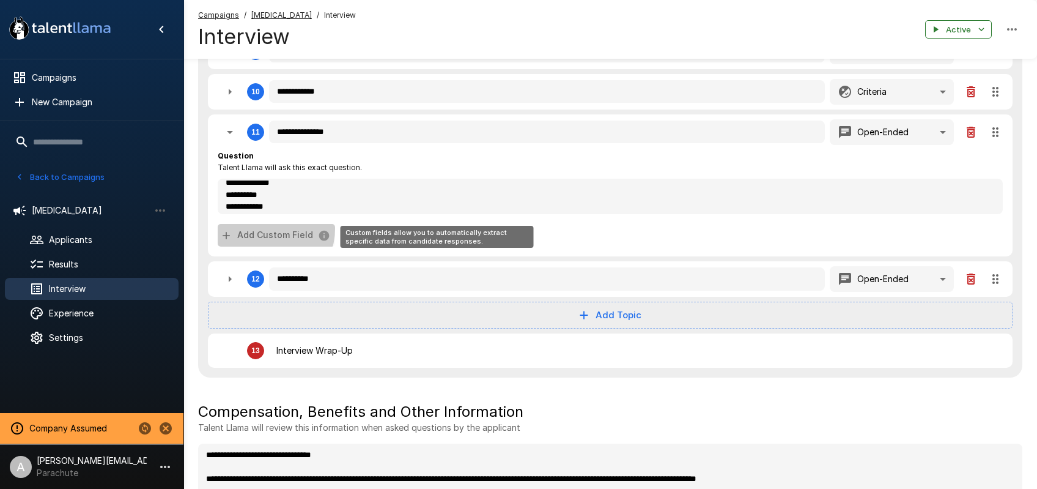
click at [267, 229] on button "Add Custom Field" at bounding box center [276, 235] width 117 height 23
type textarea "*"
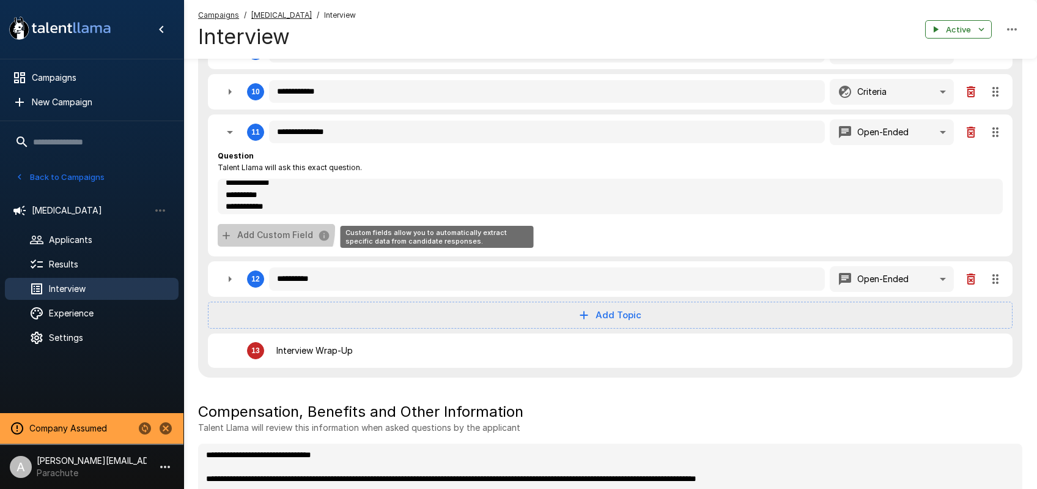
type textarea "*"
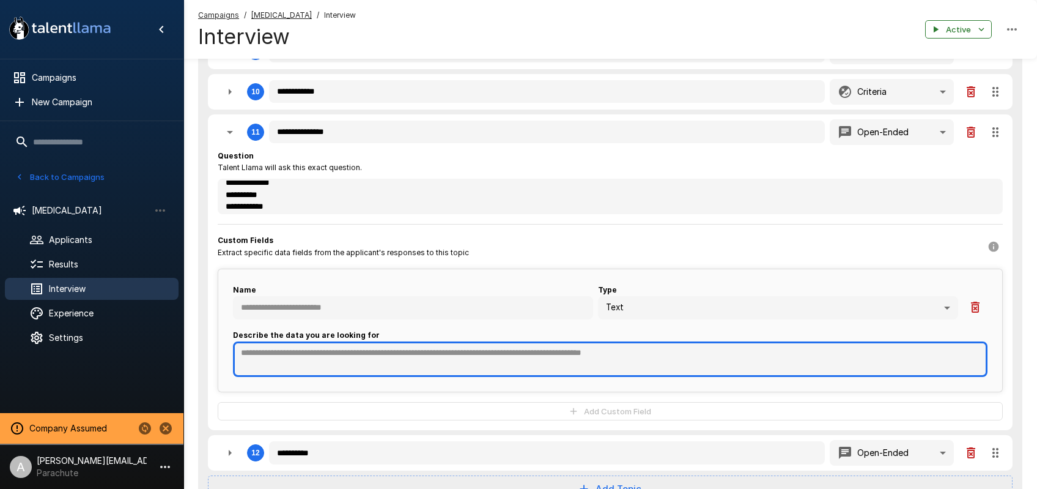
click at [302, 352] on textarea at bounding box center [610, 358] width 755 height 35
paste textarea "**********"
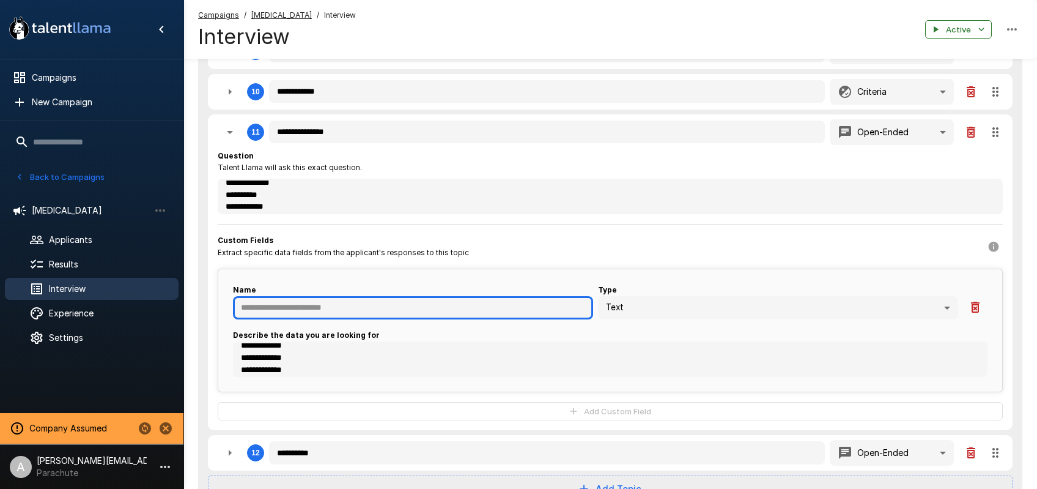
click at [300, 299] on input "text" at bounding box center [413, 307] width 360 height 23
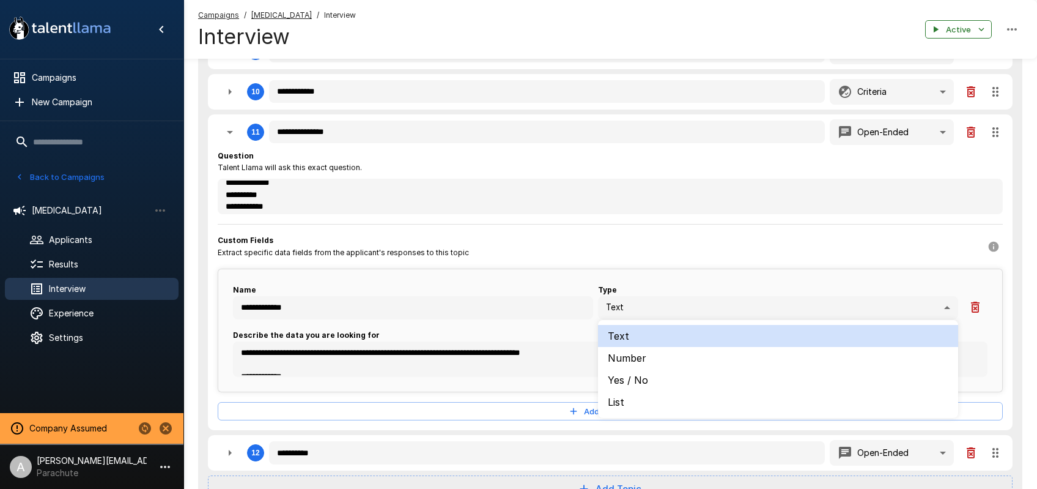
click at [639, 403] on li "List" at bounding box center [778, 402] width 360 height 22
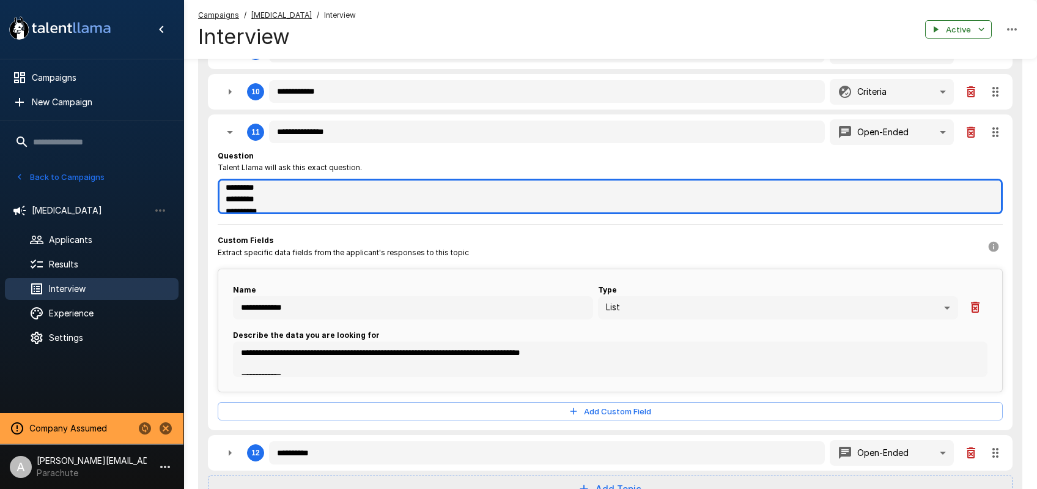
scroll to position [370, 0]
drag, startPoint x: 617, startPoint y: 191, endPoint x: 625, endPoint y: 250, distance: 58.7
click at [625, 250] on div "**********" at bounding box center [610, 285] width 785 height 271
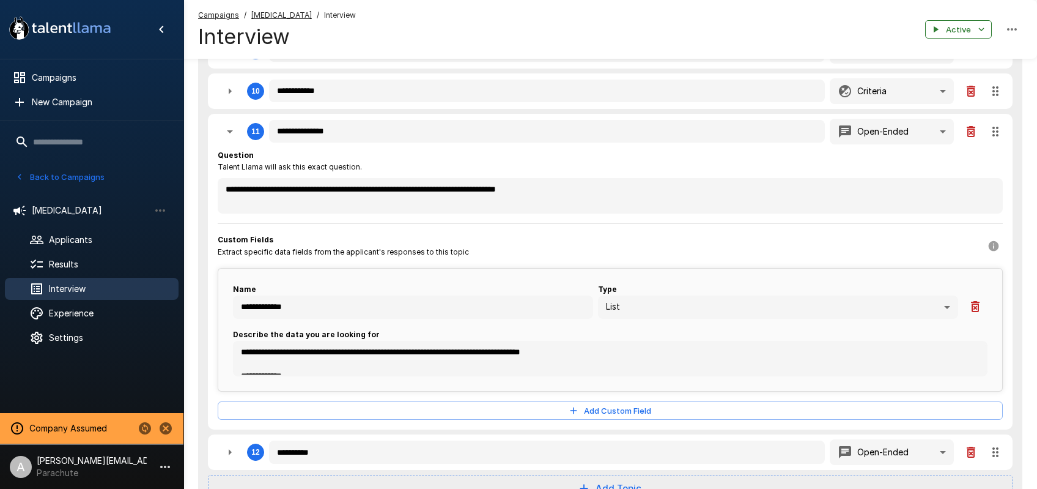
click at [505, 151] on div "Question Talent Llama will ask this exact question." at bounding box center [610, 161] width 785 height 24
click at [236, 133] on icon "button" at bounding box center [230, 131] width 15 height 15
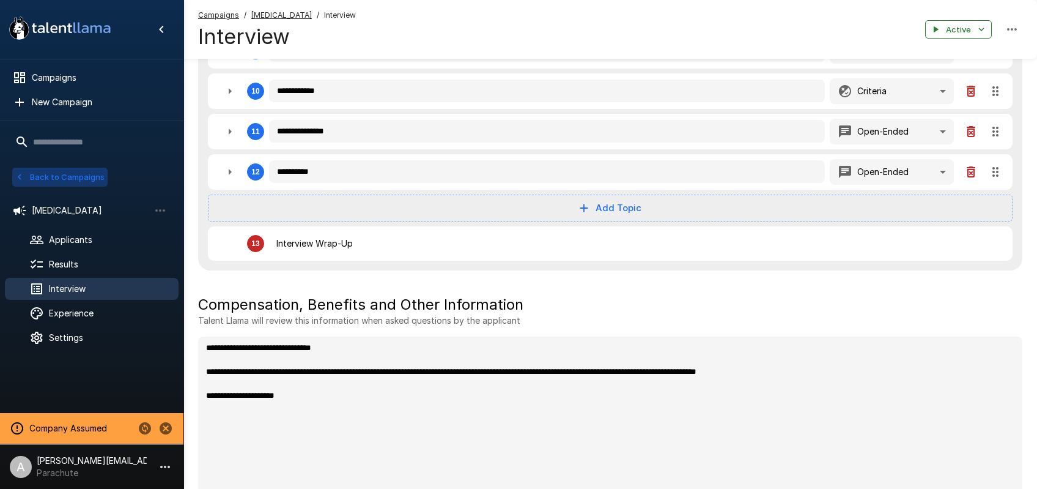
click at [74, 182] on button "Back to Campaigns" at bounding box center [59, 177] width 95 height 19
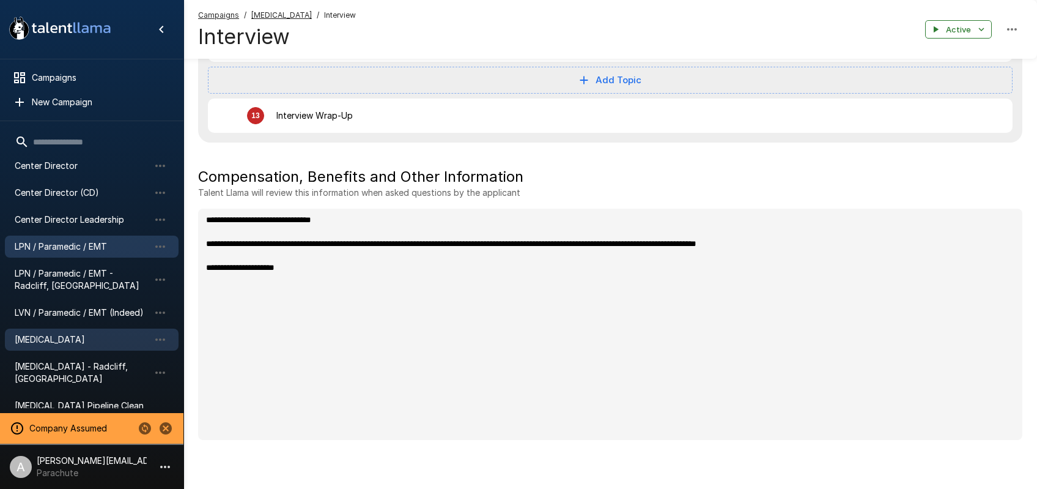
scroll to position [332, 0]
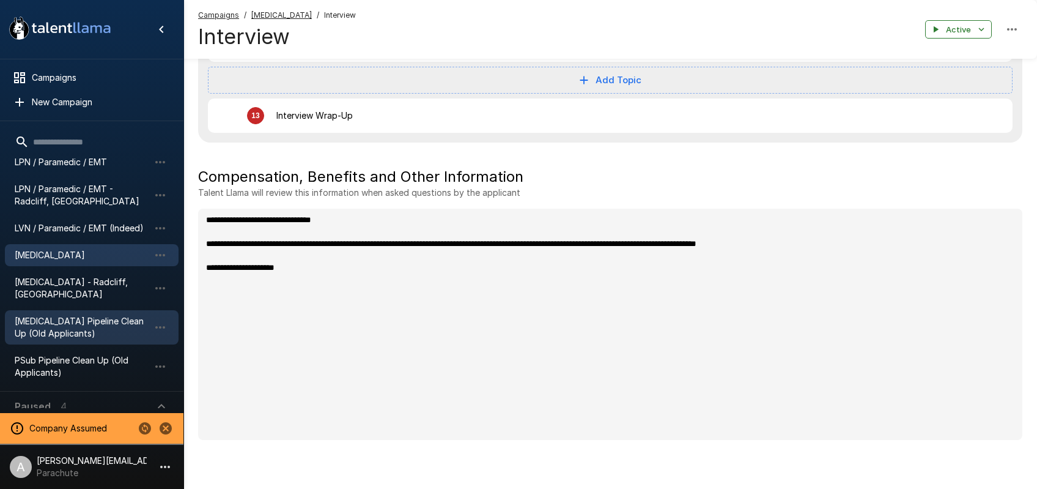
click at [62, 315] on span "[MEDICAL_DATA] Pipeline Clean Up (Old Applicants)" at bounding box center [82, 327] width 135 height 24
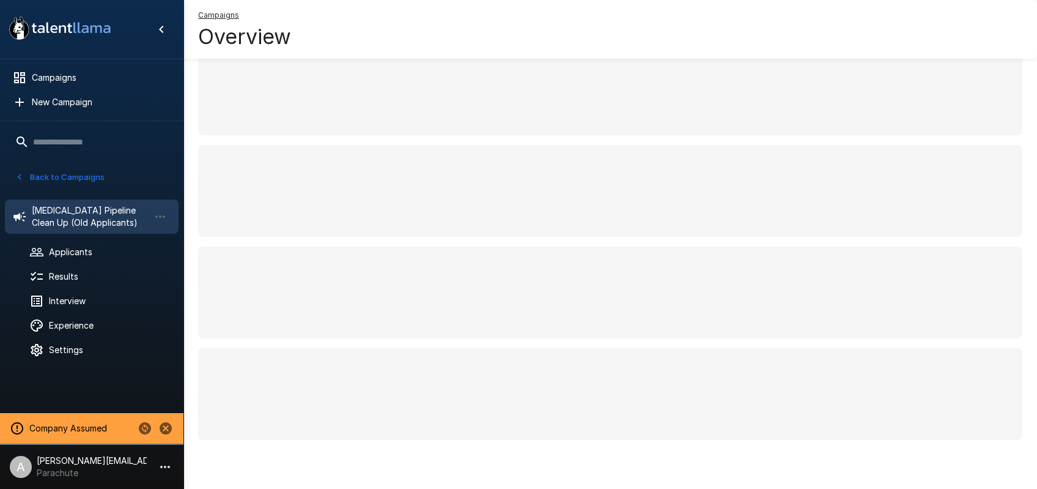
scroll to position [76, 0]
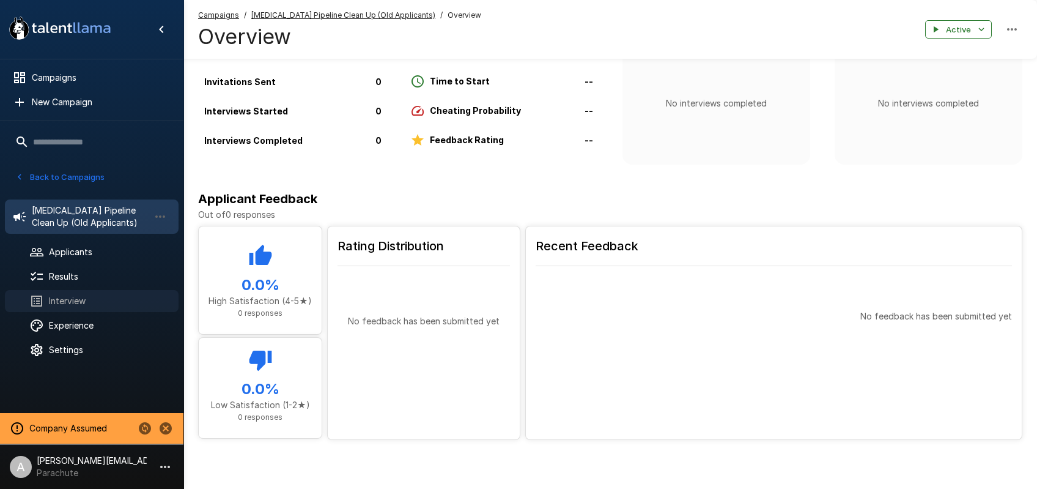
click at [74, 302] on span "Interview" at bounding box center [109, 301] width 120 height 12
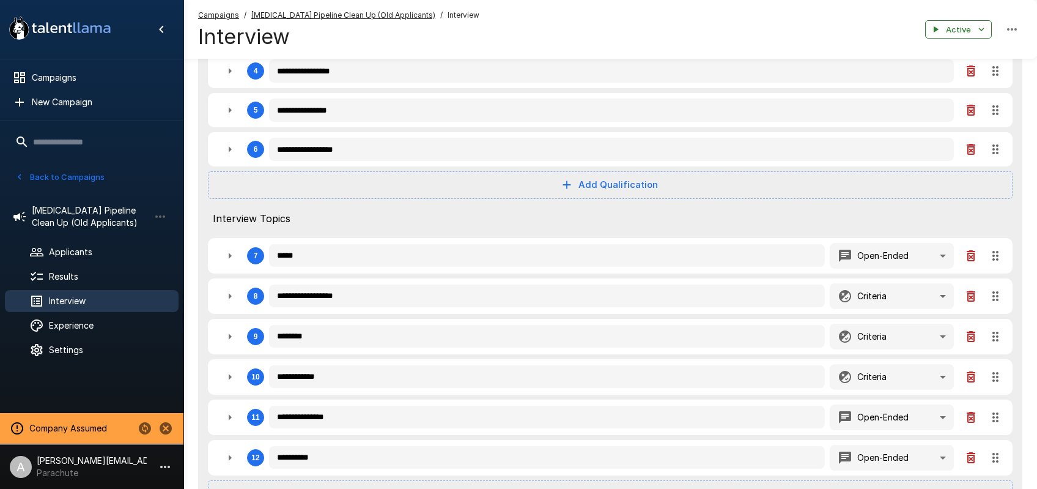
scroll to position [401, 0]
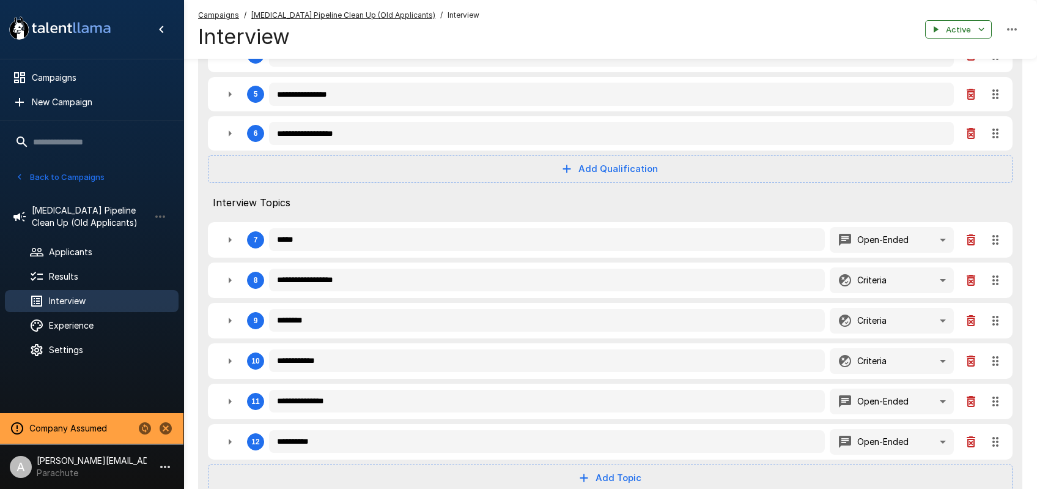
click at [227, 403] on icon "button" at bounding box center [230, 401] width 15 height 15
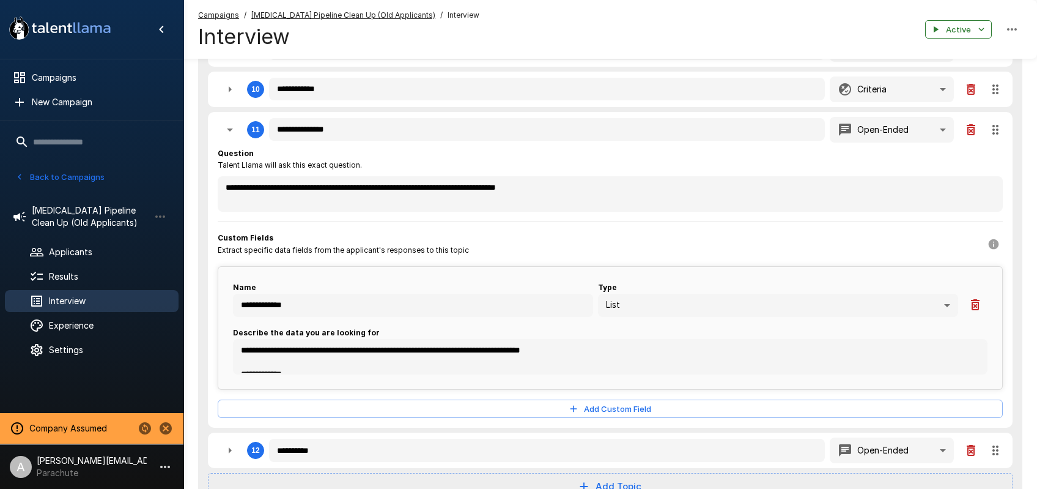
scroll to position [728, 0]
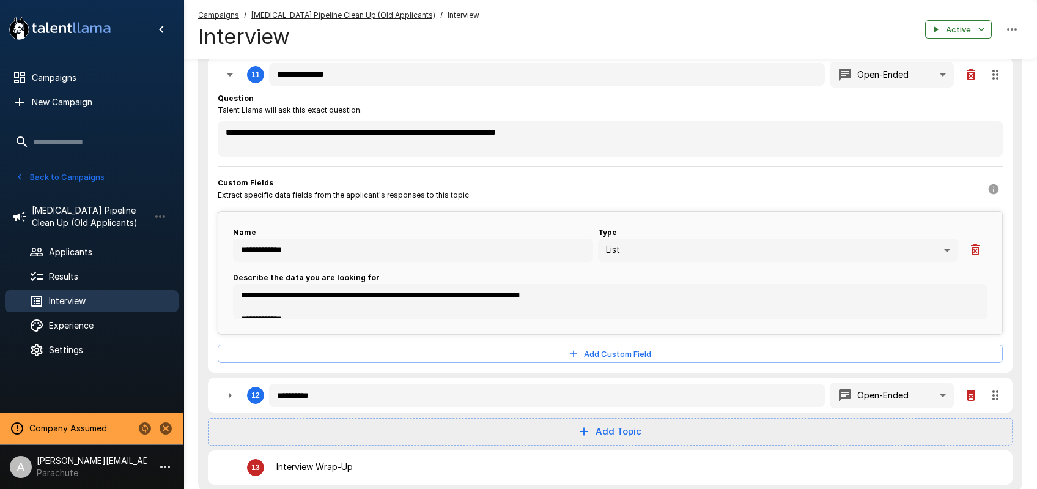
click at [96, 182] on button "Back to Campaigns" at bounding box center [59, 177] width 95 height 19
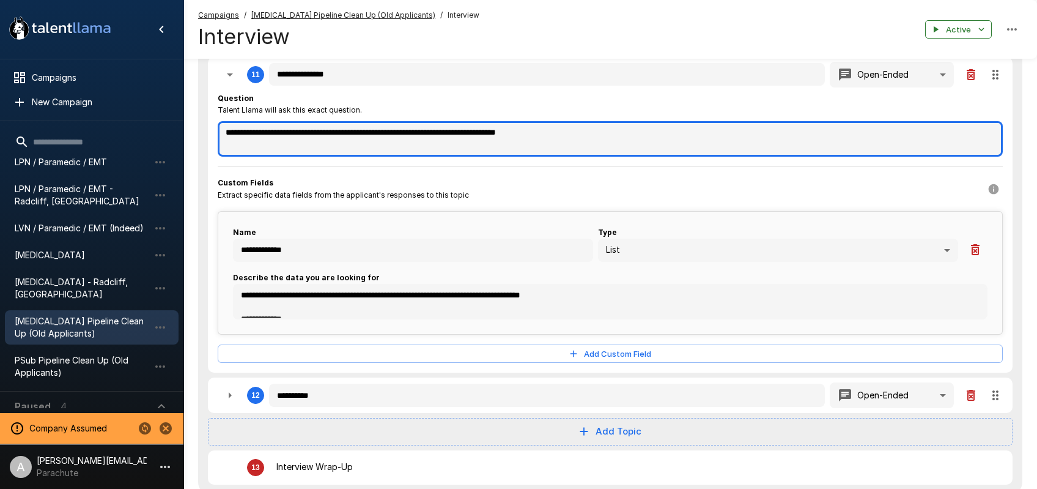
drag, startPoint x: 620, startPoint y: 130, endPoint x: 203, endPoint y: 126, distance: 417.2
click at [202, 125] on div "**********" at bounding box center [610, 14] width 825 height 959
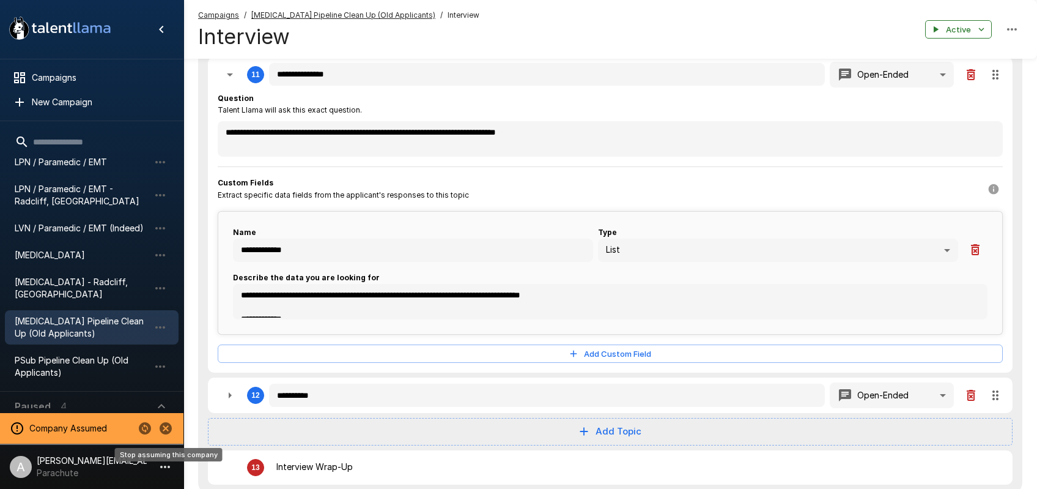
click at [169, 428] on icon "Stop assuming this company" at bounding box center [166, 428] width 12 height 12
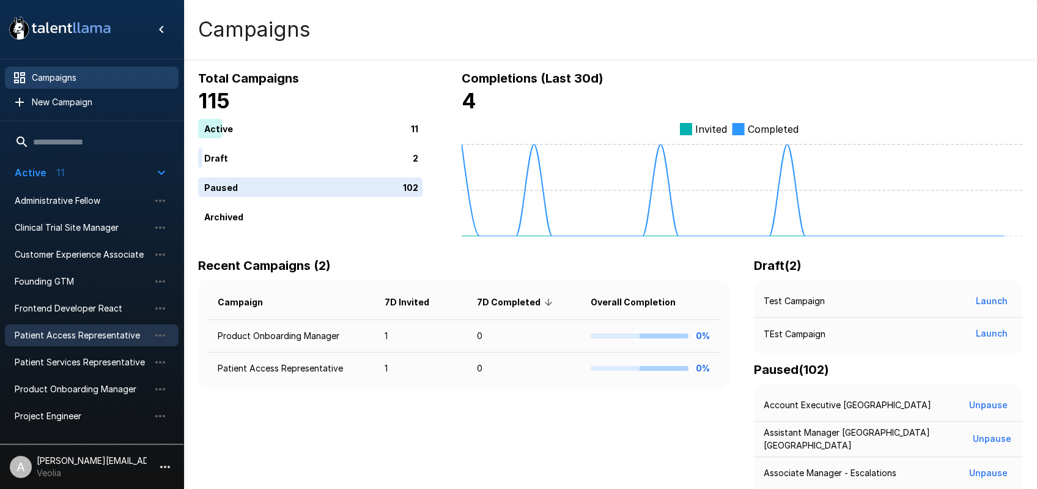
click at [71, 333] on span "Patient Access Representative" at bounding box center [82, 335] width 135 height 12
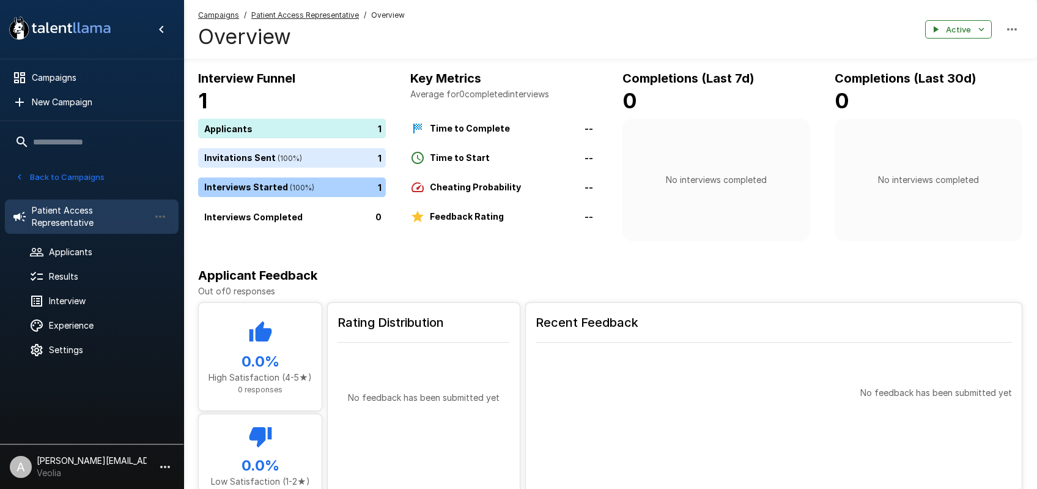
click at [48, 176] on button "Back to Campaigns" at bounding box center [59, 177] width 95 height 19
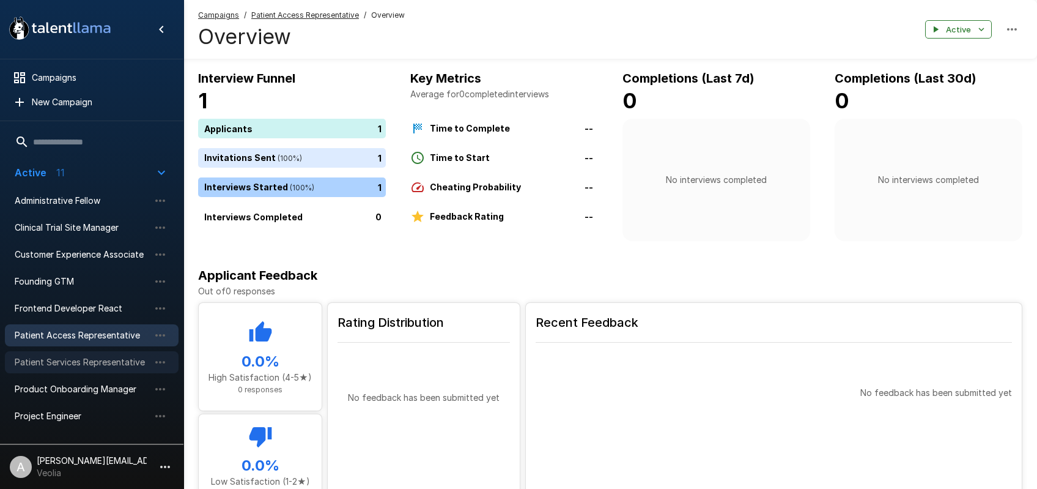
click at [81, 357] on span "Patient Services Representative" at bounding box center [82, 362] width 135 height 12
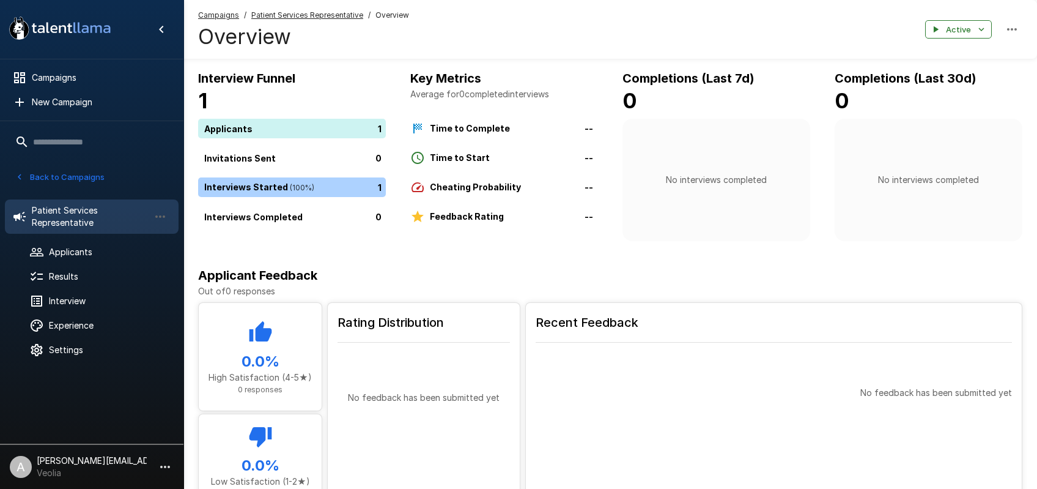
click at [165, 461] on icon "button" at bounding box center [165, 466] width 15 height 15
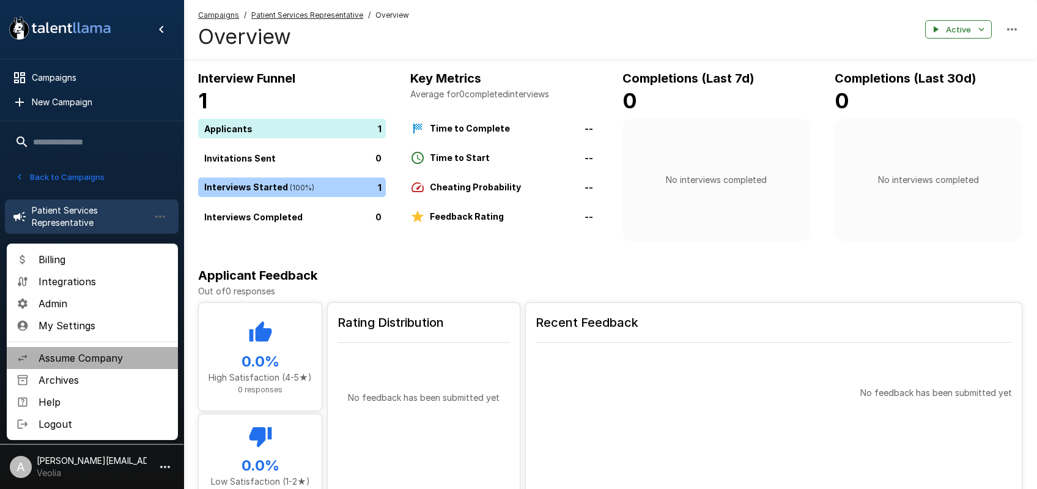
click at [92, 351] on span "Assume Company" at bounding box center [104, 358] width 130 height 15
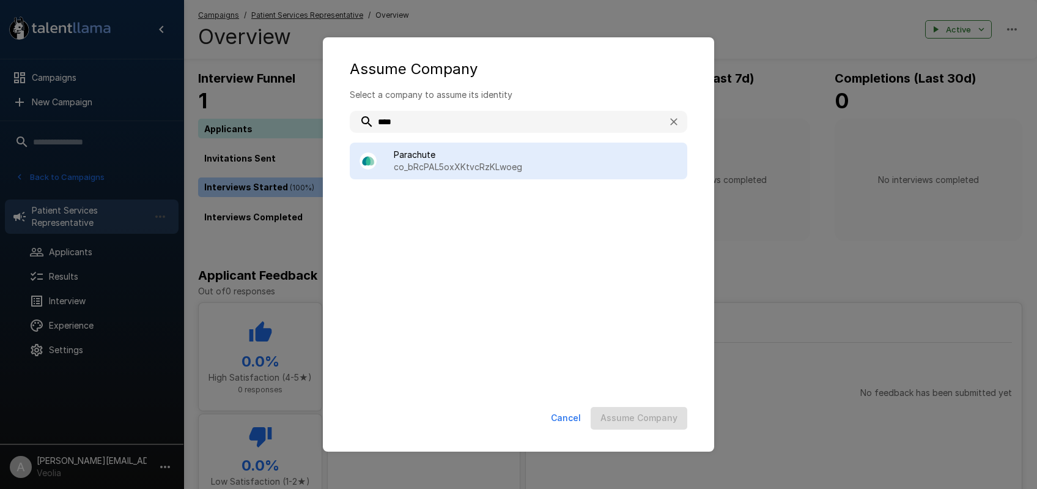
type input "****"
click at [484, 163] on p "co_bRcPAL5oxXKtvcRzKLwoeg" at bounding box center [536, 167] width 284 height 12
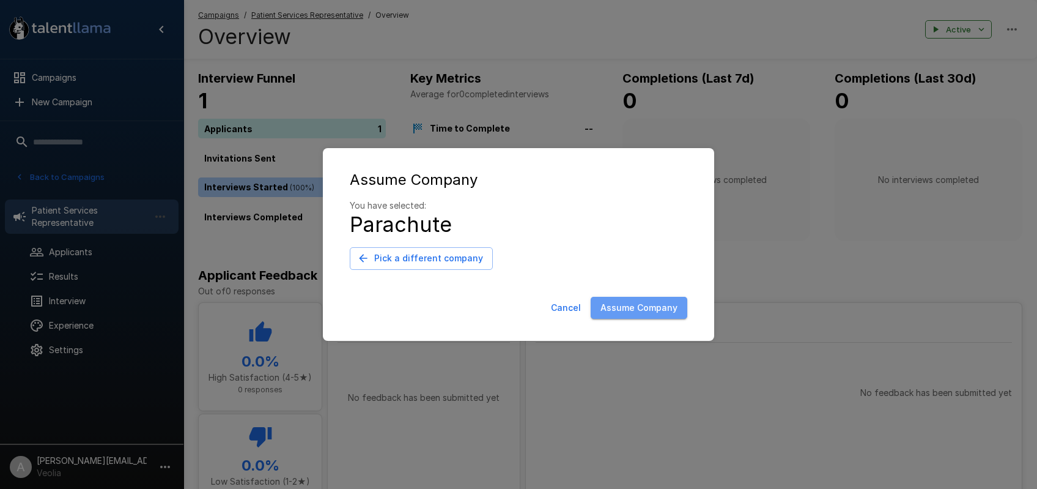
click at [659, 308] on button "Assume Company" at bounding box center [639, 308] width 97 height 23
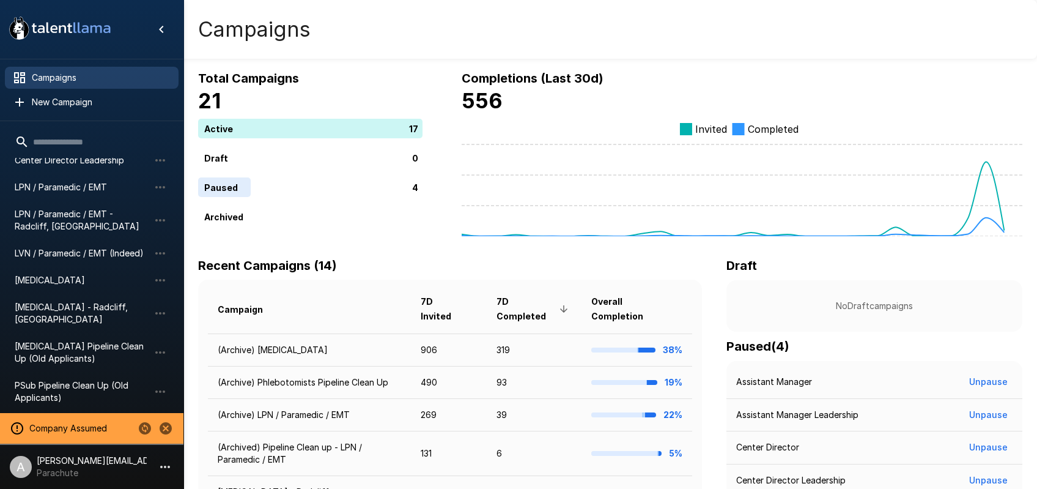
scroll to position [332, 0]
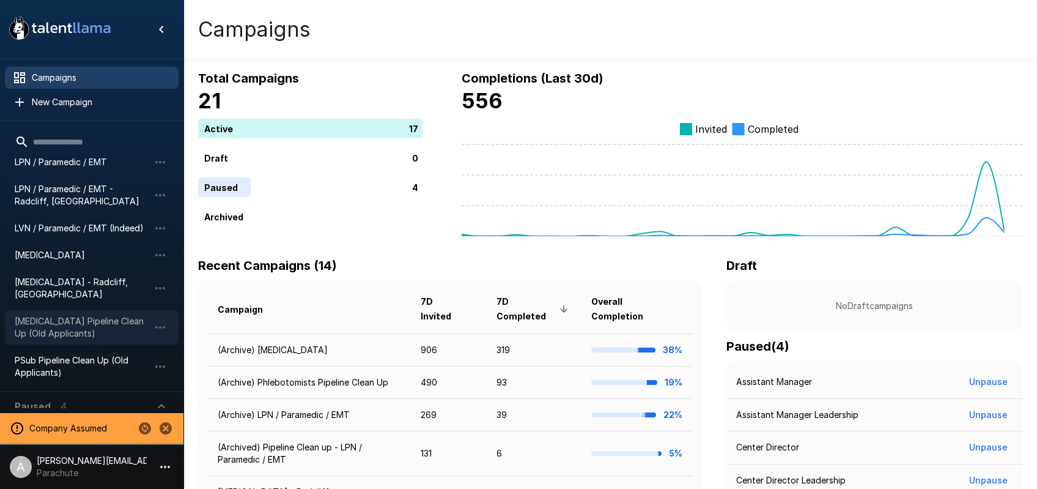
click at [58, 321] on span "[MEDICAL_DATA] Pipeline Clean Up (Old Applicants)" at bounding box center [82, 327] width 135 height 24
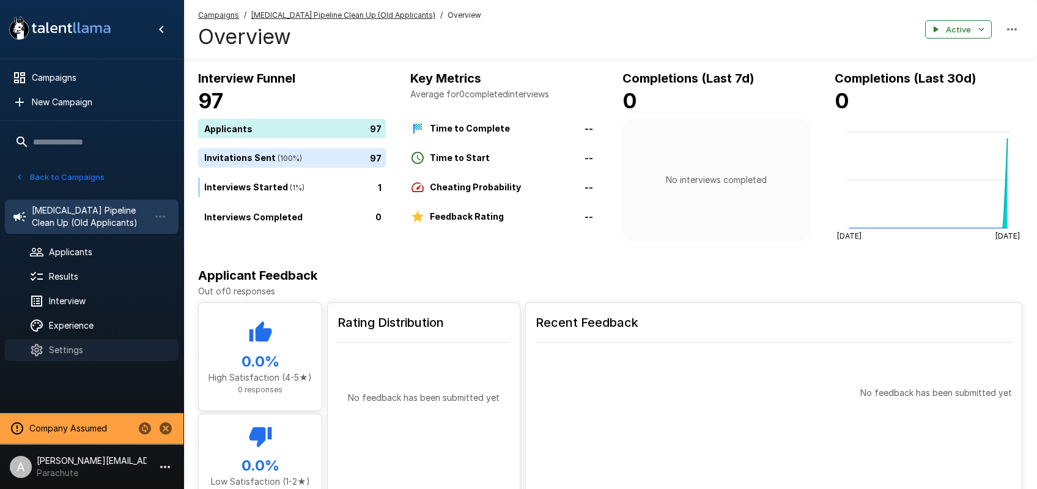
click at [80, 345] on span "Settings" at bounding box center [109, 350] width 120 height 12
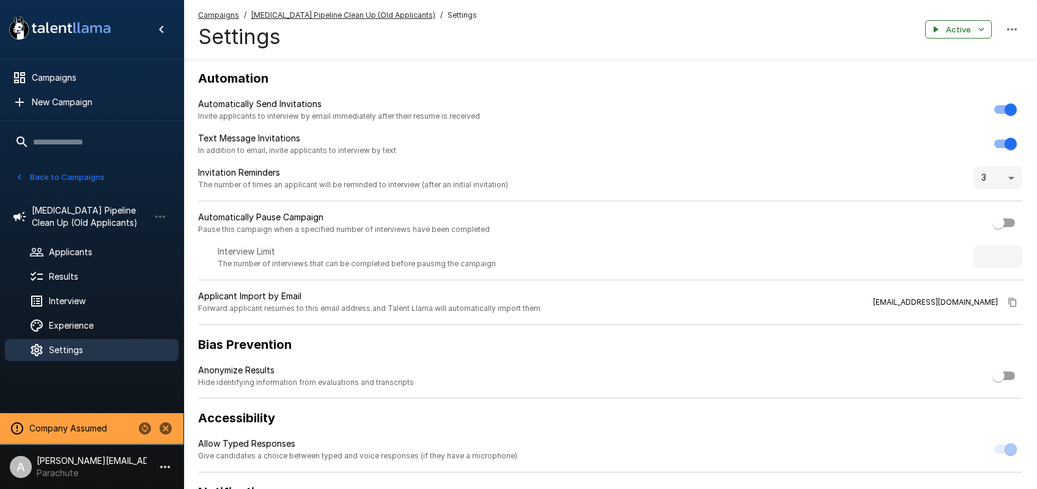
click at [67, 171] on button "Back to Campaigns" at bounding box center [59, 177] width 95 height 19
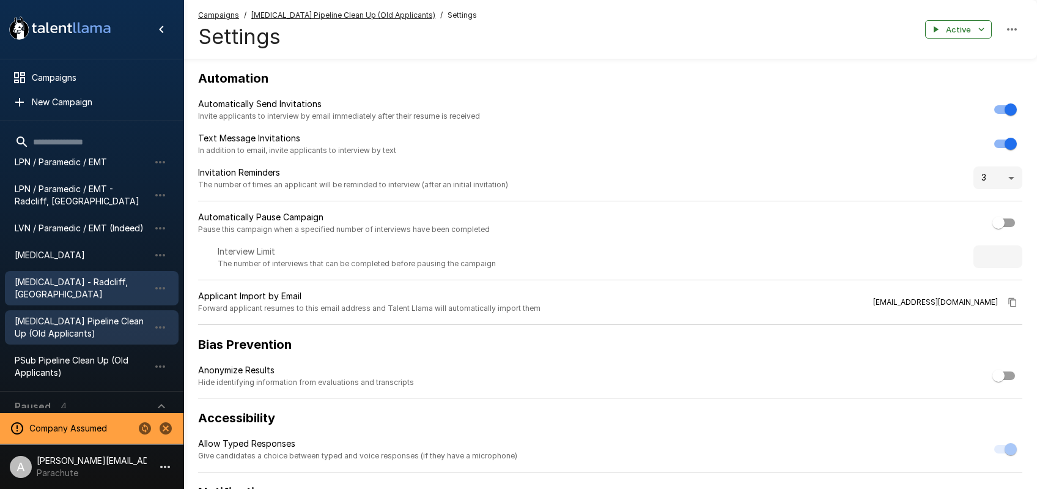
scroll to position [302, 0]
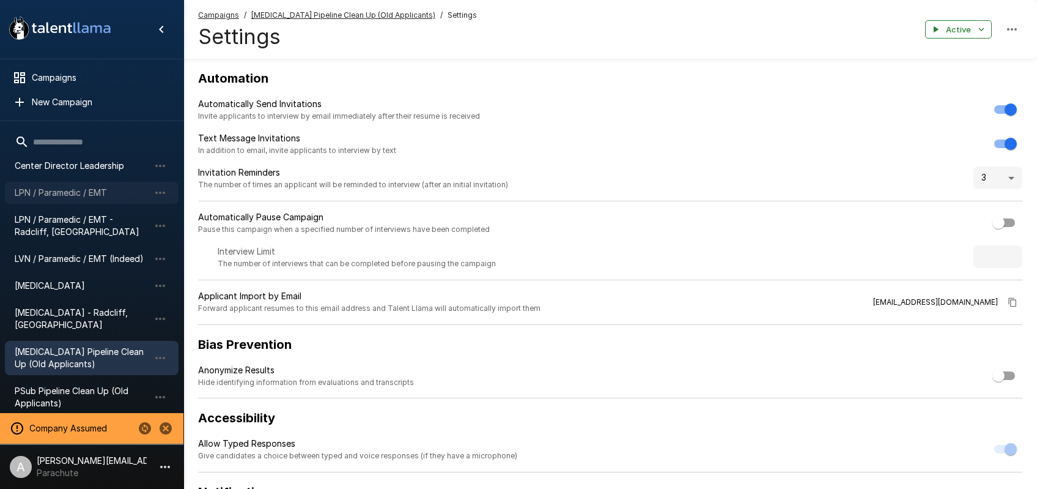
click at [45, 202] on div "LPN / Paramedic / EMT" at bounding box center [92, 193] width 174 height 22
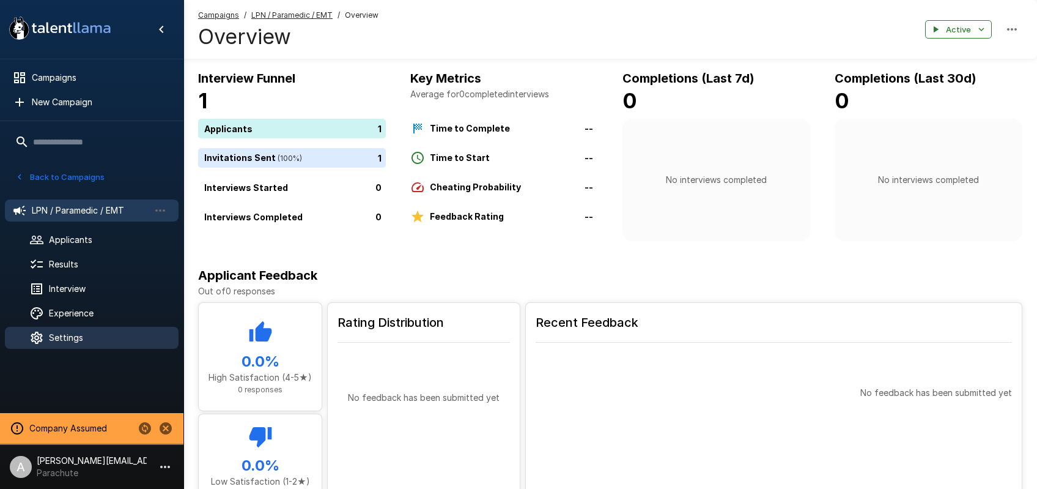
click at [61, 343] on span "Settings" at bounding box center [109, 338] width 120 height 12
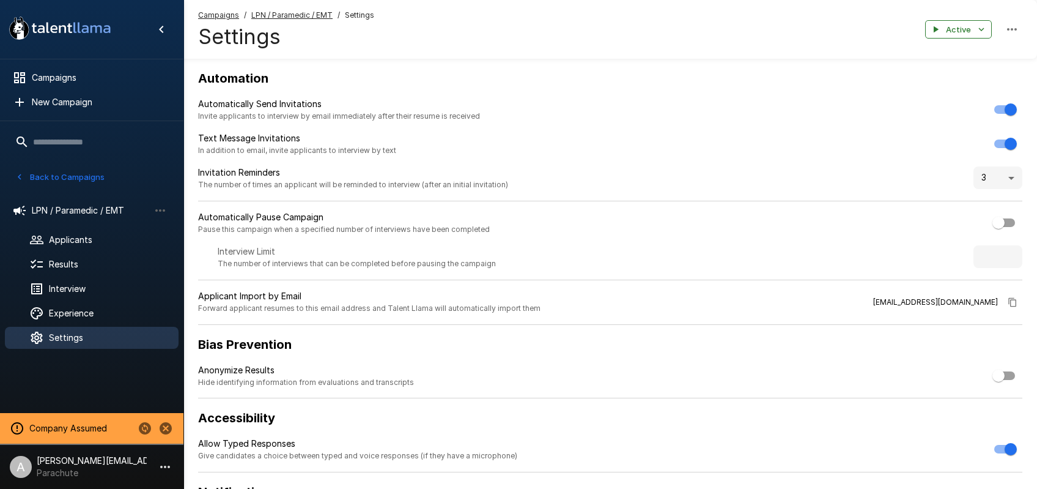
click at [67, 176] on button "Back to Campaigns" at bounding box center [59, 177] width 95 height 19
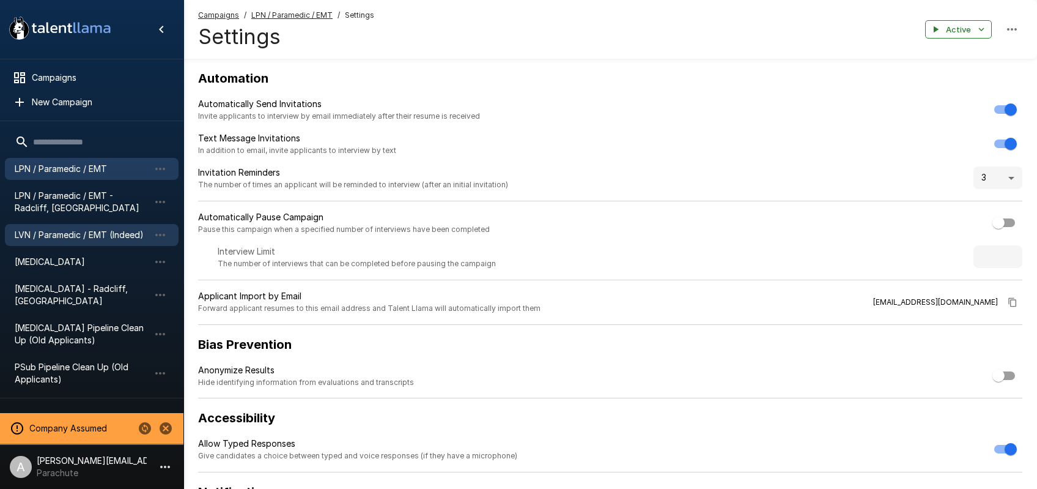
scroll to position [332, 0]
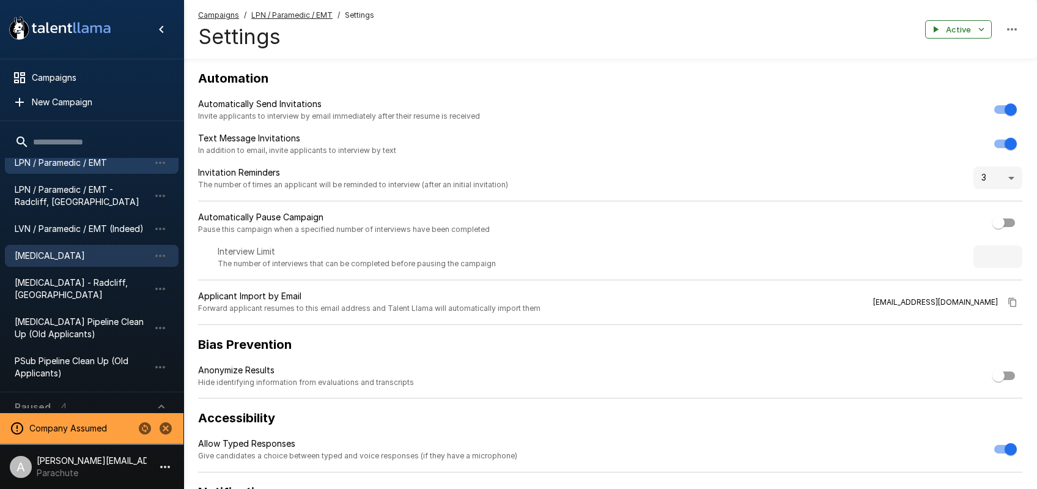
click at [65, 261] on span "[MEDICAL_DATA]" at bounding box center [82, 256] width 135 height 12
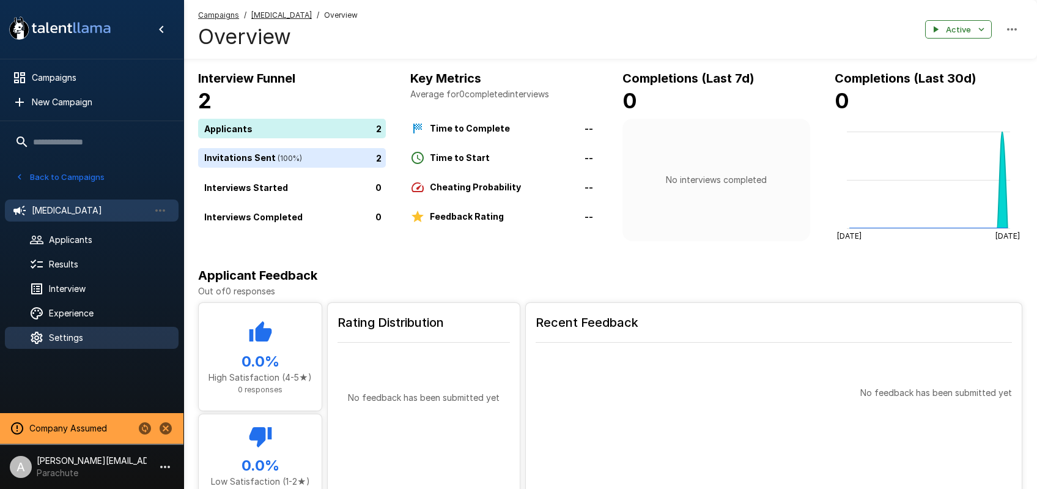
click at [75, 338] on span "Settings" at bounding box center [109, 338] width 120 height 12
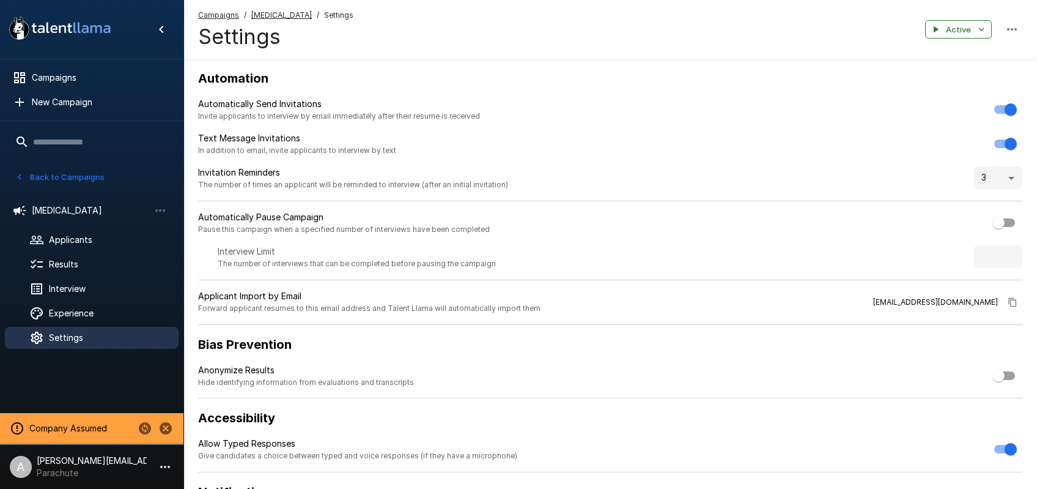
click at [74, 179] on button "Back to Campaigns" at bounding box center [59, 177] width 95 height 19
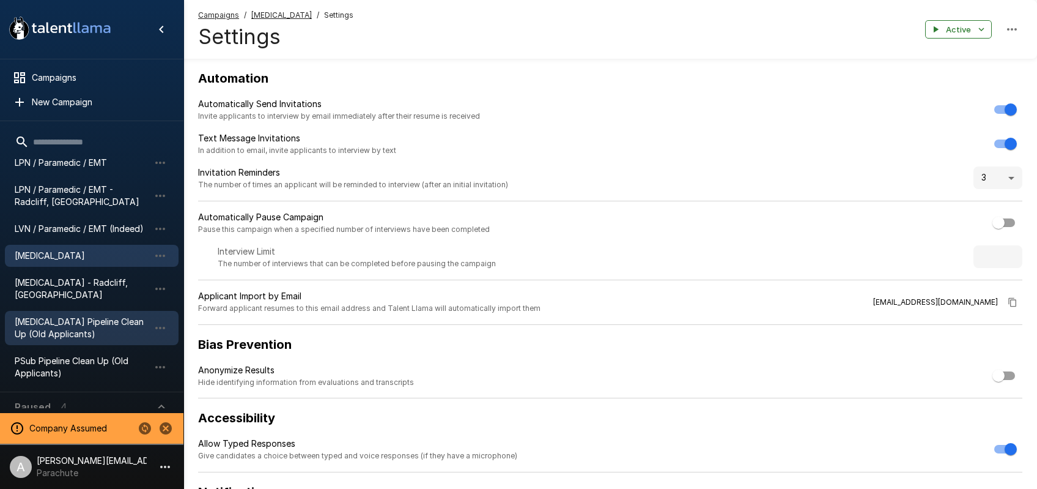
click at [52, 325] on span "[MEDICAL_DATA] Pipeline Clean Up (Old Applicants)" at bounding box center [82, 328] width 135 height 24
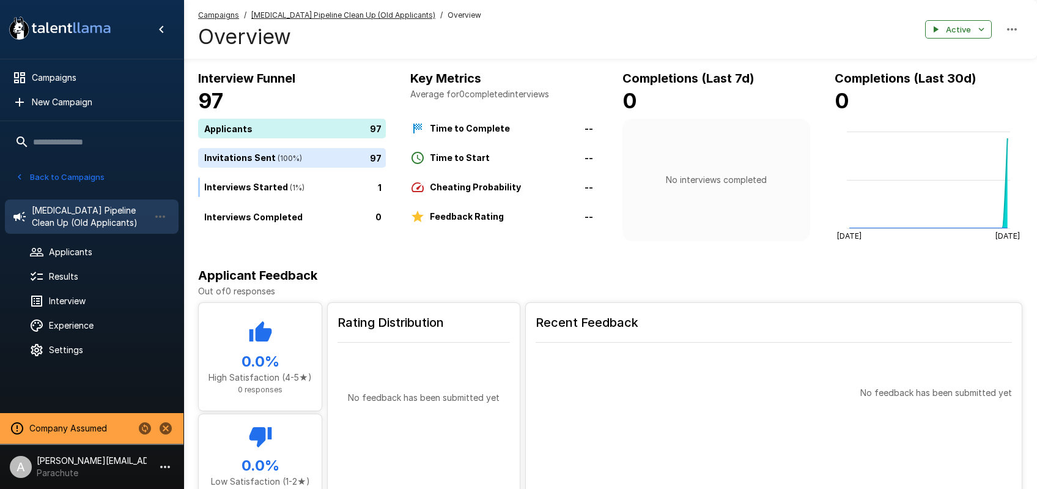
click at [324, 19] on u "[MEDICAL_DATA] Pipeline Clean Up (Old Applicants)" at bounding box center [343, 14] width 184 height 9
click at [329, 161] on div "97" at bounding box center [294, 158] width 193 height 20
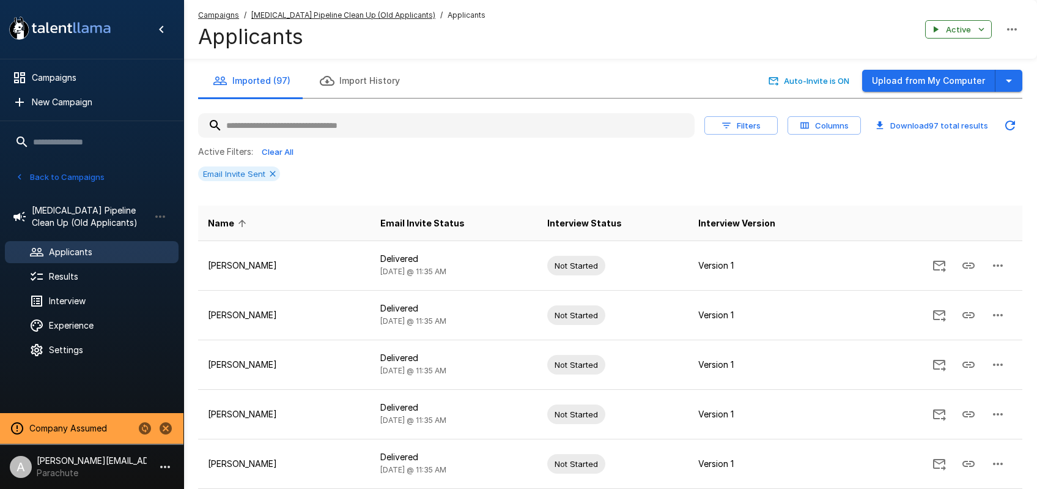
click at [819, 126] on button "Columns" at bounding box center [824, 125] width 73 height 19
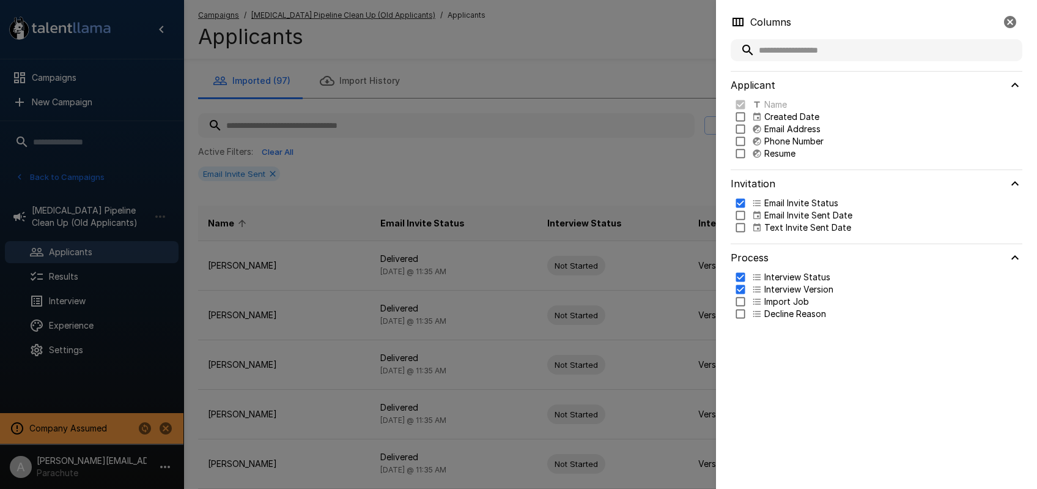
click at [786, 225] on p "Text Invite Sent Date" at bounding box center [808, 227] width 87 height 12
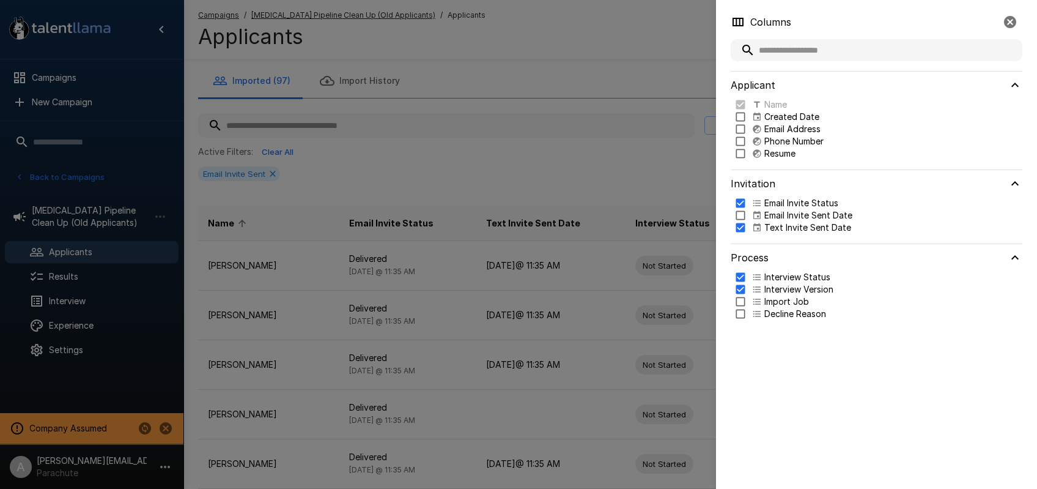
click at [694, 157] on div at bounding box center [518, 244] width 1037 height 489
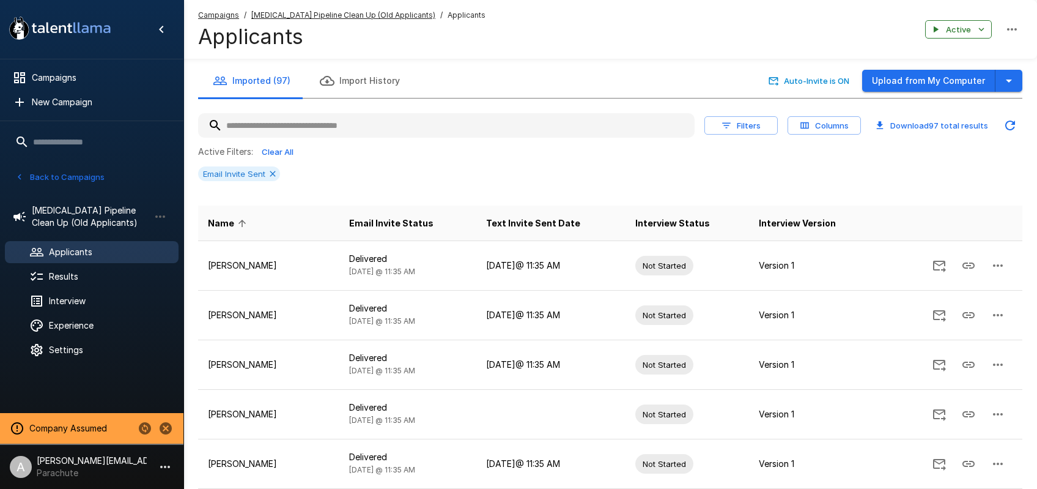
click at [798, 127] on button "Columns" at bounding box center [824, 125] width 73 height 19
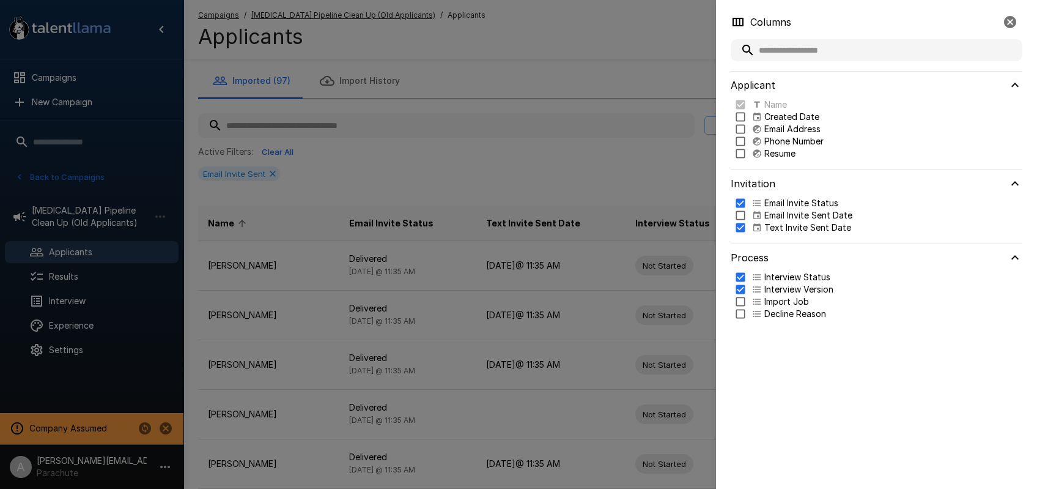
click at [1007, 29] on button "button" at bounding box center [1010, 22] width 24 height 24
